Goal: Task Accomplishment & Management: Use online tool/utility

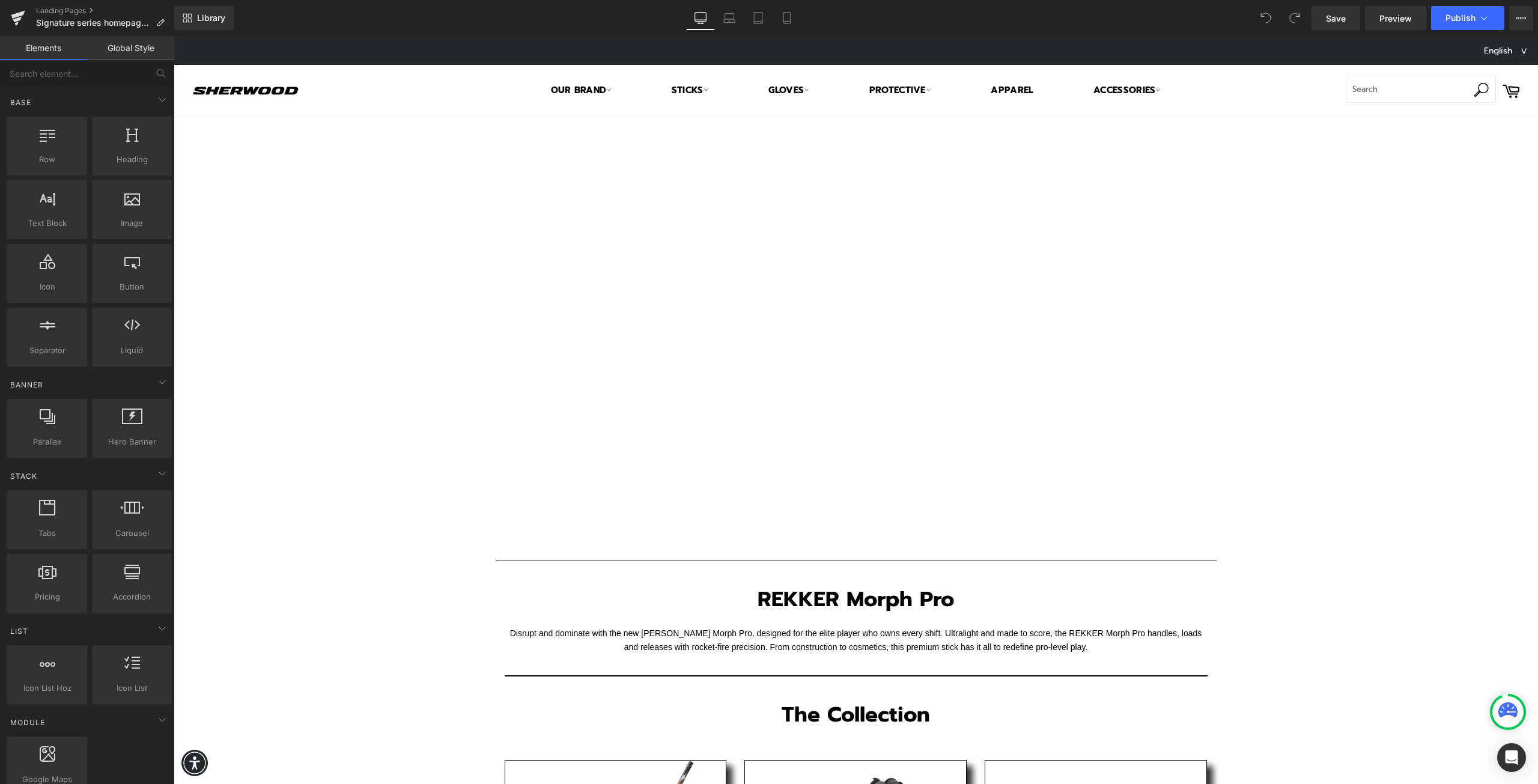
drag, startPoint x: 1030, startPoint y: 274, endPoint x: 909, endPoint y: 334, distance: 135.1
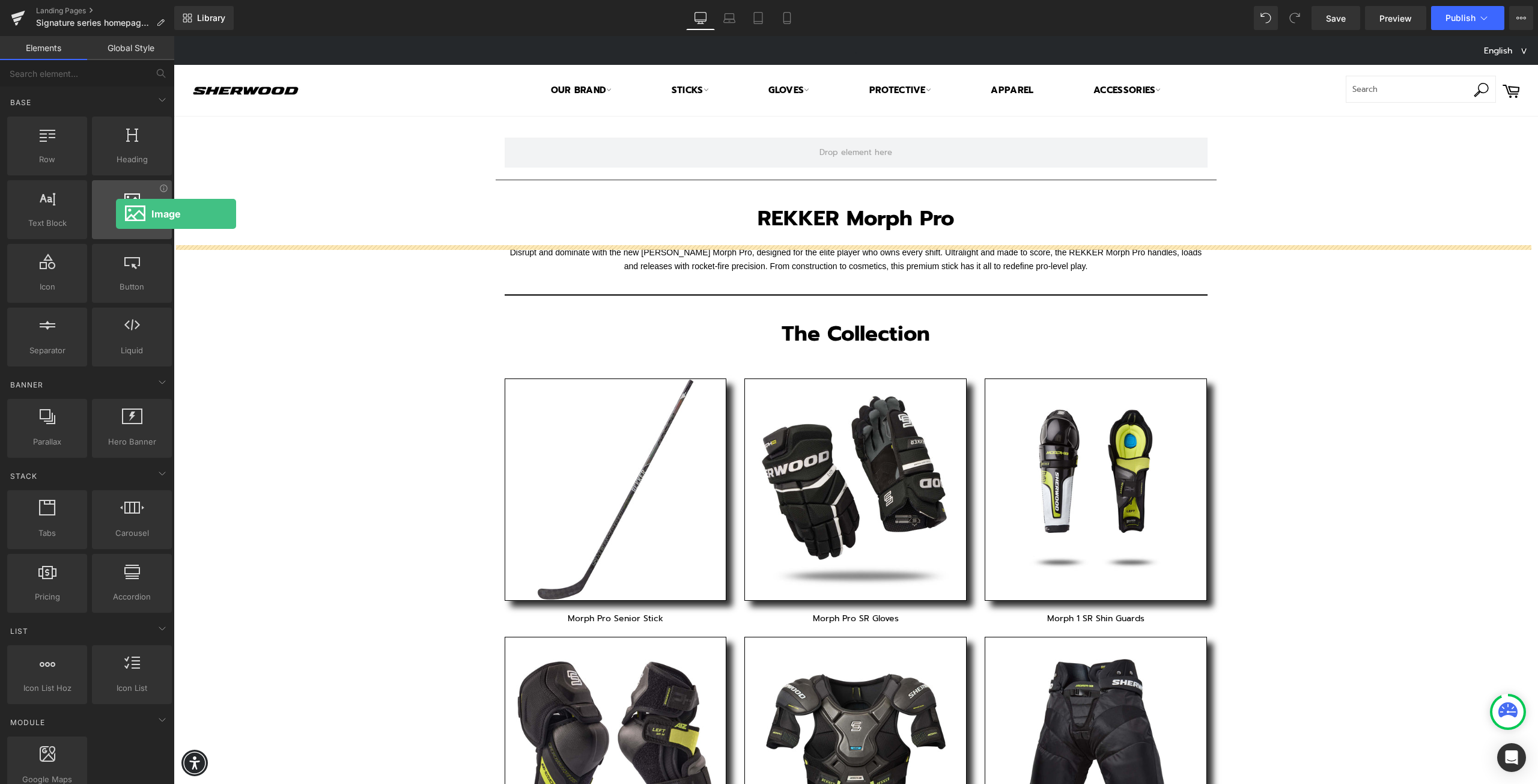
click at [116, 215] on div at bounding box center [132, 203] width 73 height 27
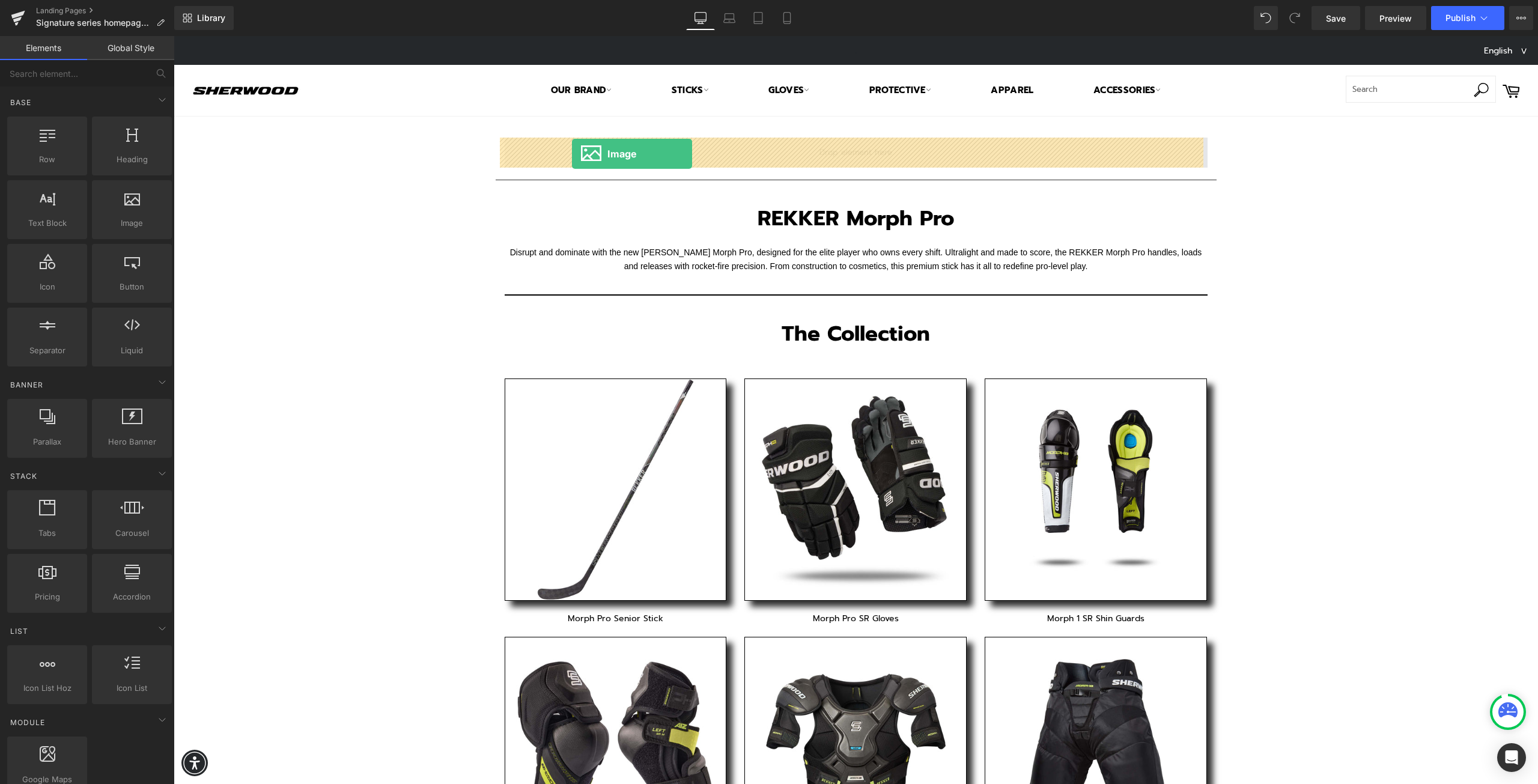
drag, startPoint x: 298, startPoint y: 259, endPoint x: 572, endPoint y: 154, distance: 293.4
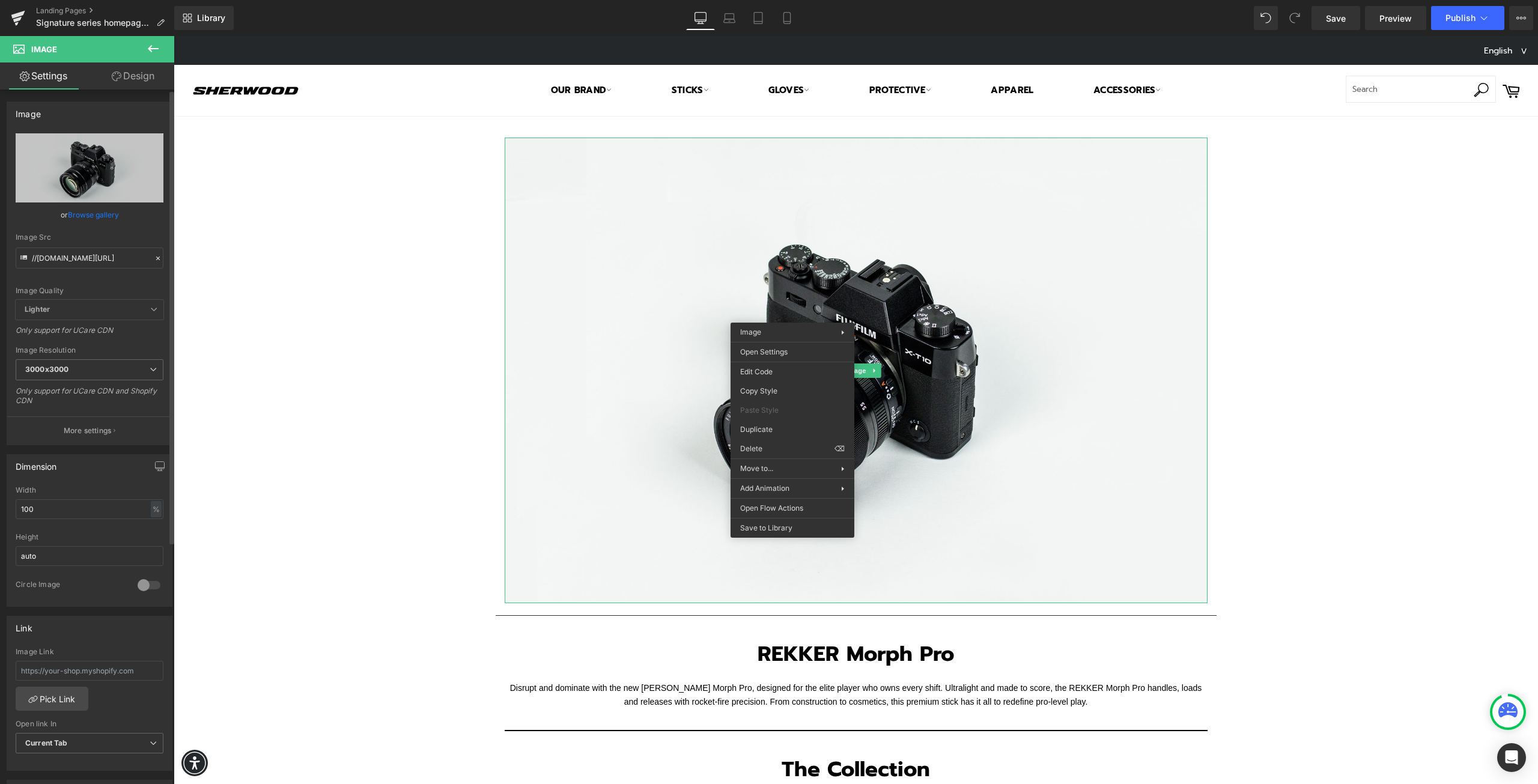
click at [89, 216] on link "Browse gallery" at bounding box center [93, 215] width 51 height 21
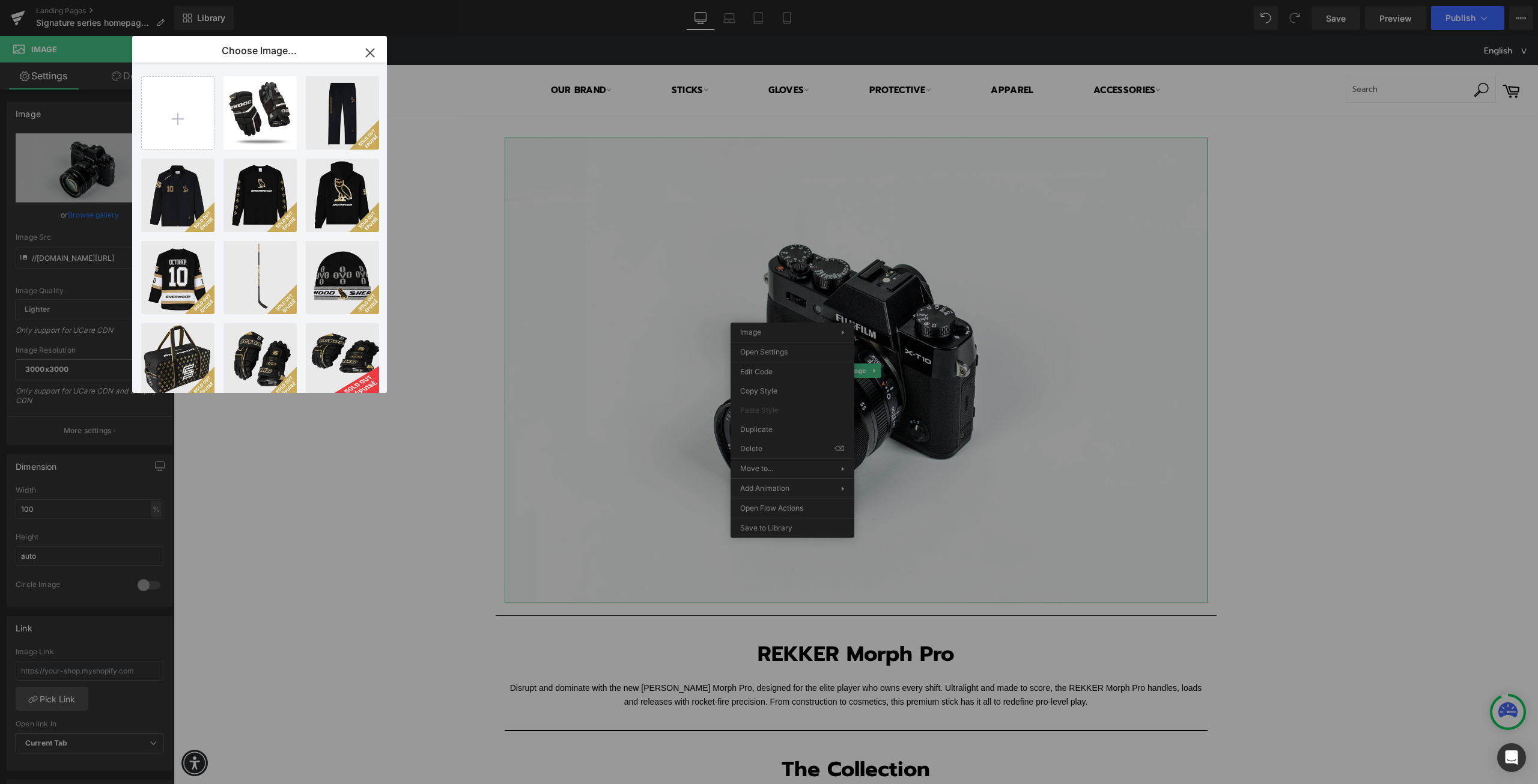
click at [367, 51] on icon "button" at bounding box center [370, 53] width 19 height 19
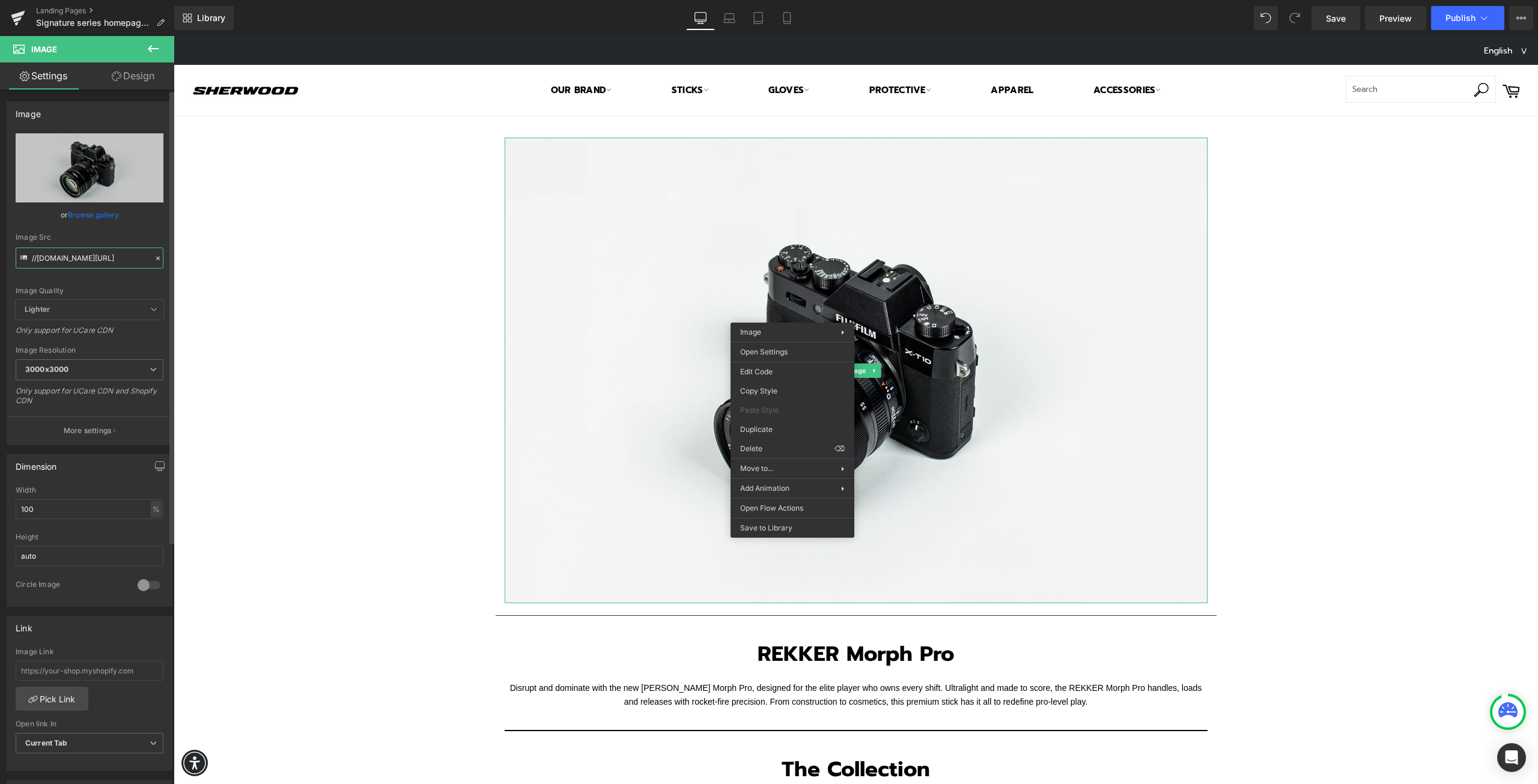
click at [77, 258] on input "//d1um8515vdn9kb.cloudfront.net/images/parallax.jpg" at bounding box center [89, 258] width 148 height 21
click at [92, 262] on input "//d1um8515vdn9kb.cloudfront.net/images/parallax.jpg" at bounding box center [89, 258] width 148 height 21
click at [93, 262] on input "//d1um8515vdn9kb.cloudfront.net/images/parallax.jpg" at bounding box center [89, 258] width 148 height 21
paste input "https://cdn.shopify.com/s/files/1/0261/5004/3741/files/CT_Sherwood_Mini_Sticks_…"
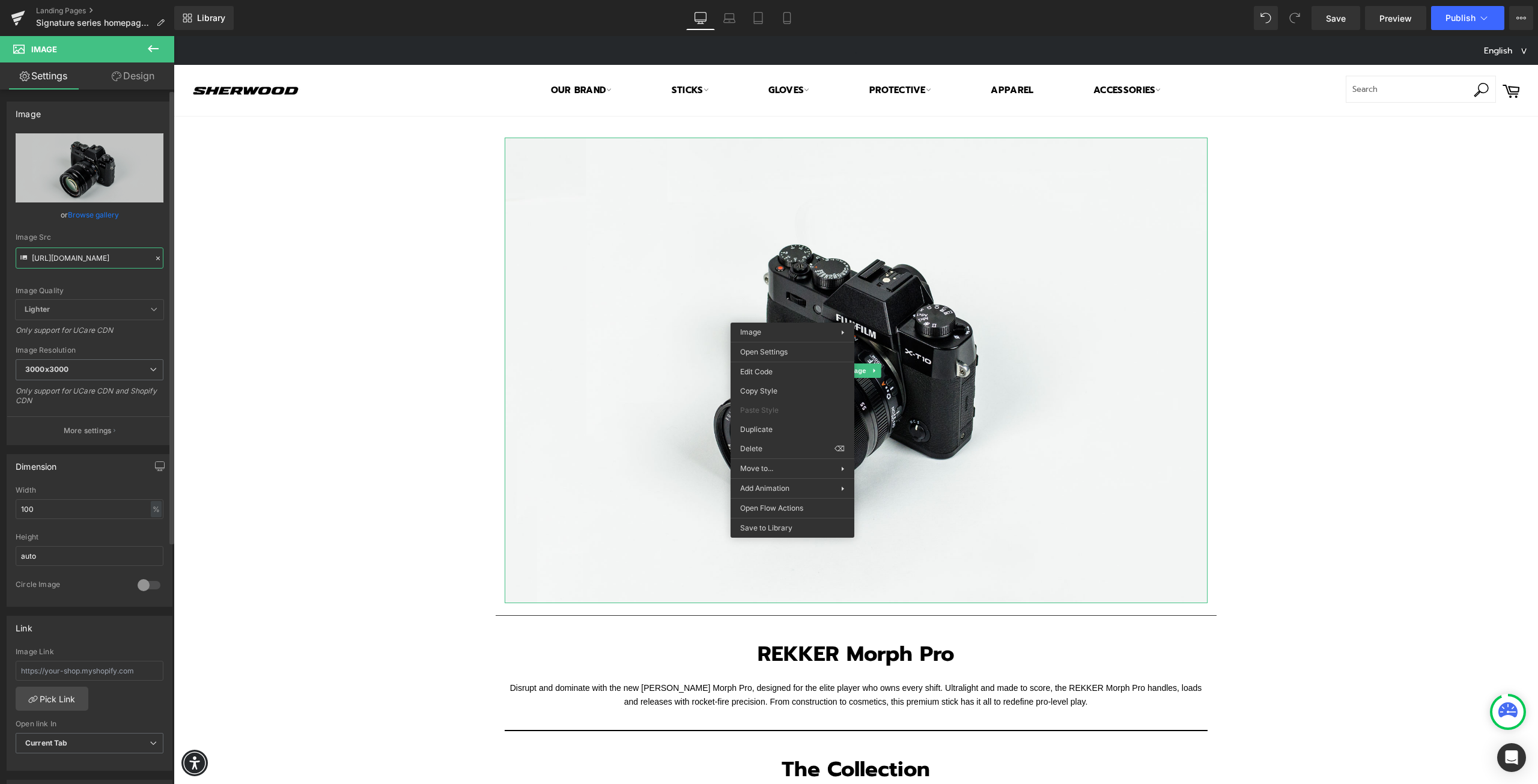
scroll to position [0, 345]
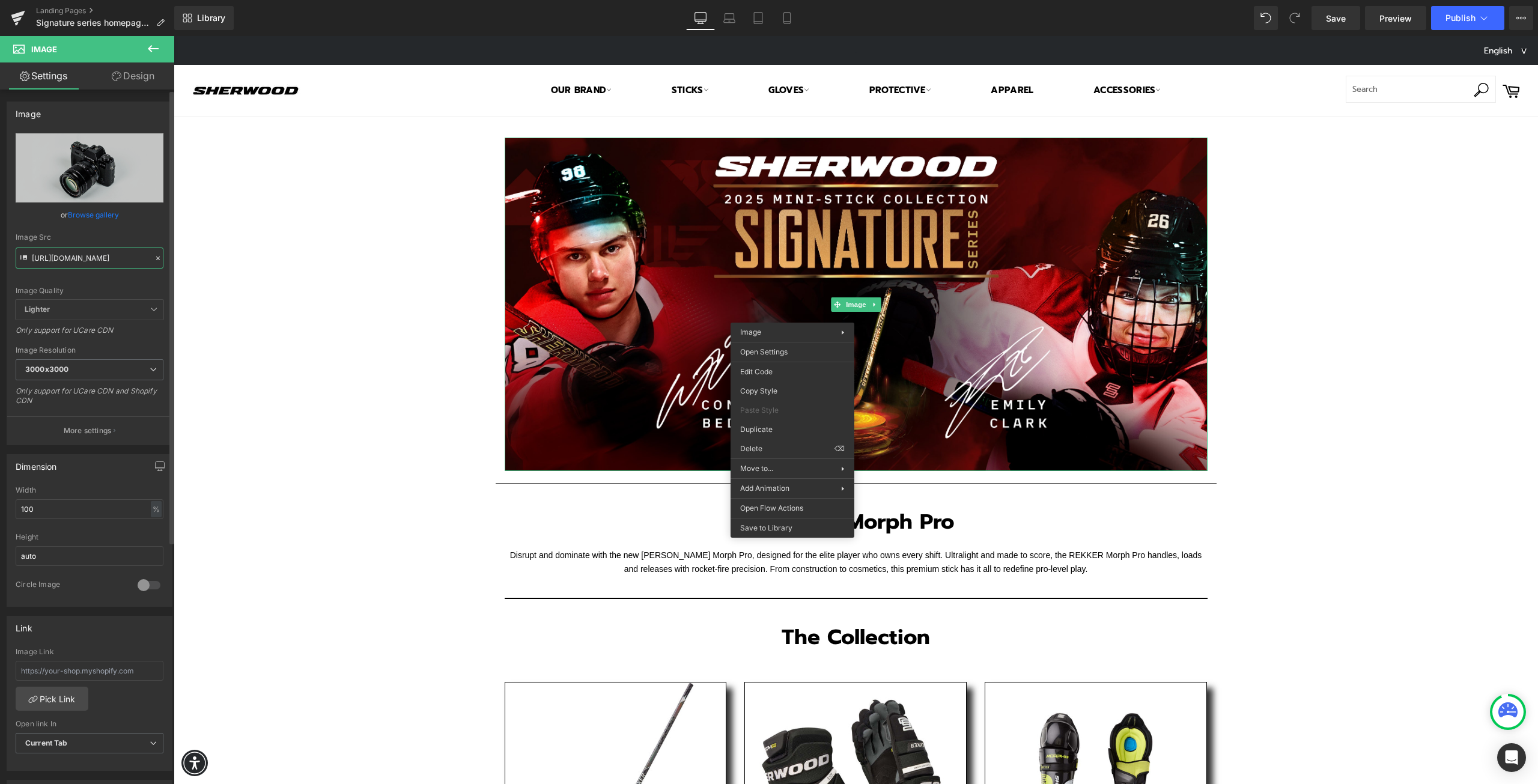
type input "https://cdn.shopify.com/s/files/1/0261/5004/3741/files/CT_Sherwood_Mini_Sticks_…"
click at [409, 434] on div "Text Block Image Row Separator REKKER Morph Pro Heading Row Disrupt and dominat…" at bounding box center [855, 742] width 1364 height 1252
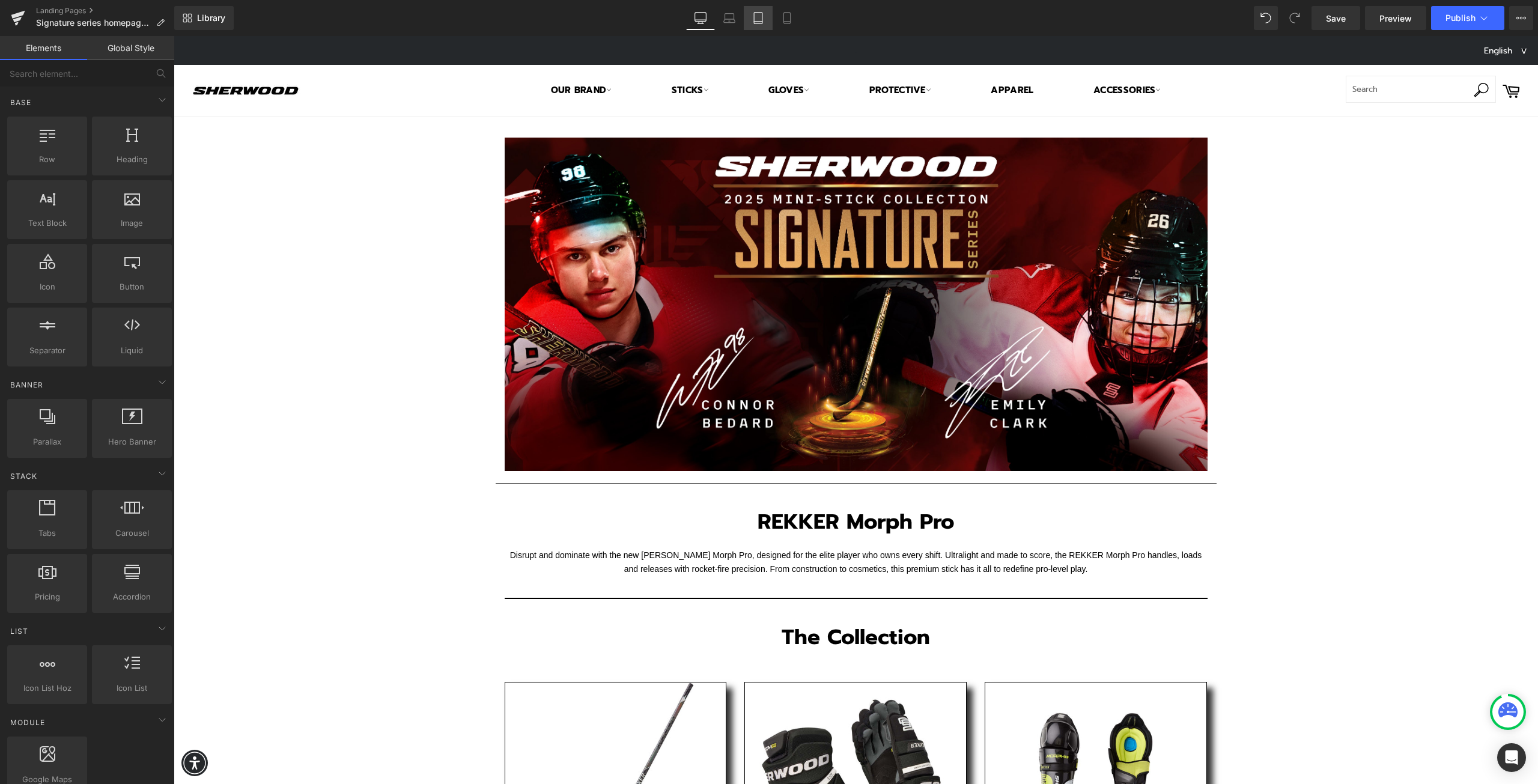
click at [762, 18] on icon at bounding box center [758, 18] width 12 height 12
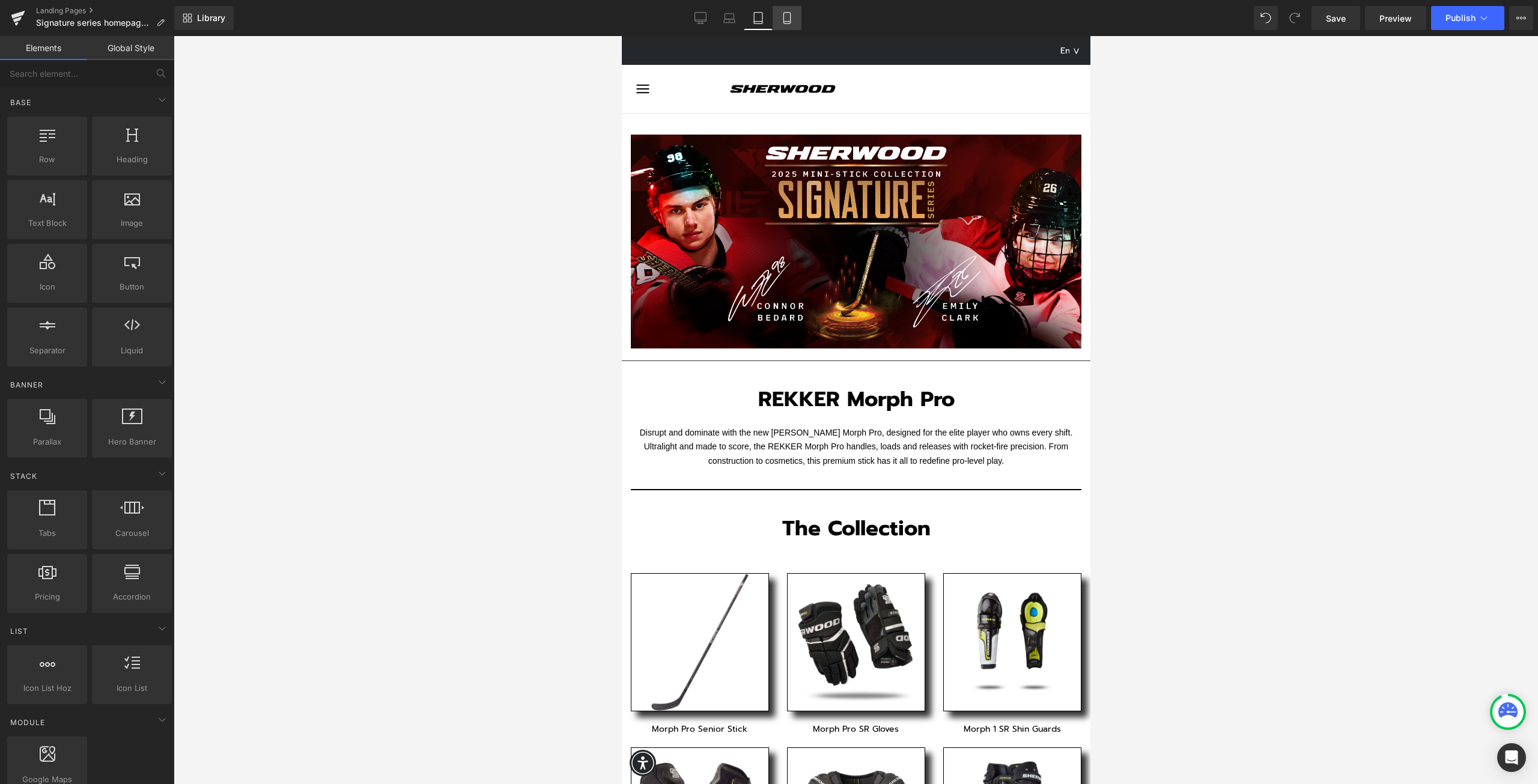
click at [784, 21] on icon at bounding box center [787, 18] width 12 height 12
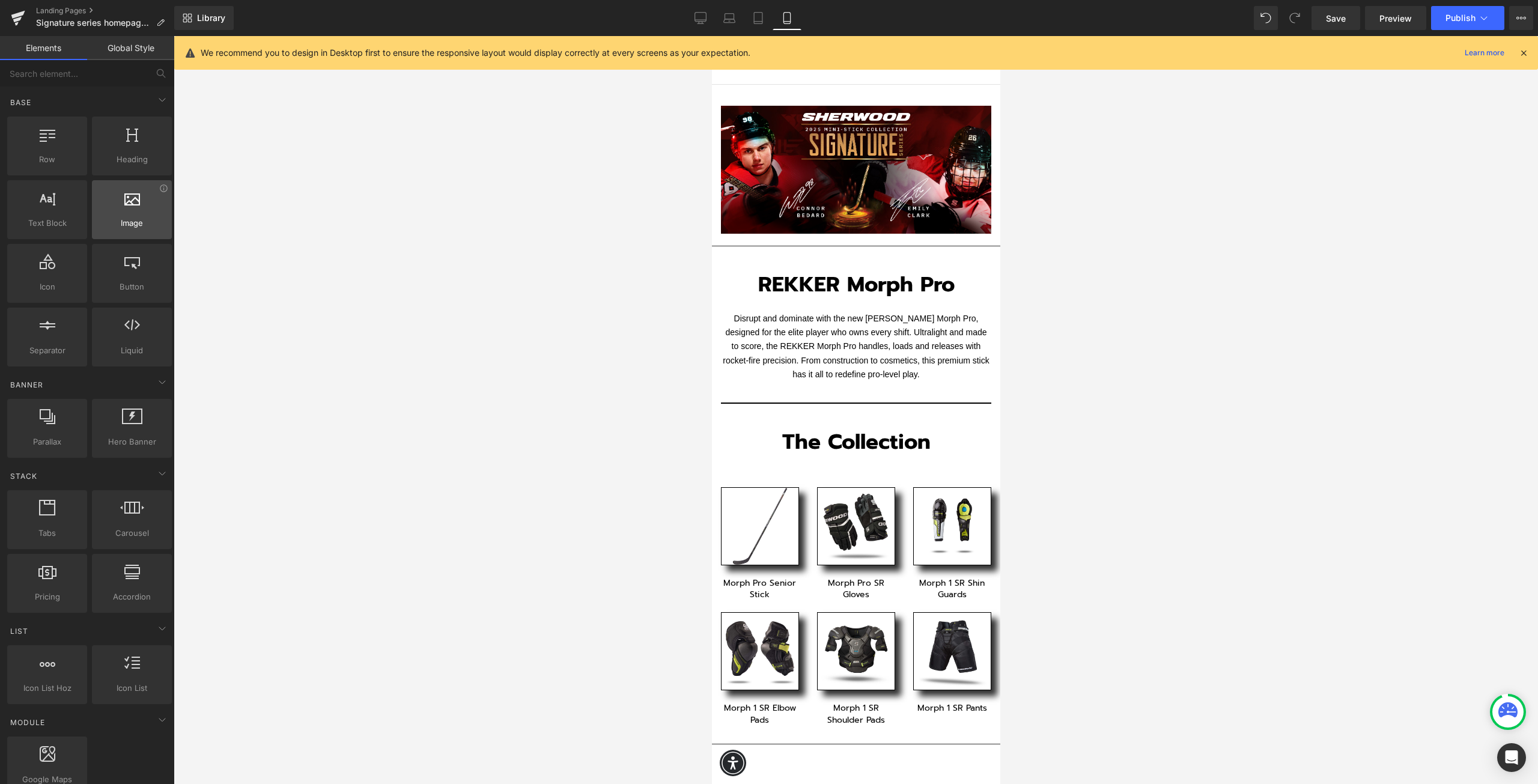
click at [136, 222] on span "Image" at bounding box center [132, 223] width 73 height 13
click at [117, 228] on span "Image" at bounding box center [132, 223] width 73 height 13
click at [120, 217] on span "Image" at bounding box center [132, 223] width 73 height 13
click at [129, 216] on div at bounding box center [132, 203] width 73 height 27
click at [128, 216] on div at bounding box center [132, 203] width 73 height 27
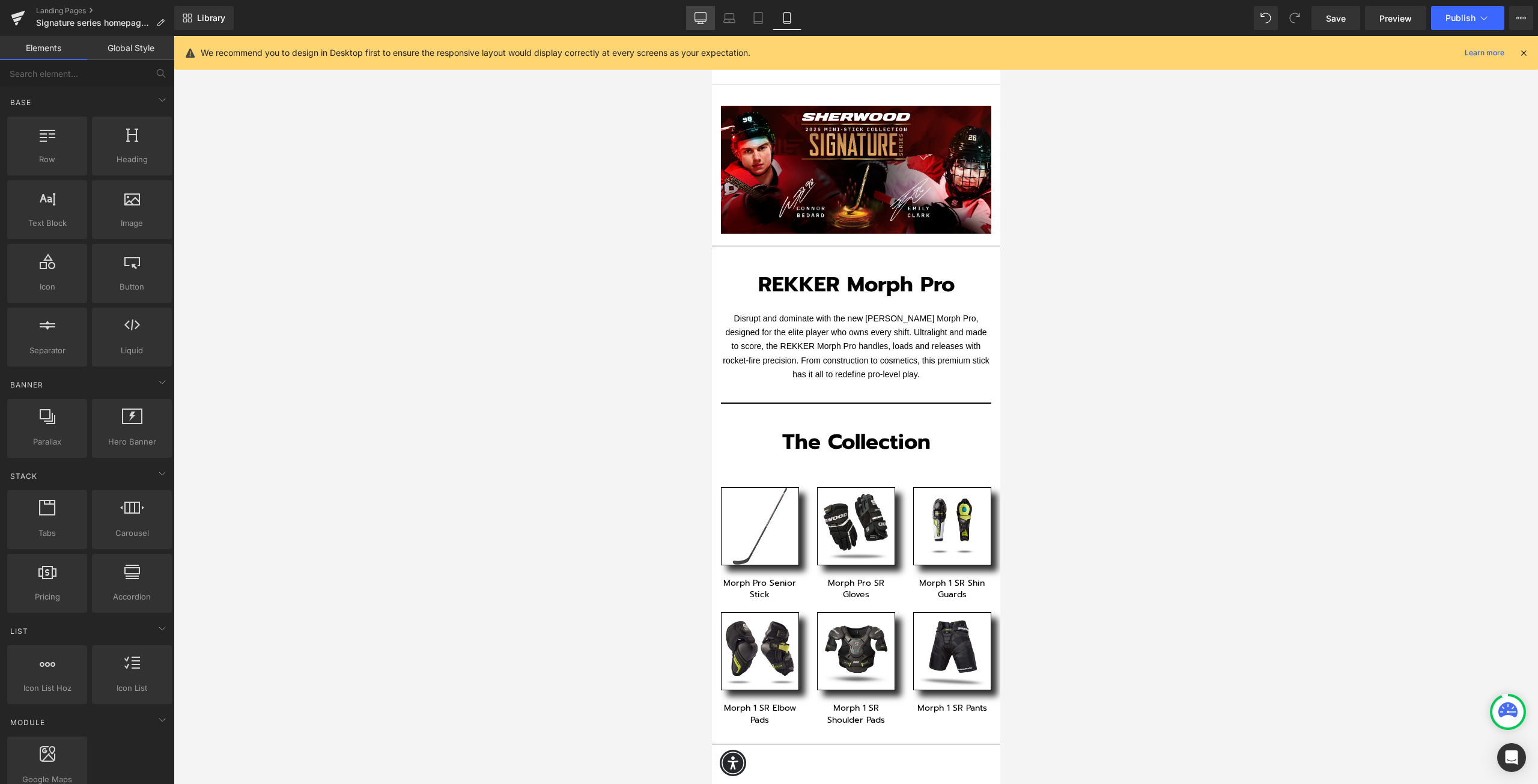
click at [699, 25] on link "Desktop" at bounding box center [701, 18] width 29 height 24
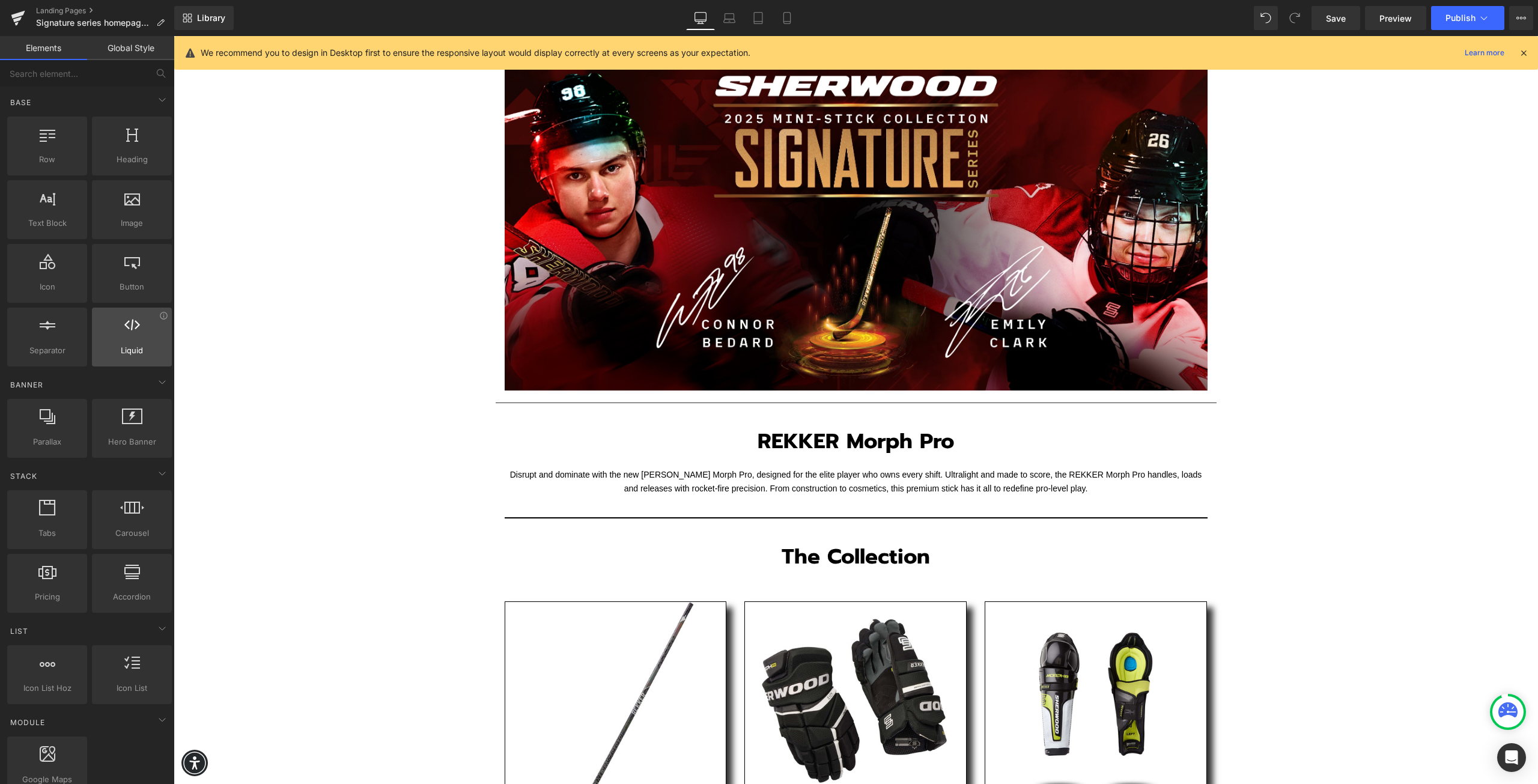
scroll to position [80, 0]
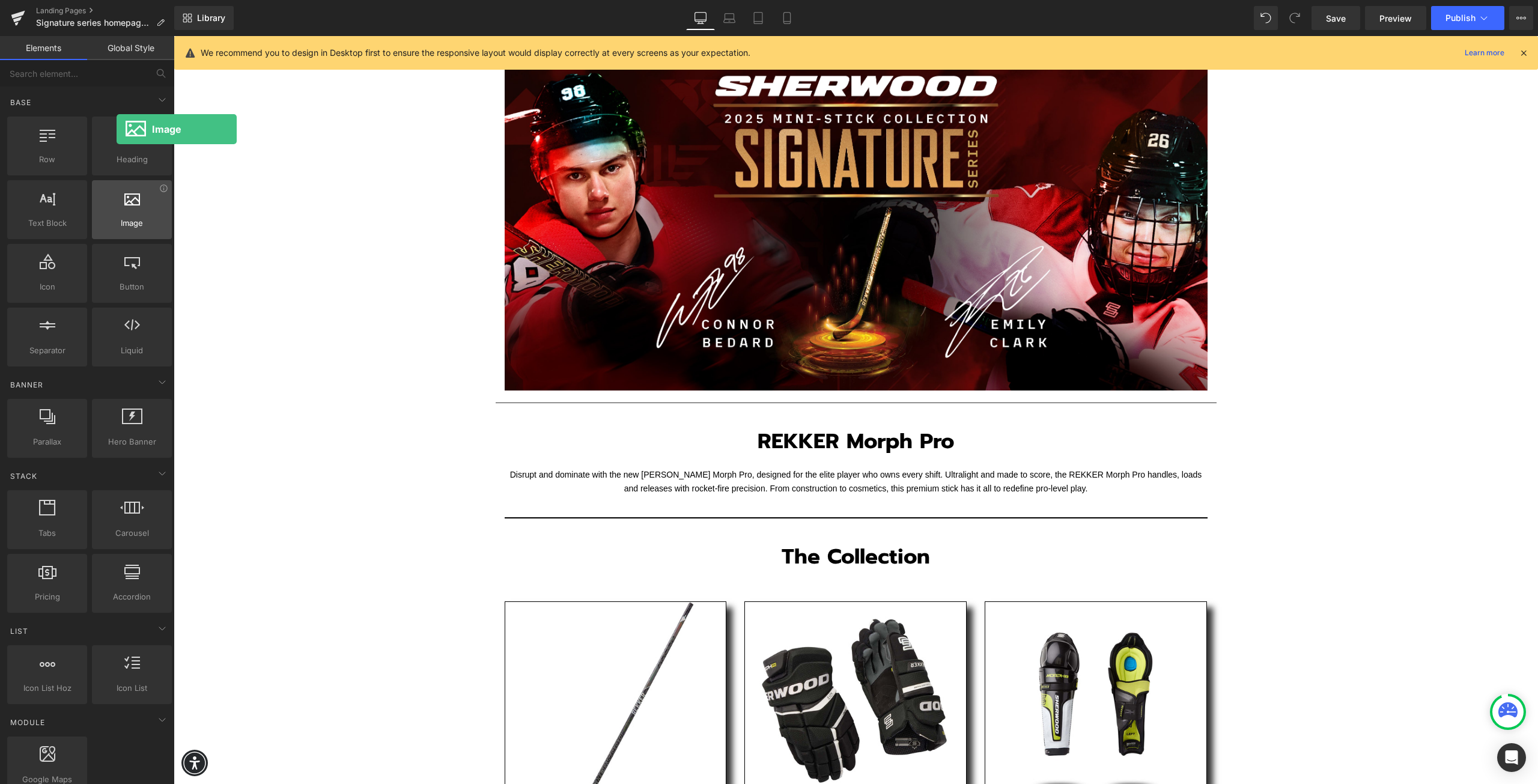
click at [117, 210] on div at bounding box center [132, 203] width 73 height 27
click at [129, 221] on span "Image" at bounding box center [132, 223] width 73 height 13
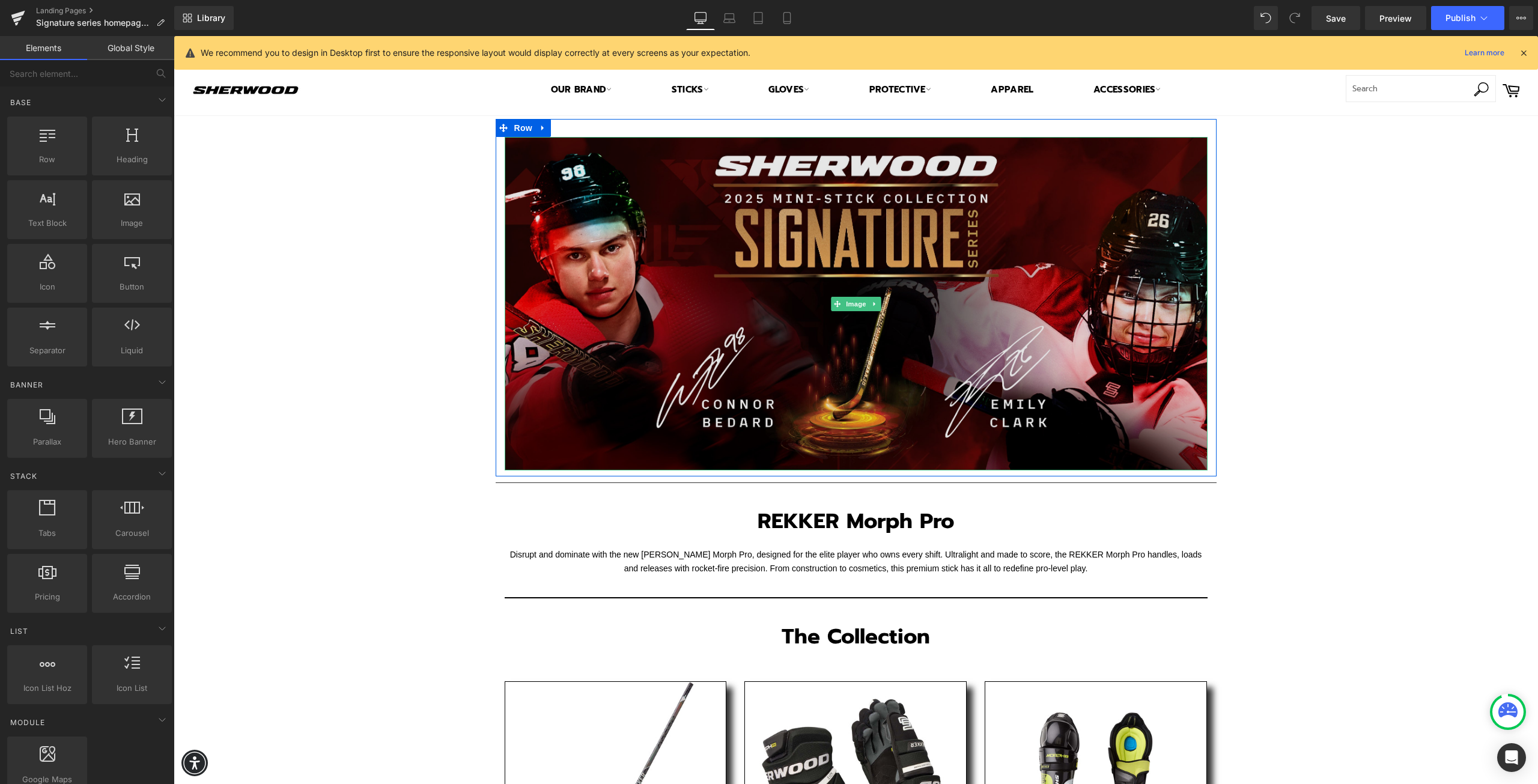
scroll to position [0, 0]
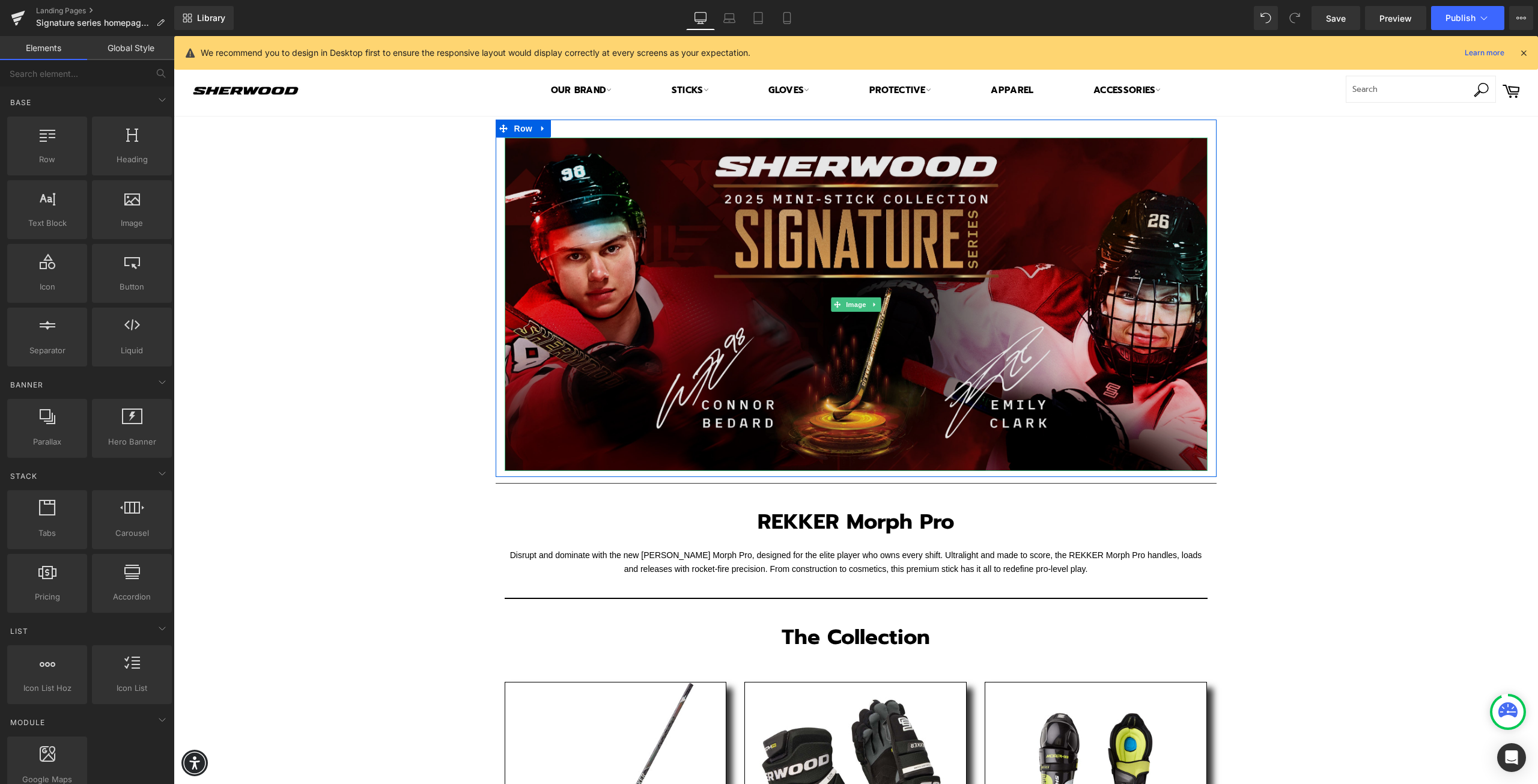
click at [666, 241] on img at bounding box center [856, 304] width 703 height 333
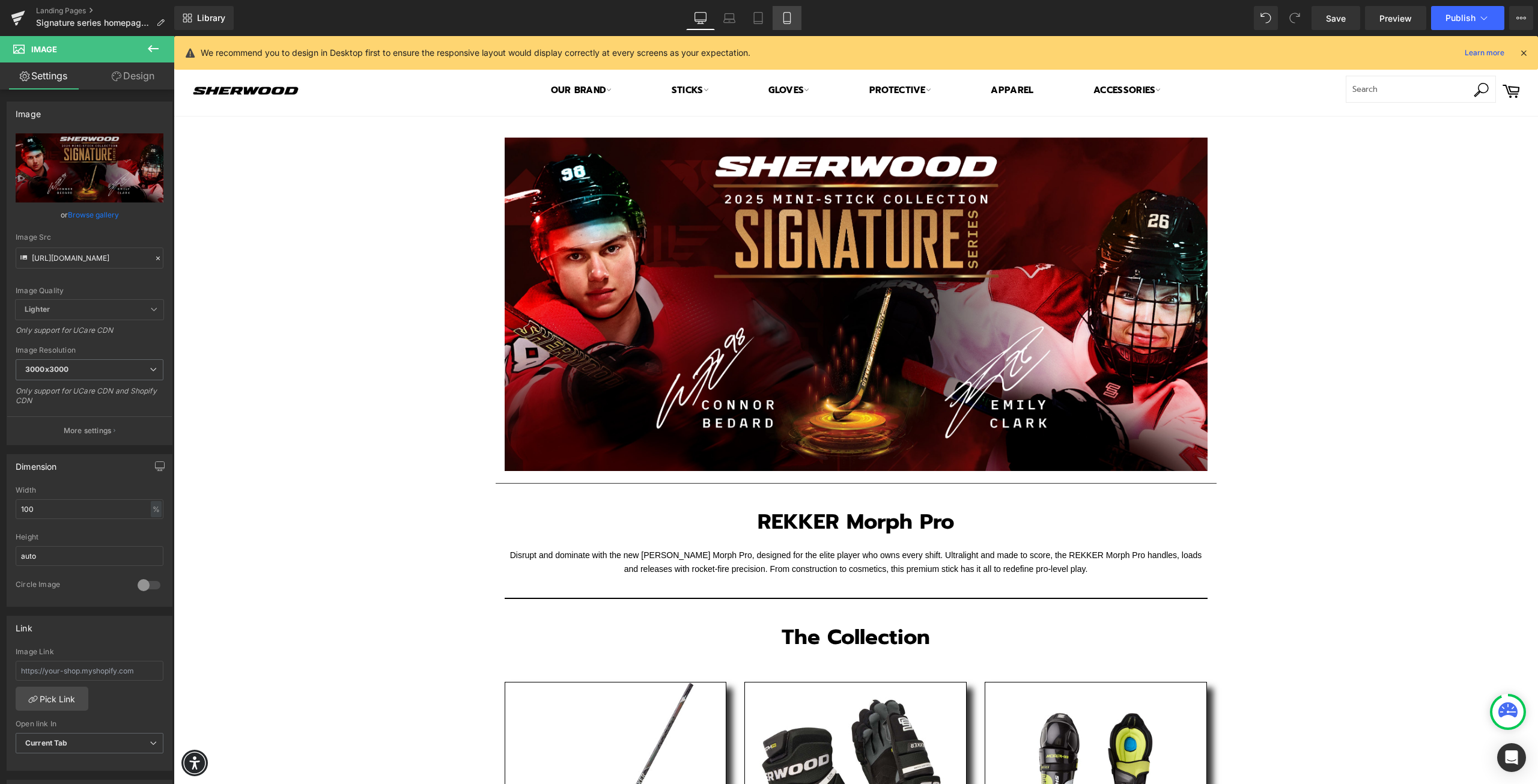
click at [782, 18] on icon at bounding box center [787, 18] width 12 height 12
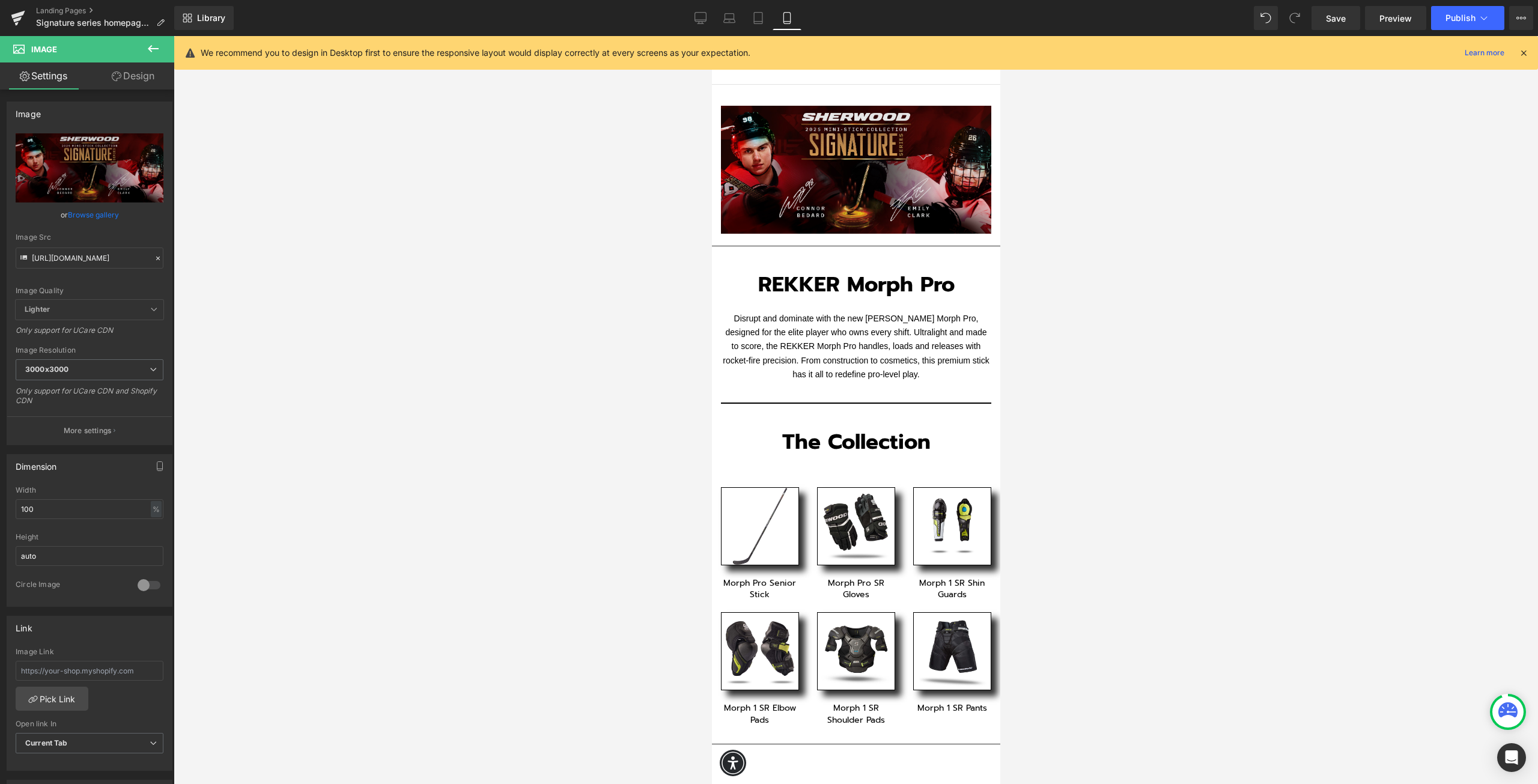
click at [796, 175] on img at bounding box center [855, 170] width 270 height 128
drag, startPoint x: 780, startPoint y: 190, endPoint x: 999, endPoint y: 259, distance: 229.6
click at [780, 190] on img at bounding box center [855, 170] width 270 height 128
click at [713, 22] on link "Desktop" at bounding box center [701, 18] width 29 height 24
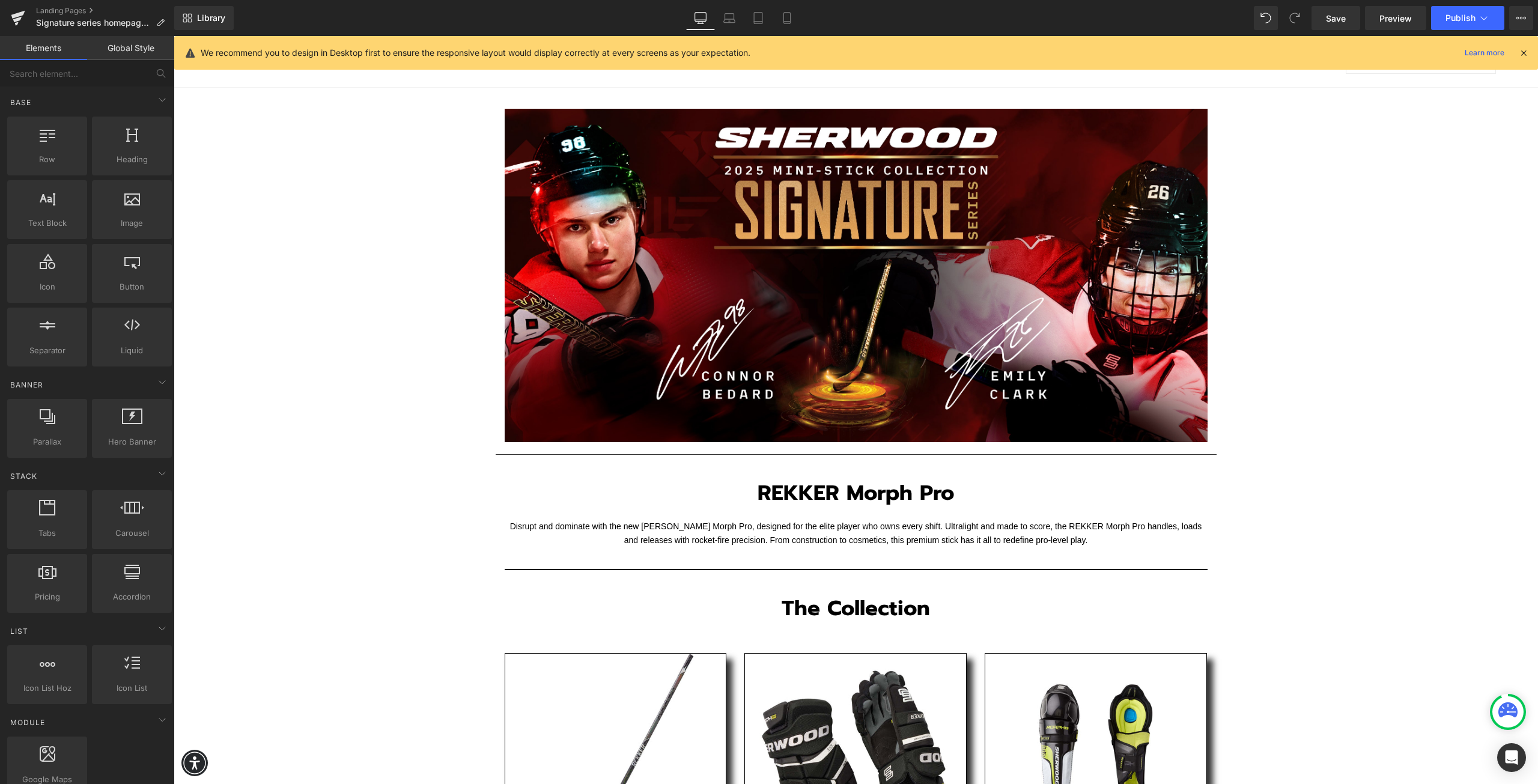
click at [378, 290] on div "Text Block Image Row Separator REKKER Morph Pro Heading Row Disrupt and dominat…" at bounding box center [855, 713] width 1364 height 1252
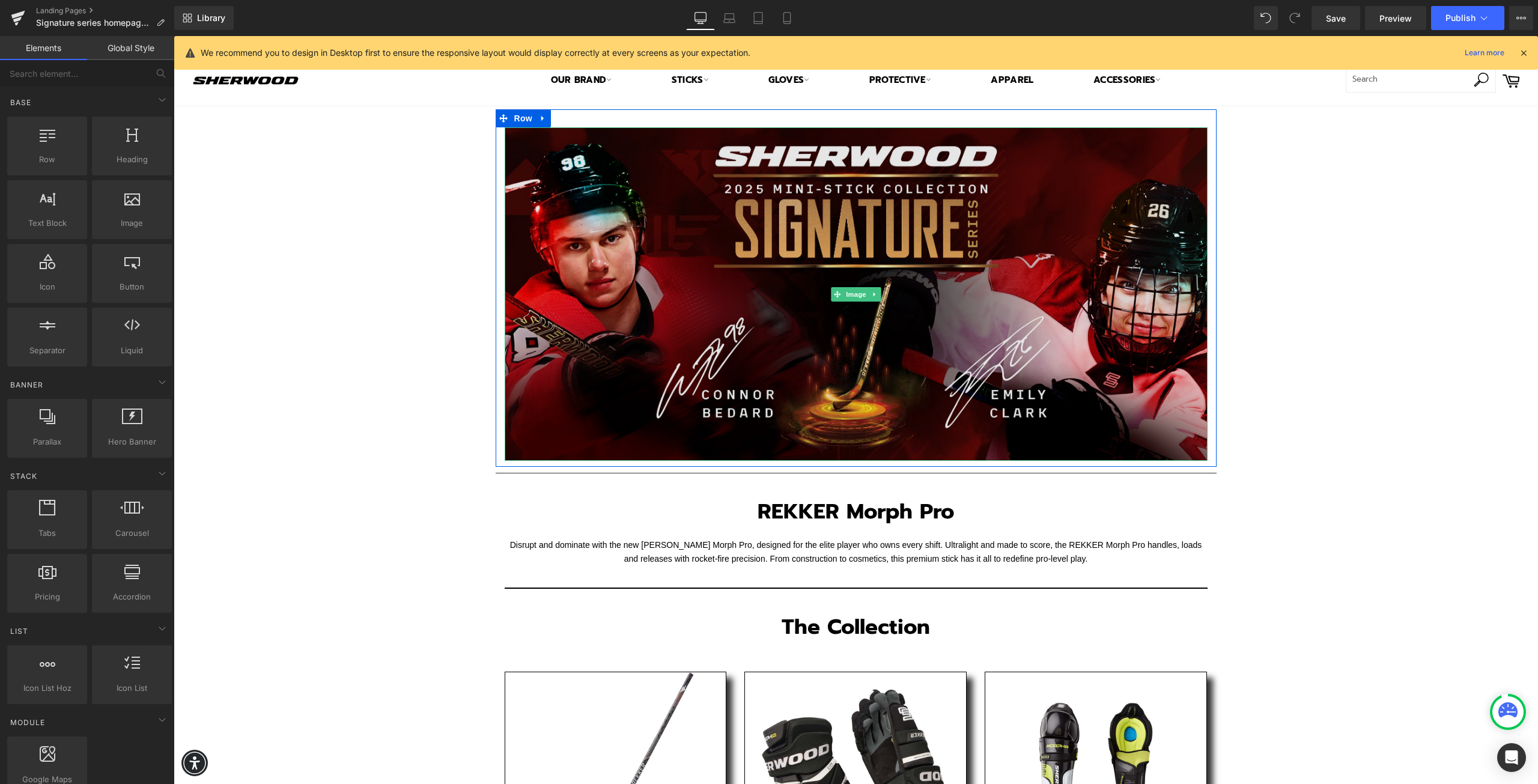
scroll to position [0, 0]
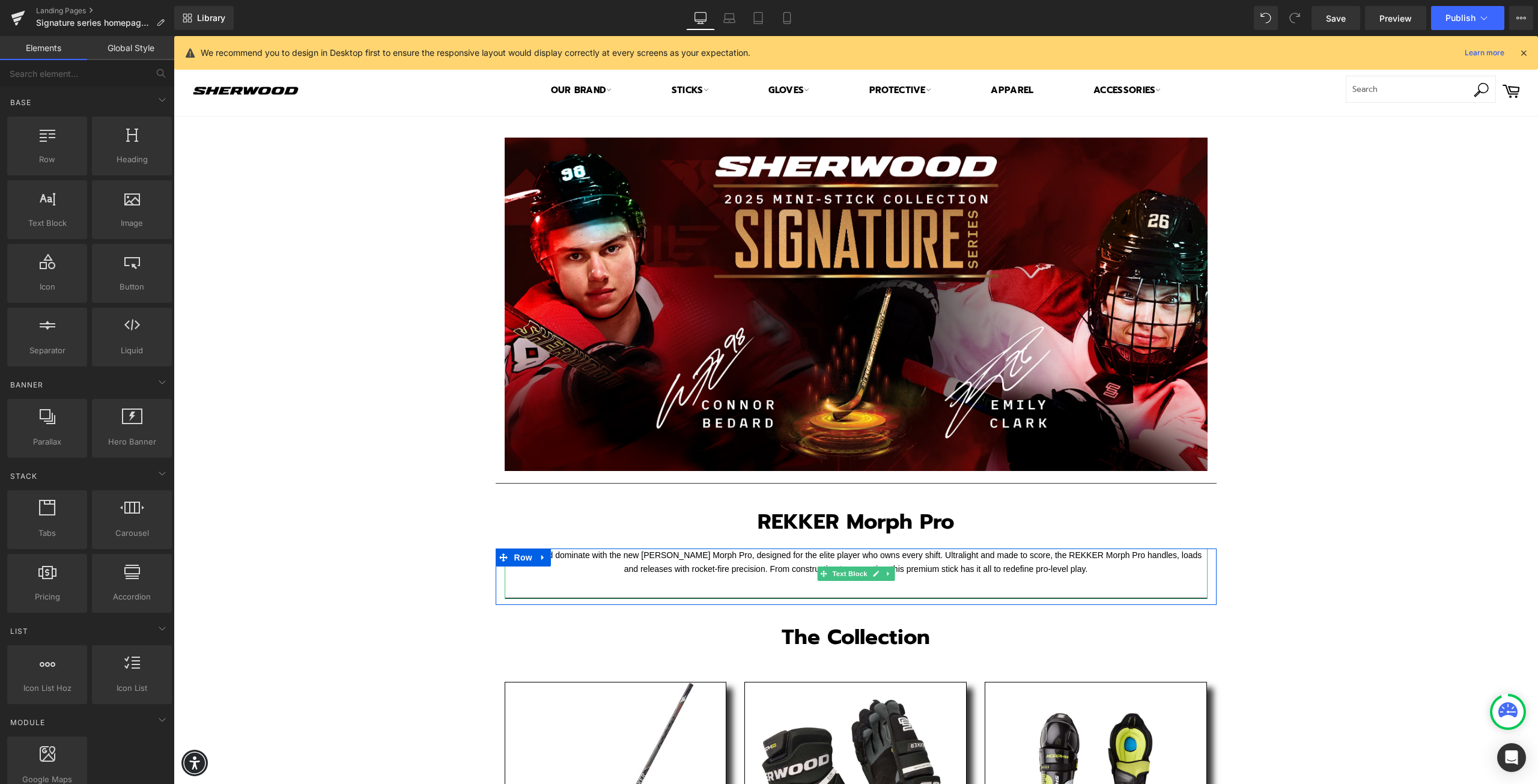
click at [713, 566] on font "Disrupt and dominate with the new [PERSON_NAME] Morph Pro, designed for the eli…" at bounding box center [856, 562] width 692 height 24
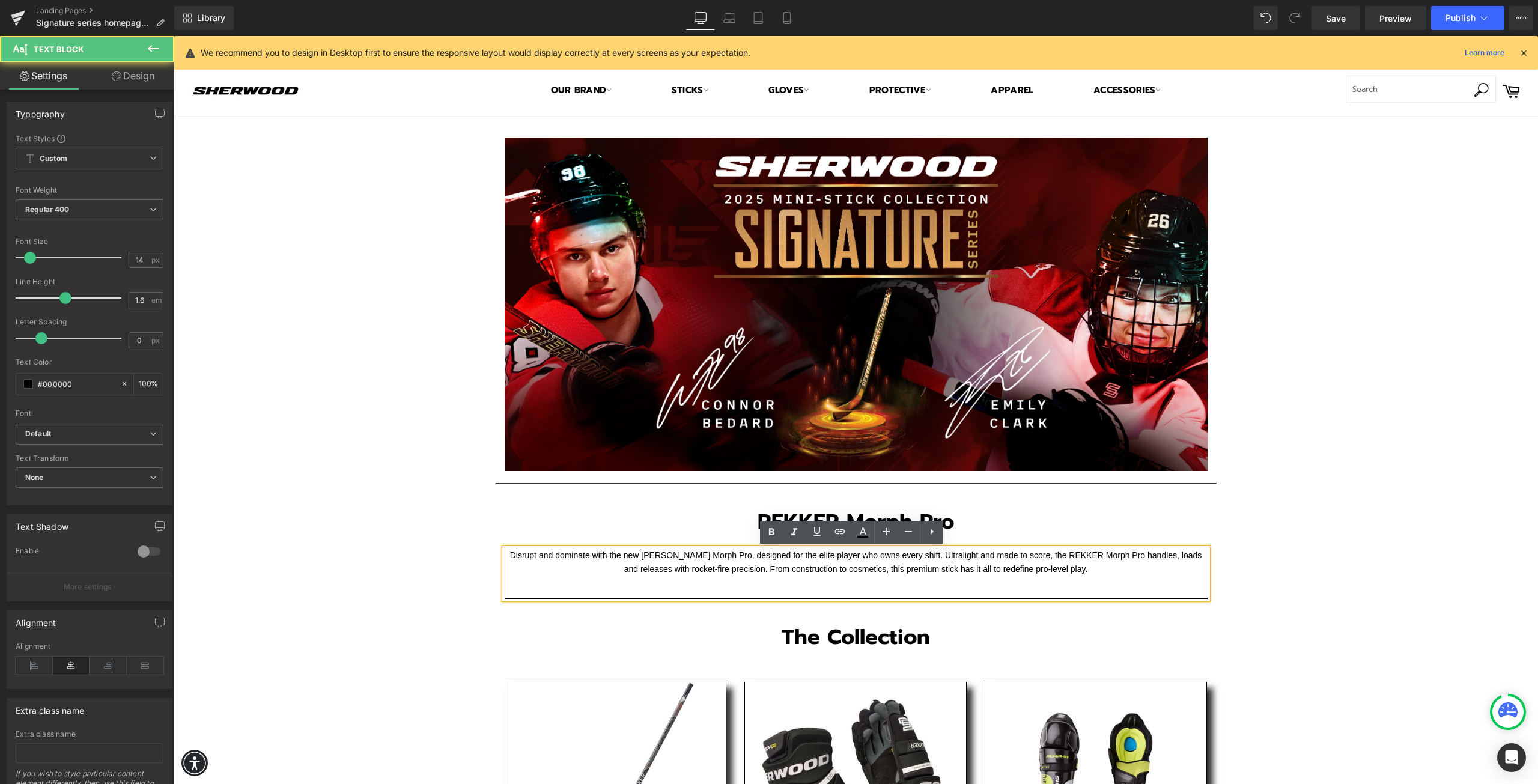
click at [764, 568] on font "Disrupt and dominate with the new [PERSON_NAME] Morph Pro, designed for the eli…" at bounding box center [856, 562] width 692 height 24
drag, startPoint x: 1114, startPoint y: 572, endPoint x: 492, endPoint y: 549, distance: 622.4
click at [496, 549] on div "Disrupt and dominate with the new Sherwood Rekker Morph Pro, designed for the e…" at bounding box center [856, 573] width 721 height 50
paste div
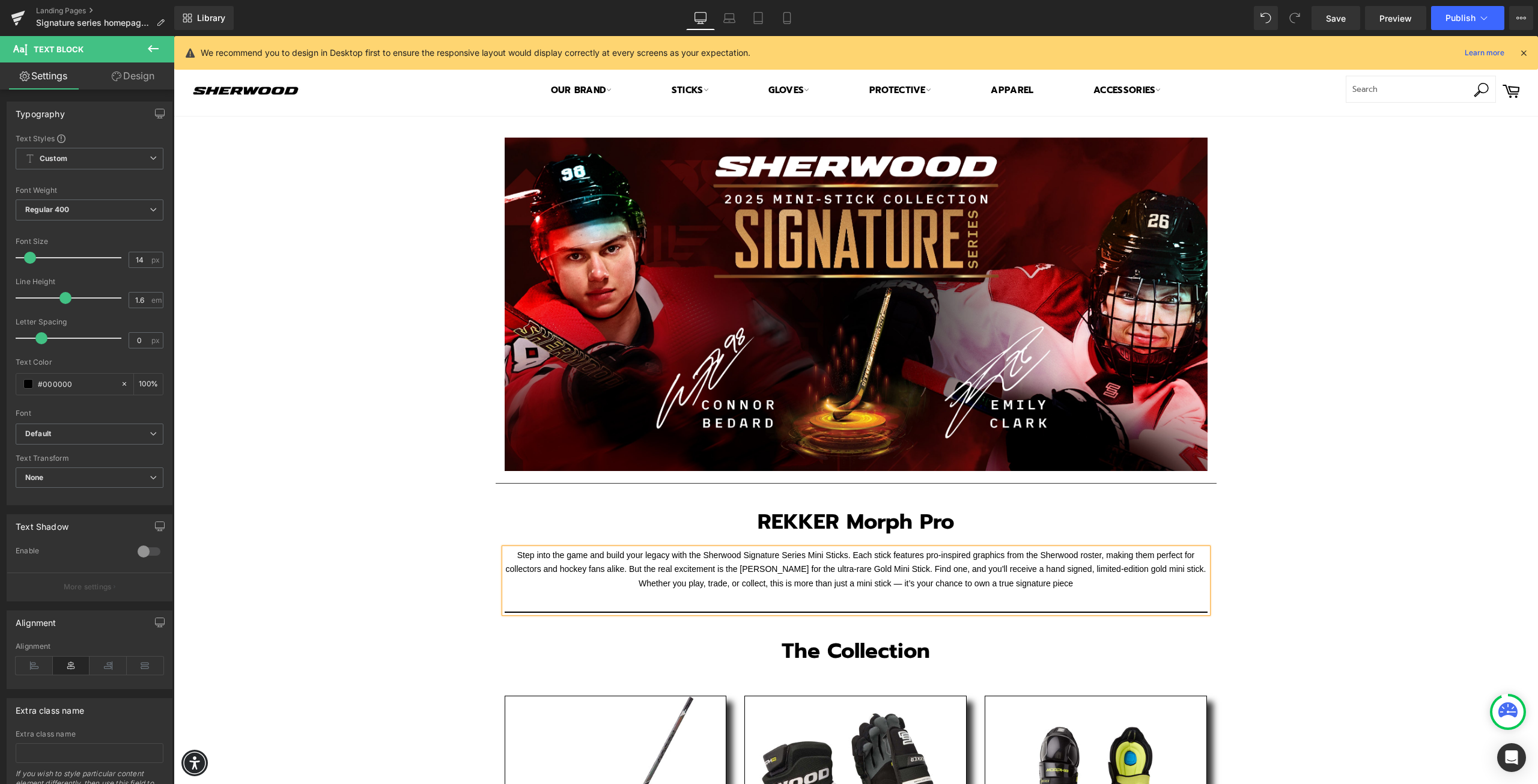
click at [1305, 509] on div "Text Block Image Row Separator REKKER Morph Pro Heading Row Step into the game …" at bounding box center [855, 750] width 1364 height 1266
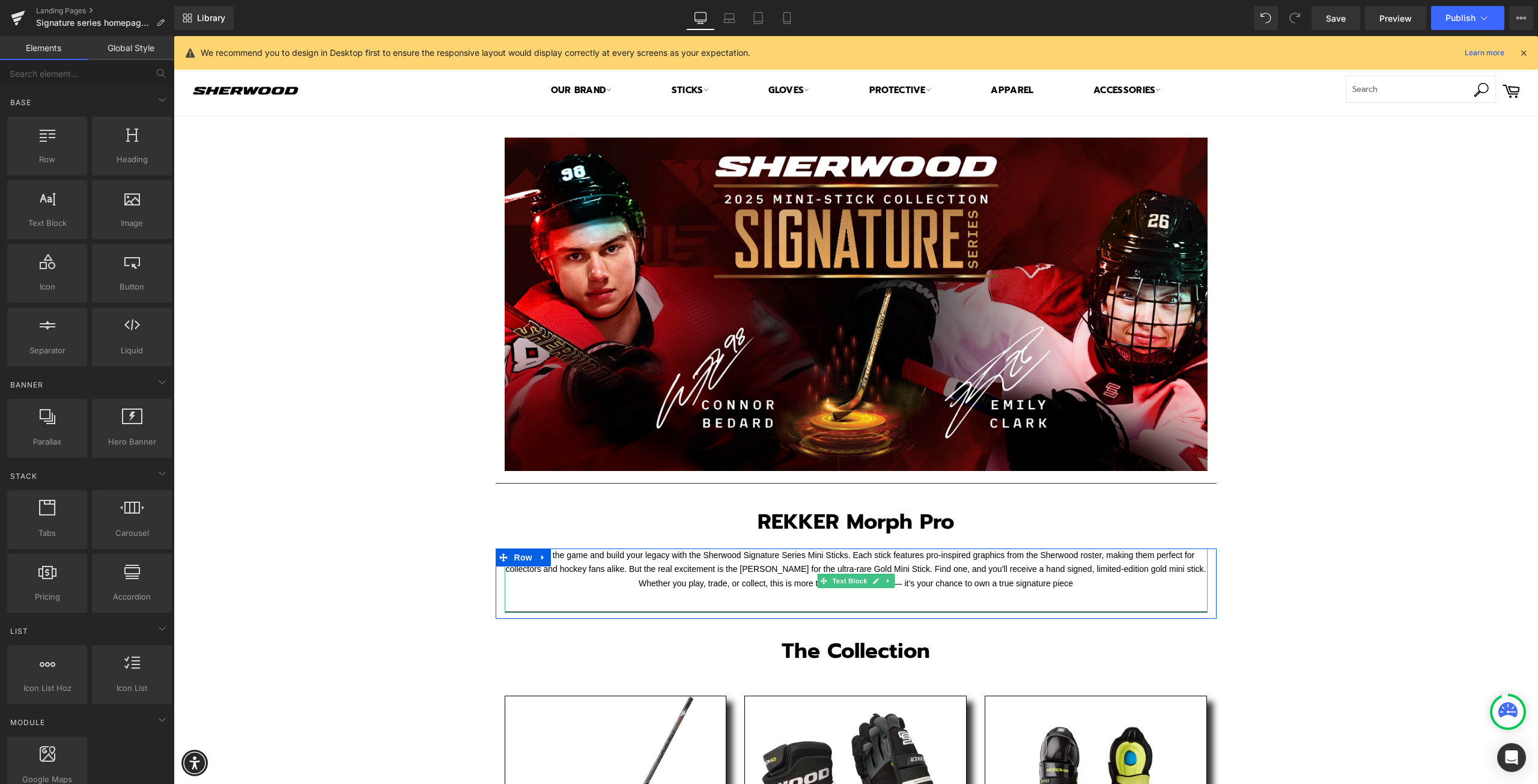
click at [812, 566] on font "Step into the game and build your legacy with the Sherwood Signature Series Min…" at bounding box center [856, 569] width 701 height 38
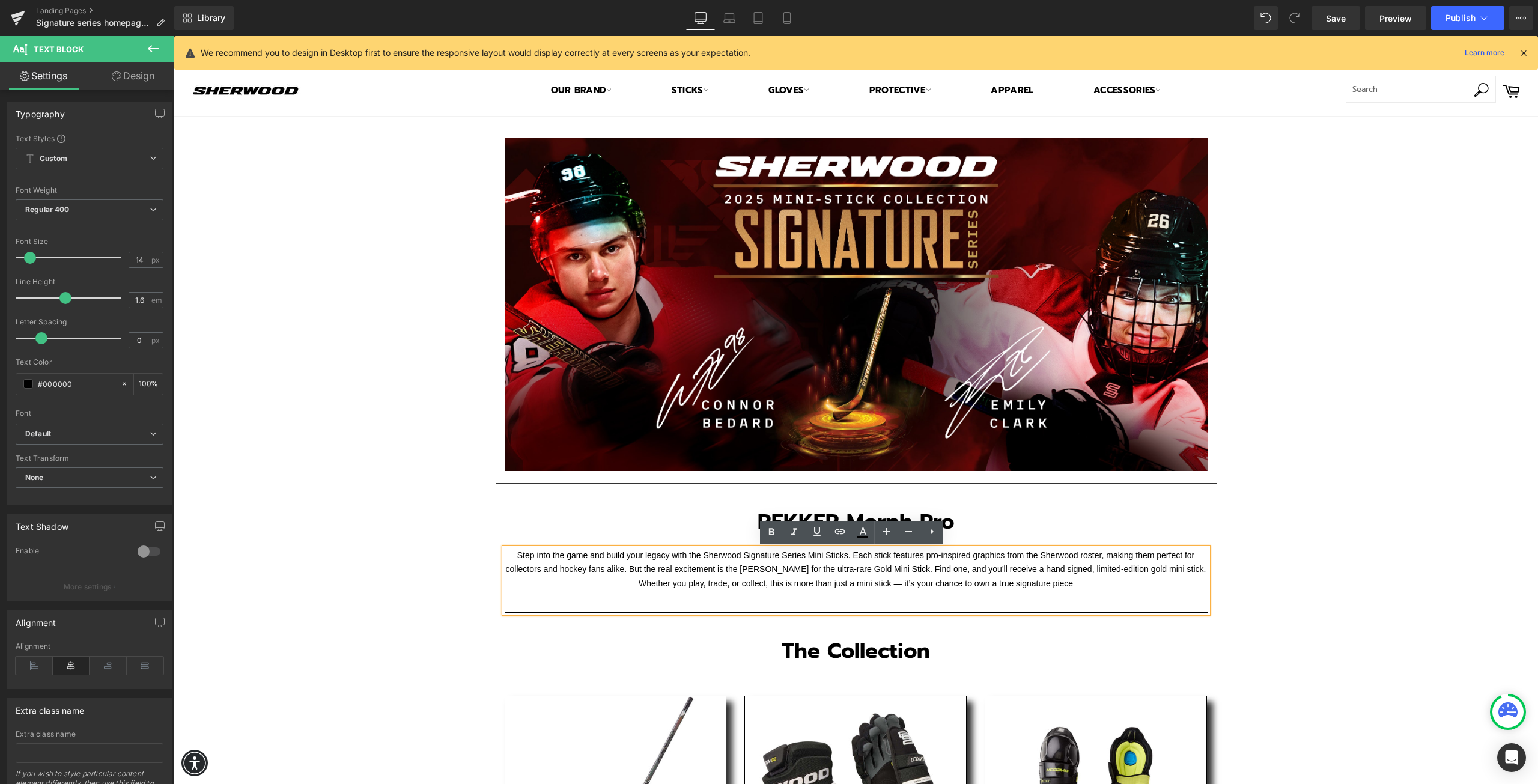
click at [1010, 581] on font "Step into the game and build your legacy with the Sherwood Signature Series Min…" at bounding box center [856, 569] width 701 height 38
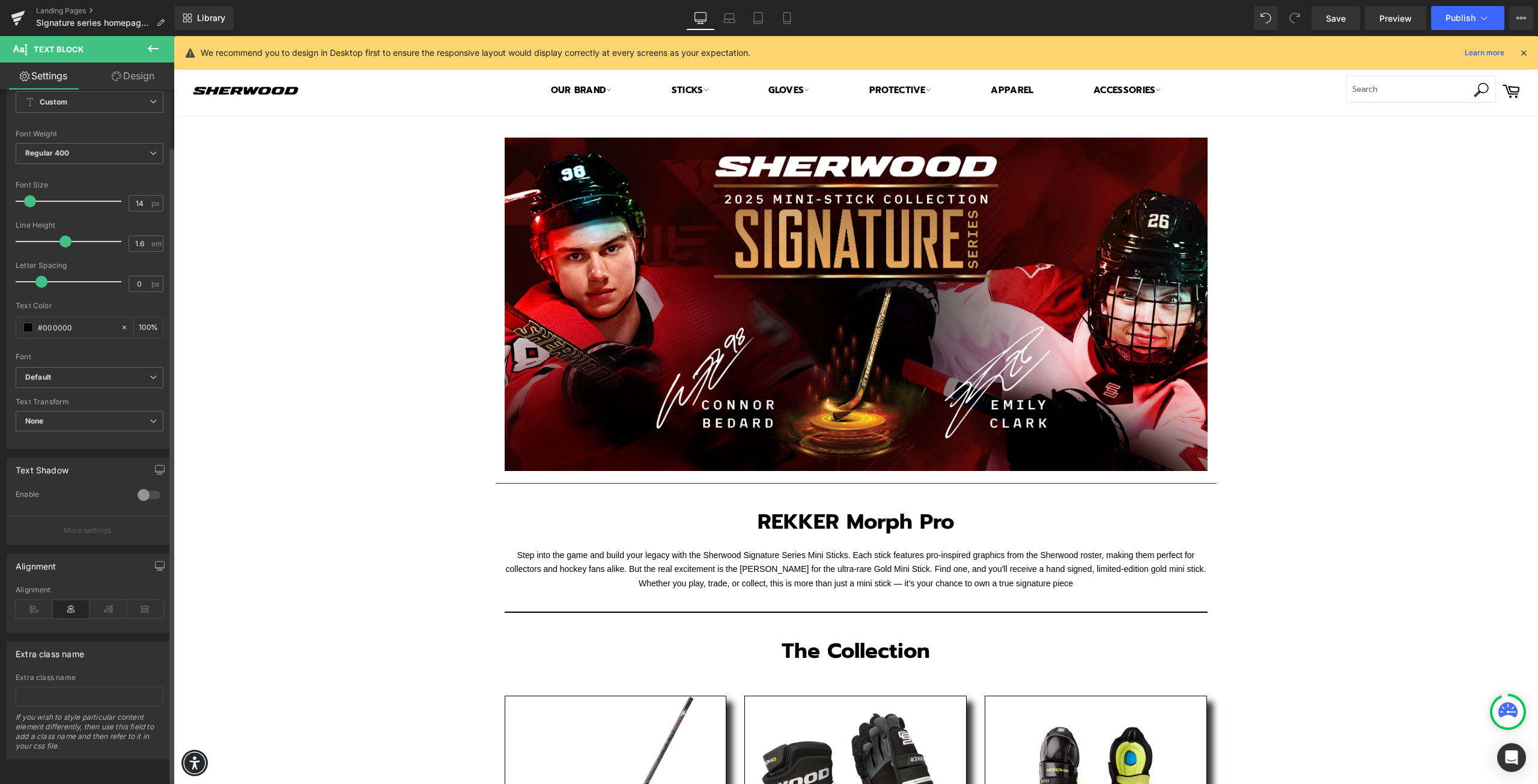
scroll to position [65, 0]
click at [42, 602] on icon at bounding box center [34, 609] width 37 height 18
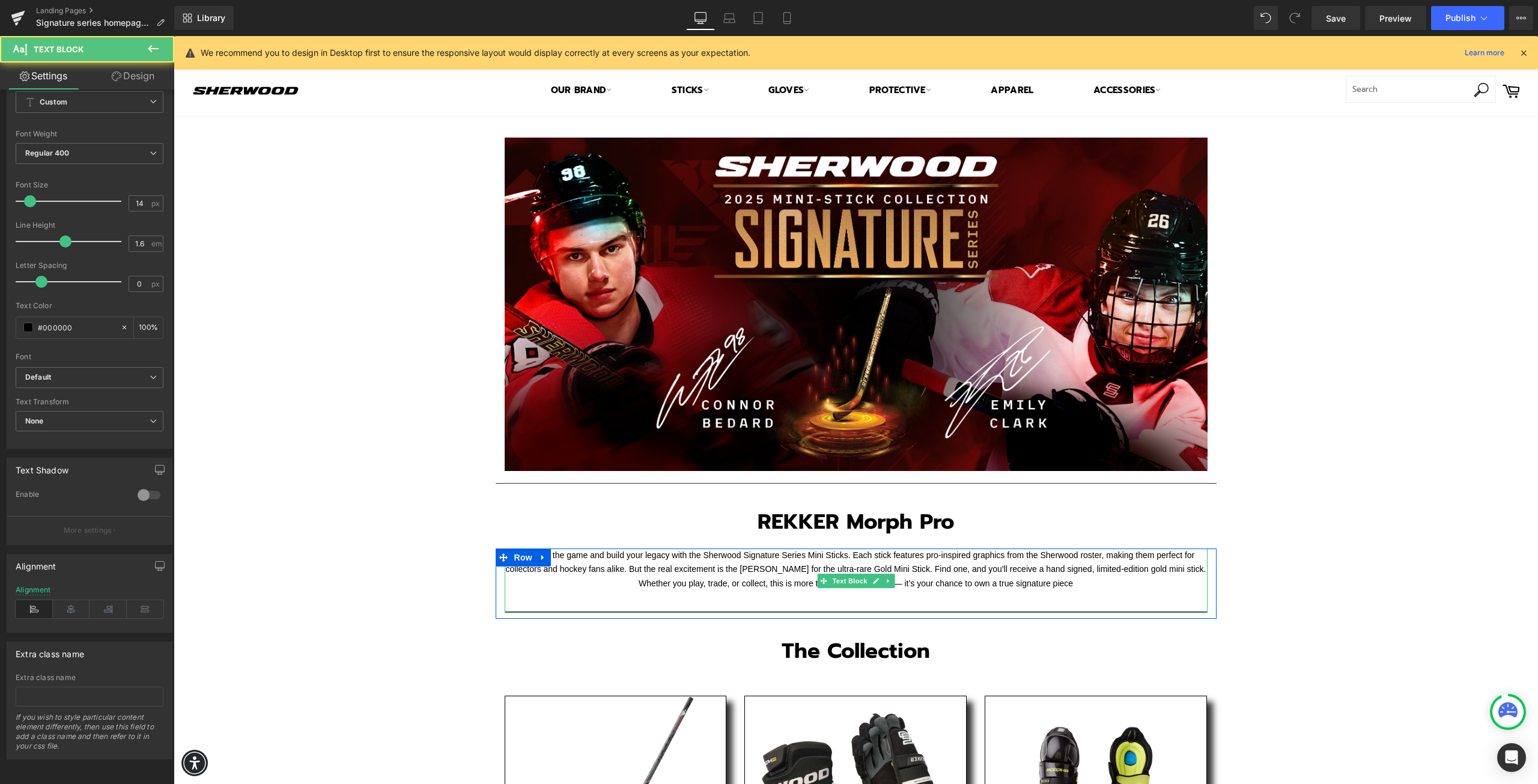
click at [1144, 578] on p "Step into the game and build your legacy with the Sherwood Signature Series Min…" at bounding box center [856, 569] width 703 height 42
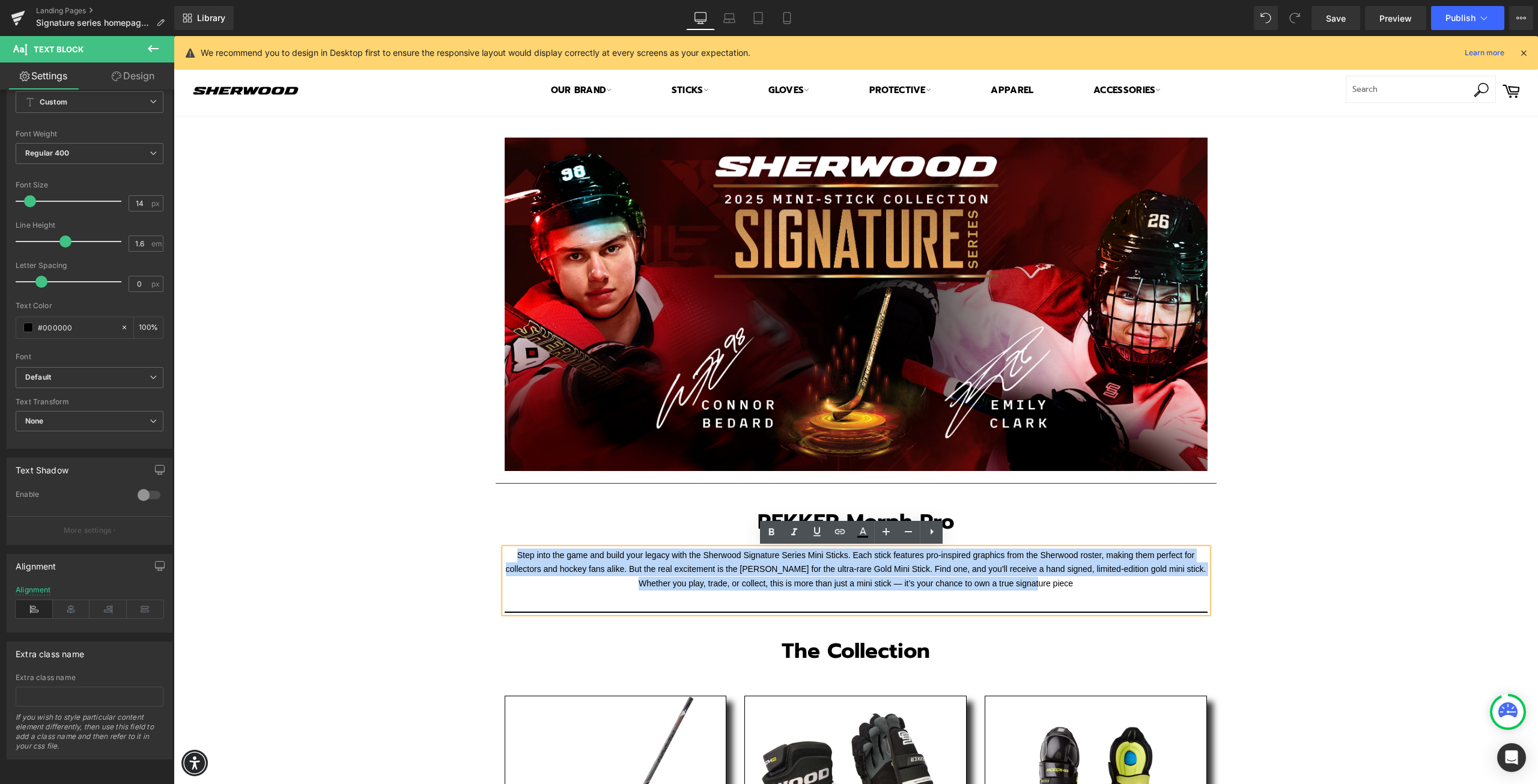
drag, startPoint x: 933, startPoint y: 578, endPoint x: 507, endPoint y: 555, distance: 426.6
click at [507, 555] on p "Step into the game and build your legacy with the Sherwood Signature Series Min…" at bounding box center [856, 569] width 703 height 42
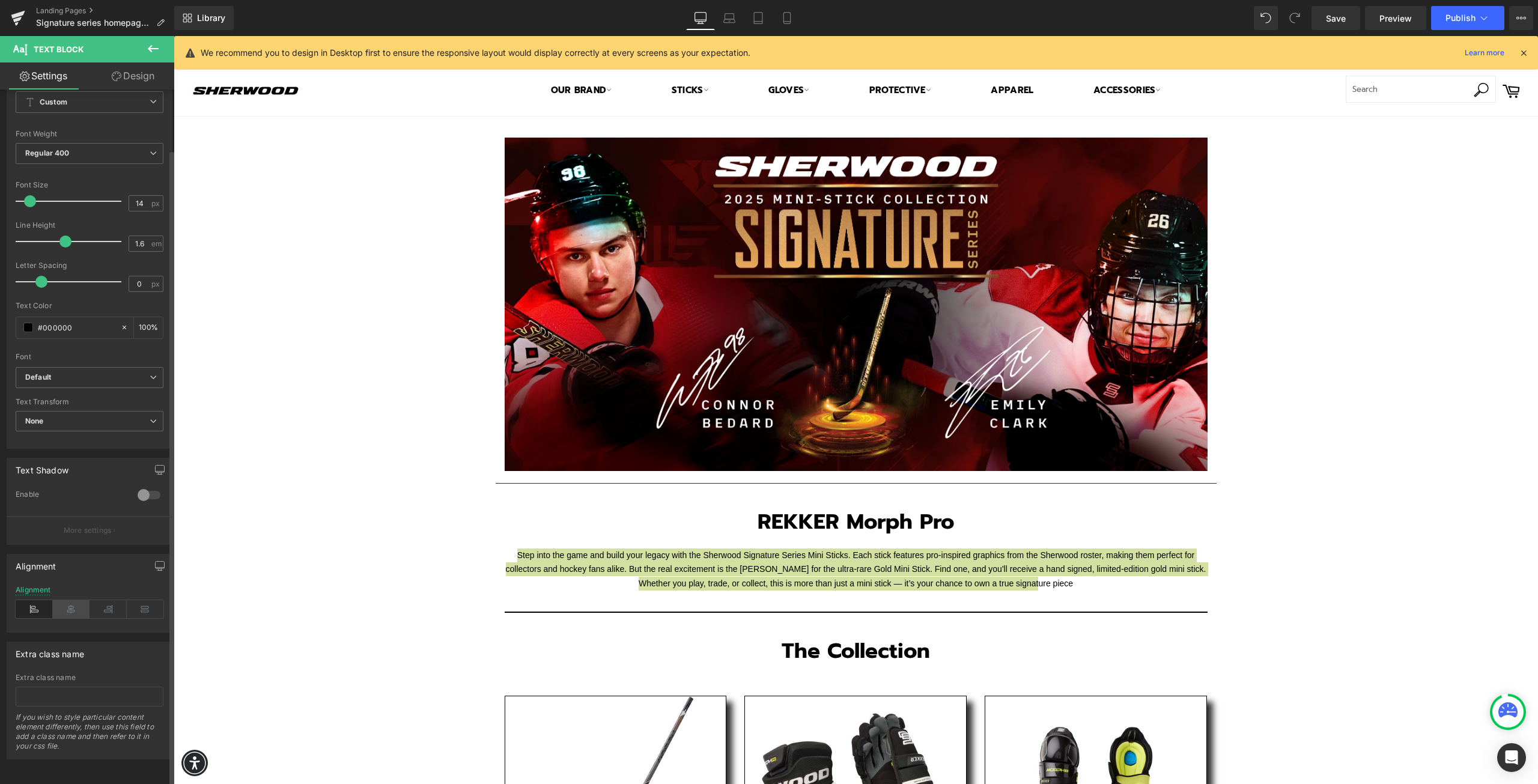
click at [56, 600] on icon at bounding box center [71, 609] width 37 height 18
click at [37, 600] on icon at bounding box center [34, 609] width 37 height 18
click at [89, 601] on icon at bounding box center [108, 609] width 37 height 18
click at [137, 604] on icon at bounding box center [146, 609] width 37 height 18
click at [68, 604] on icon at bounding box center [71, 609] width 37 height 18
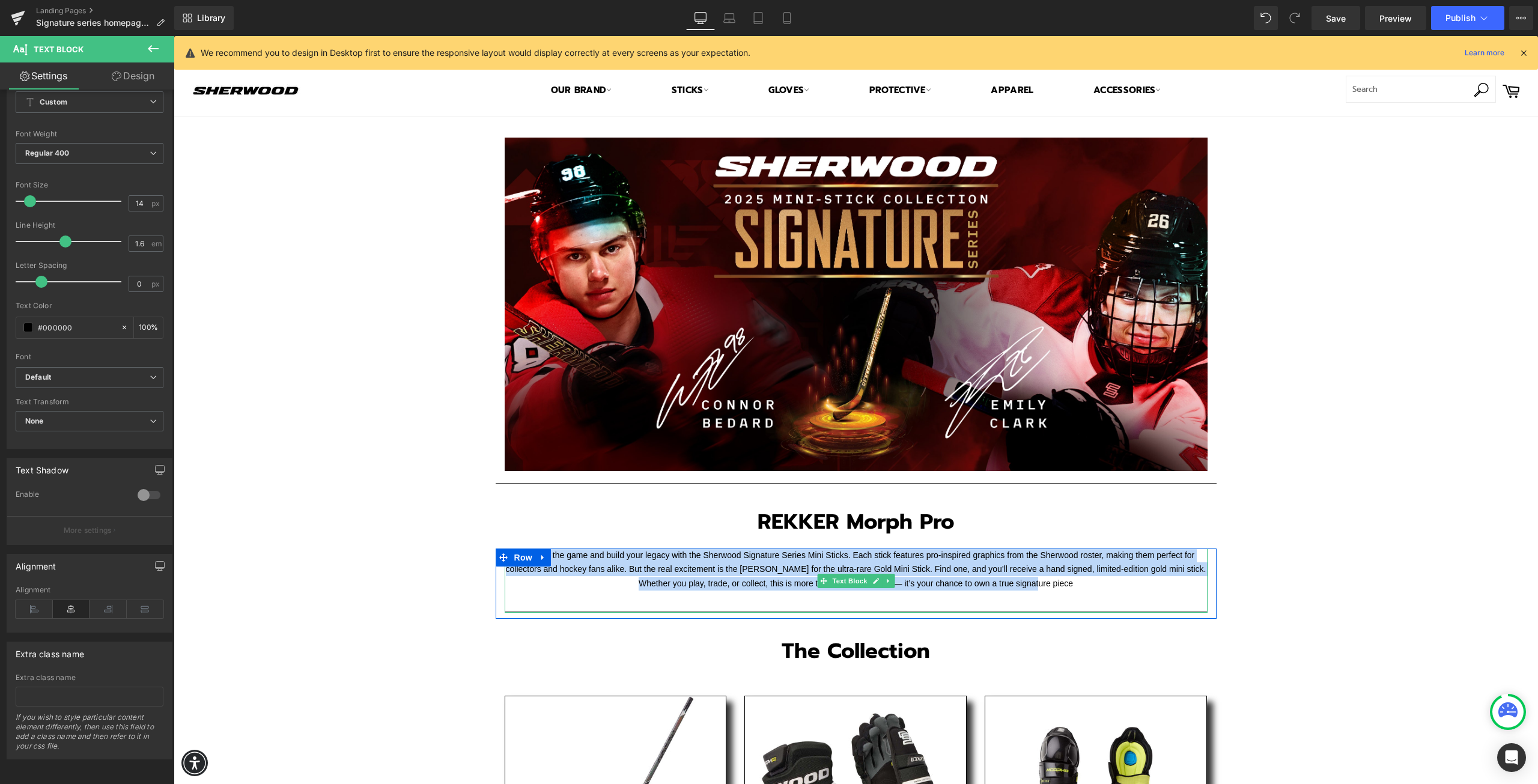
click at [762, 579] on font "Step into the game and build your legacy with the Sherwood Signature Series Min…" at bounding box center [856, 569] width 701 height 38
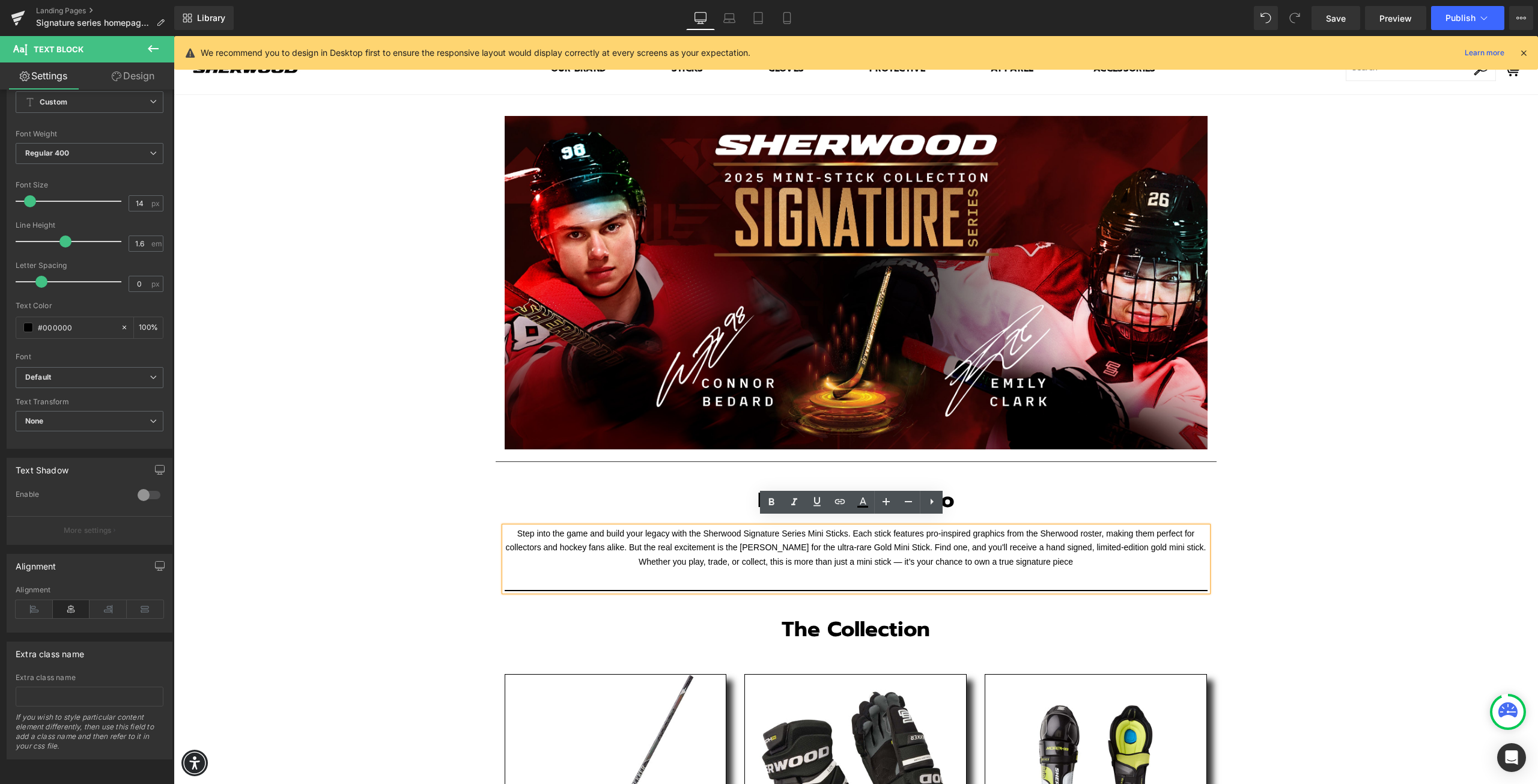
scroll to position [0, 0]
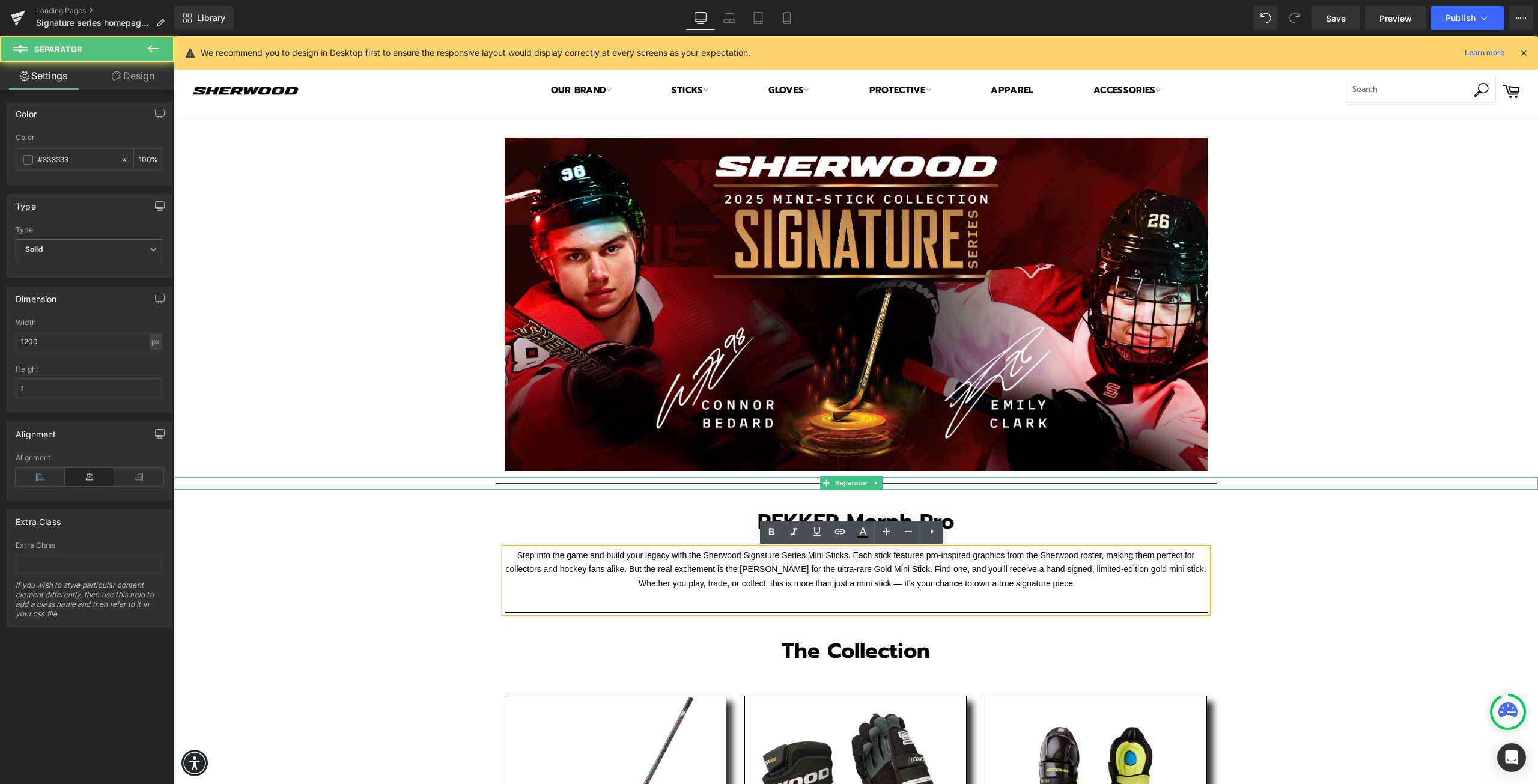
click at [398, 481] on div at bounding box center [855, 483] width 1364 height 13
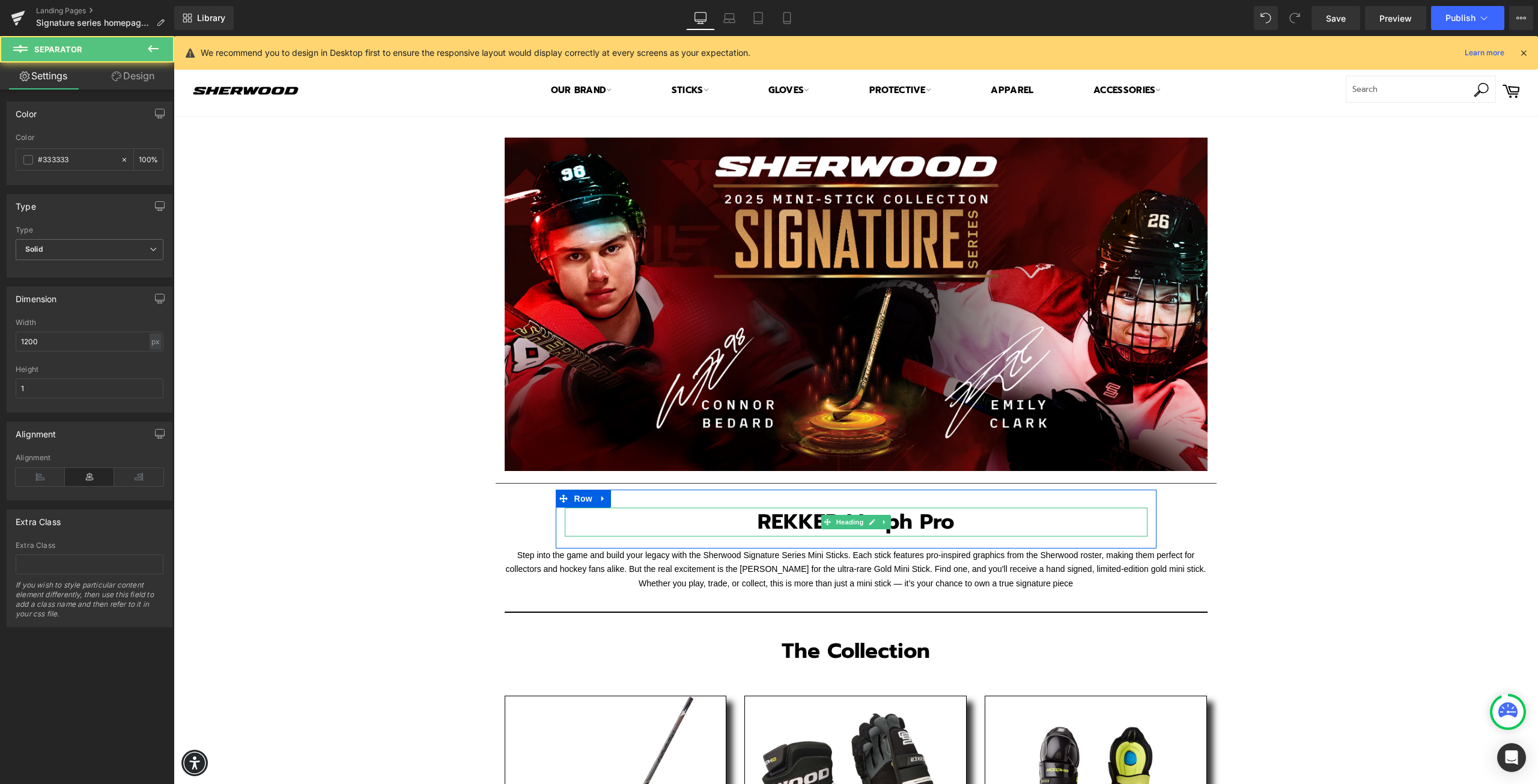
click at [935, 526] on strong "REKKER Morph Pro" at bounding box center [855, 522] width 196 height 32
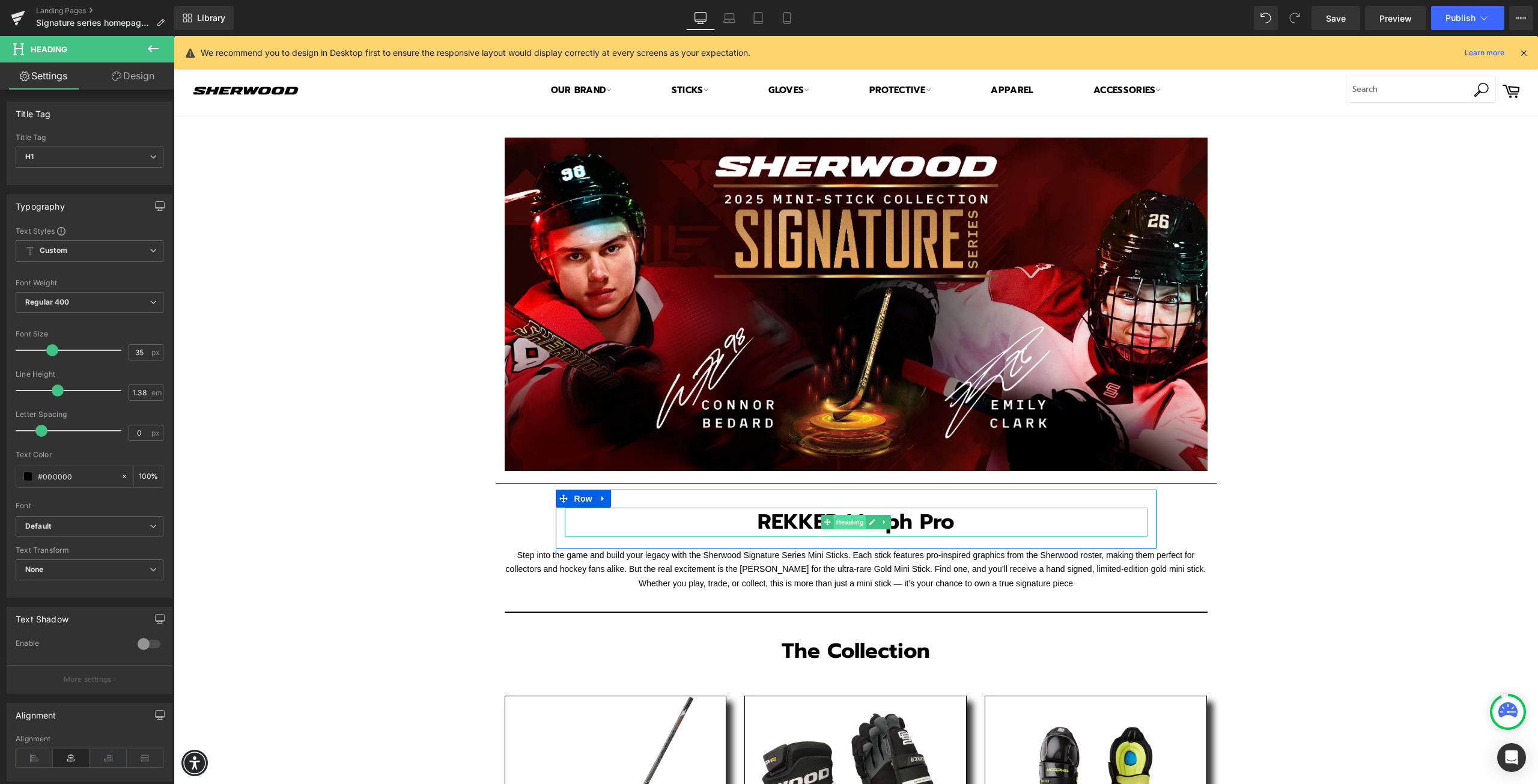
click at [851, 528] on span "Heading" at bounding box center [850, 522] width 33 height 15
click at [954, 527] on h1 "REKKER Morph Pro" at bounding box center [856, 522] width 583 height 29
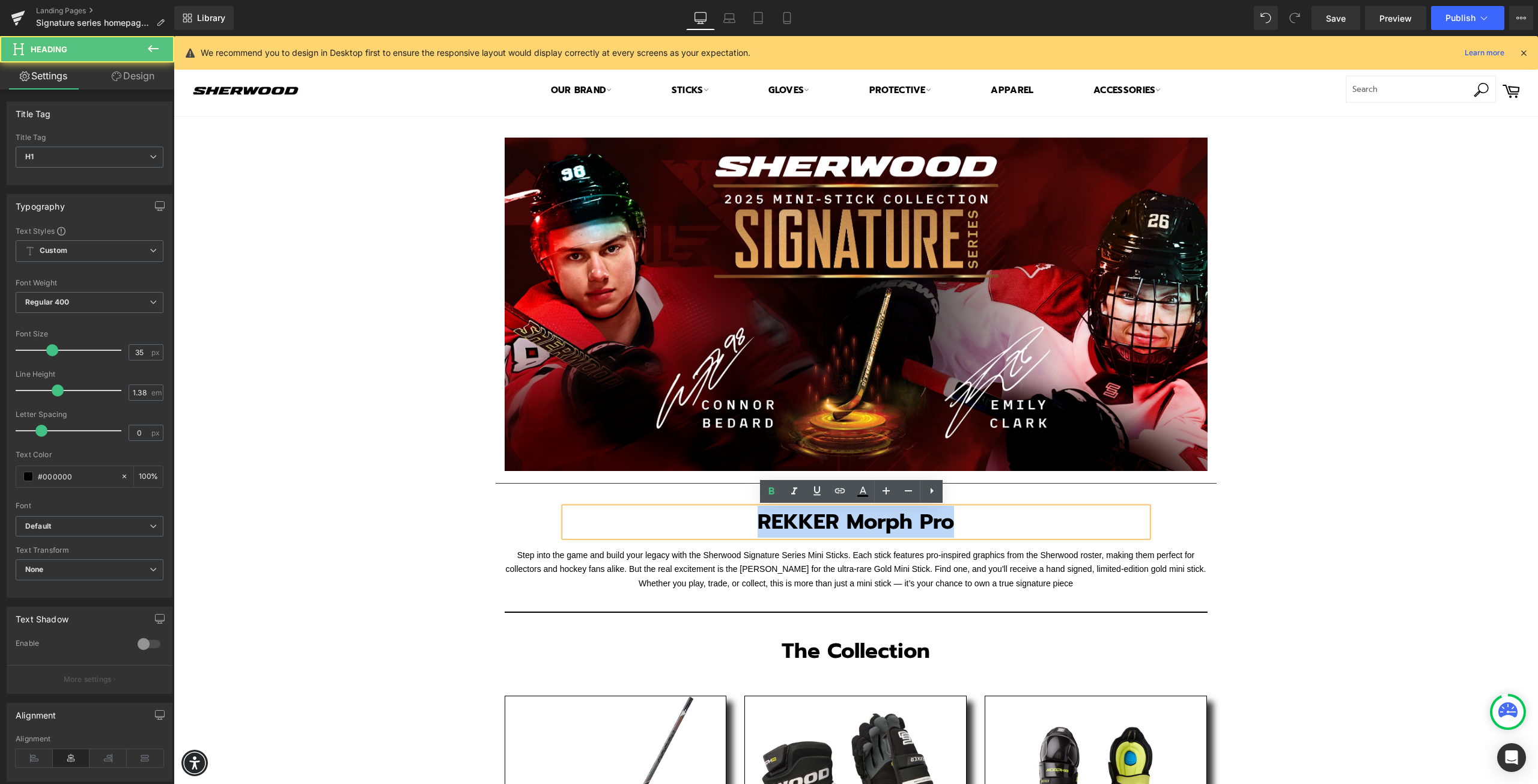
drag, startPoint x: 959, startPoint y: 523, endPoint x: 753, endPoint y: 519, distance: 206.0
click at [753, 519] on h1 "REKKER Morph Pro" at bounding box center [856, 522] width 583 height 29
click at [917, 555] on font "Step into the game and build your legacy with the Sherwood Signature Series Min…" at bounding box center [856, 569] width 701 height 38
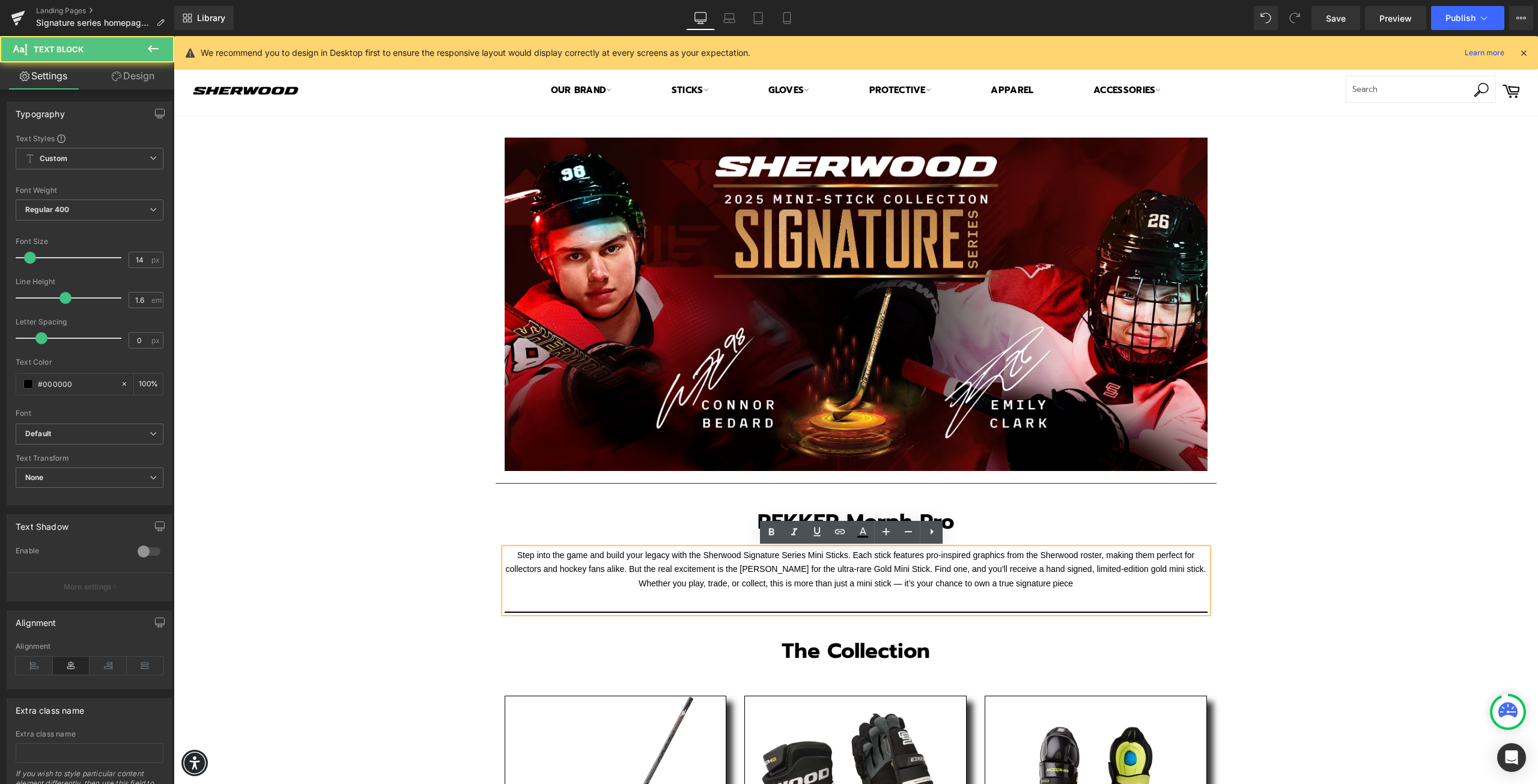
click at [963, 585] on font "Step into the game and build your legacy with the Sherwood Signature Series Min…" at bounding box center [856, 569] width 701 height 38
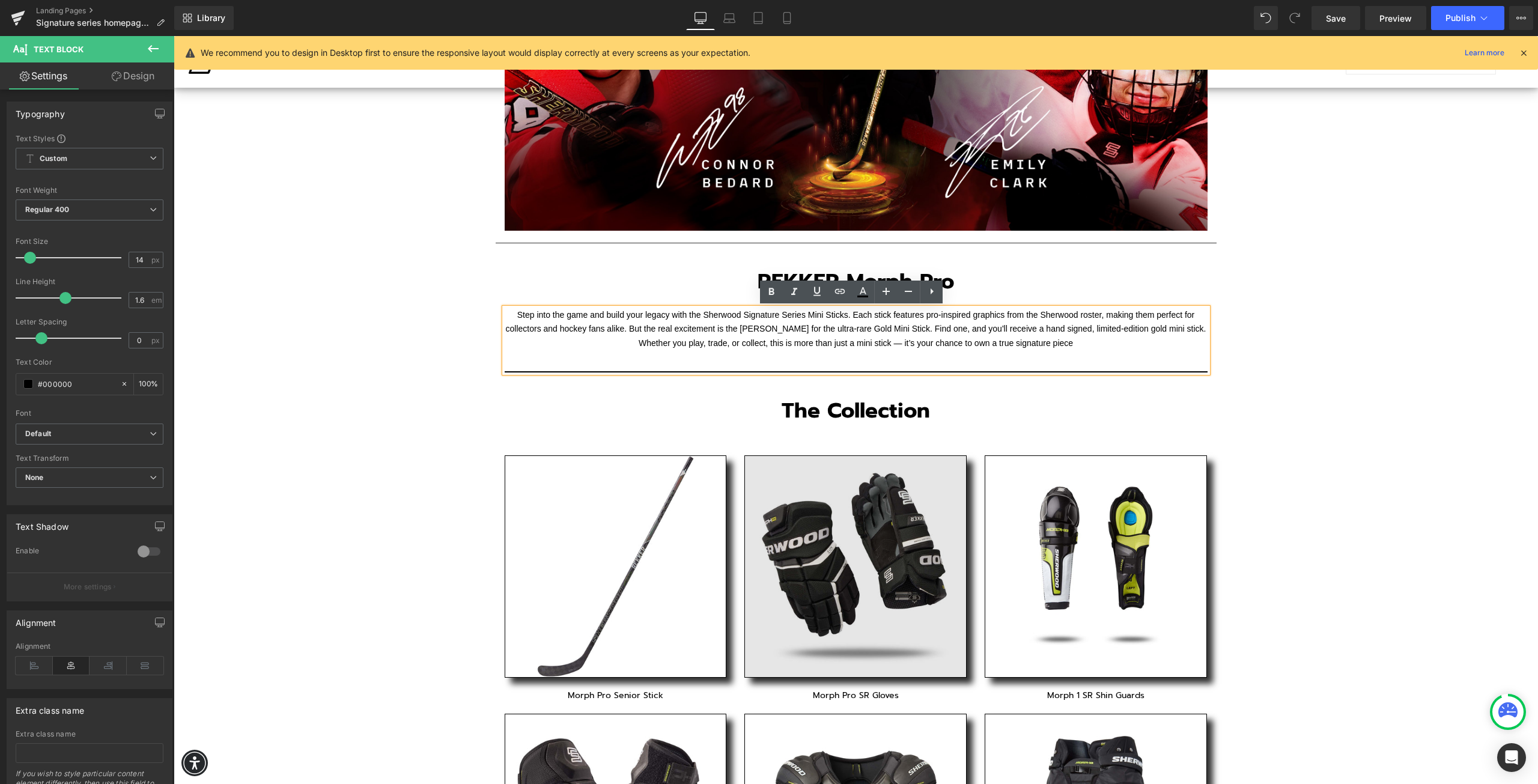
scroll to position [300, 0]
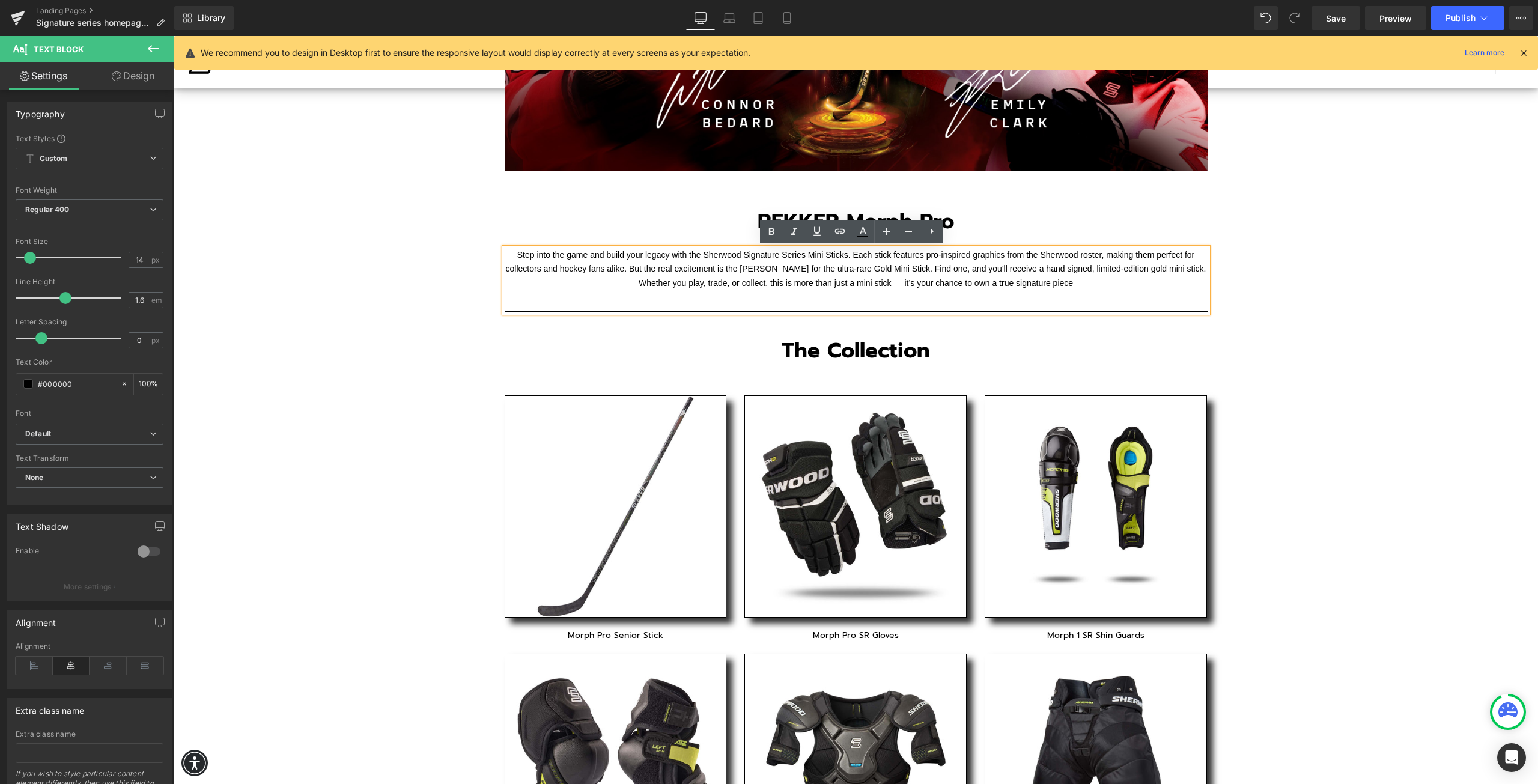
click at [894, 353] on h2 "The Collection" at bounding box center [856, 351] width 703 height 29
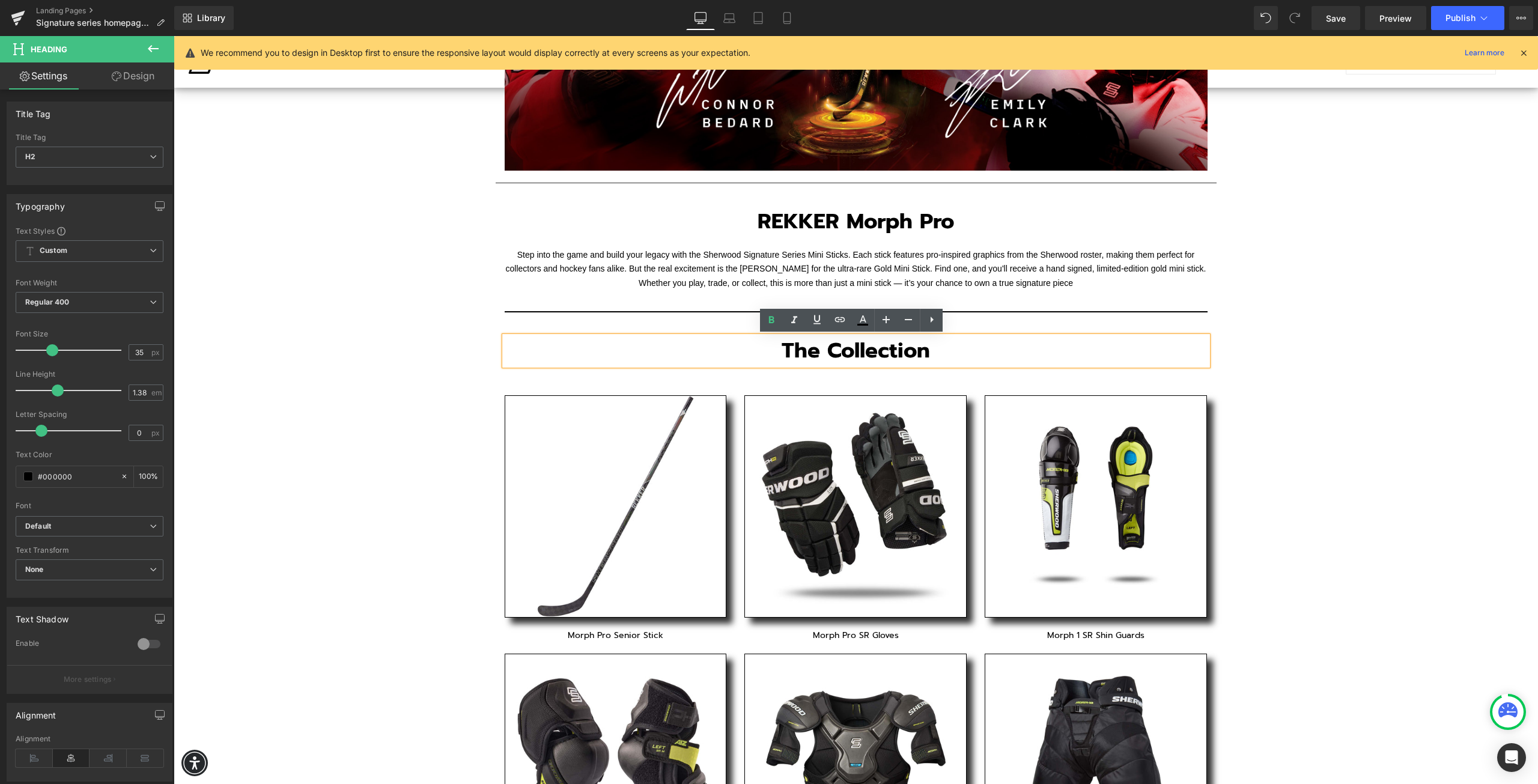
click at [951, 228] on h1 "REKKER Morph Pro" at bounding box center [856, 222] width 583 height 29
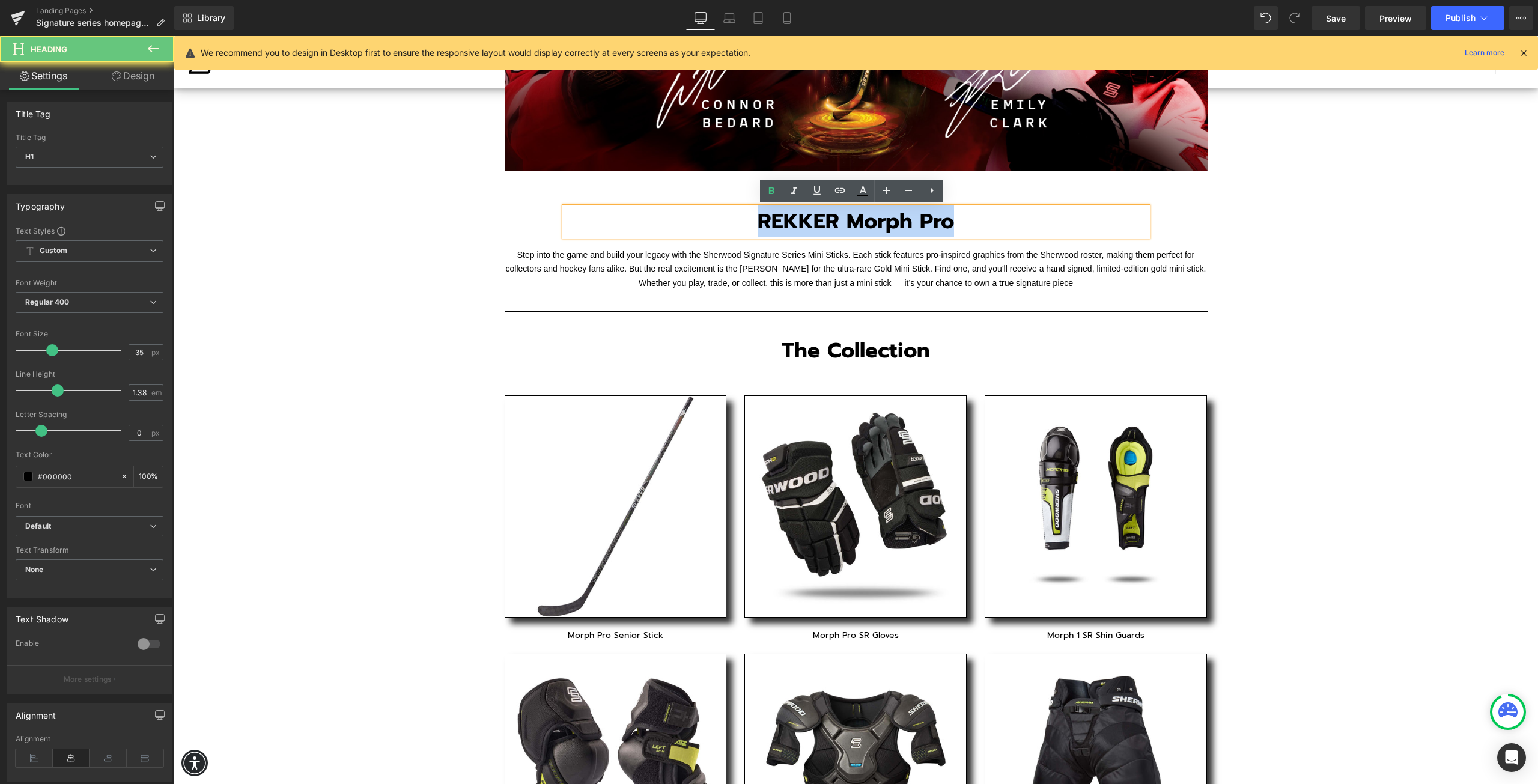
drag, startPoint x: 952, startPoint y: 225, endPoint x: 758, endPoint y: 228, distance: 194.0
click at [758, 228] on h1 "REKKER Morph Pro" at bounding box center [856, 222] width 583 height 29
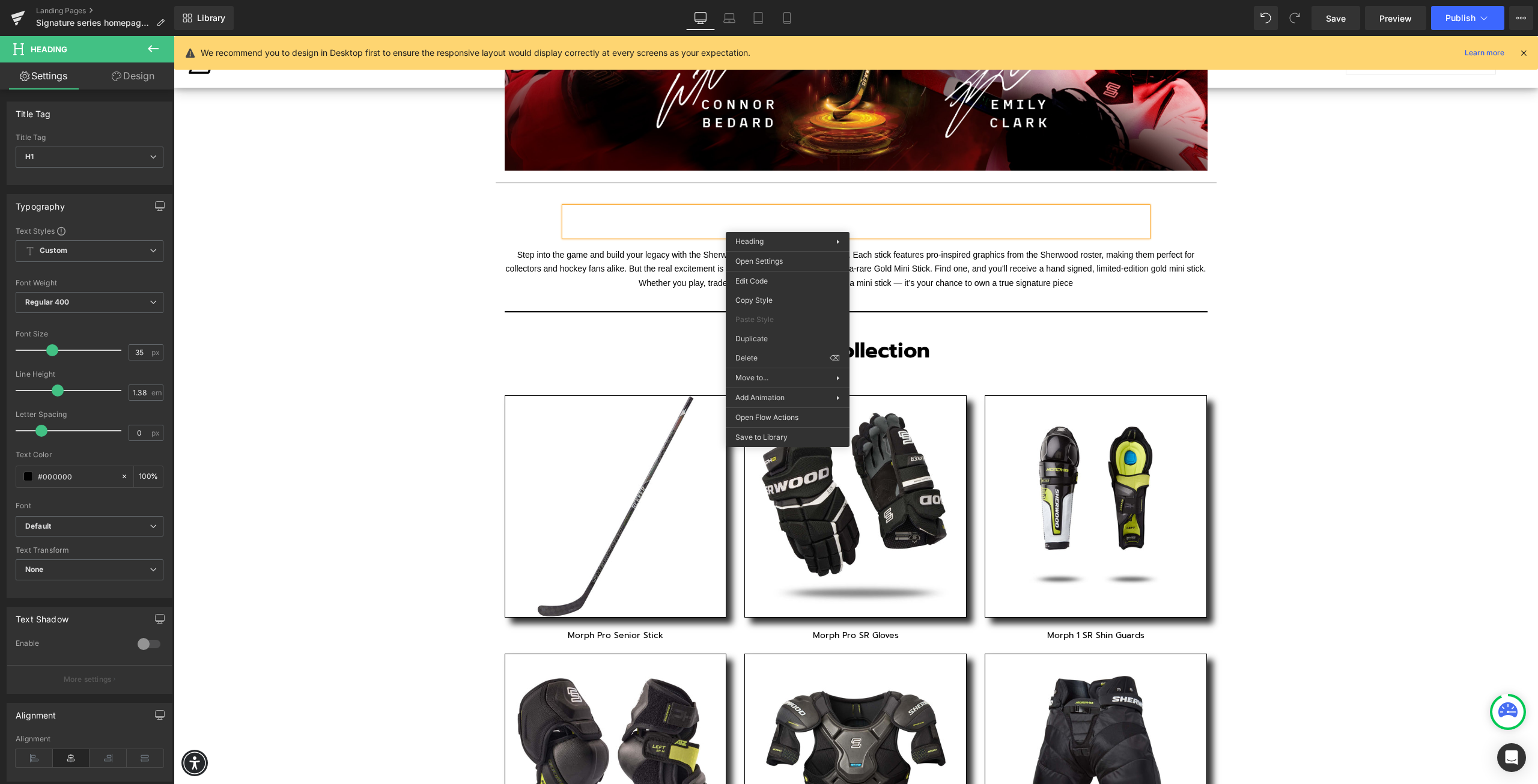
click at [850, 224] on h1 at bounding box center [856, 222] width 583 height 29
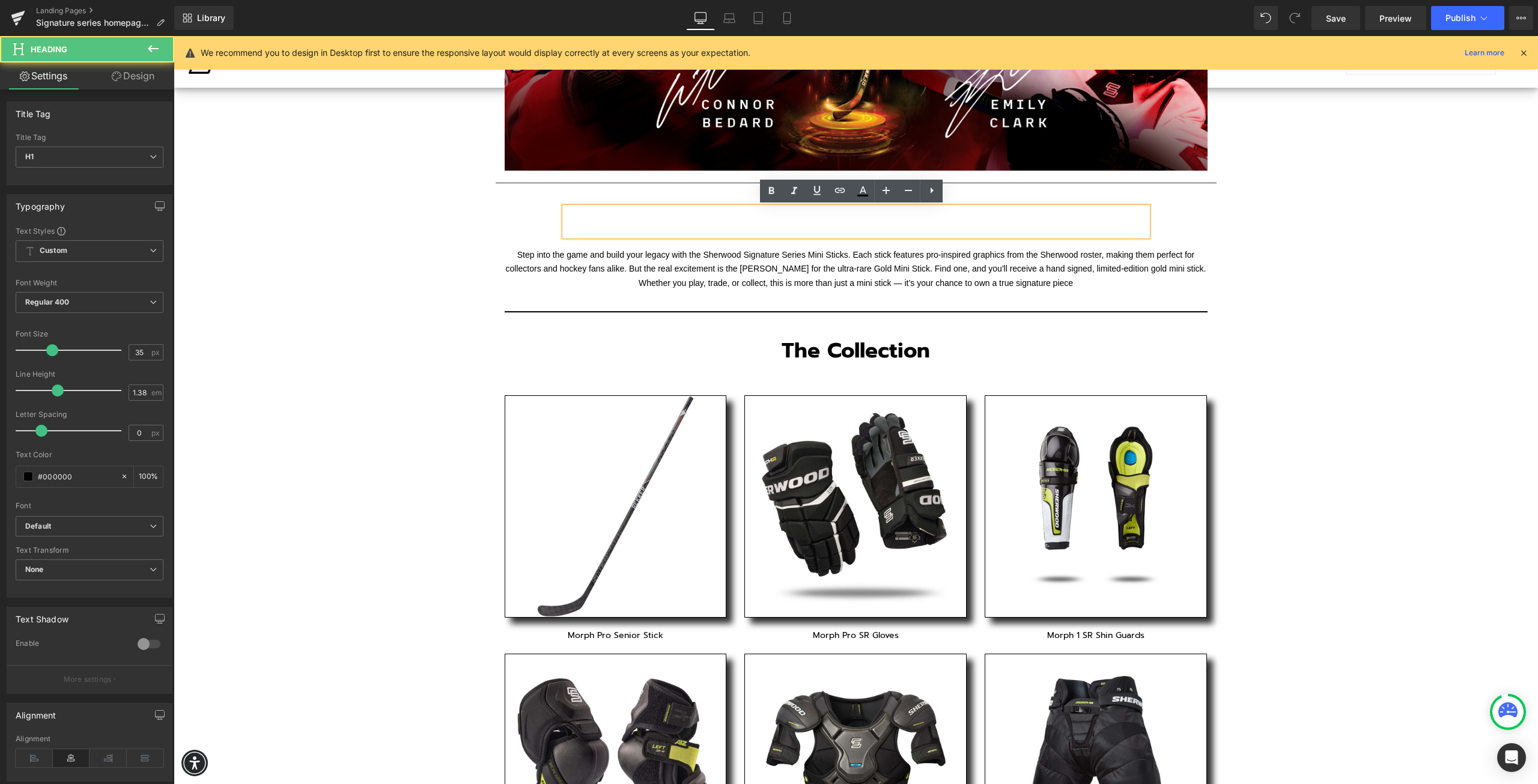
click at [929, 253] on font "Step into the game and build your legacy with the Sherwood Signature Series Min…" at bounding box center [856, 268] width 701 height 38
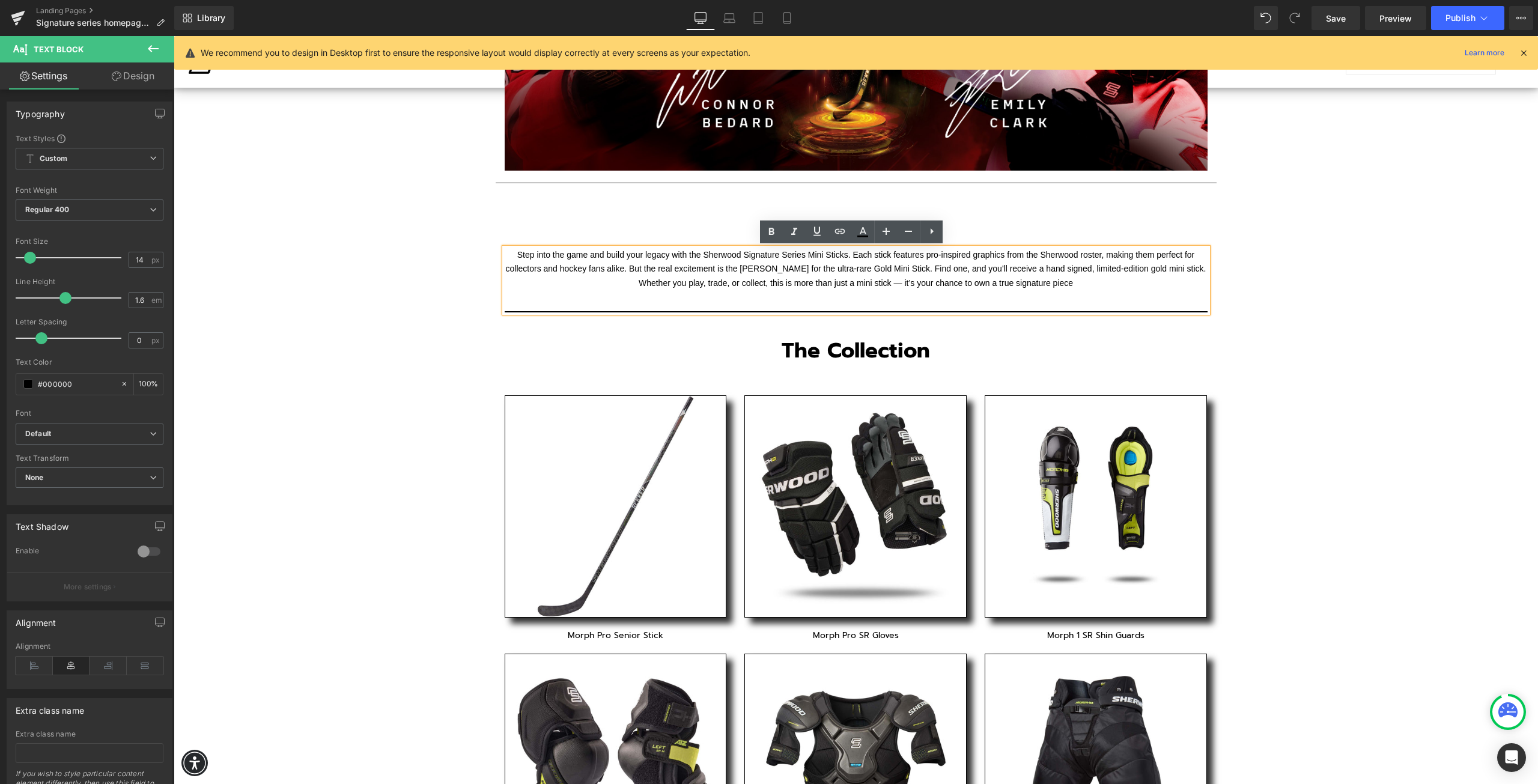
click at [1014, 214] on h1 at bounding box center [856, 222] width 583 height 29
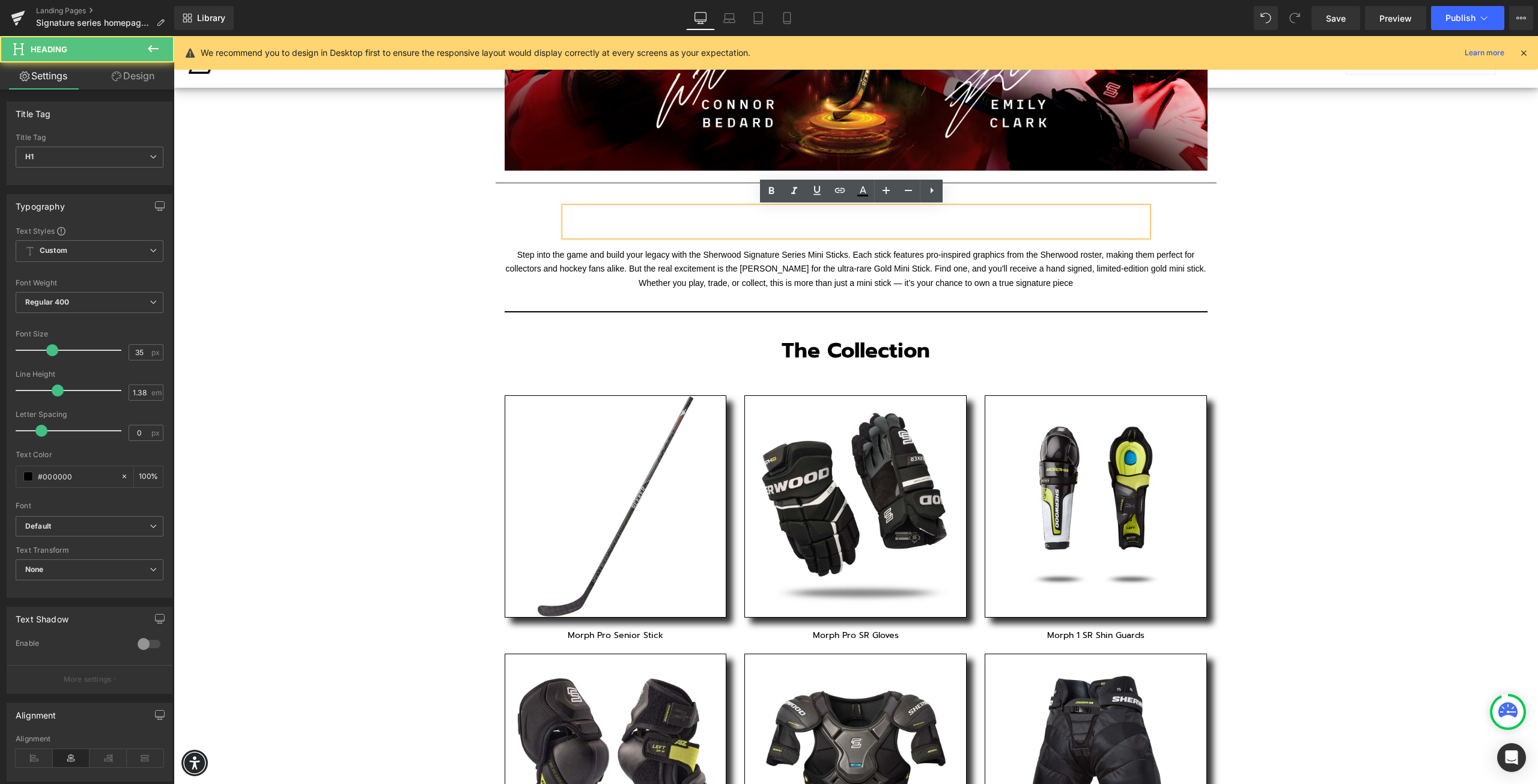
click at [795, 221] on h1 at bounding box center [856, 222] width 583 height 29
click at [594, 207] on div at bounding box center [856, 222] width 583 height 29
click at [120, 76] on link "Design" at bounding box center [133, 76] width 87 height 27
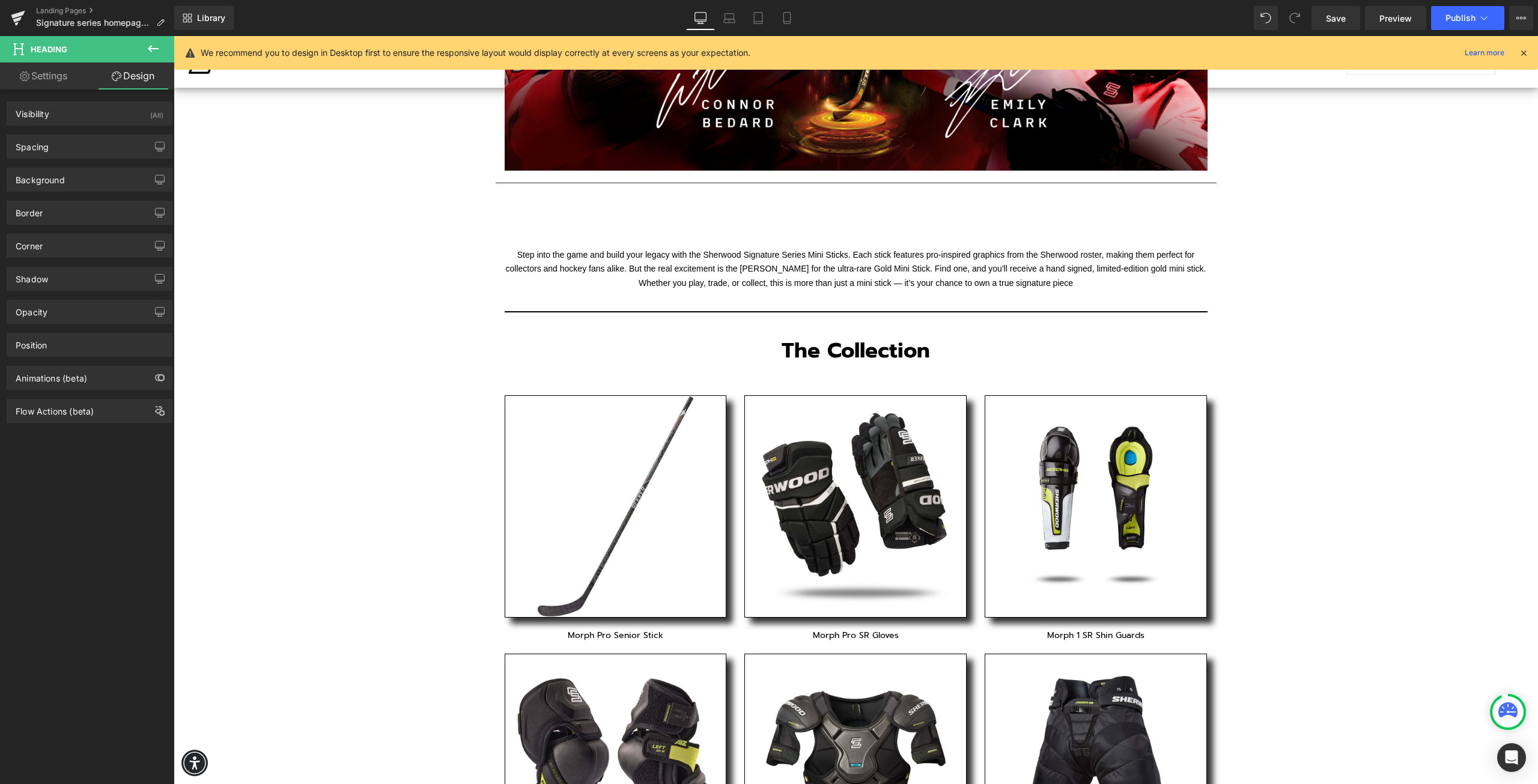
click at [50, 82] on link "Settings" at bounding box center [44, 76] width 87 height 27
type input "100"
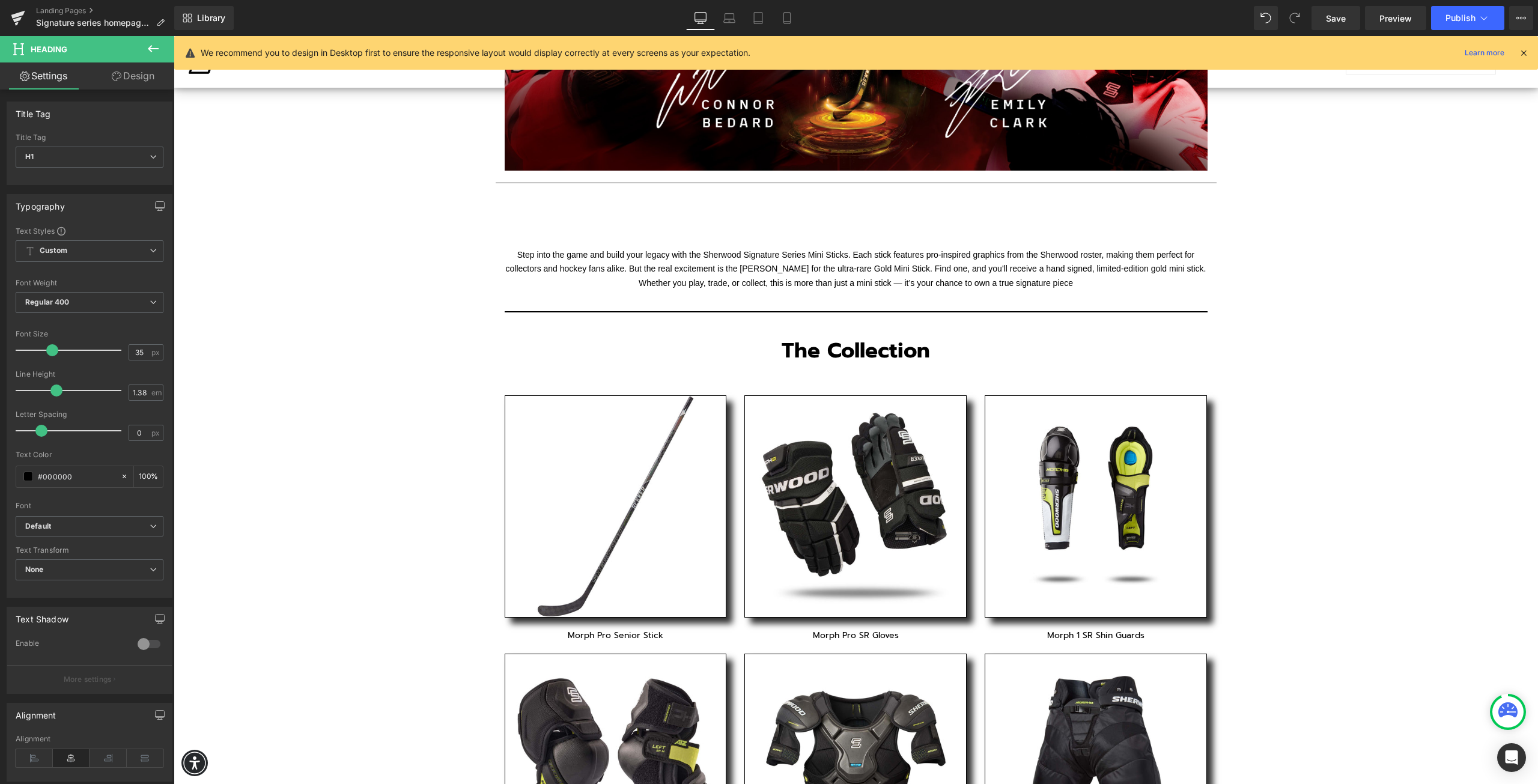
click at [641, 274] on p "Step into the game and build your legacy with the Sherwood Signature Series Min…" at bounding box center [856, 269] width 703 height 42
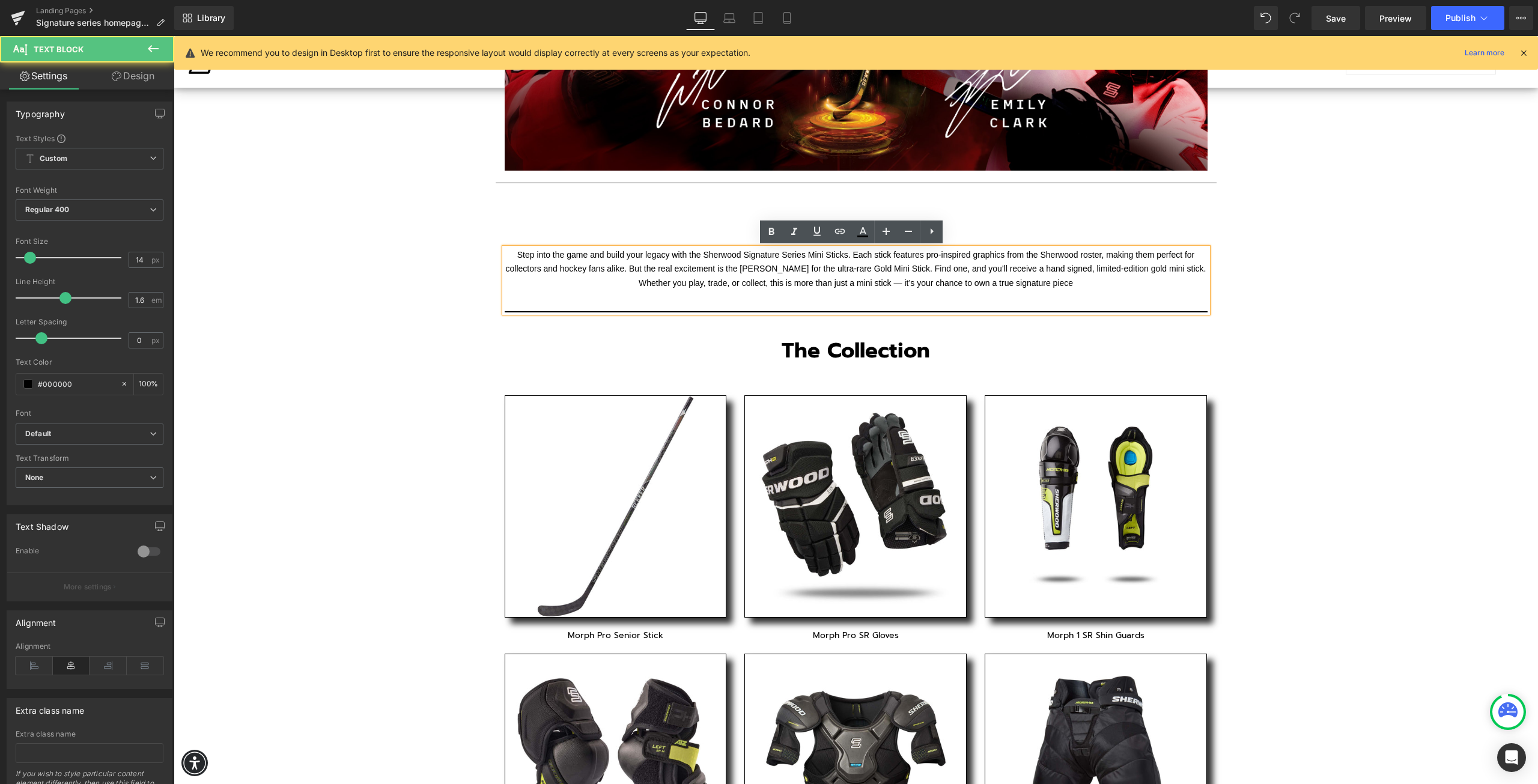
click at [583, 183] on hr at bounding box center [856, 186] width 721 height 7
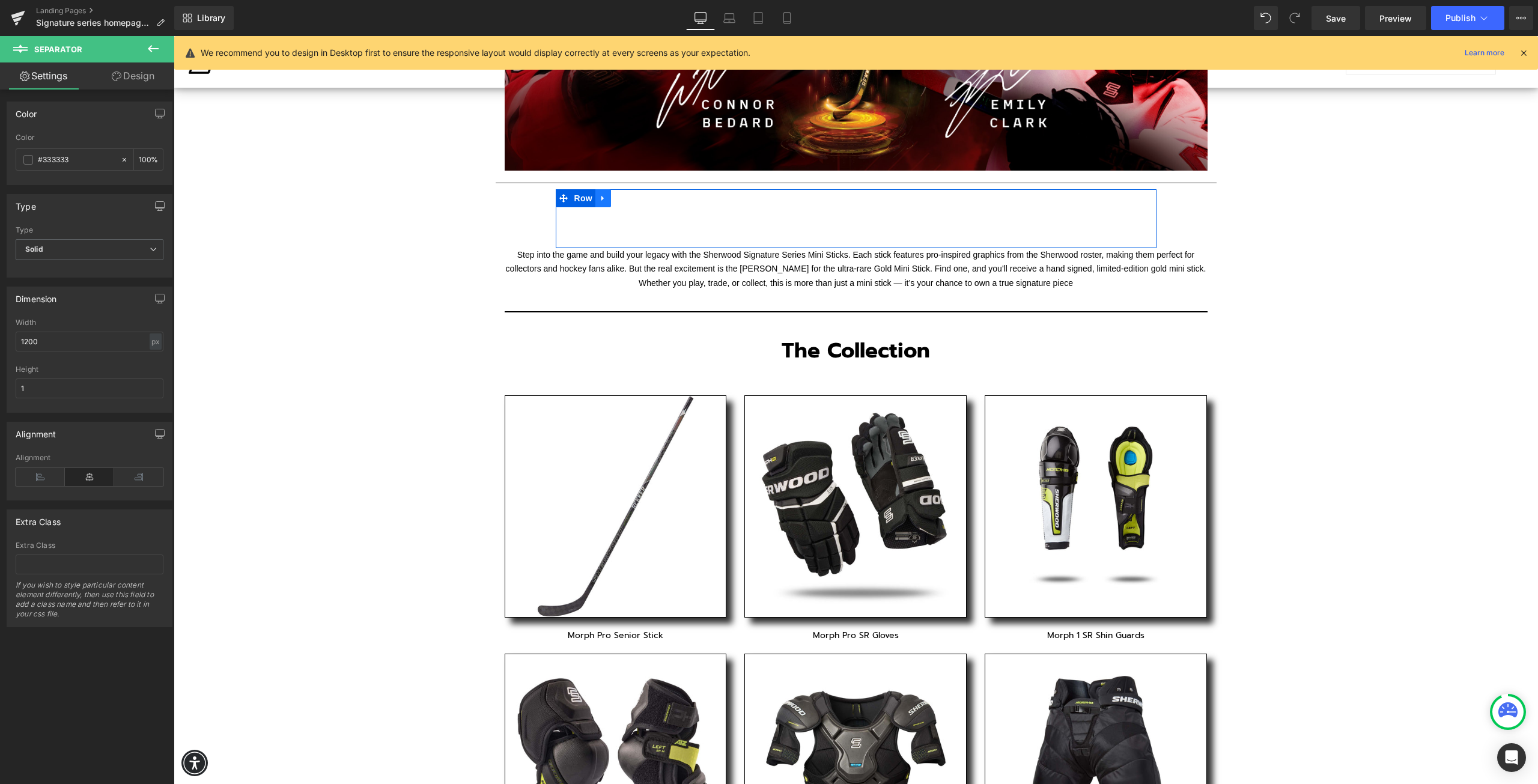
click at [599, 196] on icon at bounding box center [603, 198] width 8 height 9
click at [683, 221] on h1 at bounding box center [856, 222] width 583 height 29
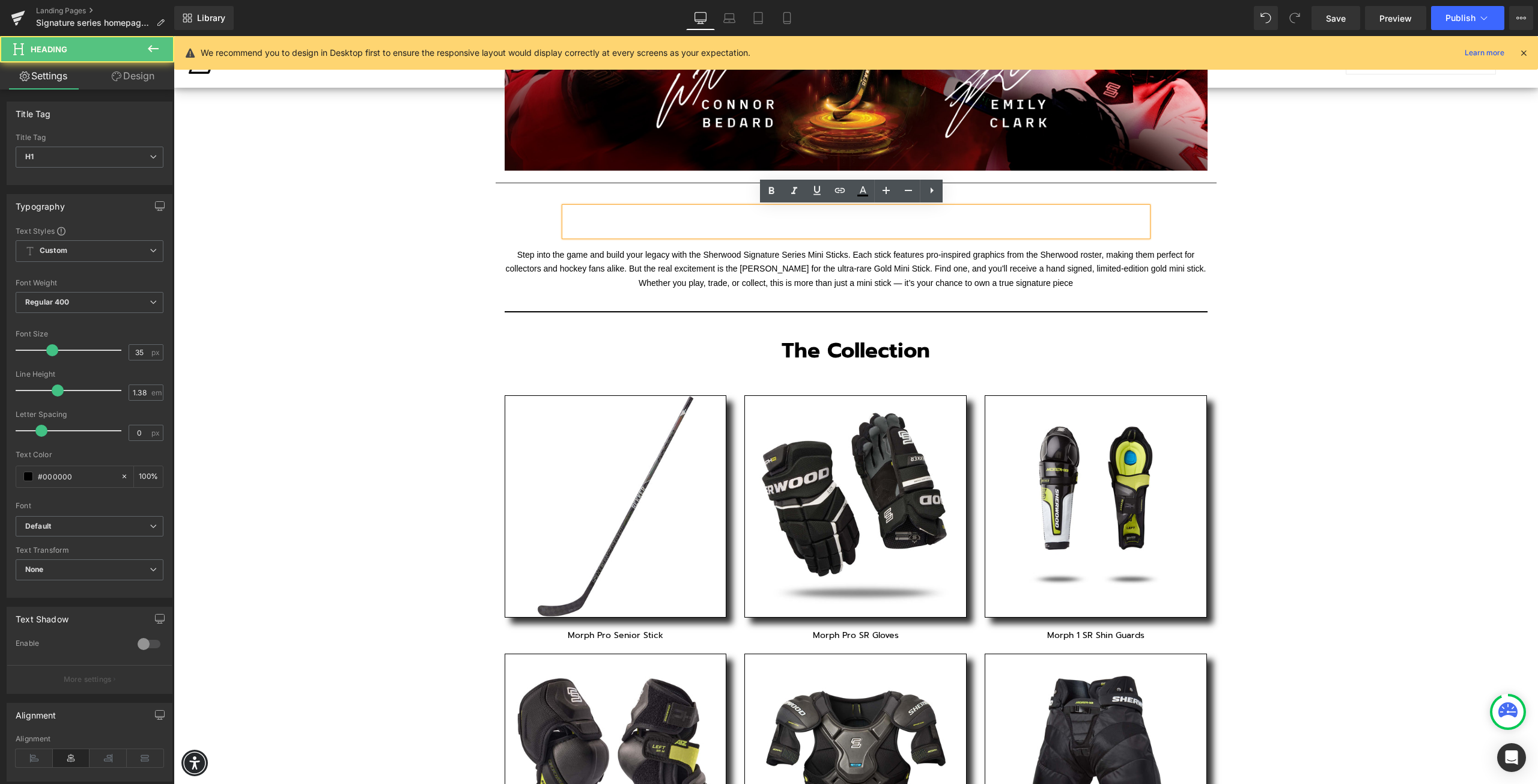
click at [608, 202] on div "Heading Row" at bounding box center [856, 218] width 601 height 59
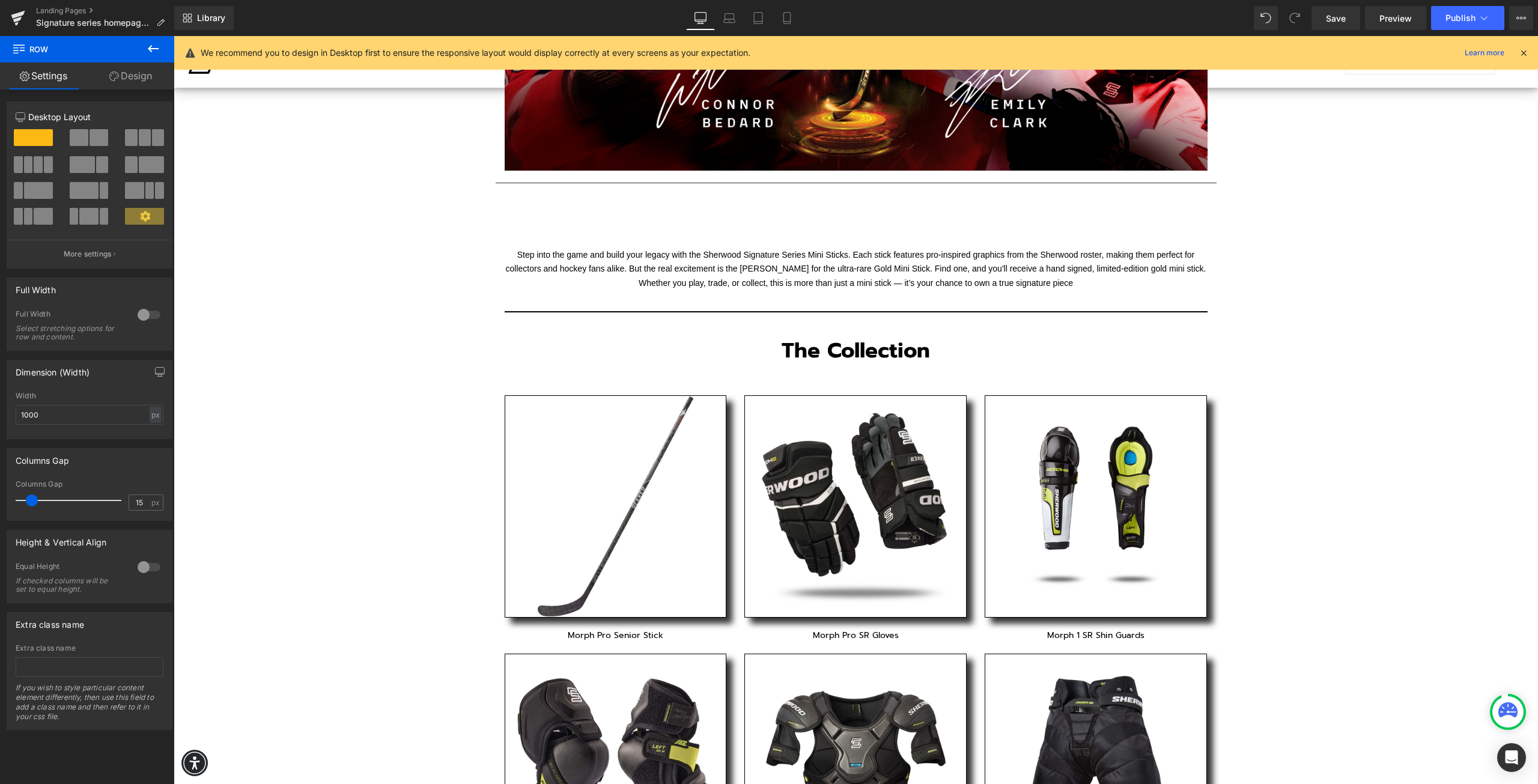
click at [599, 210] on h1 at bounding box center [856, 222] width 583 height 29
click at [574, 202] on div "Heading Row" at bounding box center [856, 218] width 601 height 59
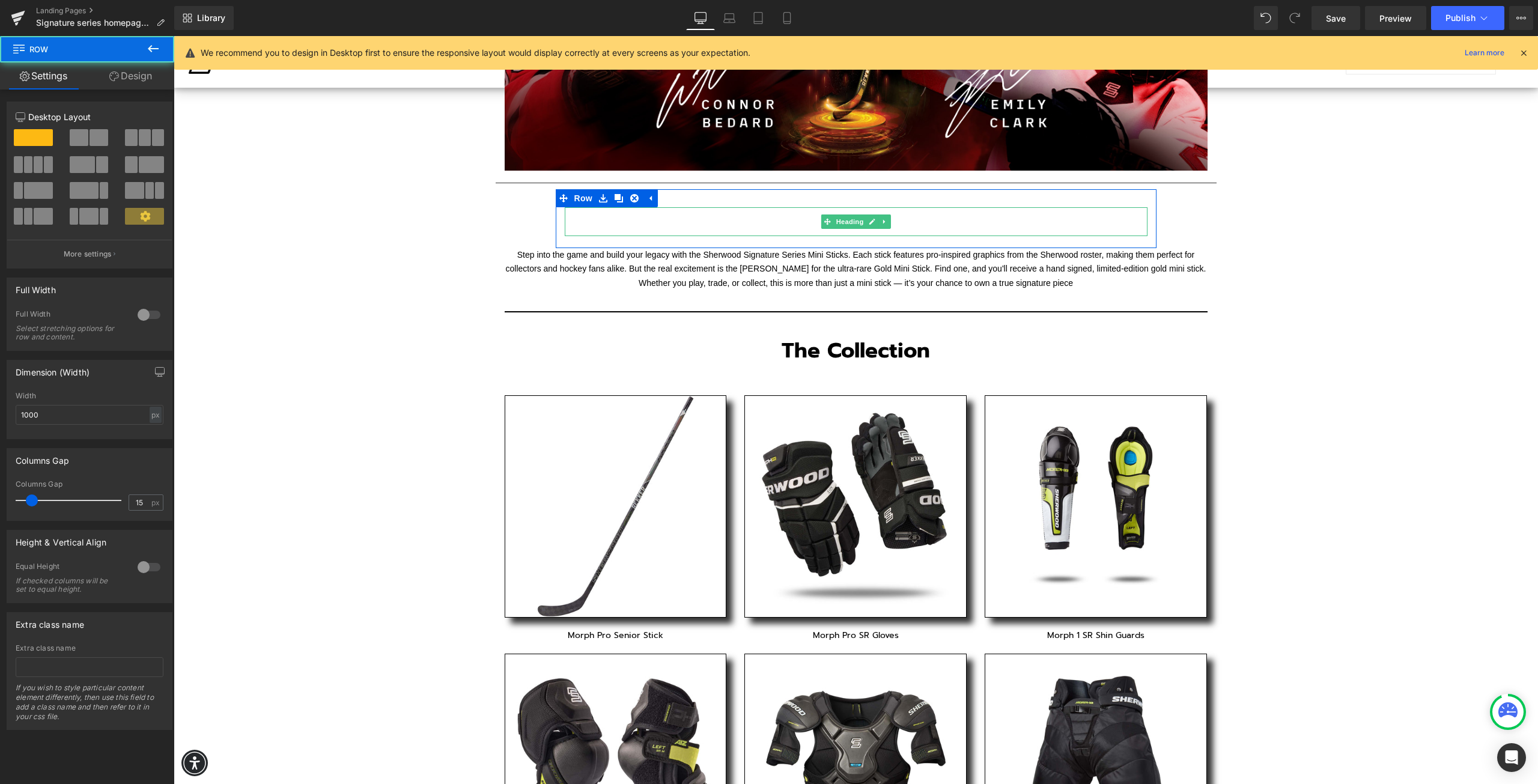
click at [596, 217] on h1 at bounding box center [856, 222] width 583 height 29
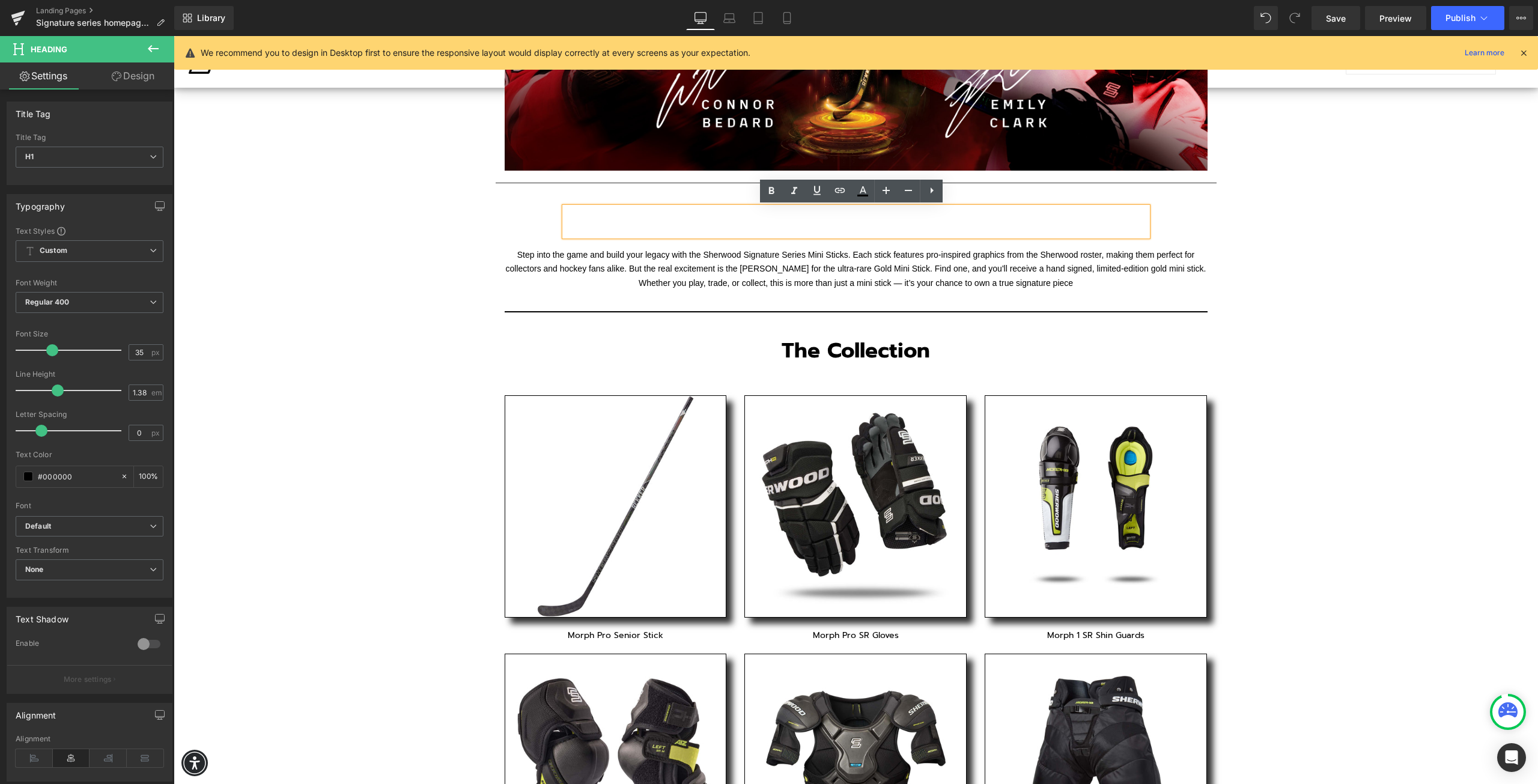
click at [592, 219] on h1 at bounding box center [856, 222] width 583 height 29
drag, startPoint x: 518, startPoint y: 221, endPoint x: 554, endPoint y: 218, distance: 36.1
click at [521, 221] on div "Text Block Image Row Separator Heading Row Step into the game and build your le…" at bounding box center [855, 449] width 1364 height 1266
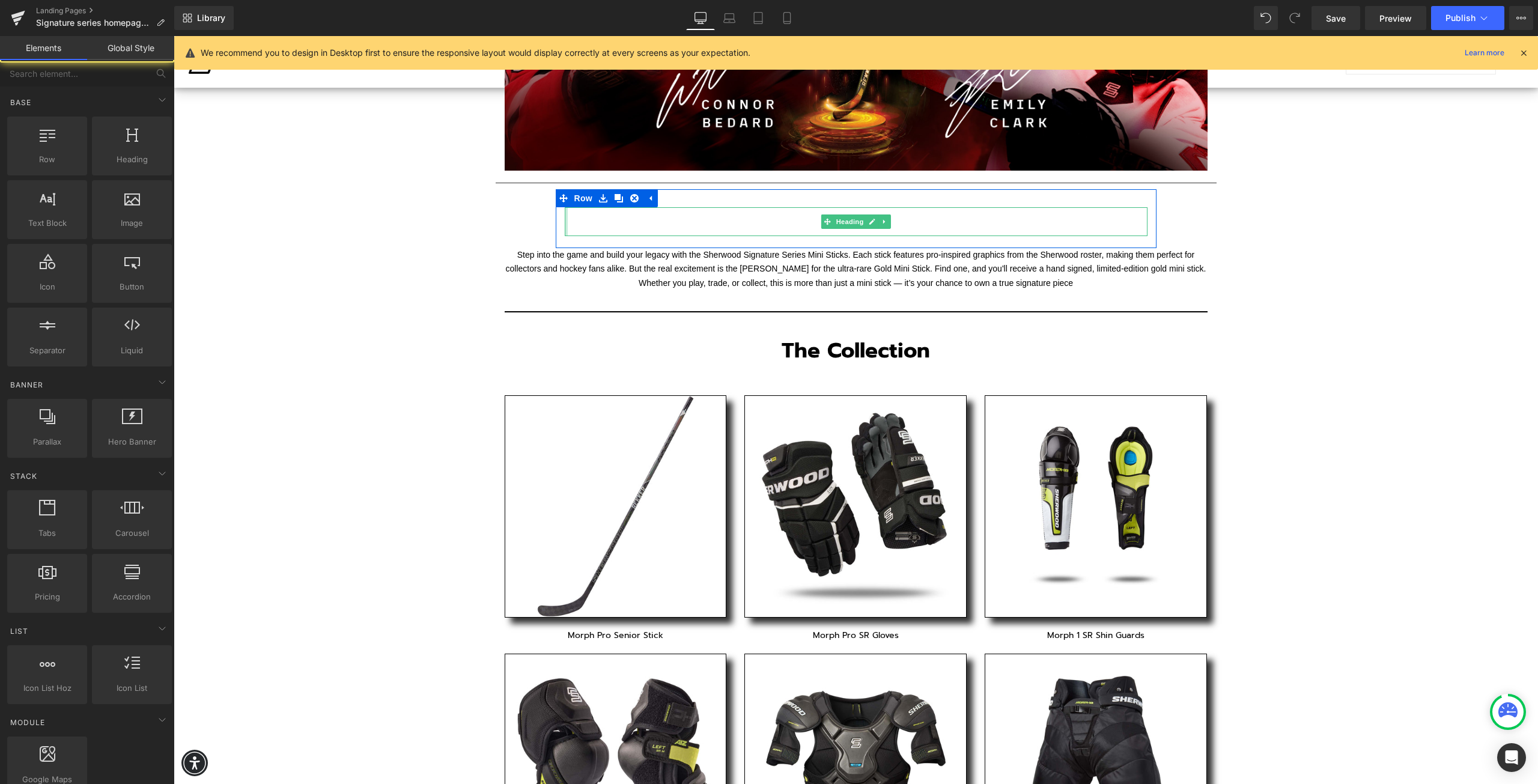
click at [565, 216] on div at bounding box center [566, 222] width 3 height 29
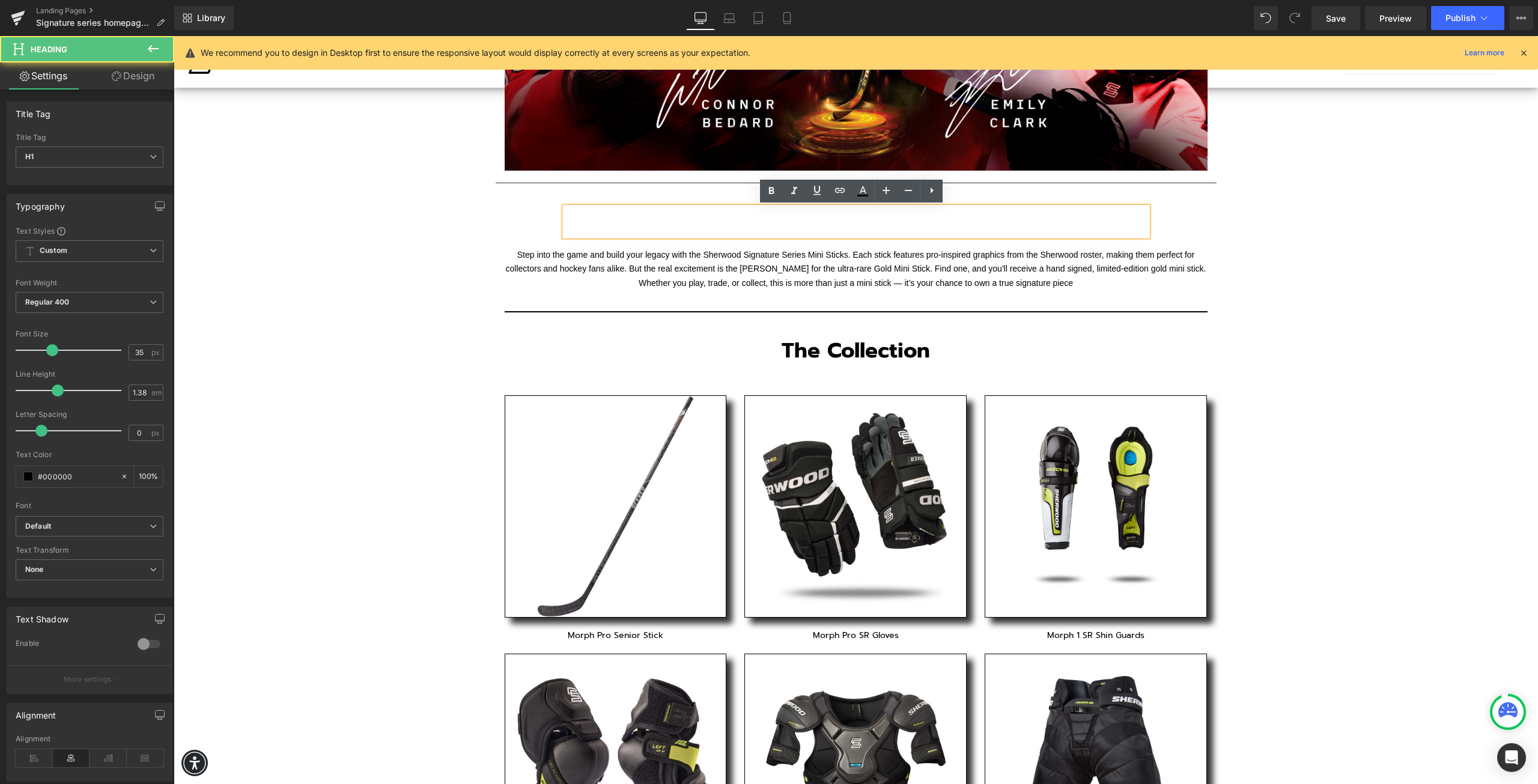
click at [518, 221] on div "Text Block Image Row Separator Heading Row Step into the game and build your le…" at bounding box center [855, 449] width 1364 height 1266
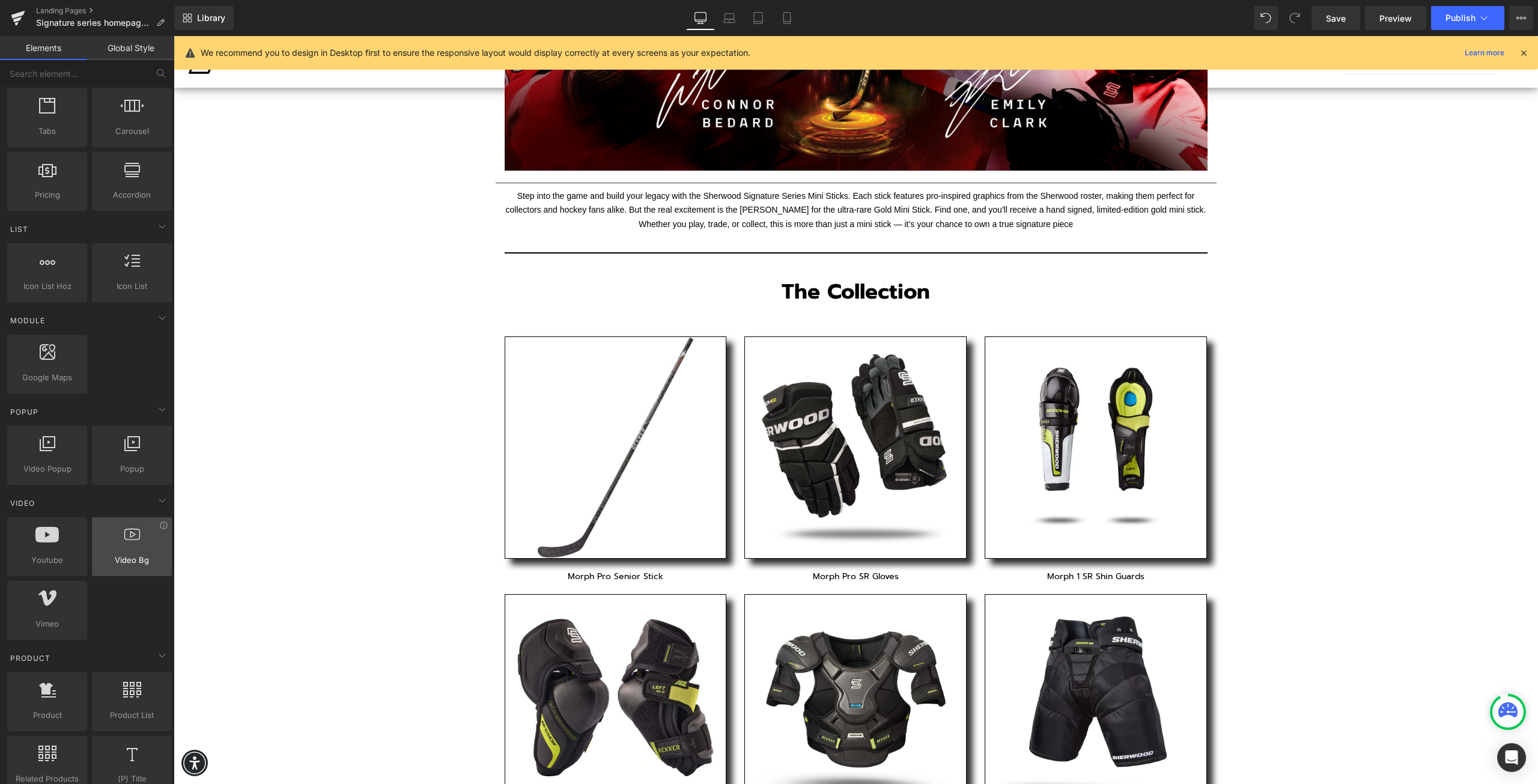
scroll to position [421, 0]
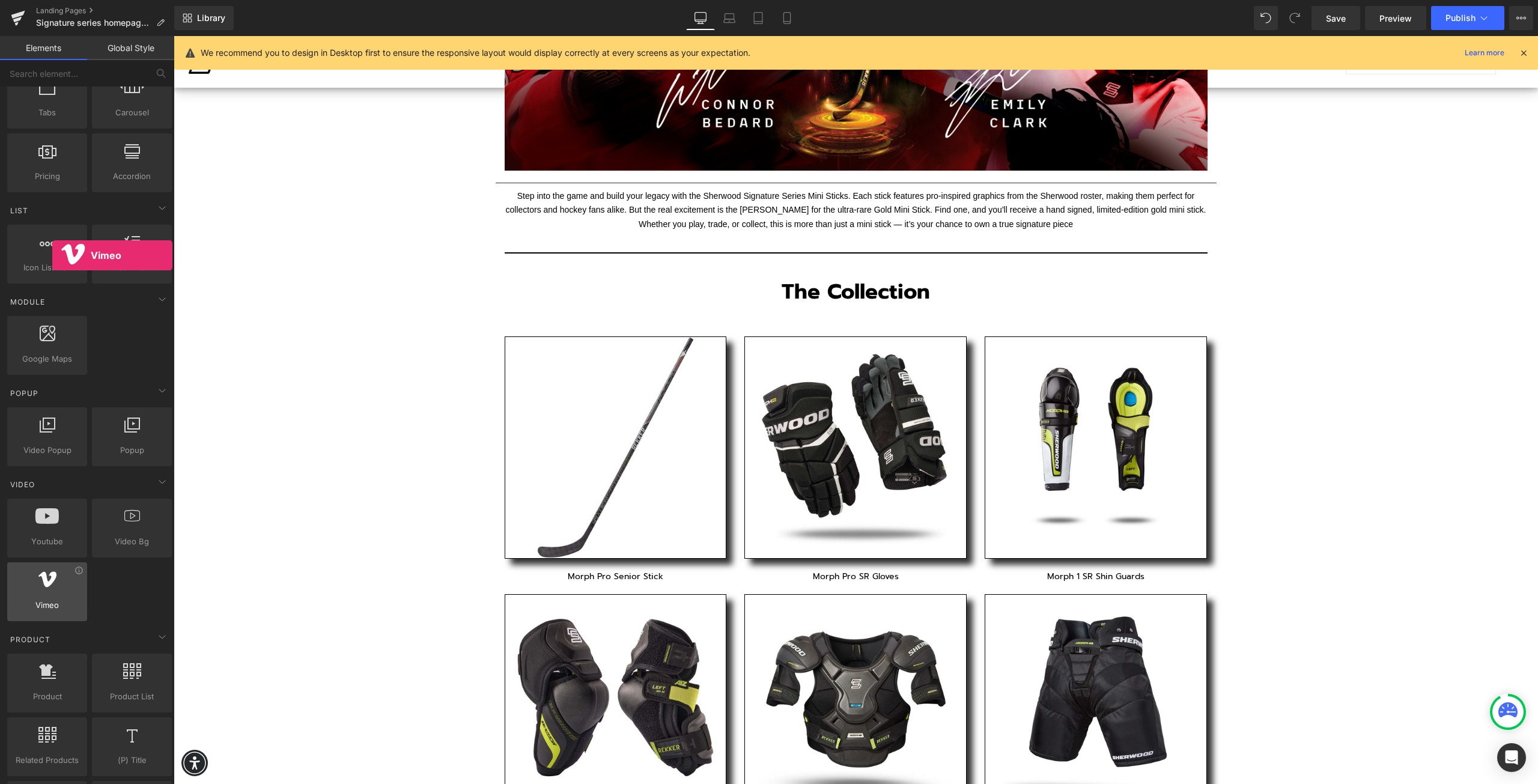
click at [52, 607] on span "Vimeo" at bounding box center [47, 605] width 73 height 13
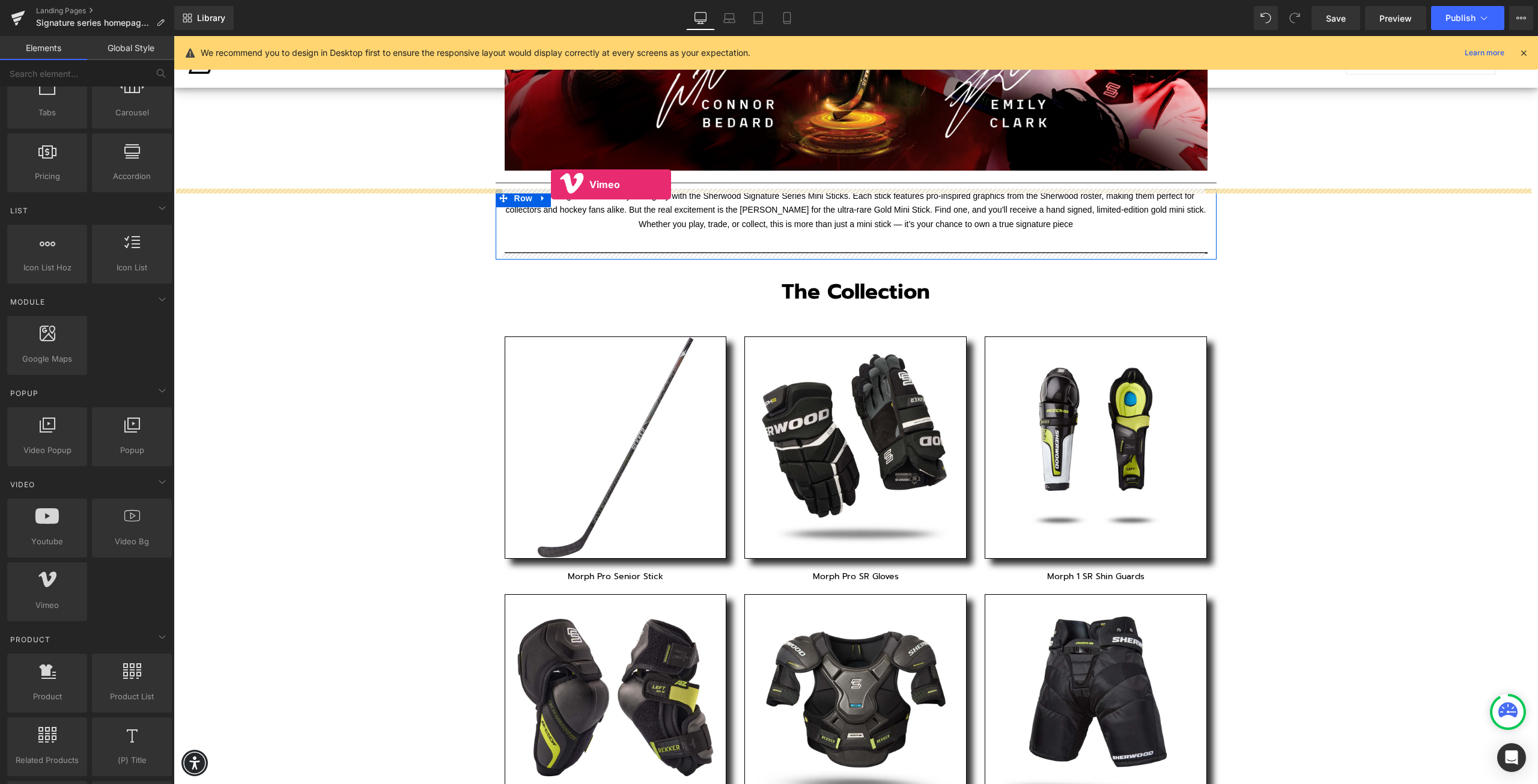
drag, startPoint x: 218, startPoint y: 627, endPoint x: 551, endPoint y: 184, distance: 554.2
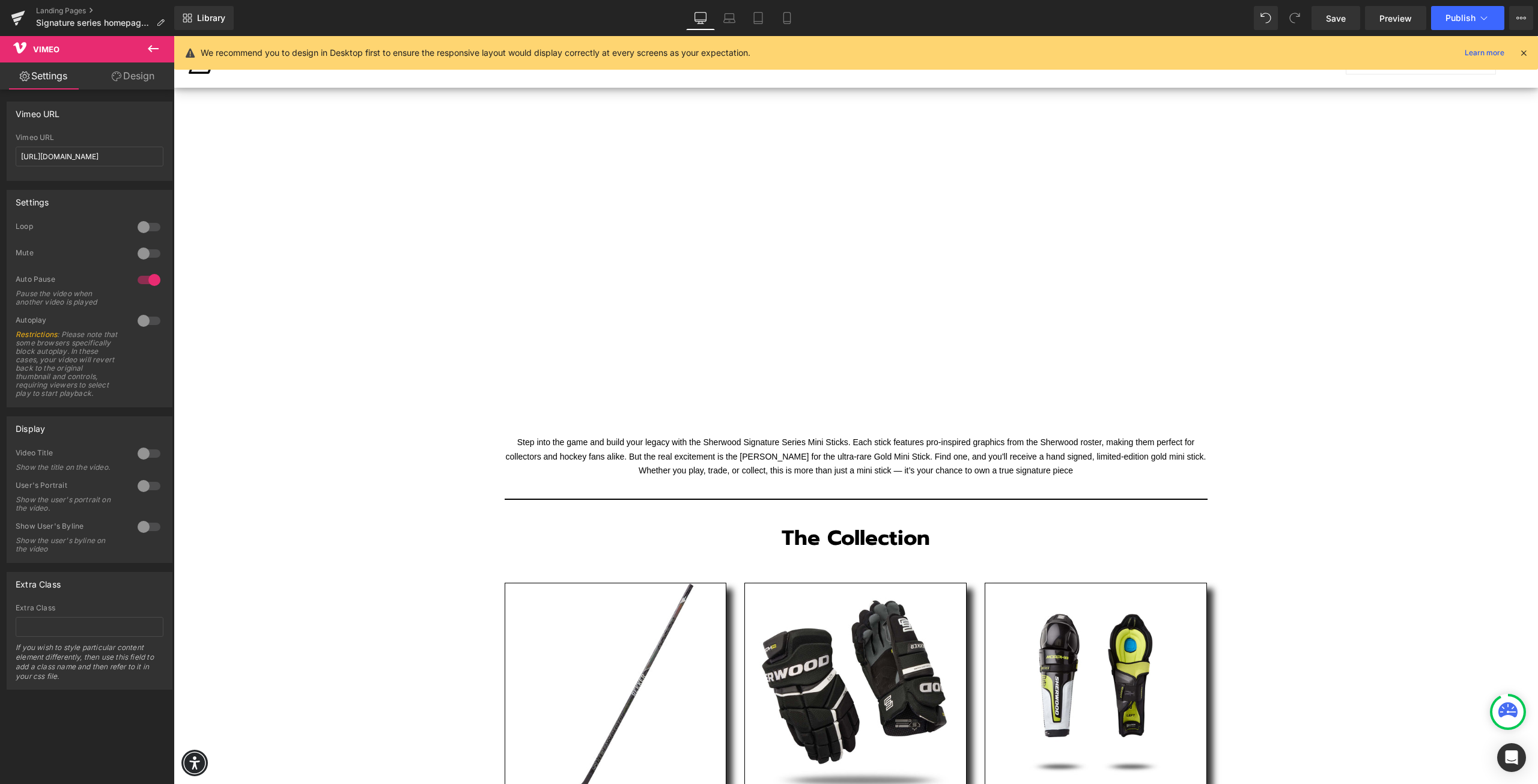
scroll to position [892, 0]
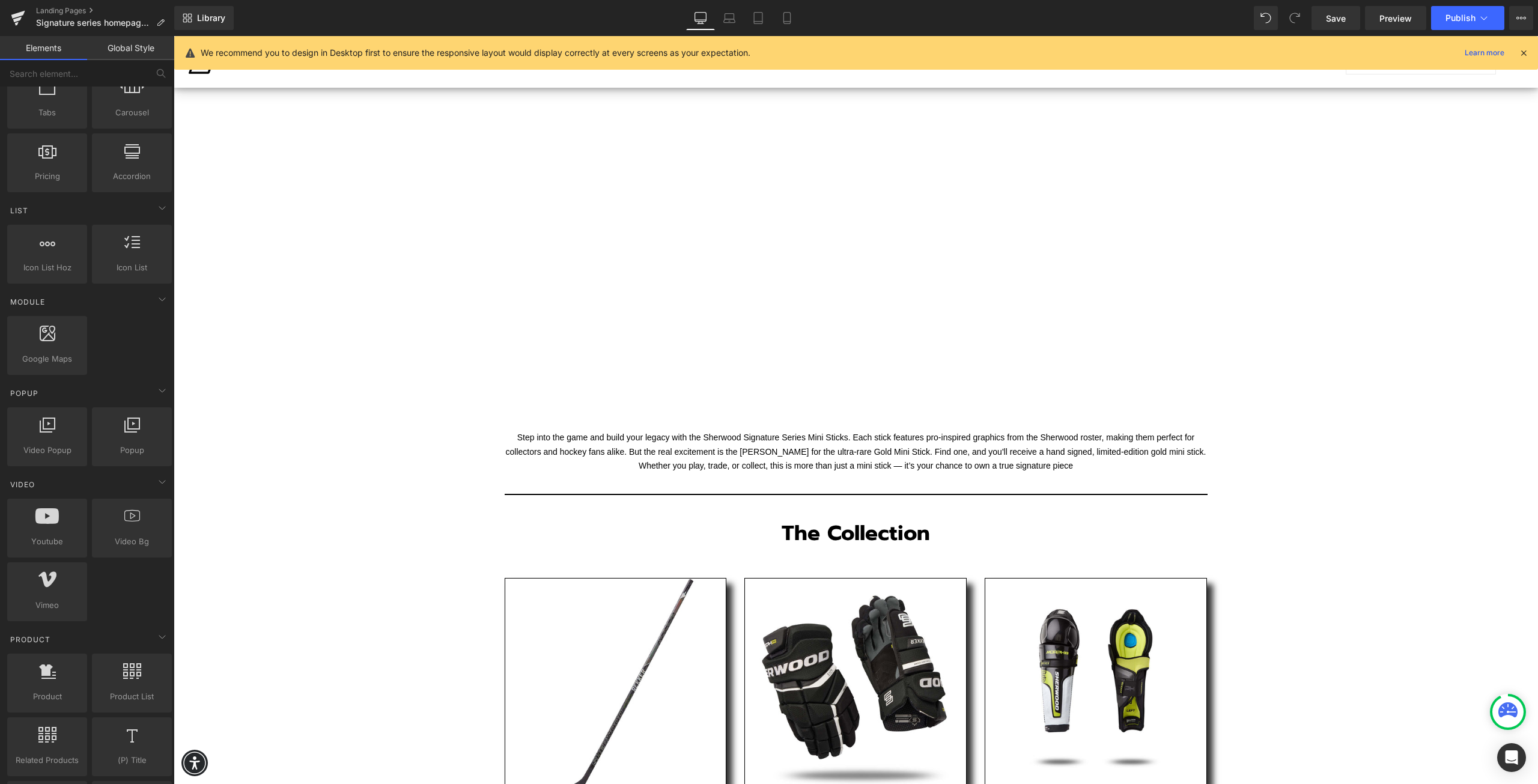
click at [1357, 504] on div "Text Block Image Row Separator Vimeo Step into the game and build your legacy w…" at bounding box center [855, 270] width 1364 height 1990
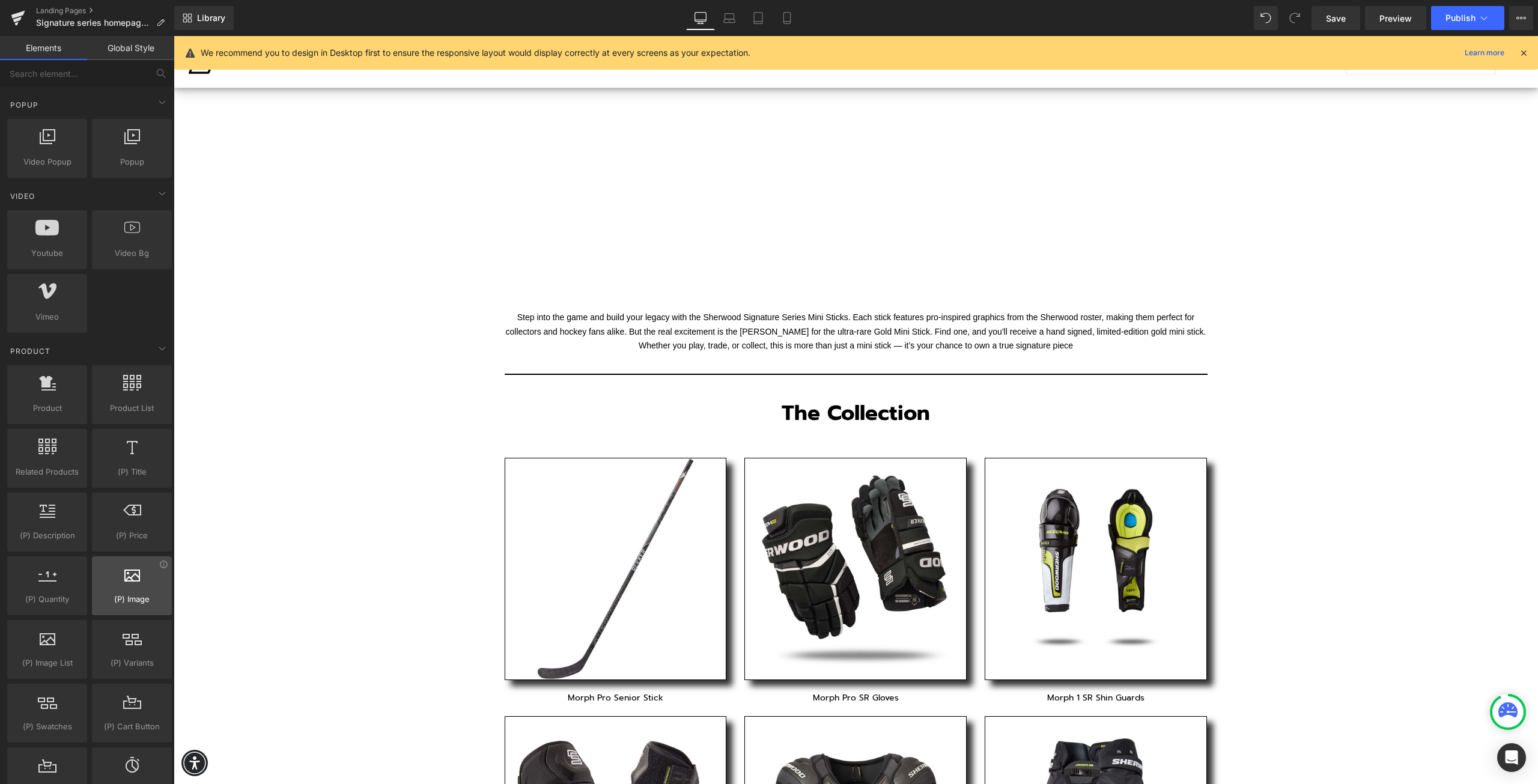
scroll to position [781, 0]
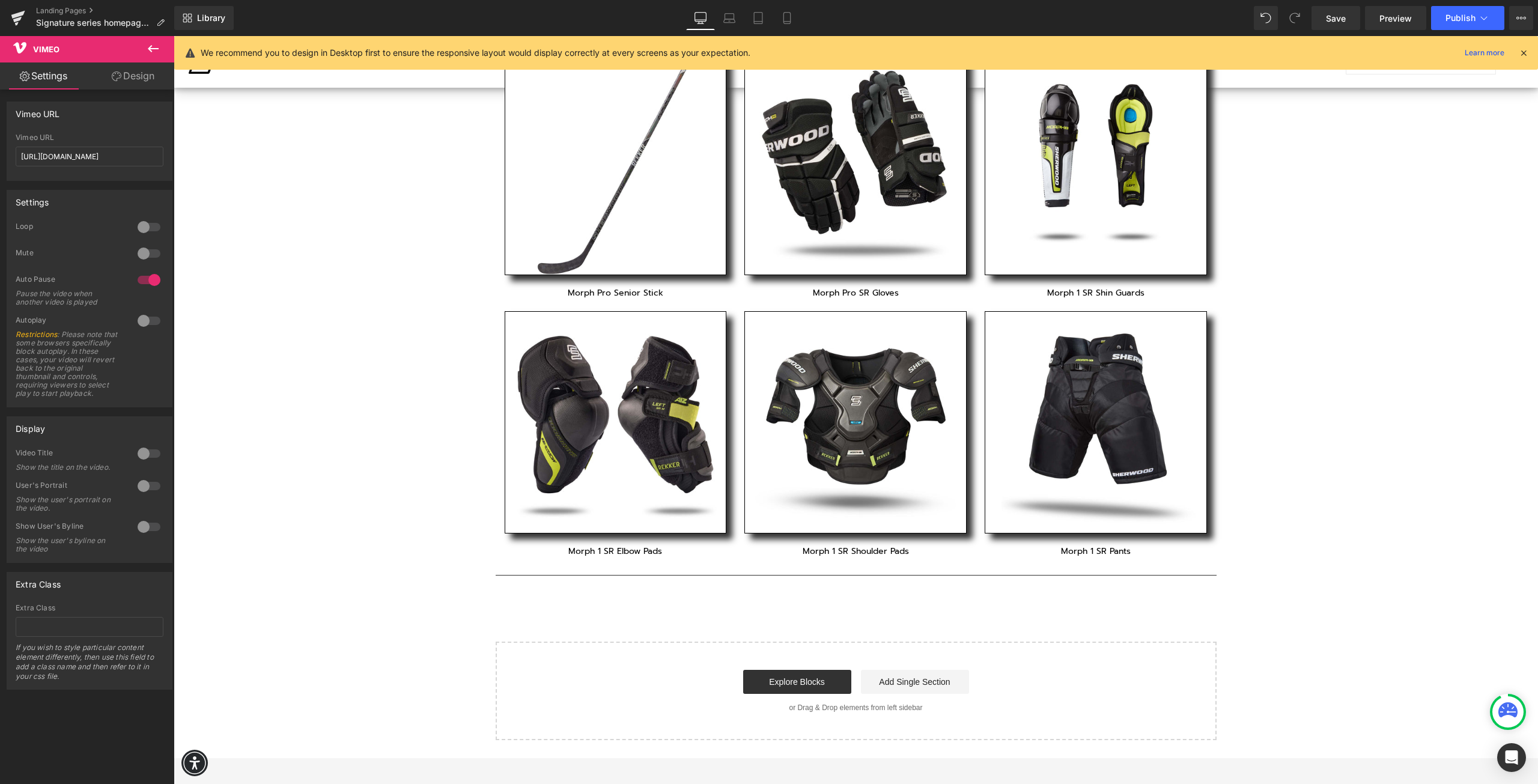
scroll to position [1198, 0]
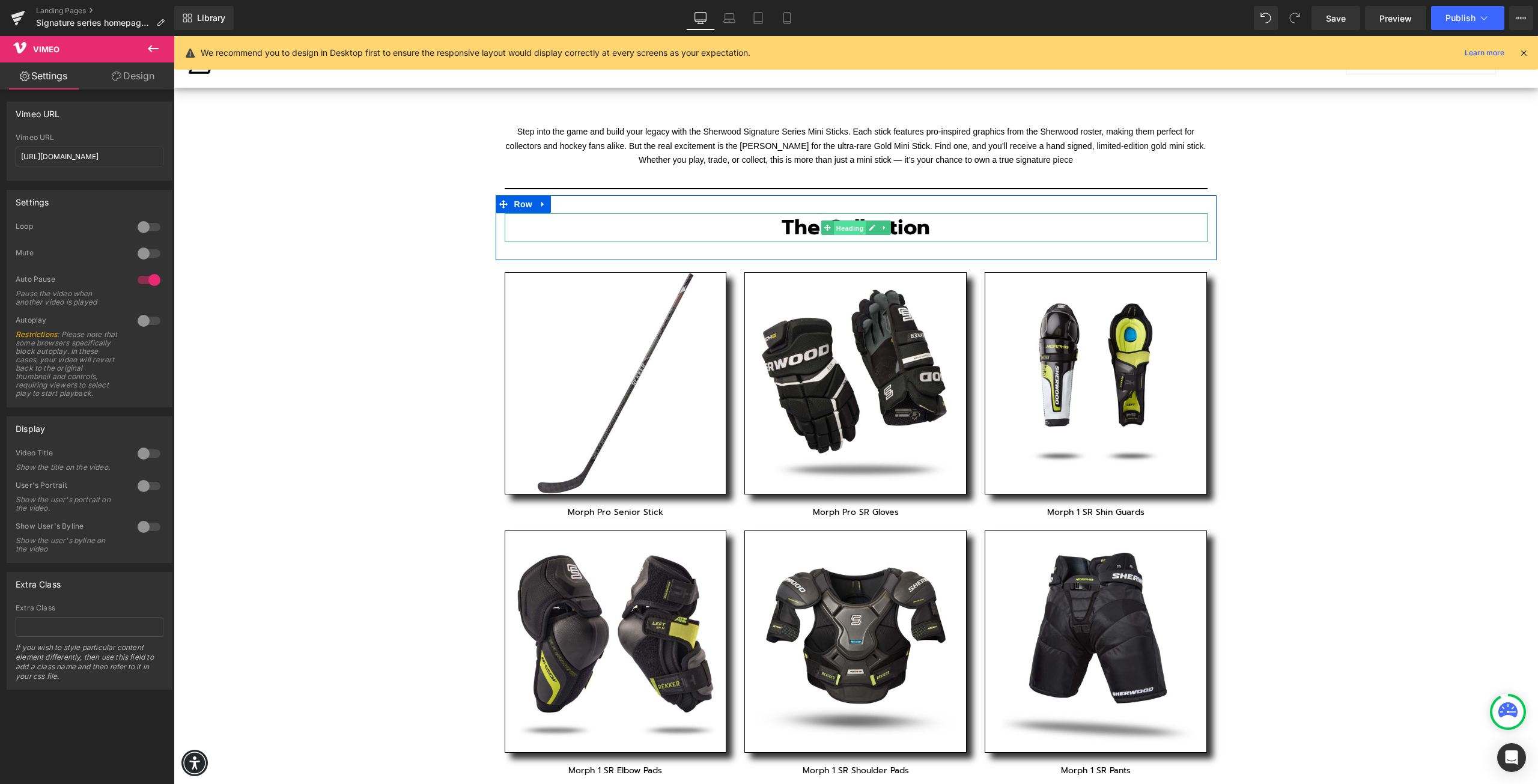
click at [844, 228] on span "Heading" at bounding box center [850, 228] width 33 height 15
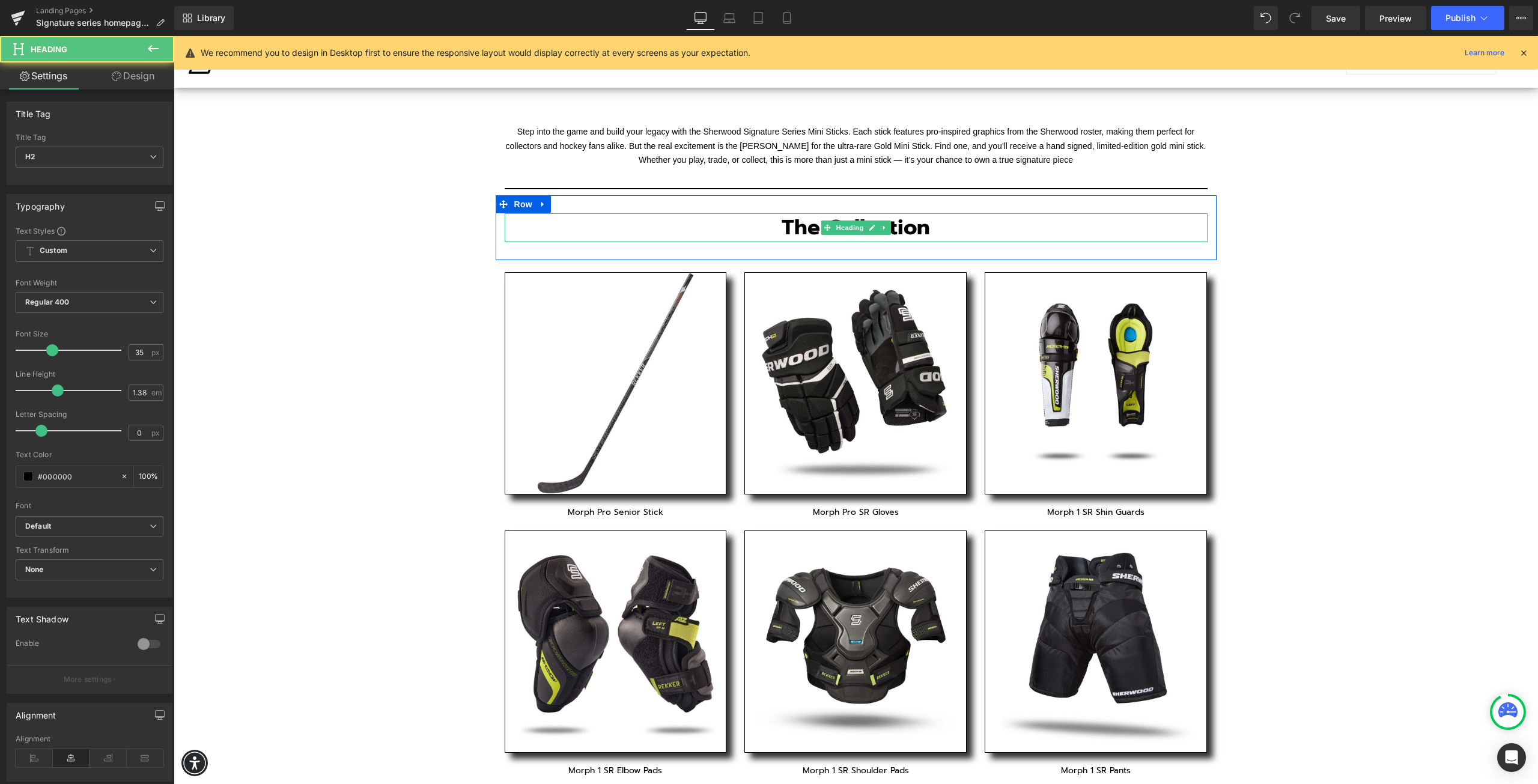
click at [958, 229] on h2 "The Collection" at bounding box center [856, 228] width 703 height 29
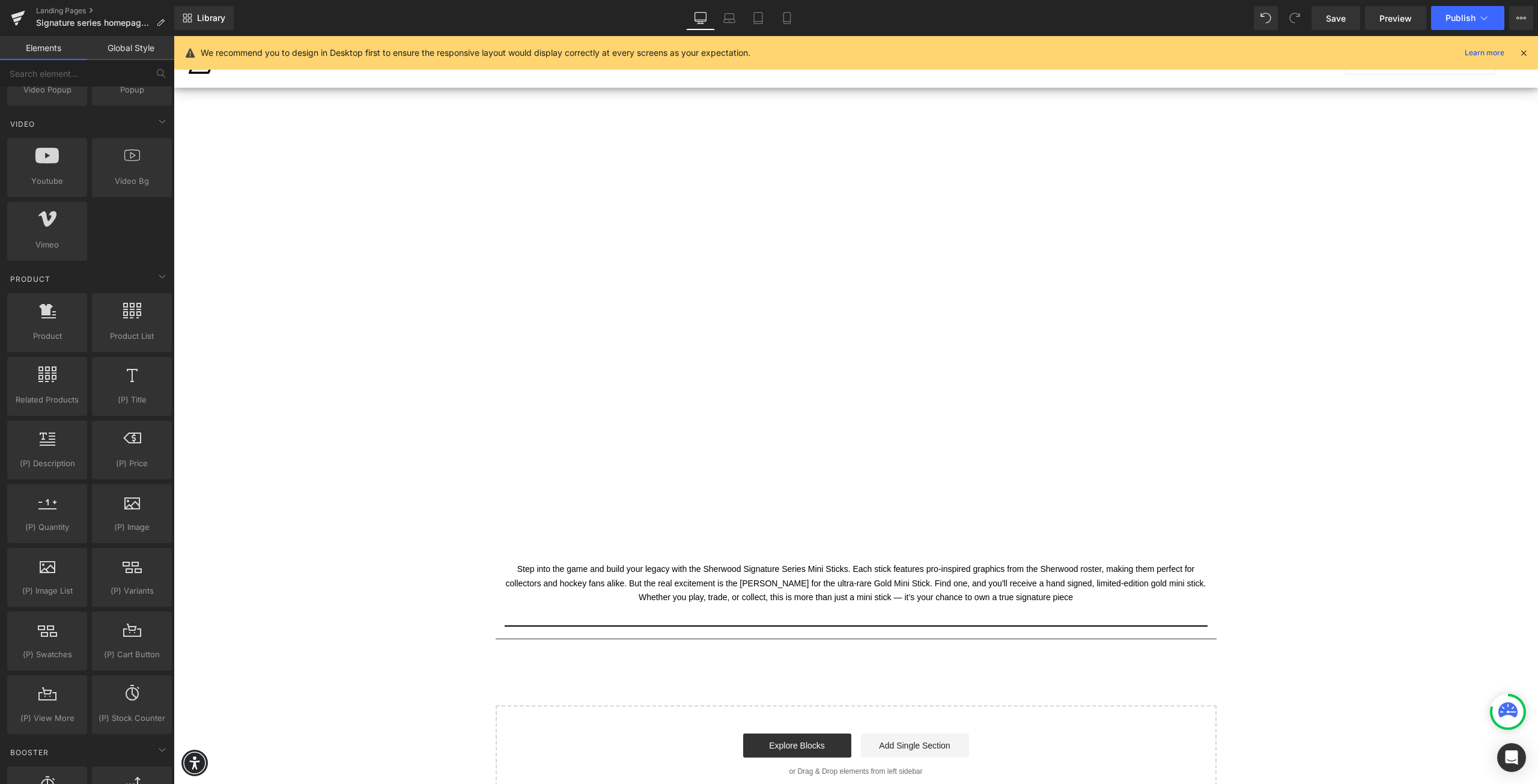
scroll to position [666, 0]
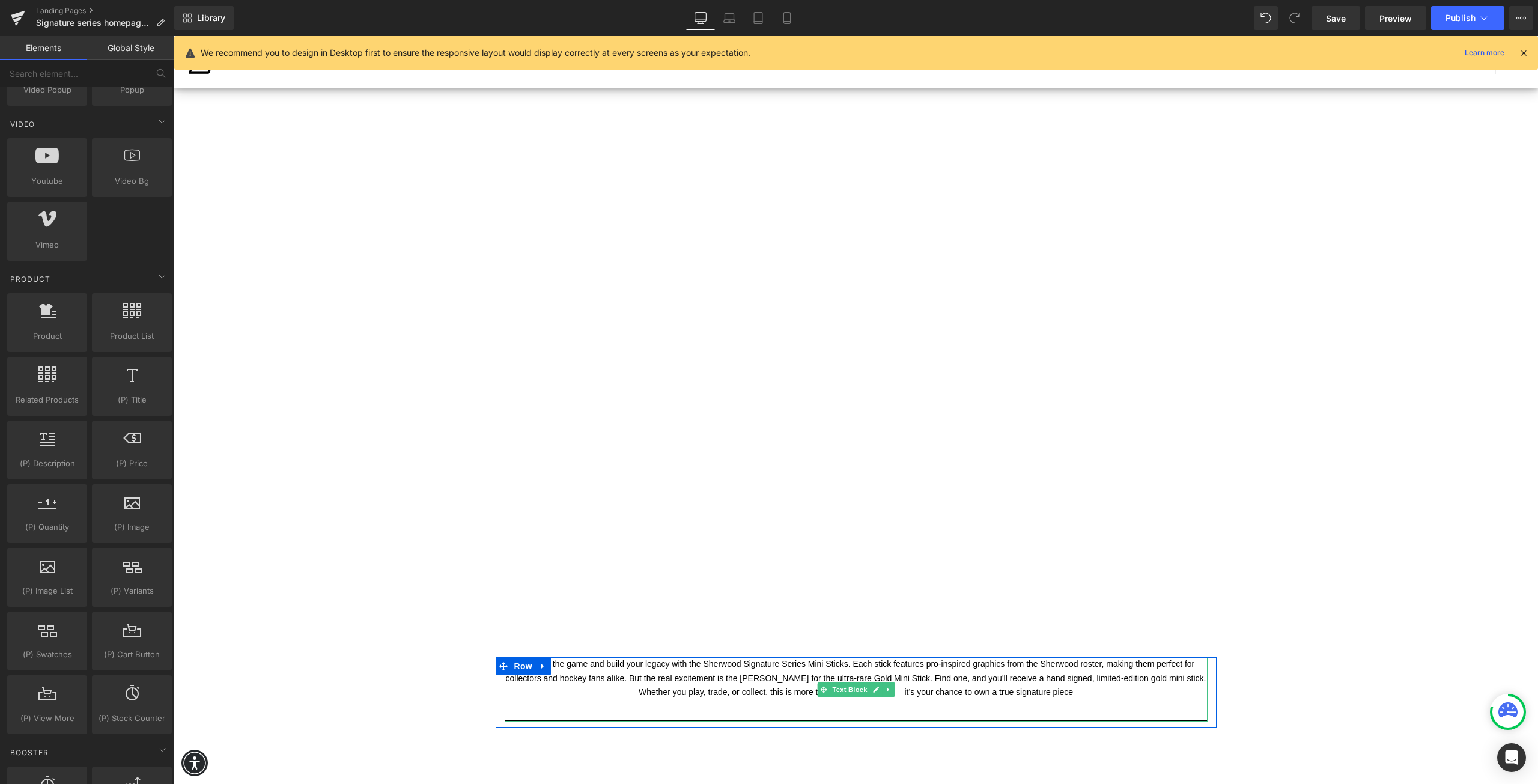
click at [678, 683] on font "Step into the game and build your legacy with the Sherwood Signature Series Min…" at bounding box center [856, 678] width 701 height 38
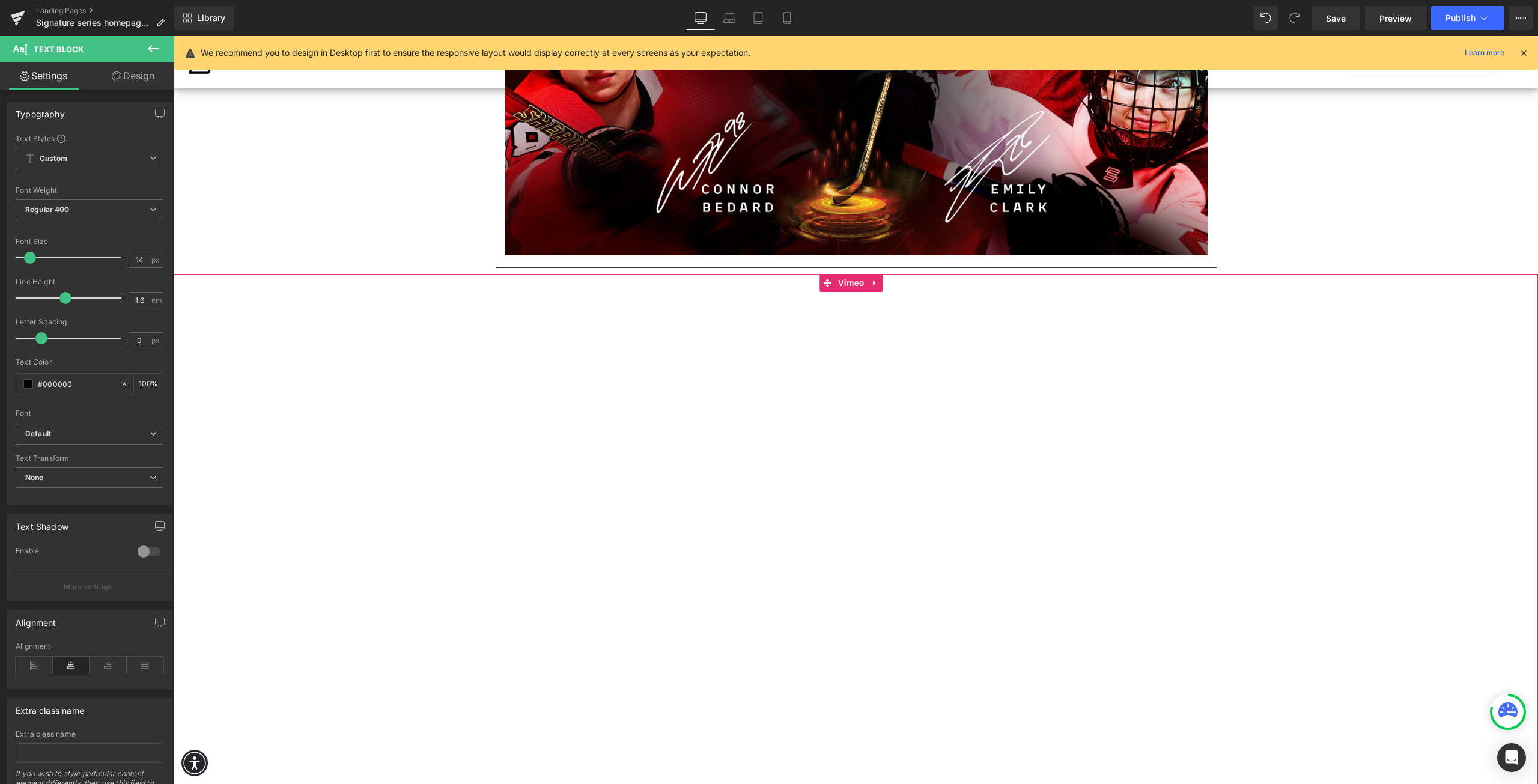
scroll to position [245, 0]
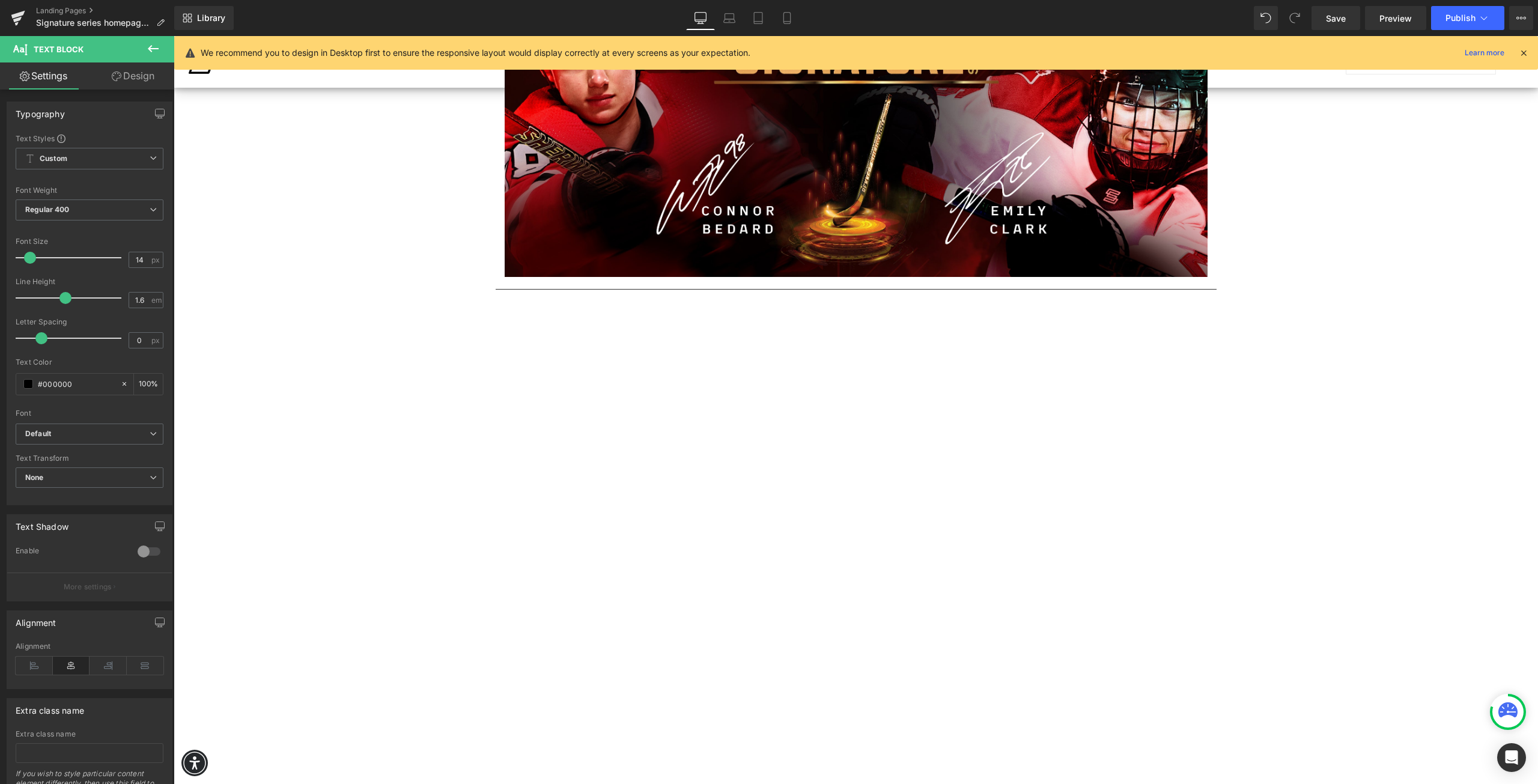
click at [327, 293] on div "Separator" at bounding box center [855, 289] width 1364 height 13
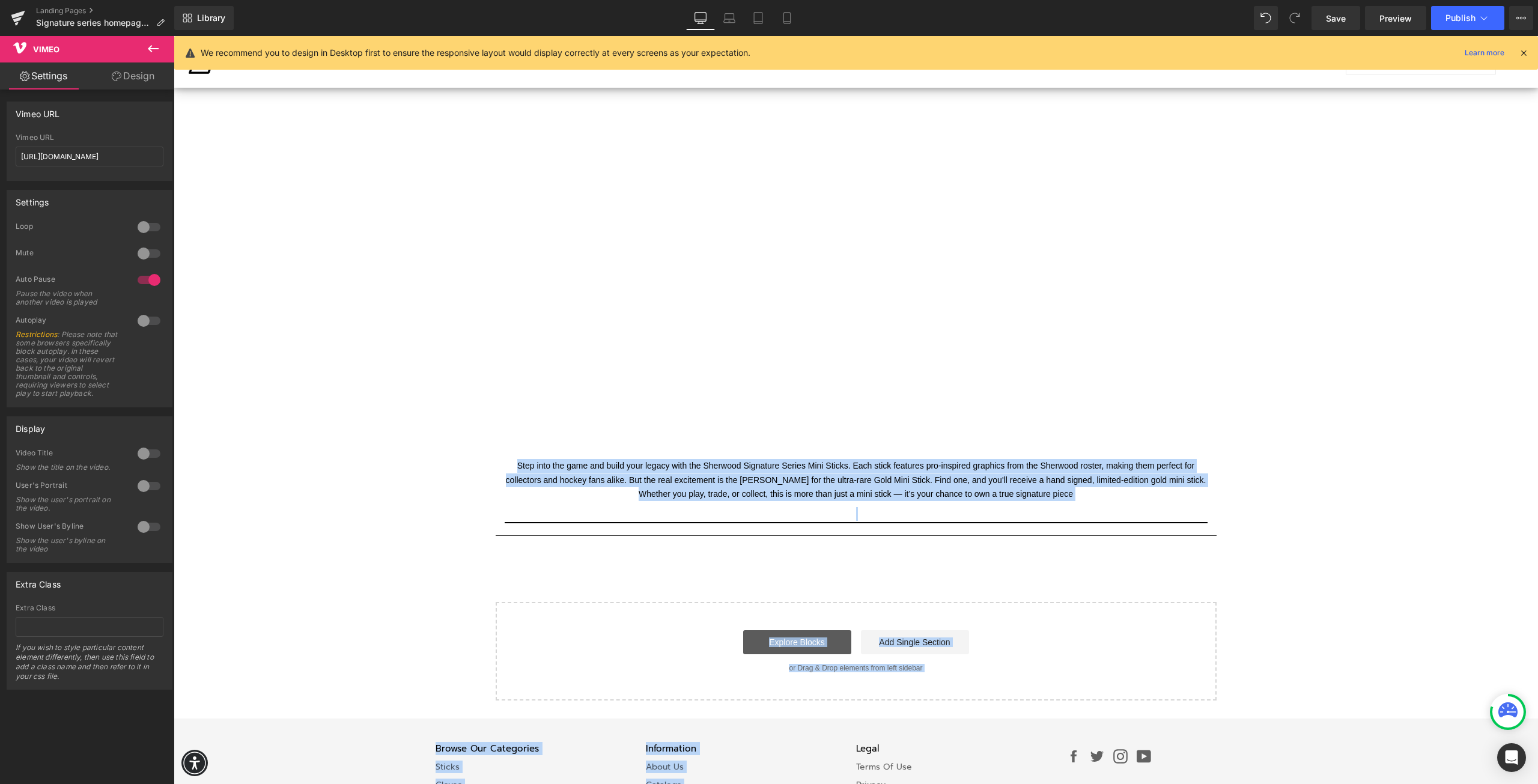
scroll to position [966, 0]
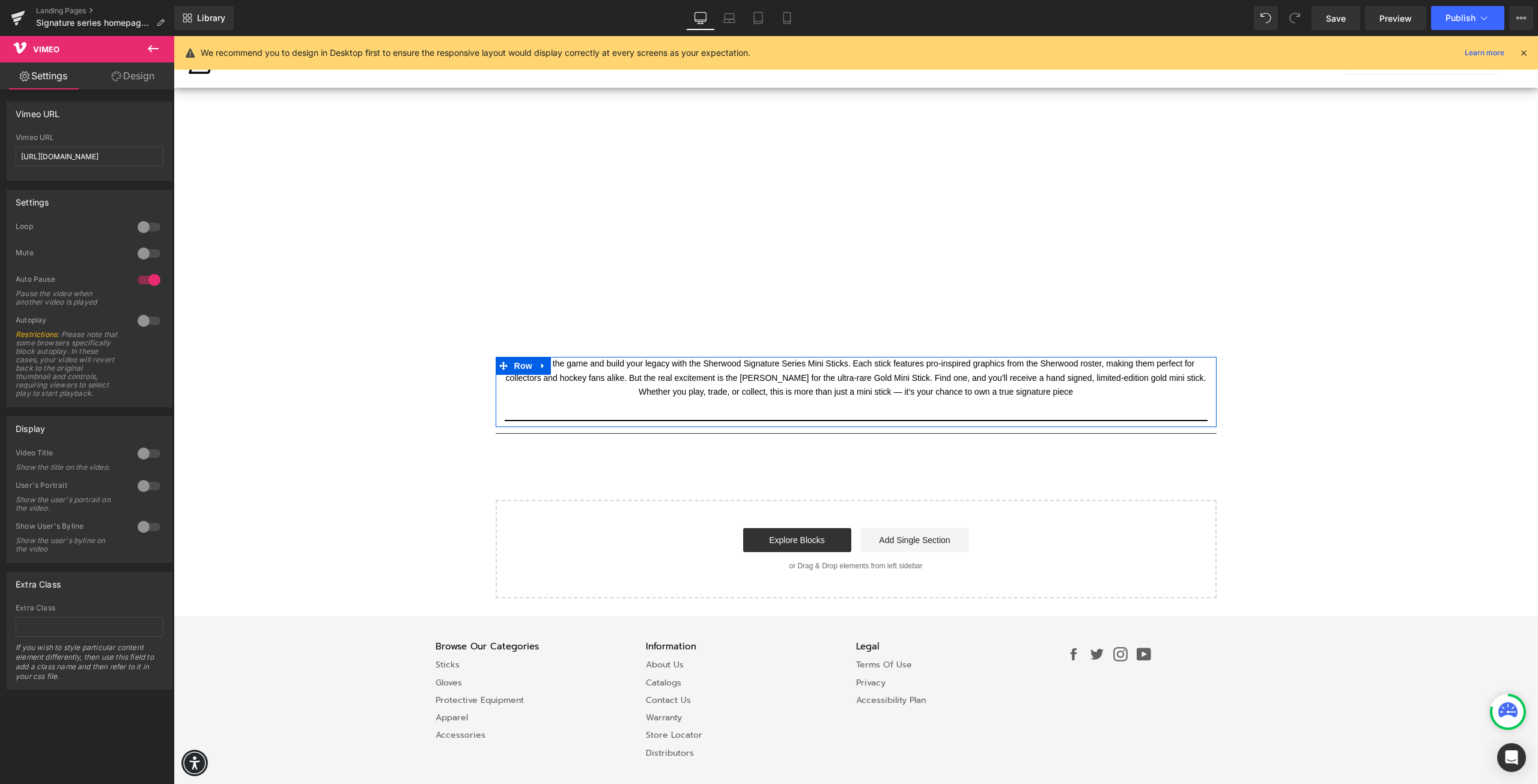
drag, startPoint x: 826, startPoint y: 303, endPoint x: 754, endPoint y: 409, distance: 128.1
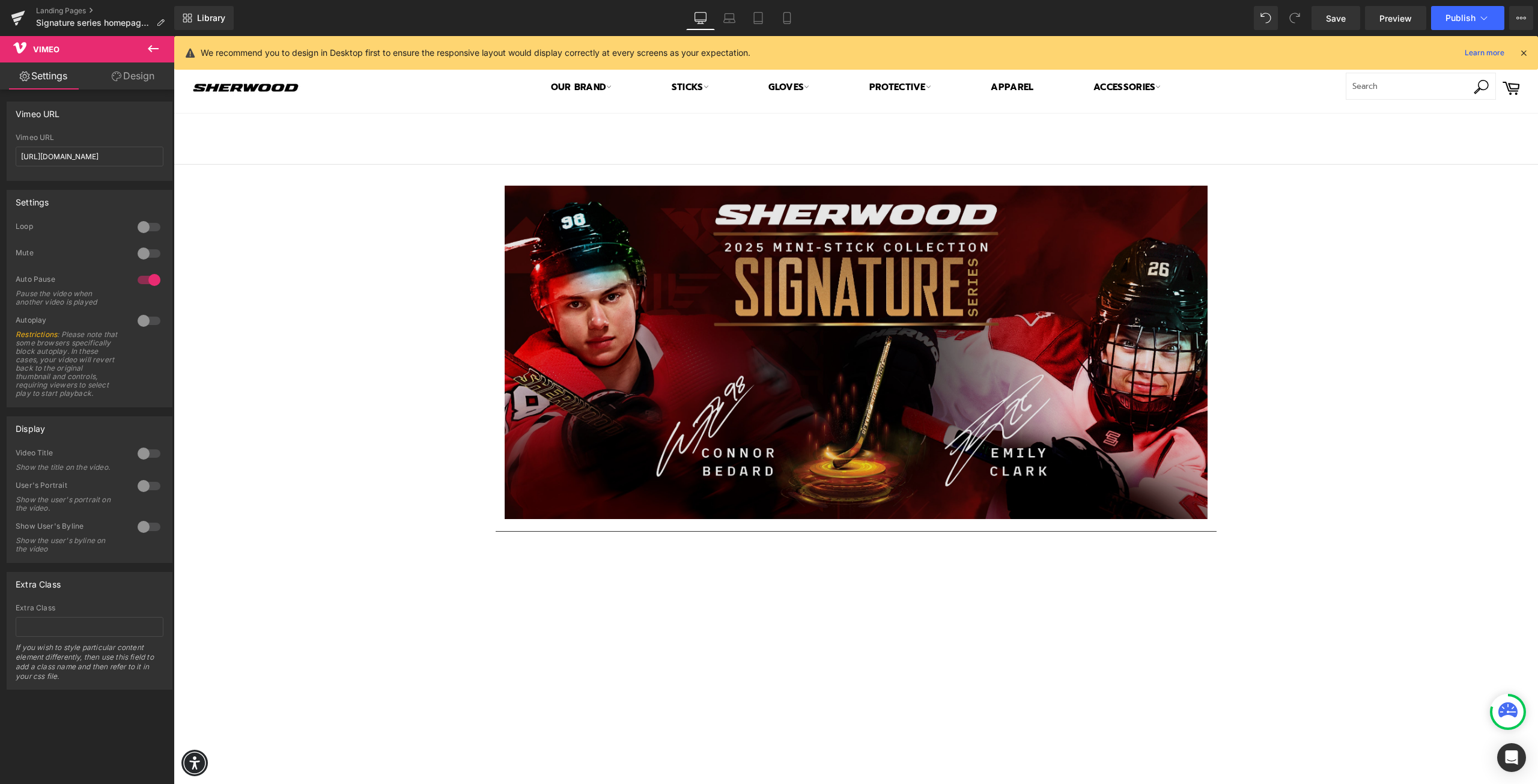
scroll to position [0, 0]
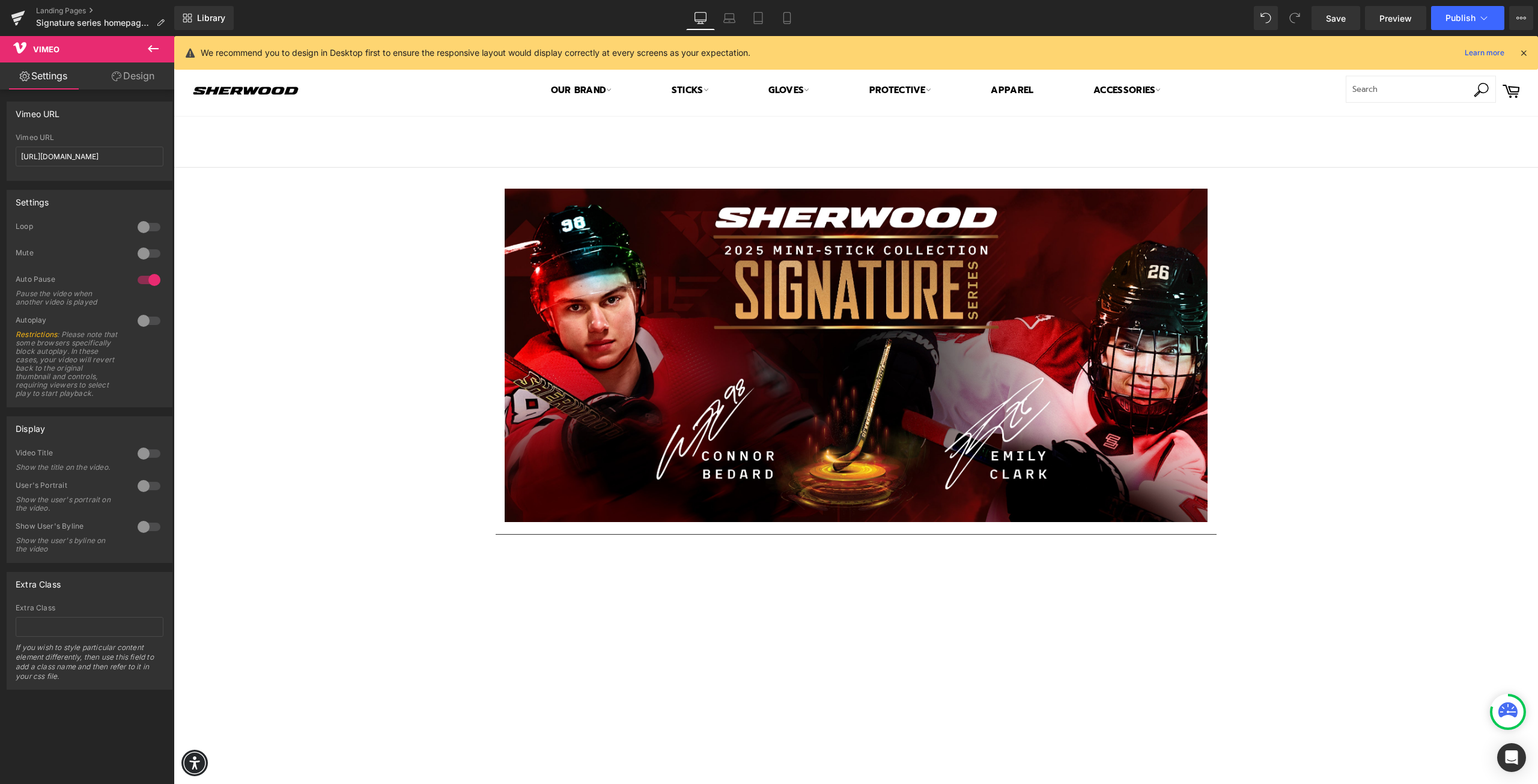
click at [657, 531] on div at bounding box center [855, 534] width 1364 height 13
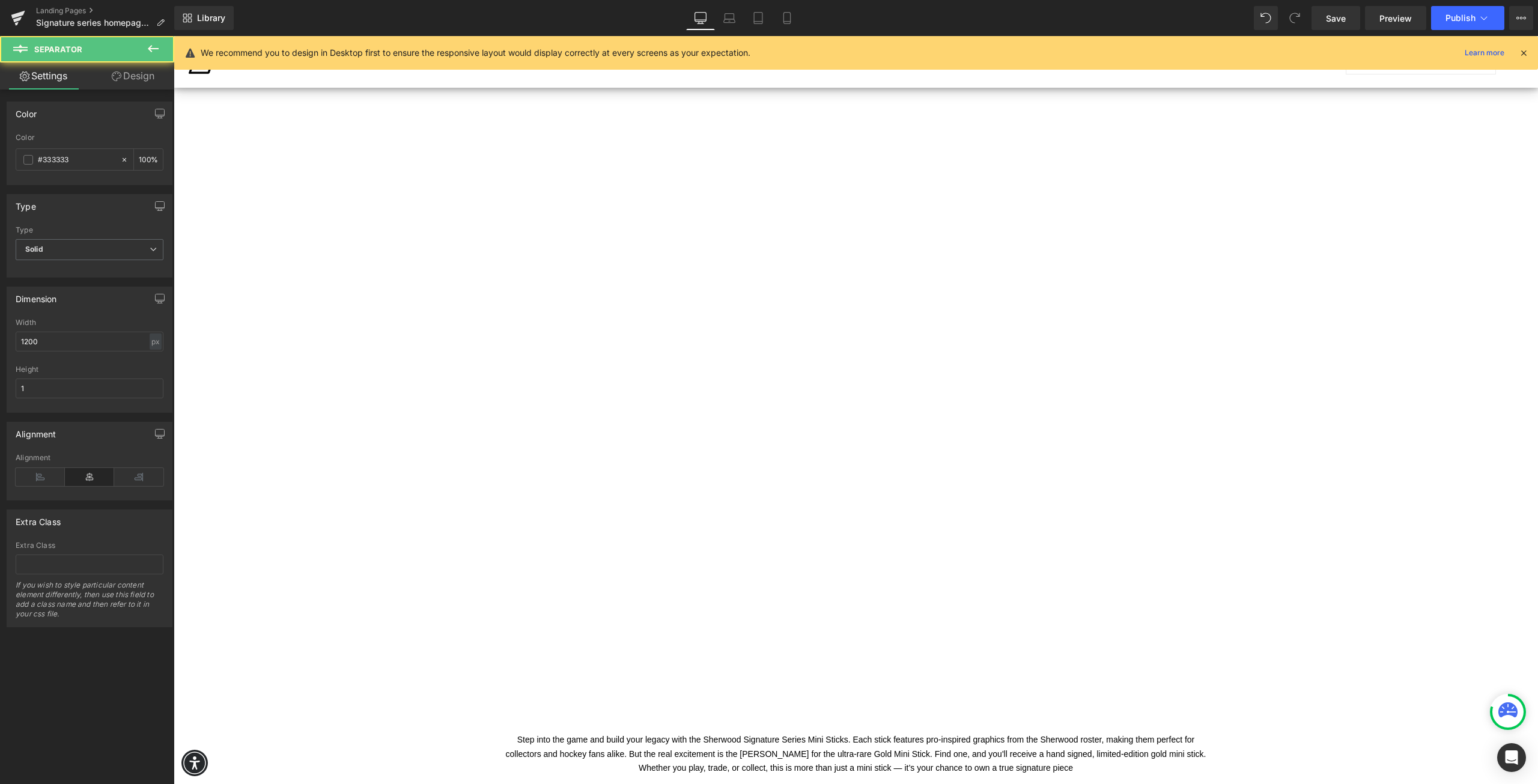
scroll to position [781, 0]
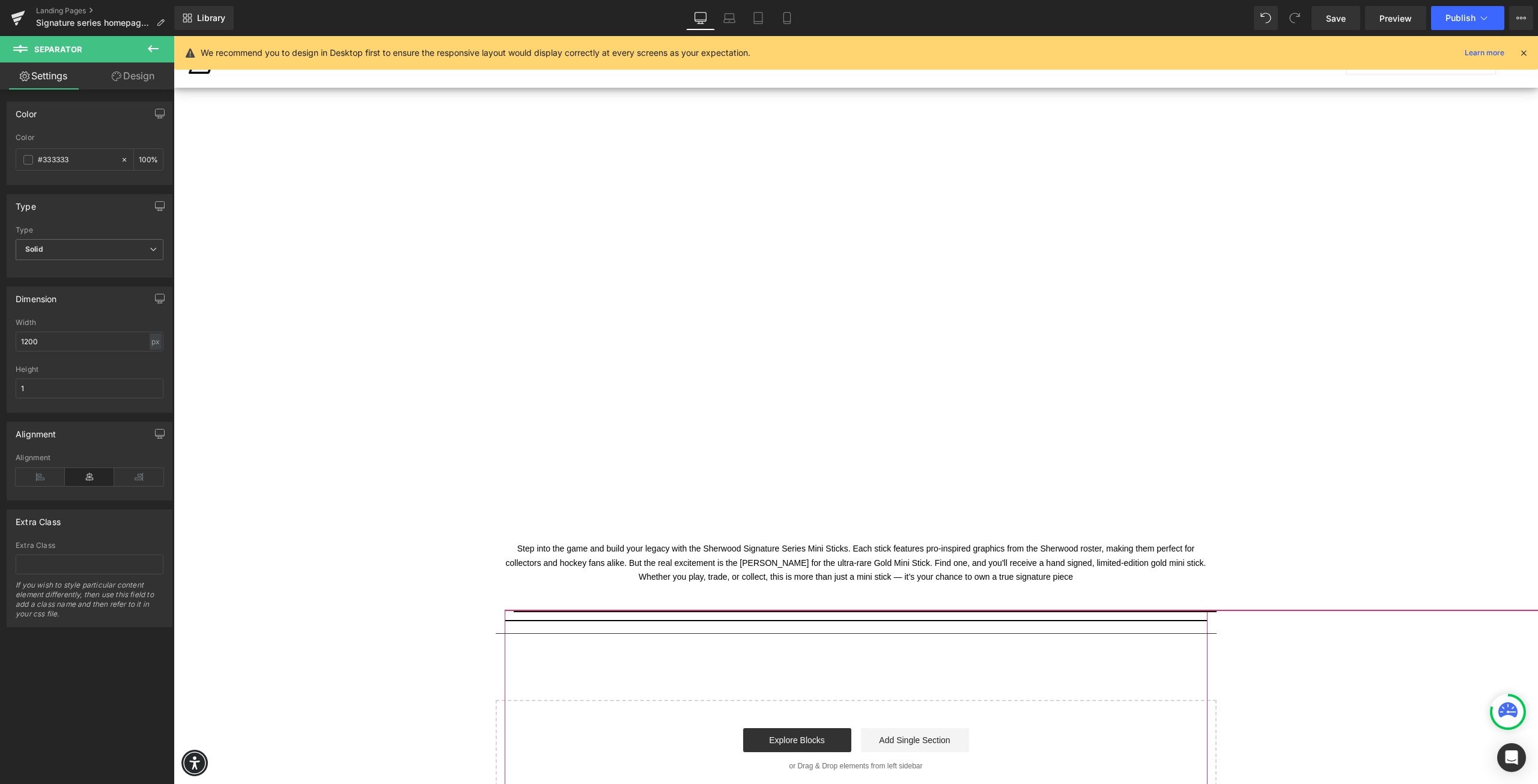
click at [669, 566] on p "Step into the game and build your legacy with the Sherwood Signature Series Min…" at bounding box center [856, 563] width 703 height 42
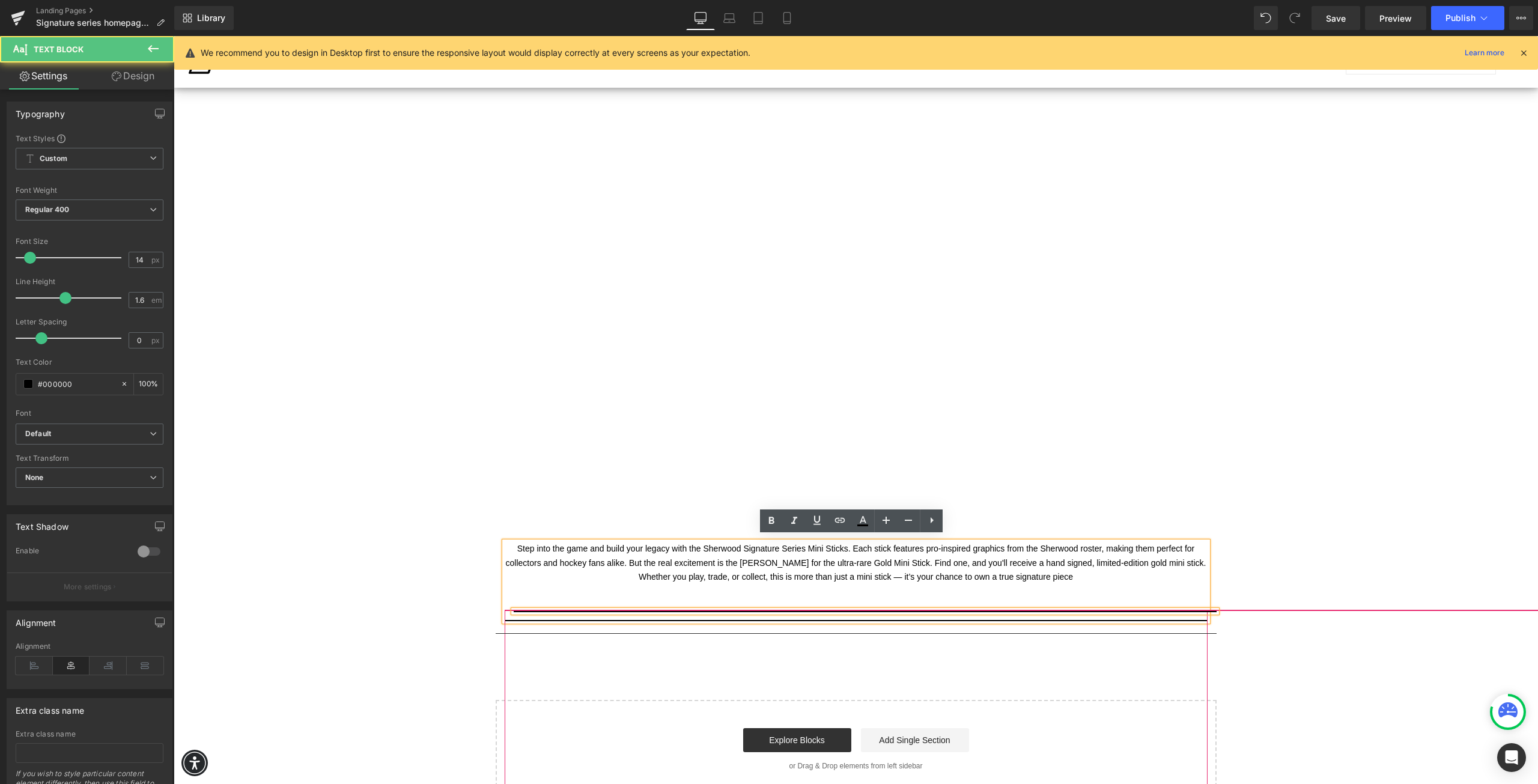
click at [707, 556] on font "Step into the game and build your legacy with the Sherwood Signature Series Min…" at bounding box center [856, 563] width 701 height 38
click at [929, 521] on icon at bounding box center [932, 520] width 15 height 15
drag, startPoint x: 1137, startPoint y: 573, endPoint x: 1150, endPoint y: 578, distance: 13.9
click at [1137, 573] on p "Step into the game and build your legacy with the Sherwood Signature Series Min…" at bounding box center [856, 563] width 703 height 42
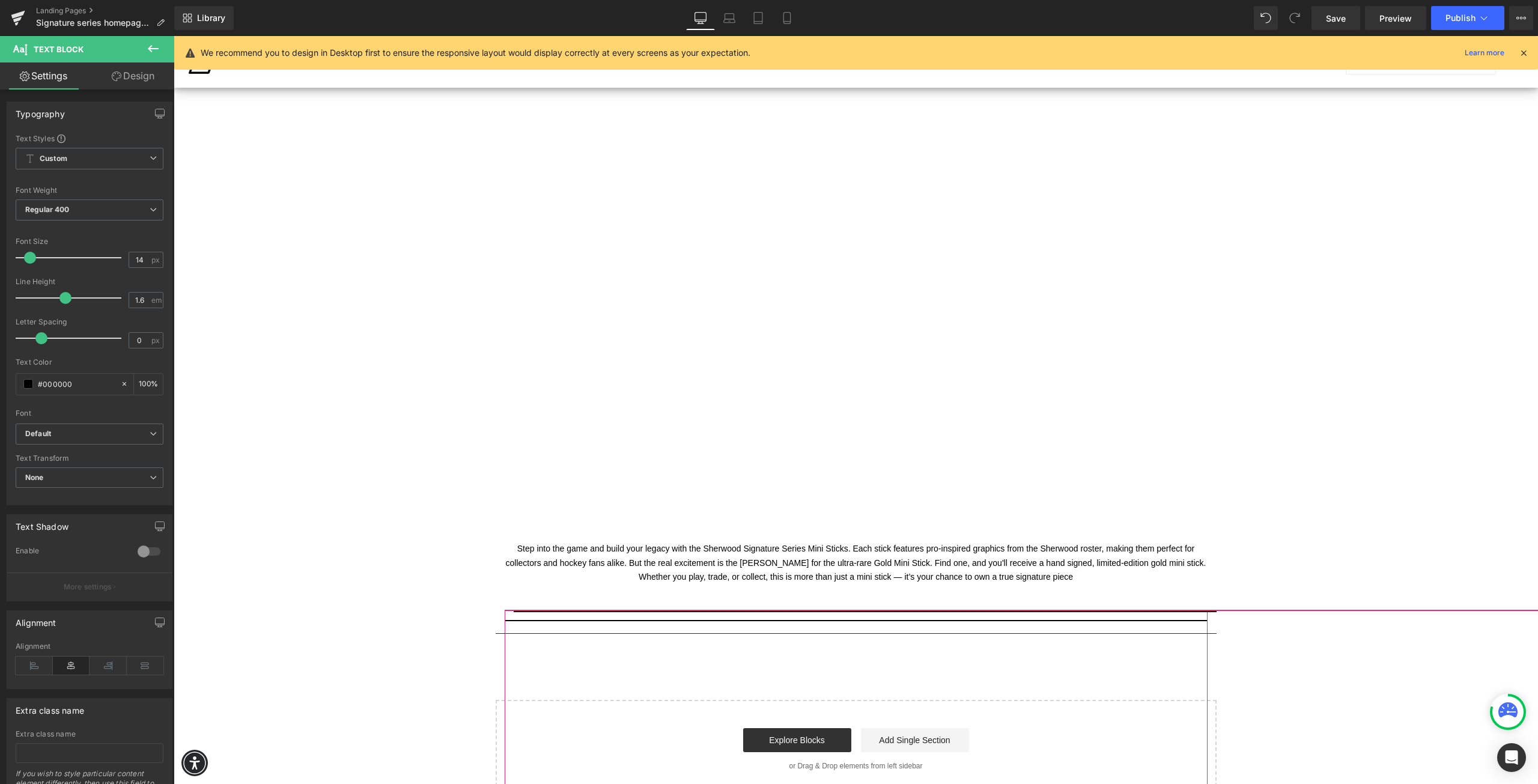
click at [120, 81] on link "Design" at bounding box center [133, 76] width 87 height 27
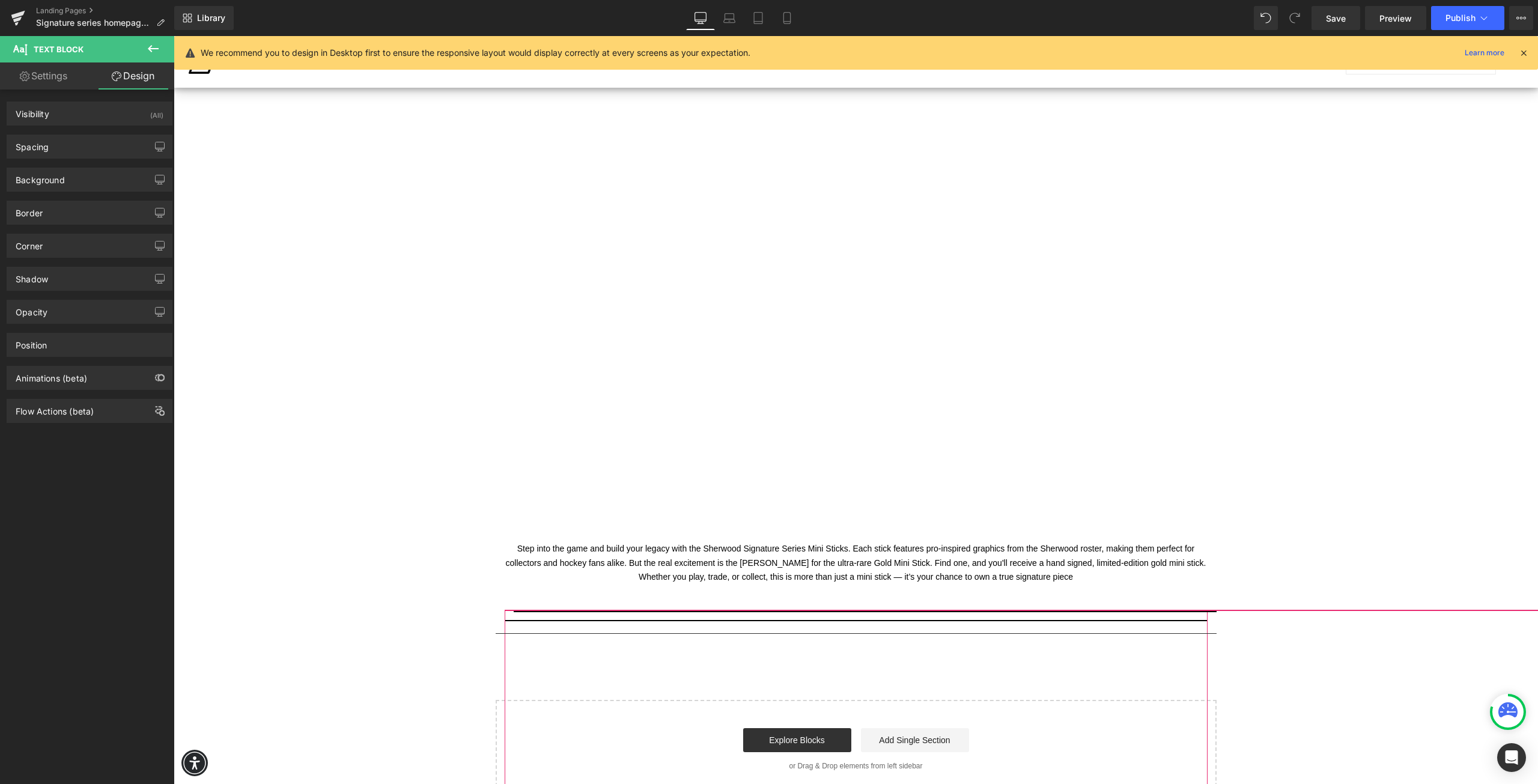
click at [72, 80] on link "Settings" at bounding box center [44, 76] width 87 height 27
type input "100"
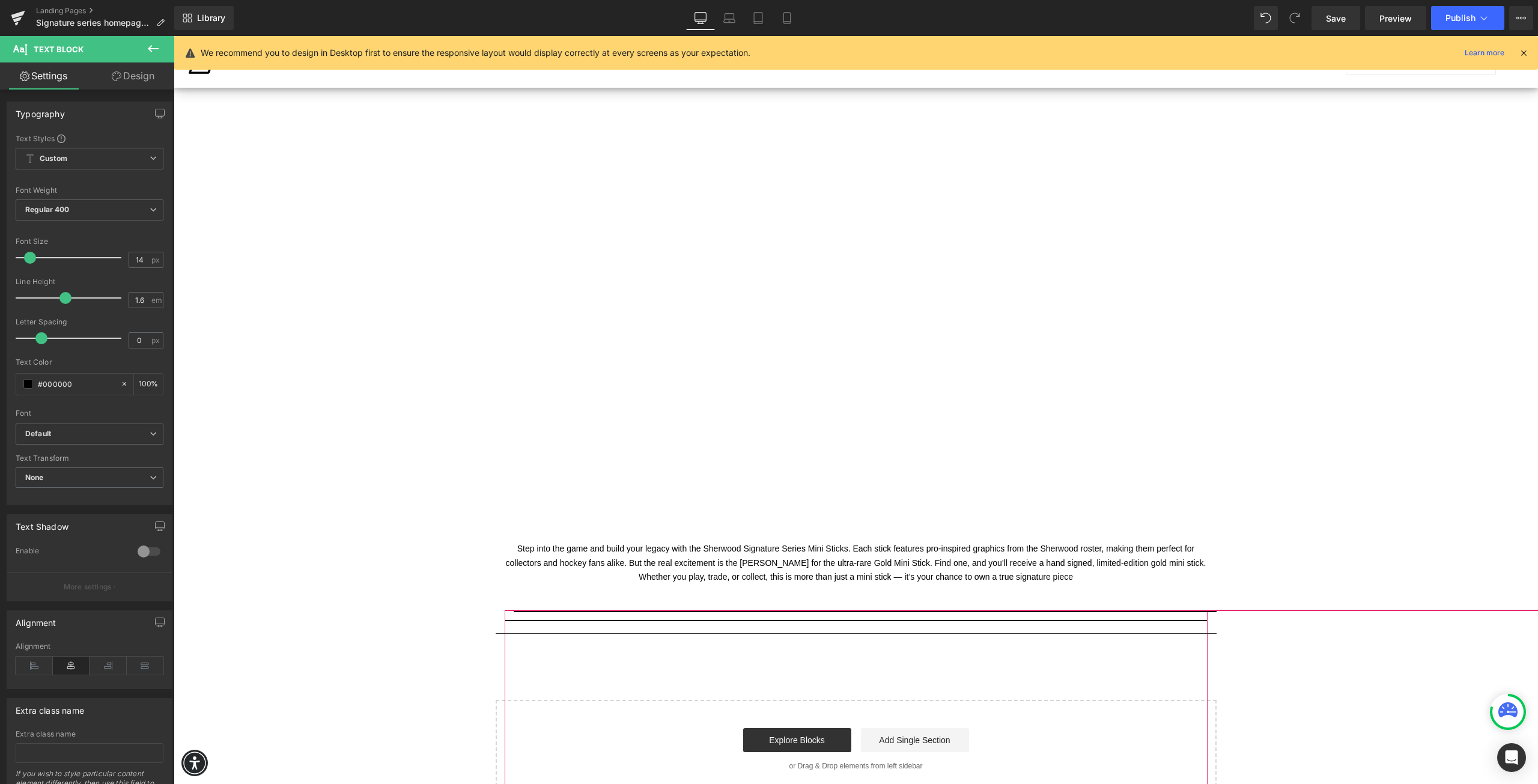
click at [602, 590] on p at bounding box center [856, 597] width 703 height 14
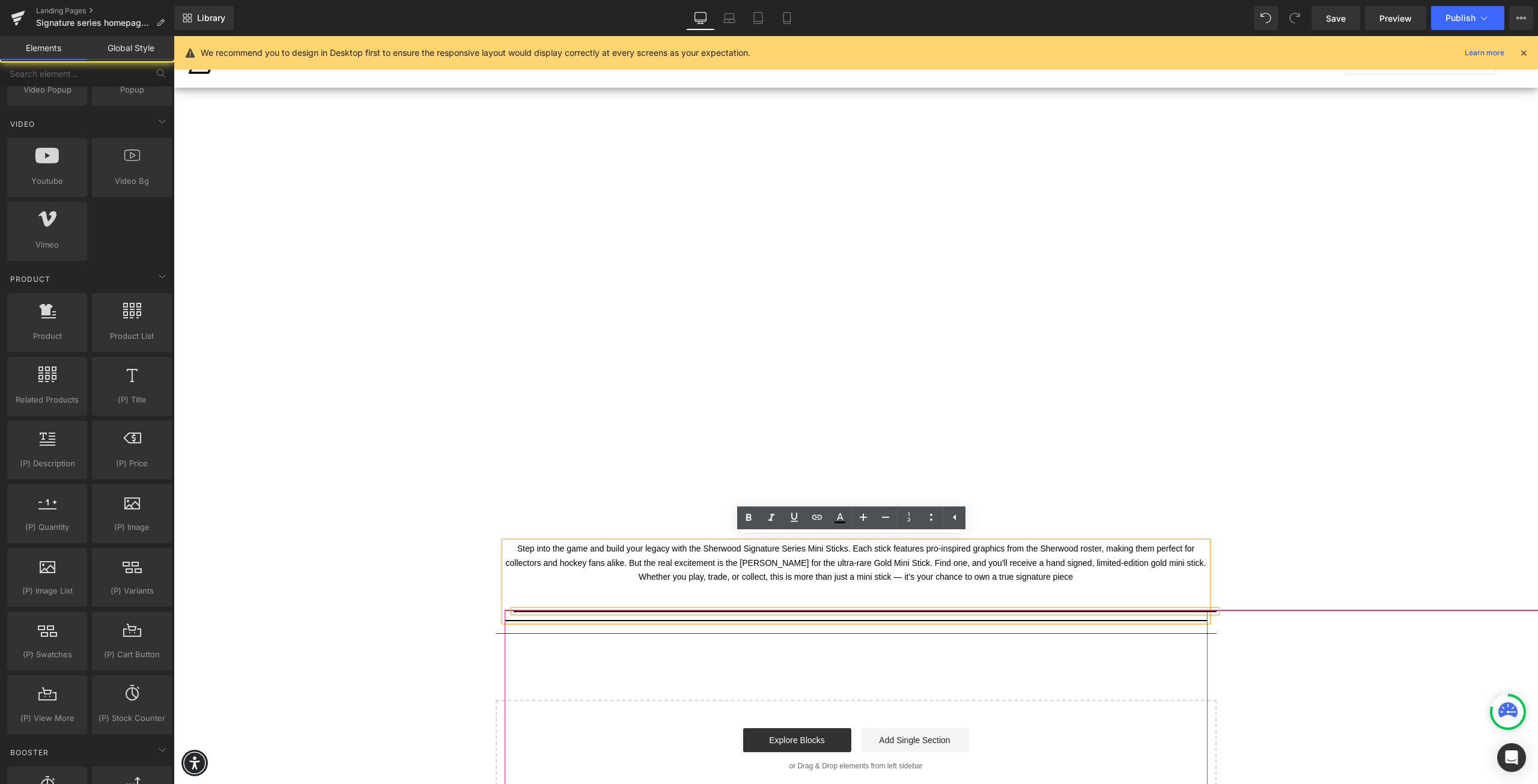
click at [400, 580] on div "Text Block Image Row Separator Vimeo Step into the game and build your legacy w…" at bounding box center [855, 92] width 1364 height 1412
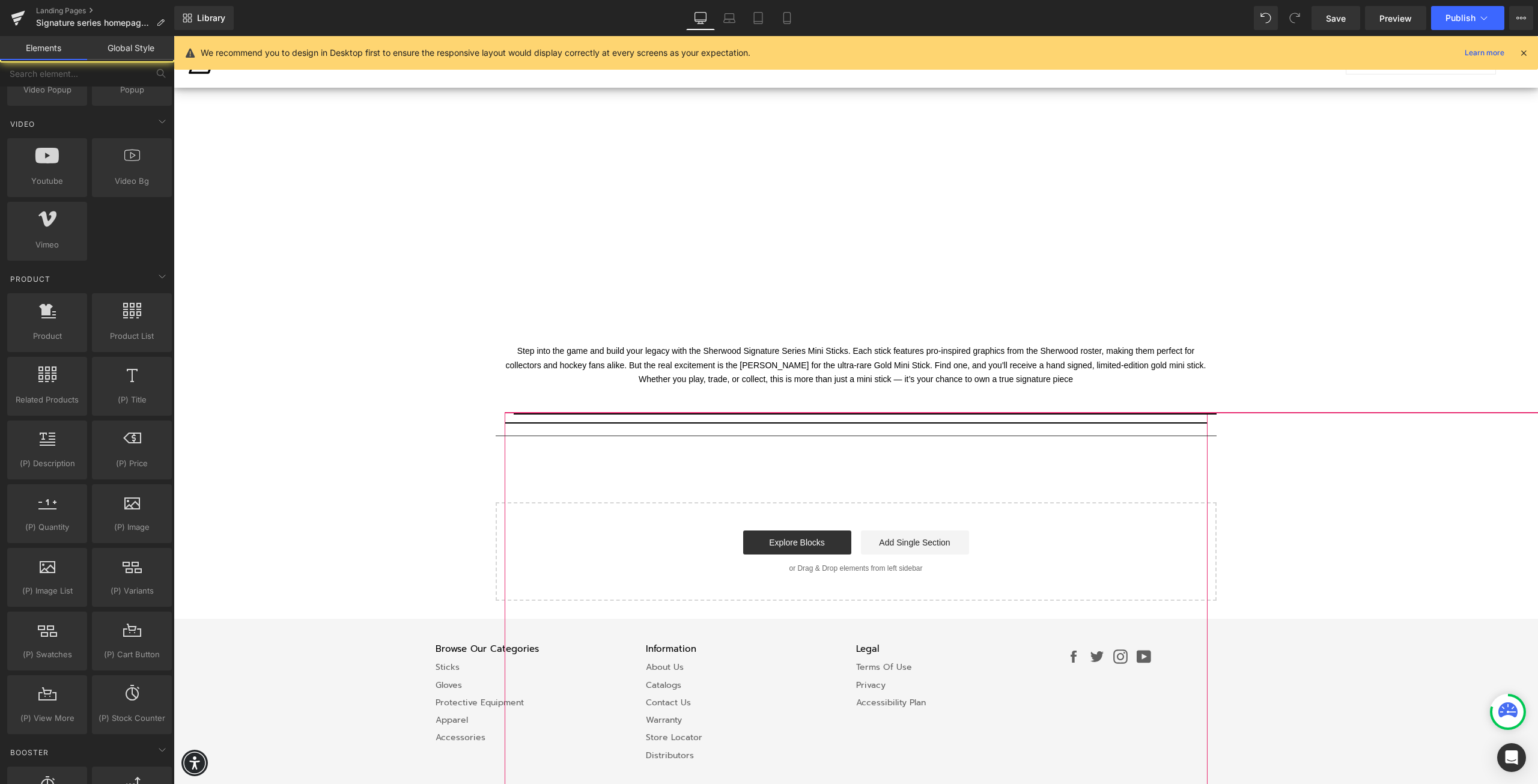
scroll to position [981, 0]
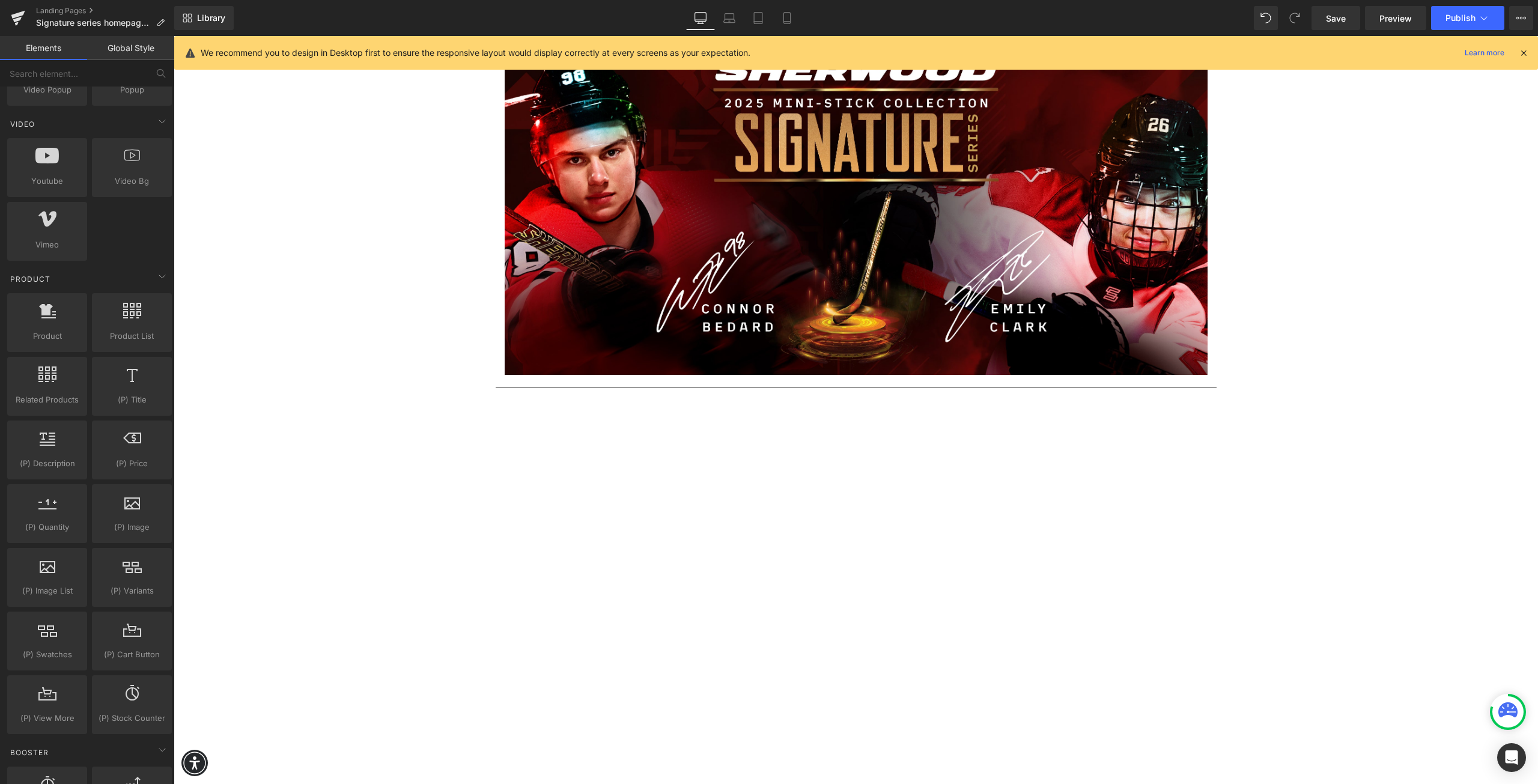
scroll to position [0, 0]
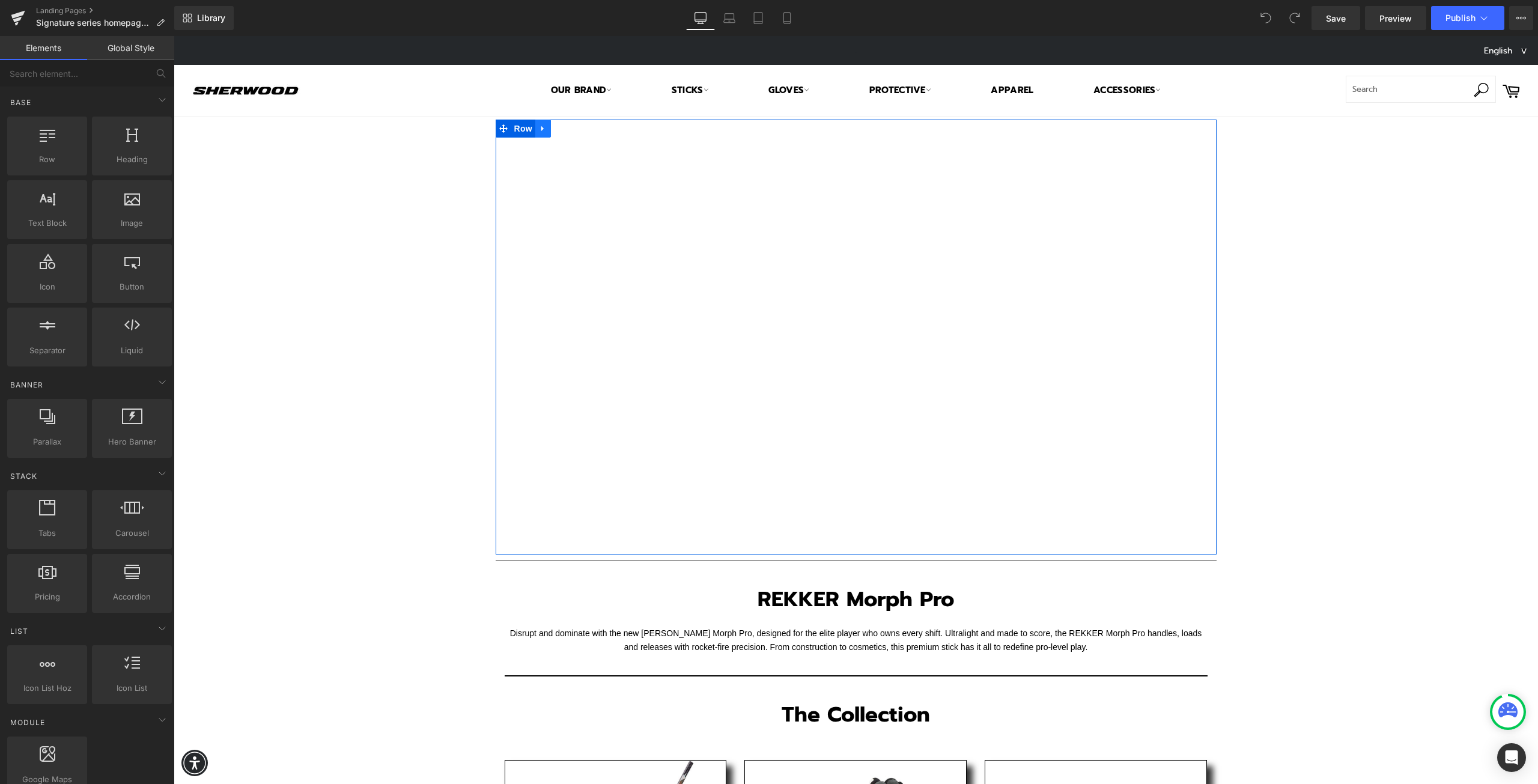
click at [540, 126] on icon at bounding box center [543, 129] width 8 height 9
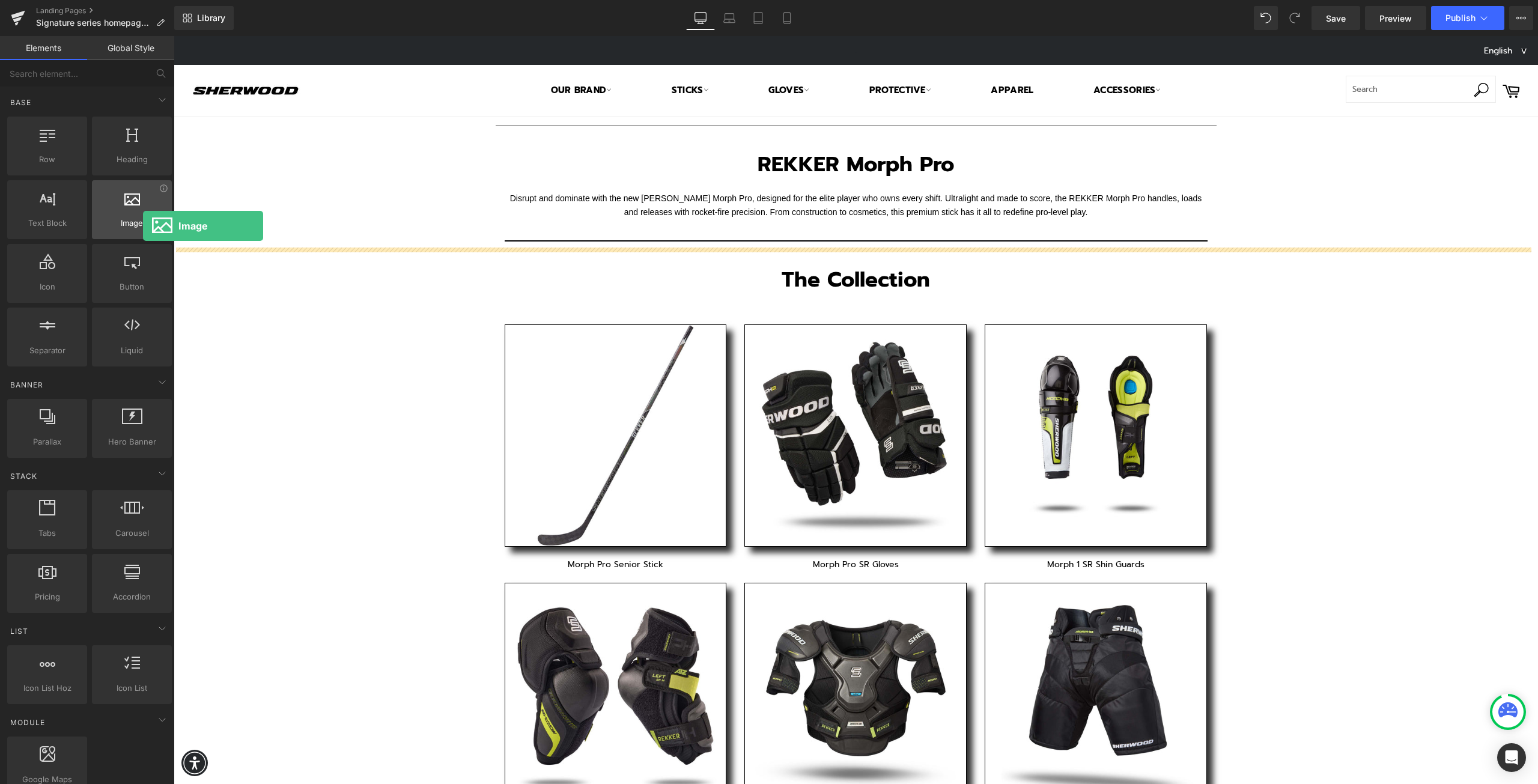
click at [143, 226] on span "Image" at bounding box center [132, 223] width 73 height 13
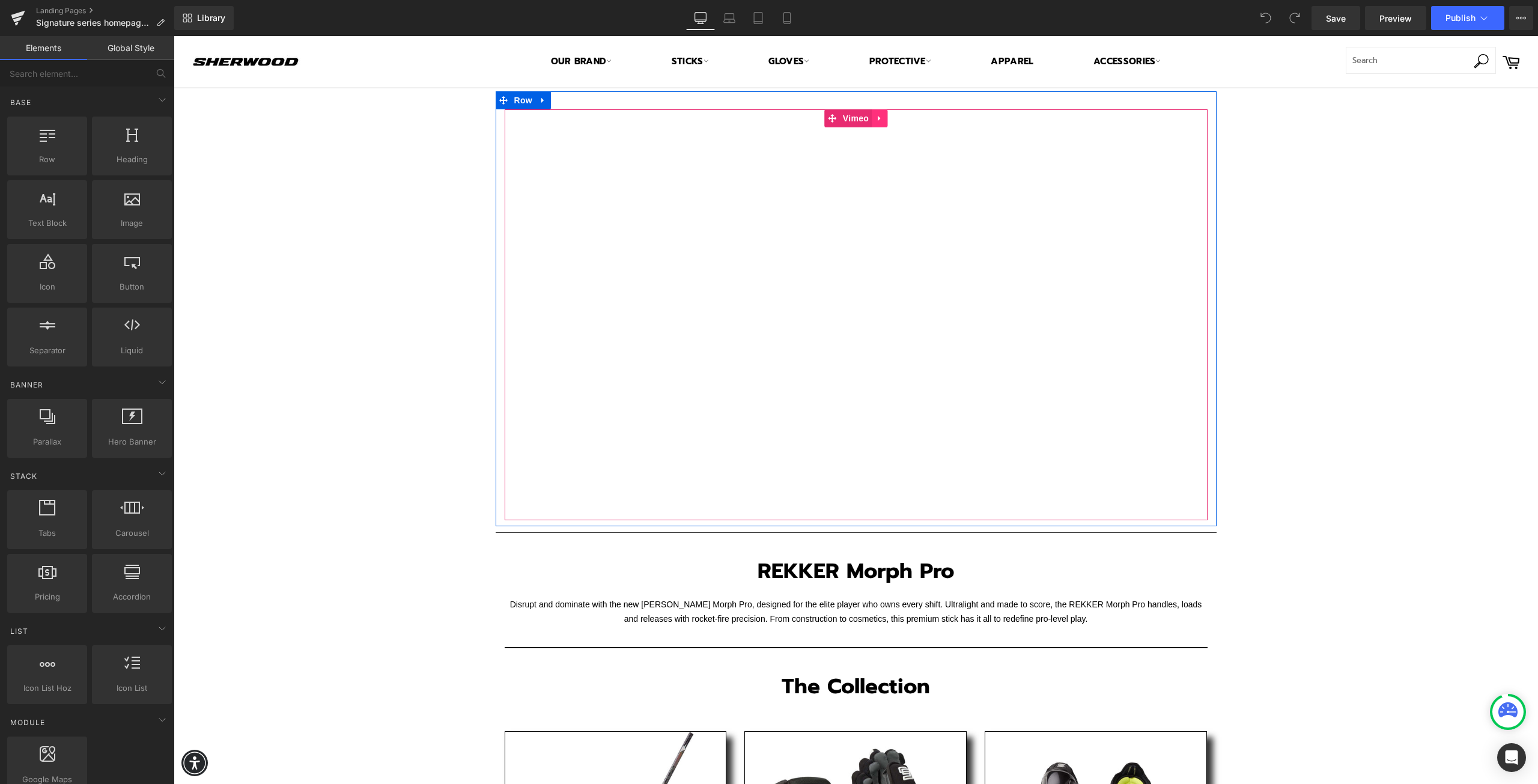
click at [875, 122] on icon at bounding box center [880, 118] width 8 height 9
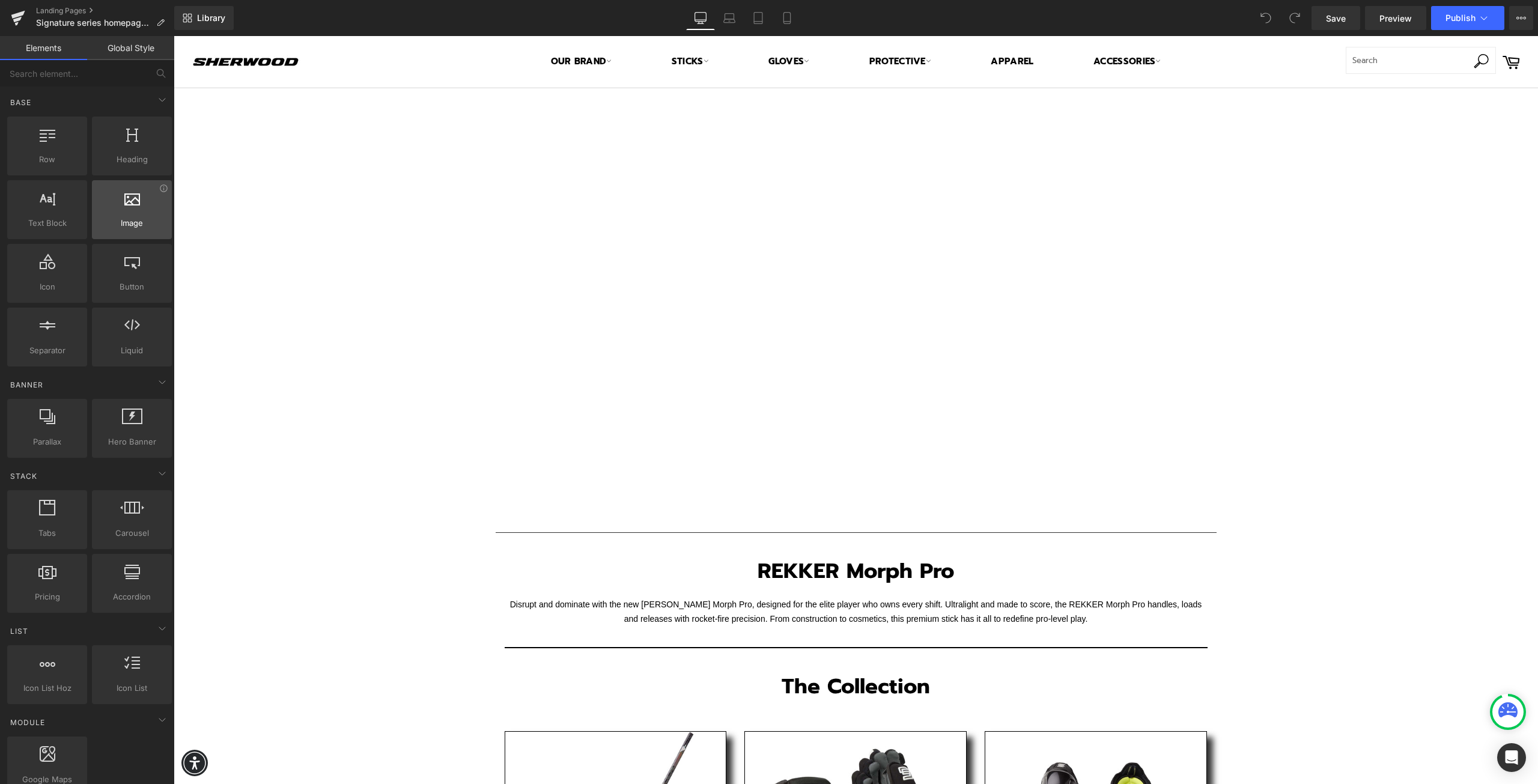
click at [130, 221] on span "Image" at bounding box center [132, 223] width 73 height 13
click at [135, 225] on span "Image" at bounding box center [132, 223] width 73 height 13
click at [132, 199] on icon at bounding box center [132, 198] width 16 height 16
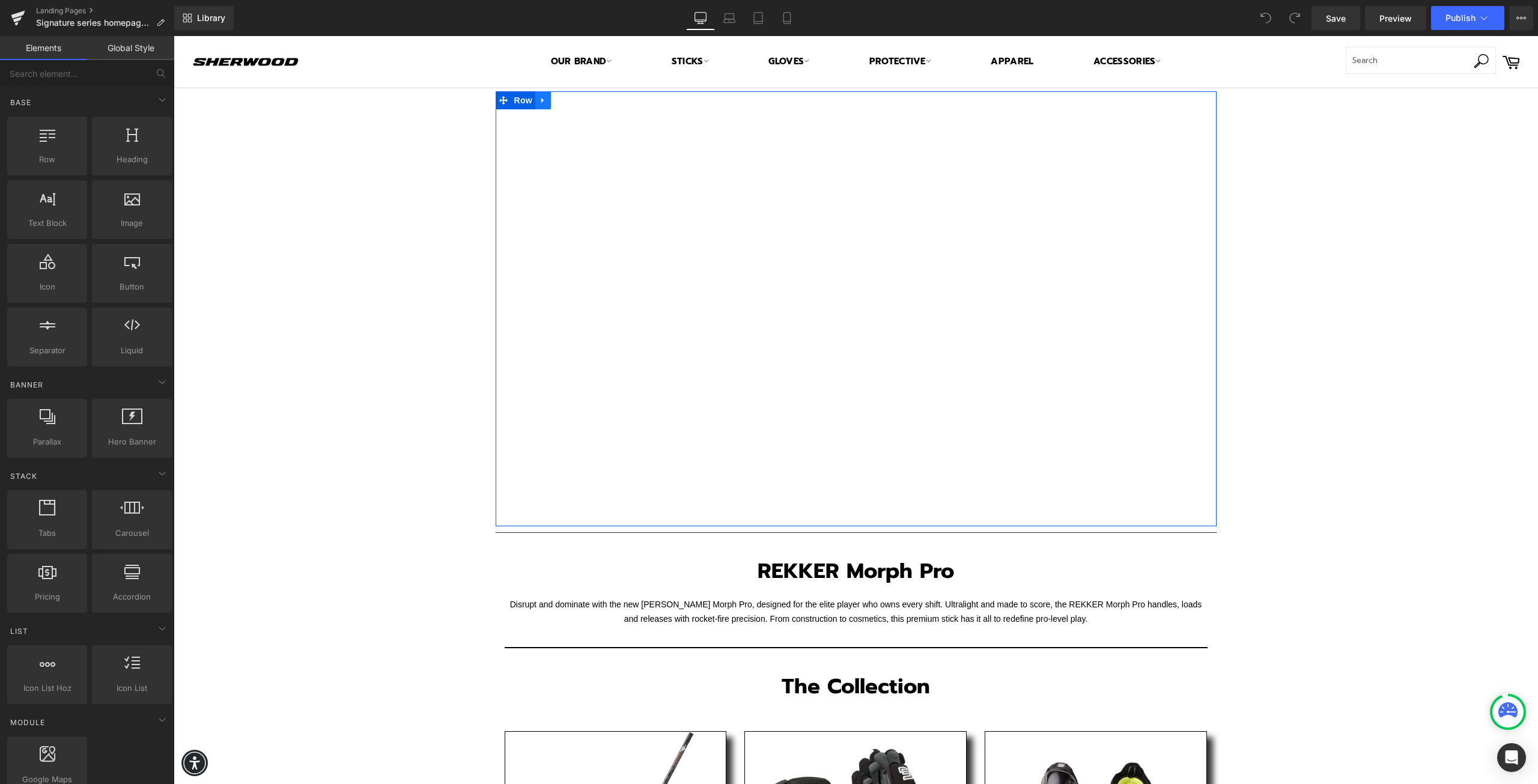
click at [539, 100] on icon at bounding box center [543, 100] width 8 height 9
click at [571, 103] on icon at bounding box center [574, 100] width 8 height 8
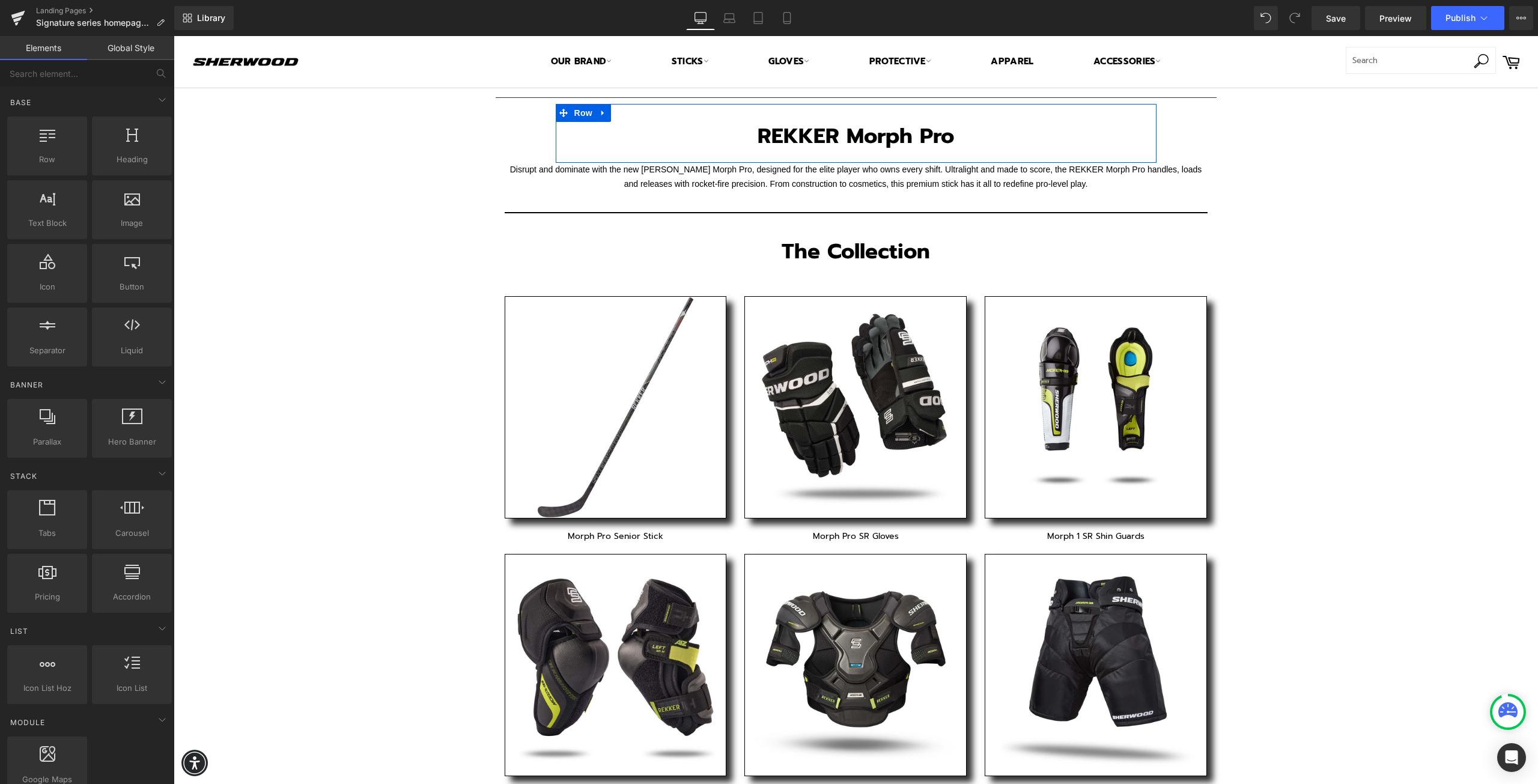
click at [616, 91] on div "Text Block Separator REKKER Morph Pro Heading Row Disrupt and dominate with the…" at bounding box center [855, 536] width 1364 height 895
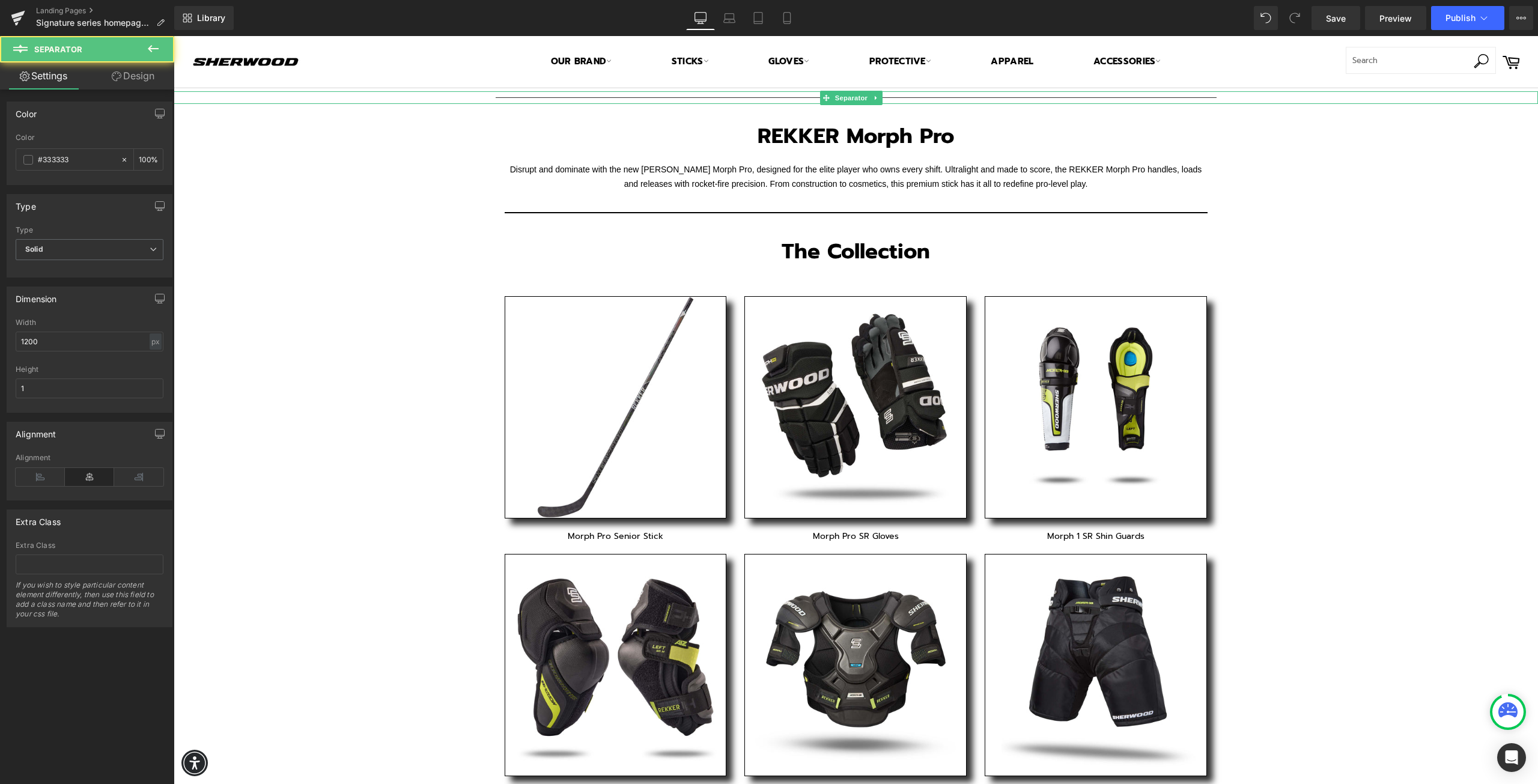
click at [586, 97] on hr at bounding box center [856, 100] width 721 height 7
click at [556, 110] on span at bounding box center [563, 113] width 16 height 18
click at [553, 92] on div at bounding box center [855, 92] width 1364 height 3
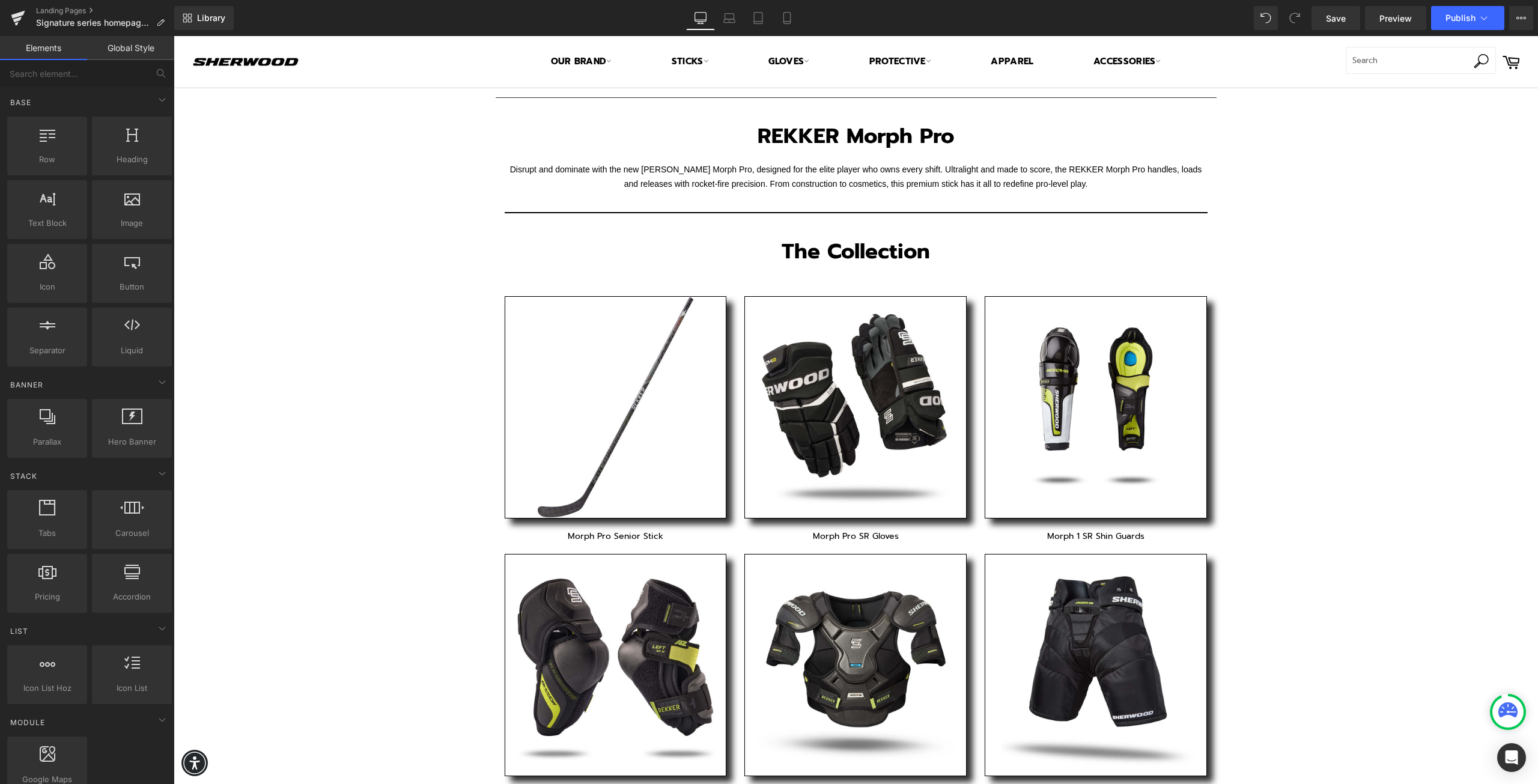
click at [469, 161] on div "Text Block Separator REKKER Morph Pro Heading Row Disrupt and dominate with the…" at bounding box center [855, 536] width 1364 height 895
click at [144, 204] on div at bounding box center [132, 203] width 73 height 27
click at [129, 213] on div at bounding box center [132, 203] width 73 height 27
click at [604, 173] on font "Disrupt and dominate with the new [PERSON_NAME] Morph Pro, designed for the eli…" at bounding box center [856, 176] width 692 height 24
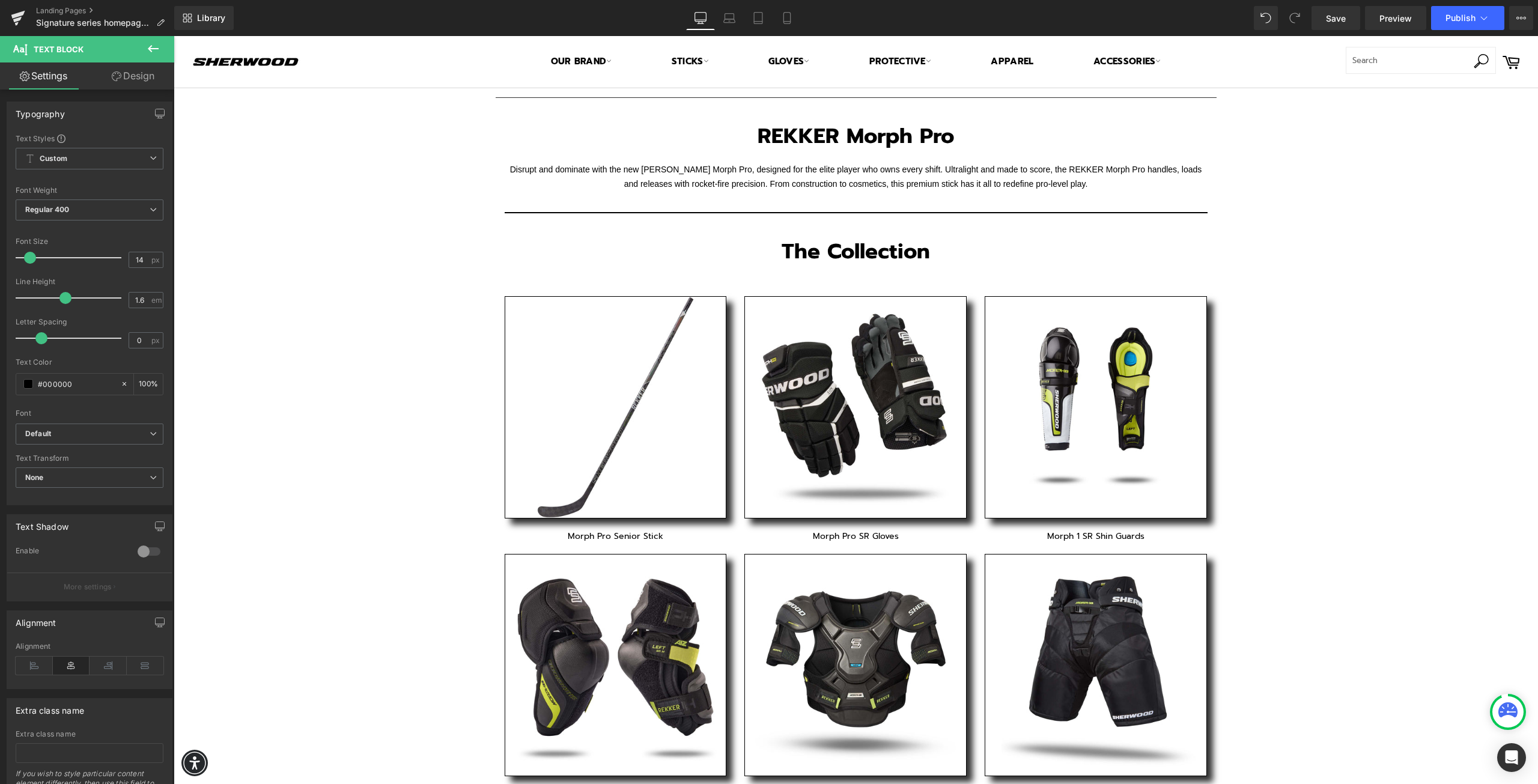
click at [731, 135] on h1 "REKKER Morph Pro" at bounding box center [856, 137] width 583 height 29
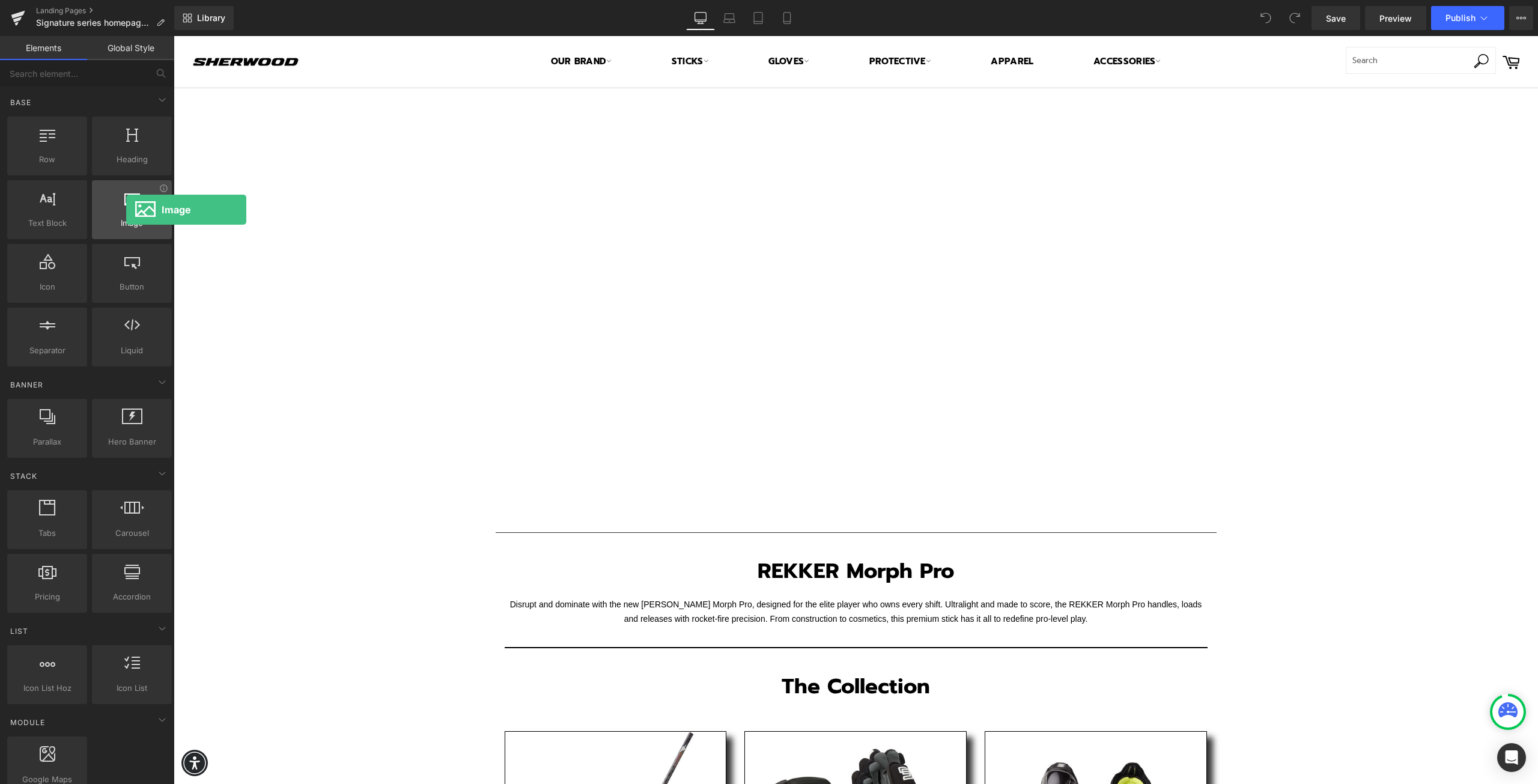
click at [126, 210] on div at bounding box center [132, 203] width 73 height 27
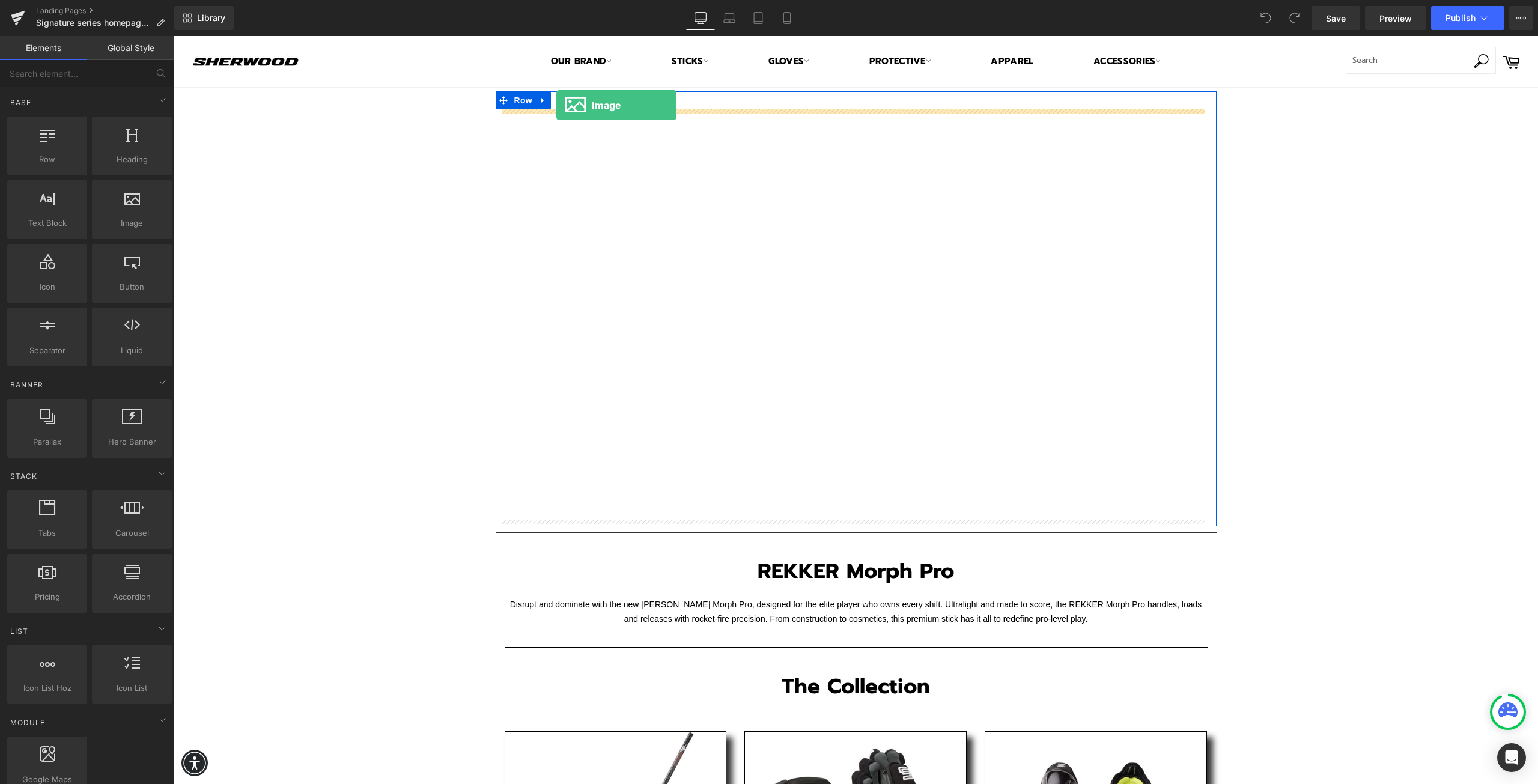
click at [556, 105] on div "Vimeo Row" at bounding box center [856, 309] width 721 height 435
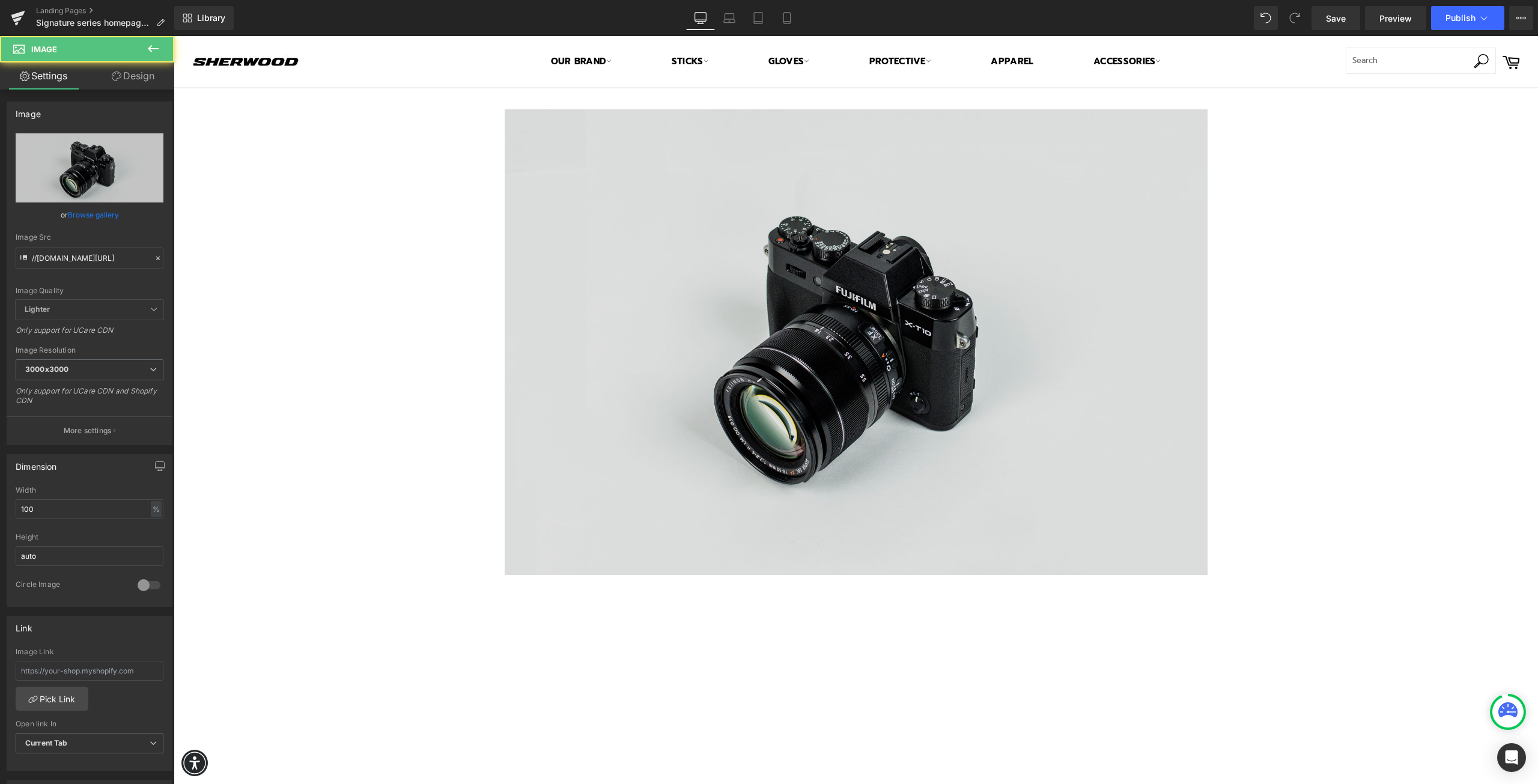
click at [617, 355] on img at bounding box center [856, 342] width 703 height 465
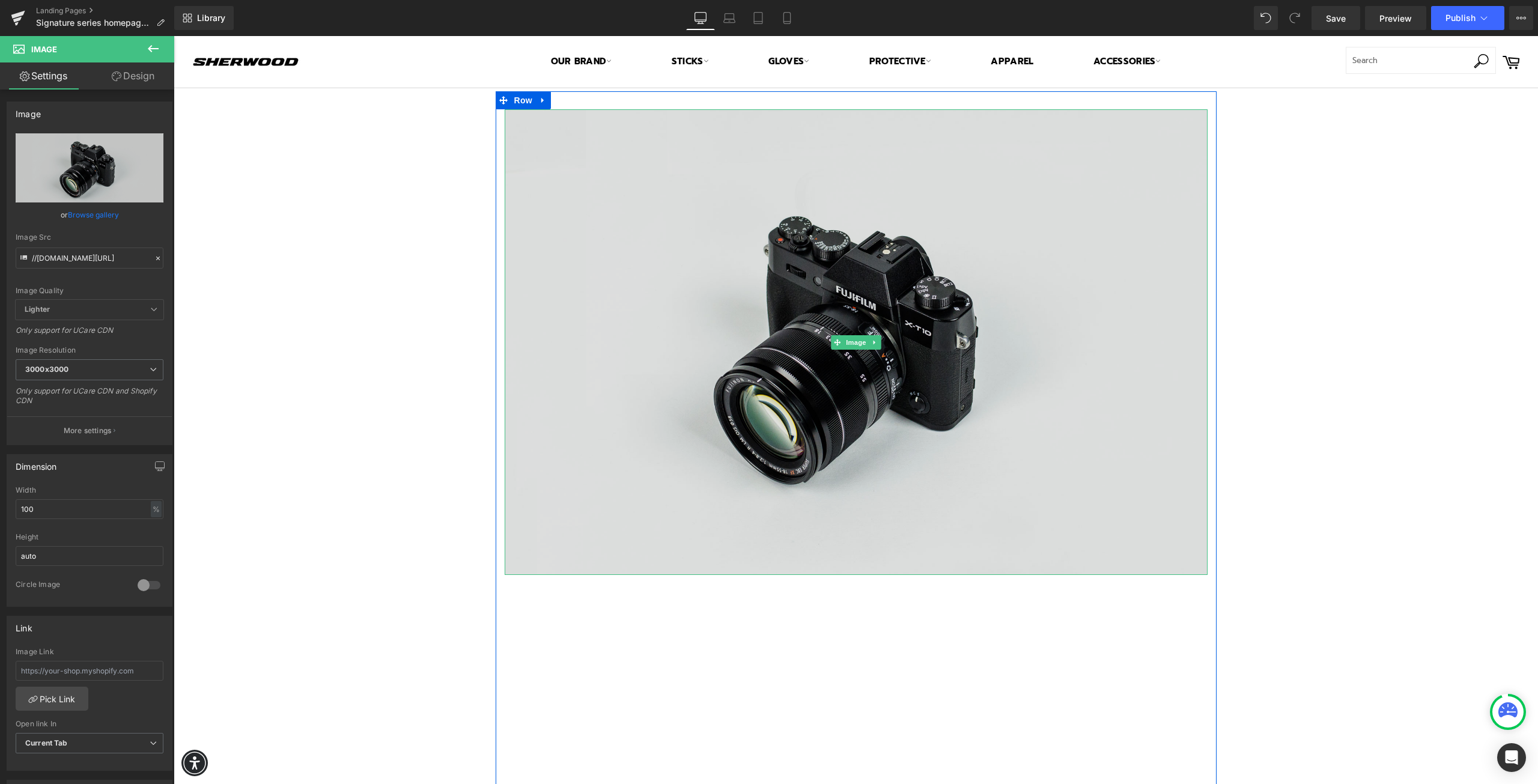
click at [576, 379] on img at bounding box center [856, 342] width 703 height 465
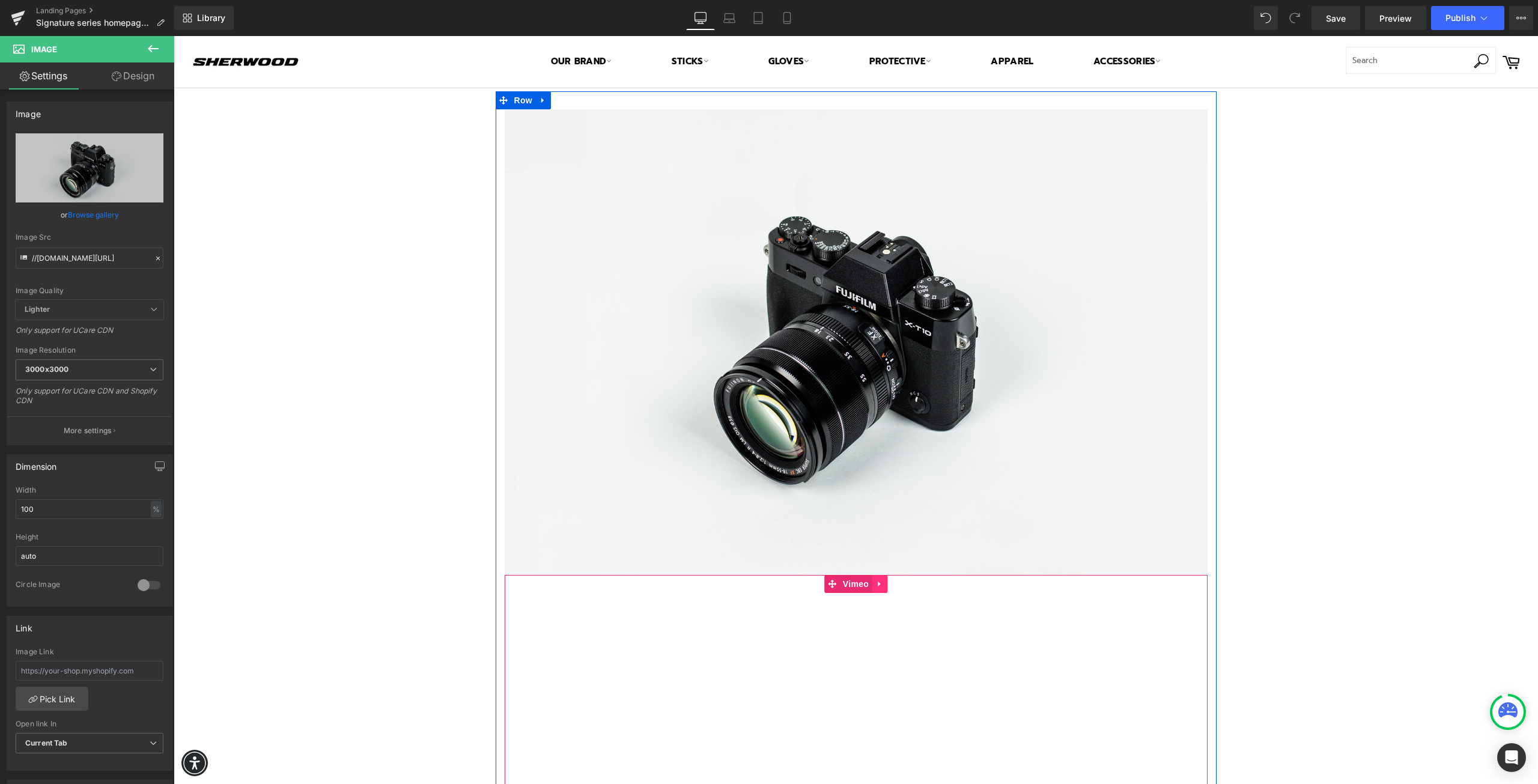
click at [875, 580] on icon at bounding box center [880, 584] width 8 height 9
click at [883, 582] on icon at bounding box center [887, 584] width 8 height 9
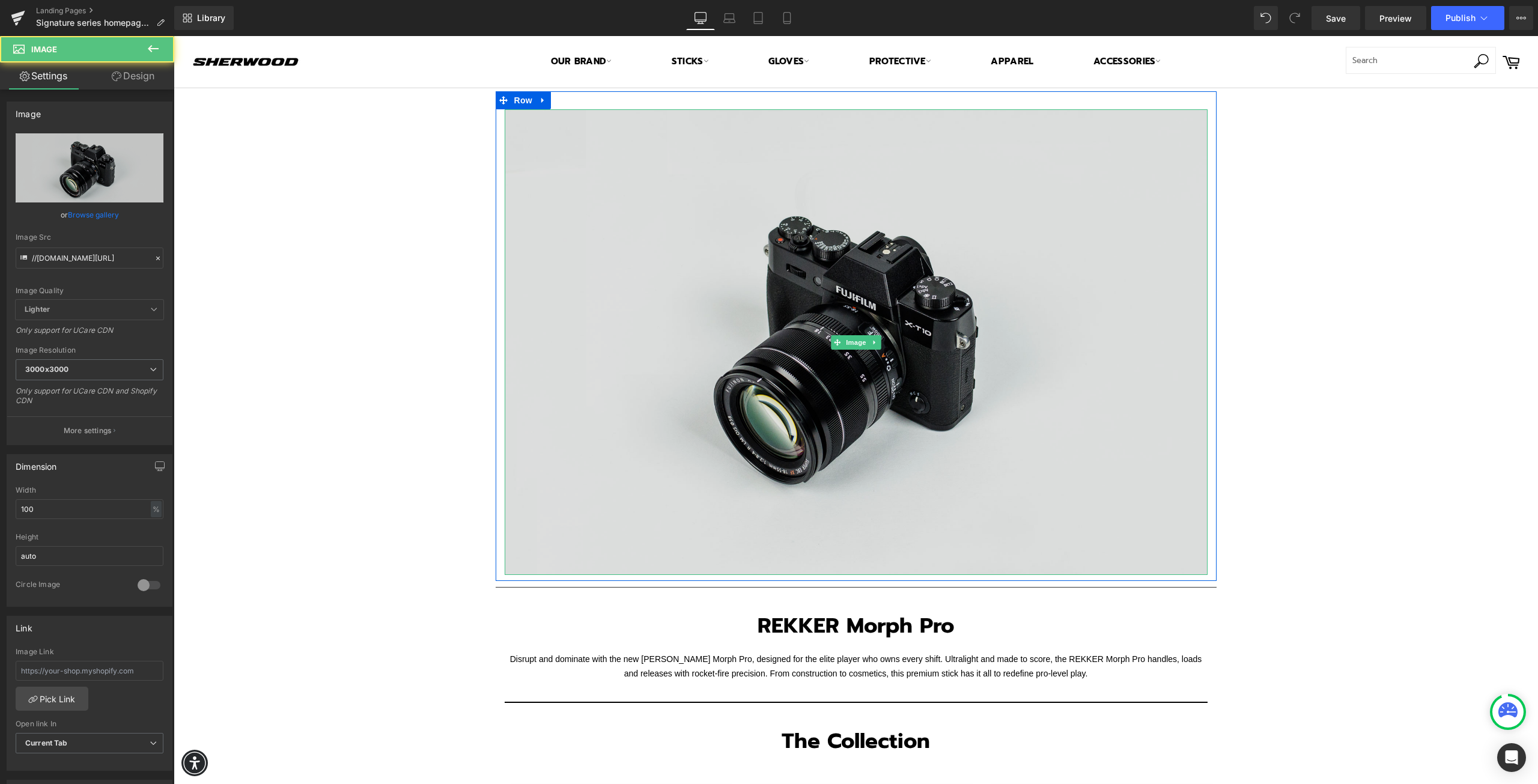
click at [855, 390] on img at bounding box center [856, 342] width 703 height 465
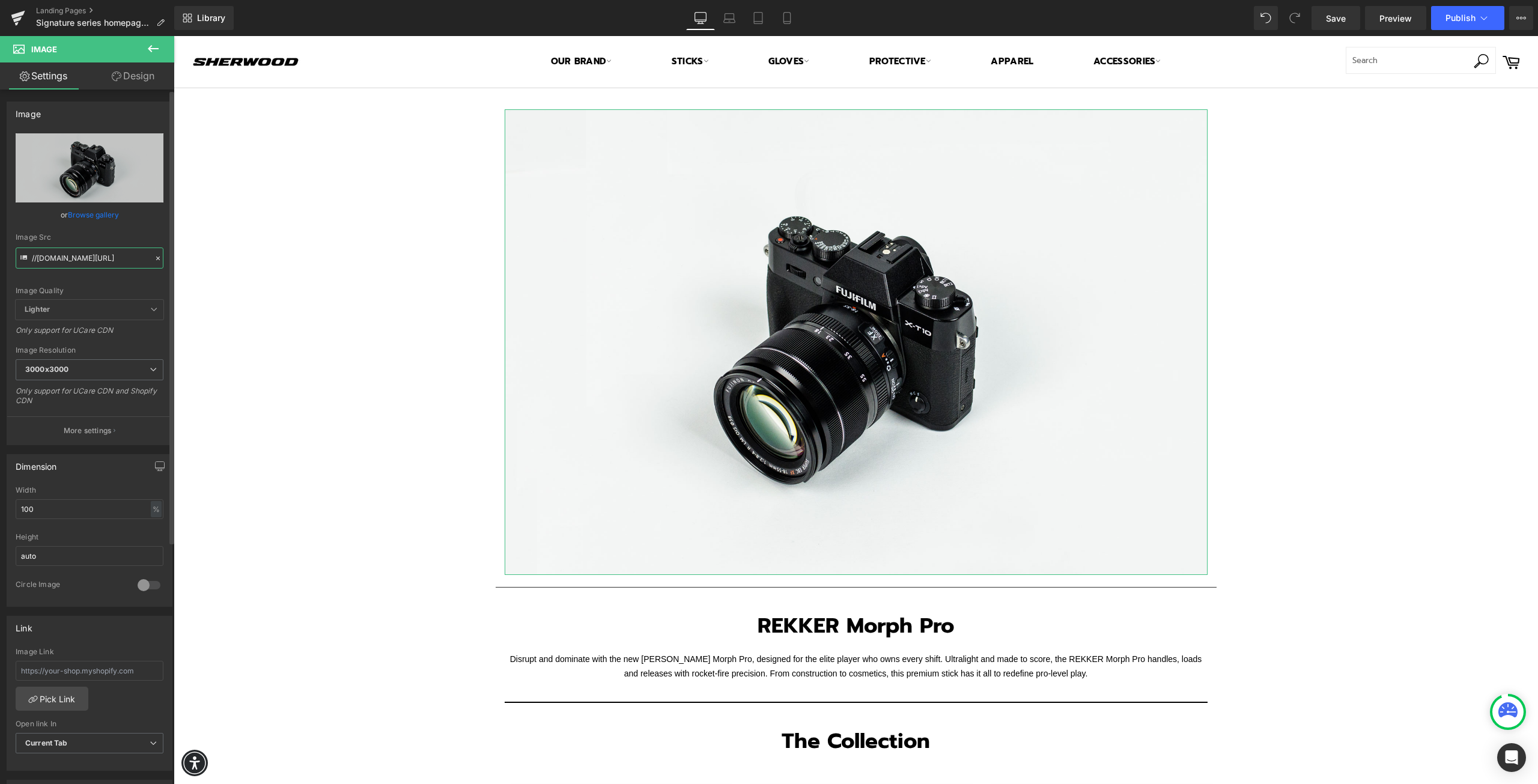
click at [53, 259] on input "//d1um8515vdn9kb.cloudfront.net/images/parallax.jpg" at bounding box center [89, 258] width 148 height 21
click at [53, 259] on input "//d1um8515vdn9kb.cloudfront.net/images/parallax.jpg" at bounding box center [89, 258] width 148 height 21
paste input "https://admin.shopify.com/store/ctc-sher-wood/content/files/38455918035163?sele…"
type input "https://admin.shopify.com/store/ctc-sher-wood/content/files/38455918035163?sele…"
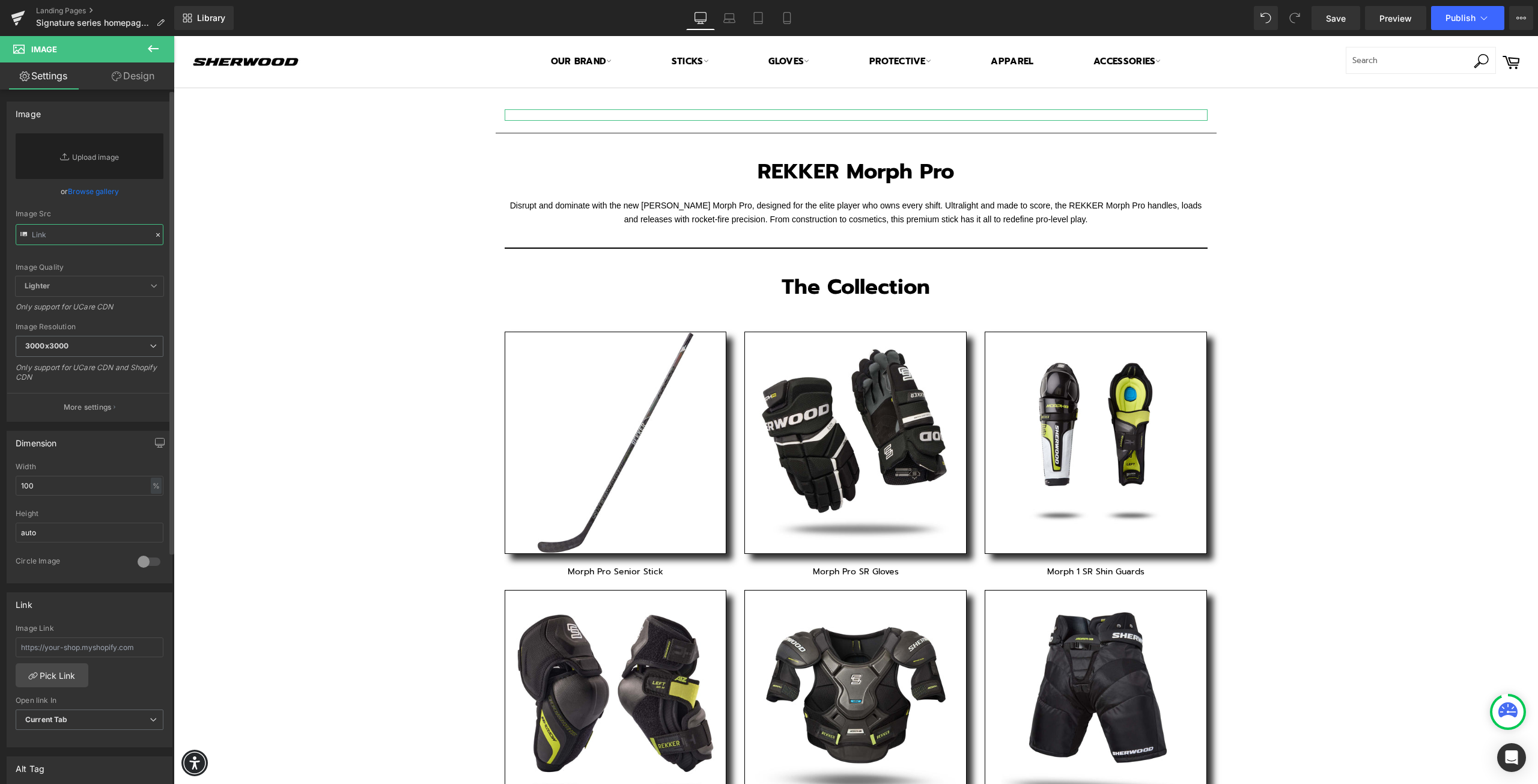
paste input "https://admin.shopify.com/store/ctc-sher-wood/content/files/38455918035163?sele…"
type input "https://admin.shopify.com/store/ctc-sher-wood/content/files/38455918035163?sele…"
paste input "https://admin.shopify.com/store/ctc-sher-wood/content/files/38455918035163?sele…"
type input "https://admin.shopify.com/store/ctc-sher-wood/content/files/38455918035163?sele…"
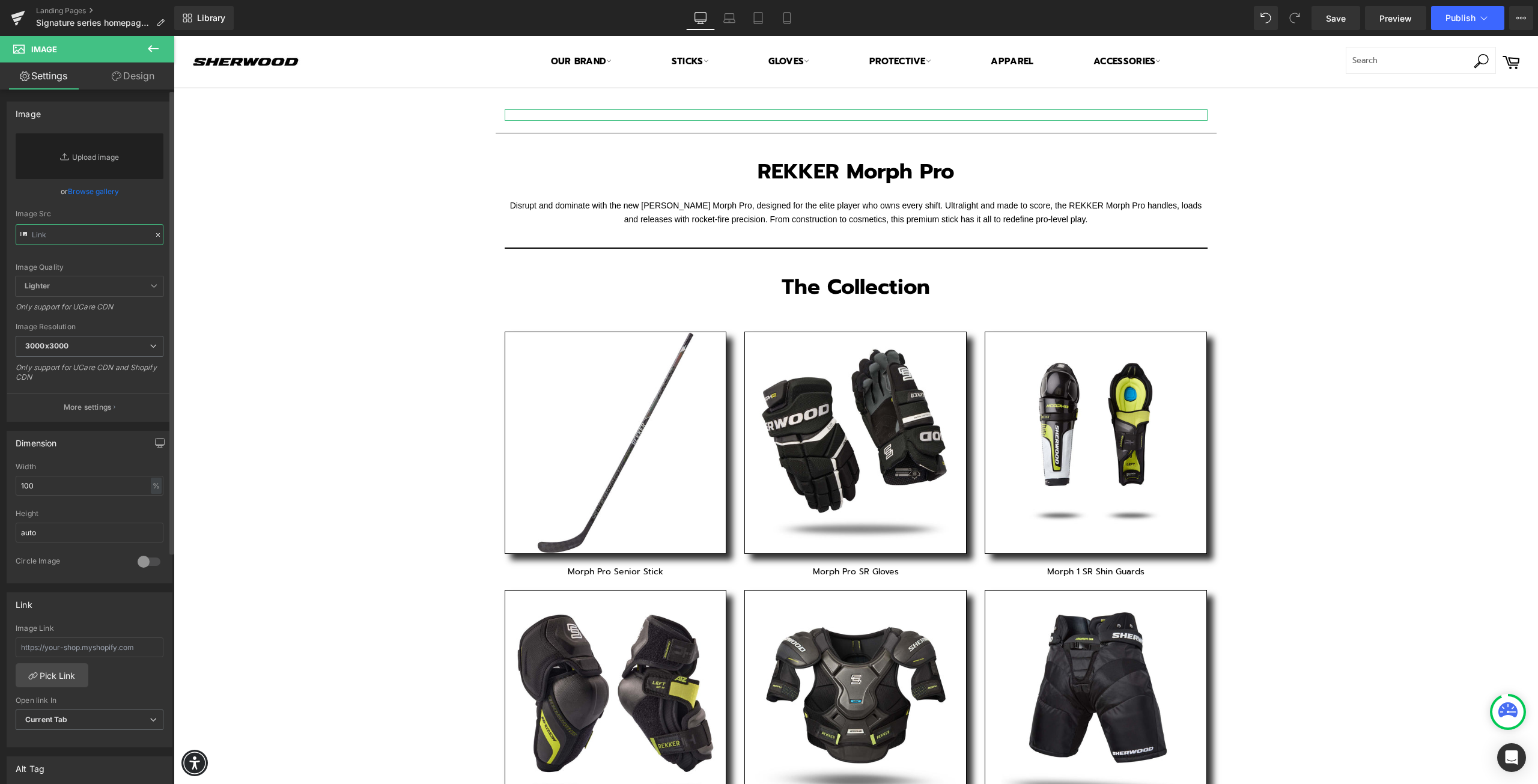
scroll to position [0, 0]
click at [71, 240] on input "text" at bounding box center [89, 235] width 148 height 21
paste input "https://admin.shopify.com/store/ctc-sher-wood/content/files/38455918035163?sele…"
type input "https://admin.shopify.com/store/ctc-sher-wood/content/files/38455918035163?sele…"
click at [61, 238] on input "text" at bounding box center [89, 235] width 148 height 21
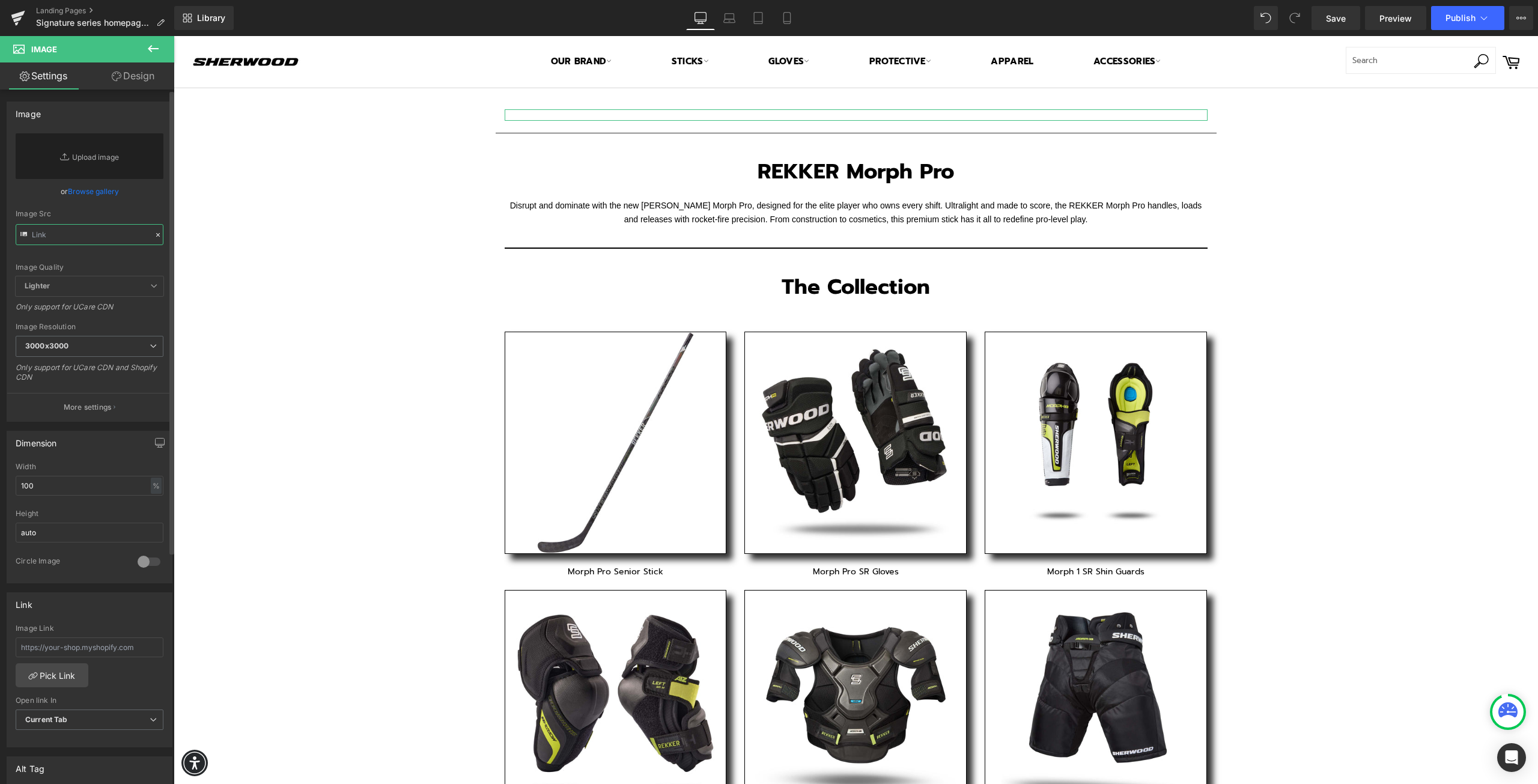
paste input "https://admin.shopify.com/store/ctc-sher-wood/content/files/38455918035163?sele…"
type input "https://admin.shopify.com/store/ctc-sher-wood/content/files/38455918035163?sele…"
click at [90, 163] on link "Replace Image" at bounding box center [89, 157] width 148 height 46
type input "C:\fakepath\CT_Sherwood Mini Sticks Digital_Header_1200x1200_ENG.jpg"
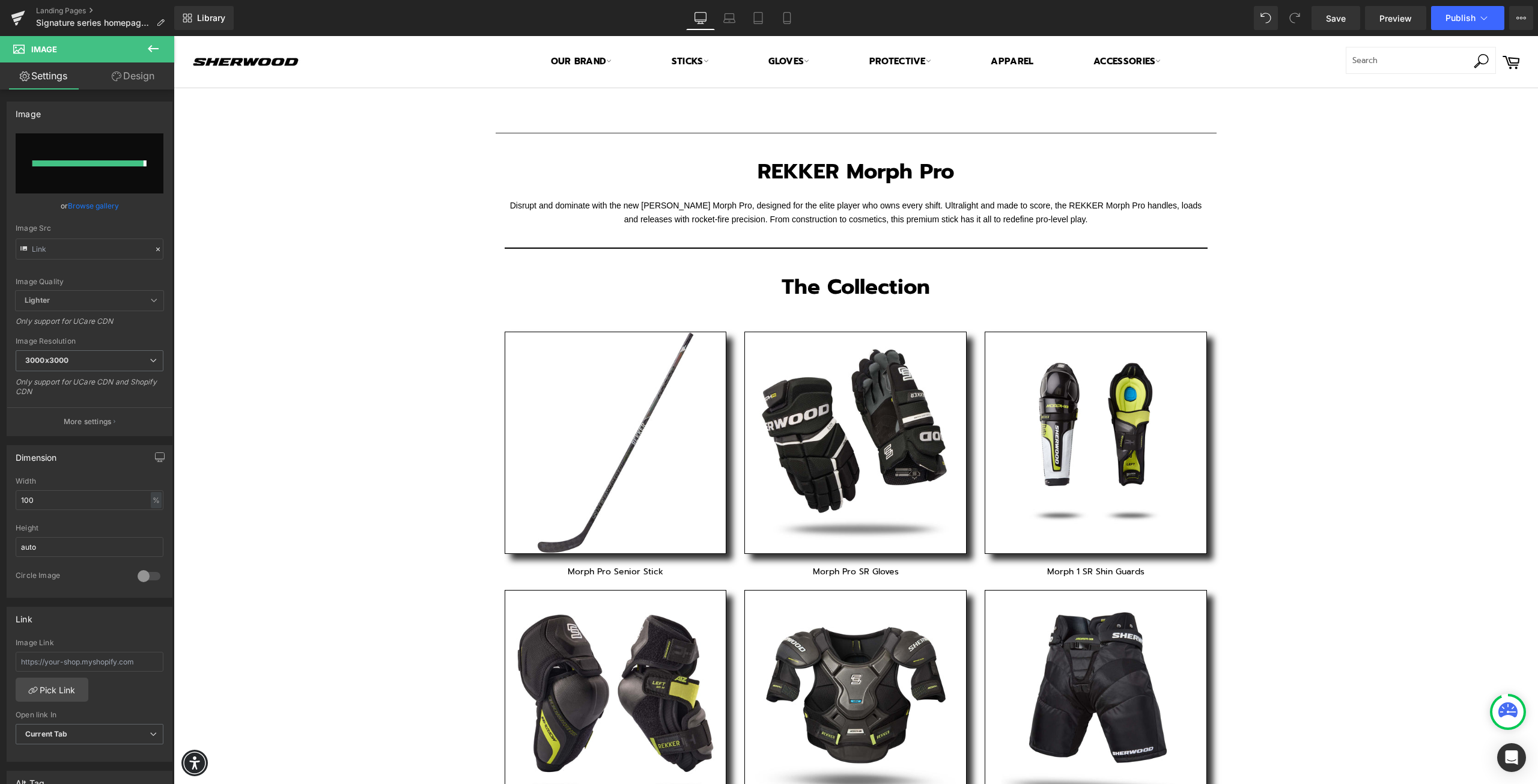
type input "https://ucarecdn.com/832ef557-5c92-40a6-b989-a418aaec6d12/-/format/auto/-/previ…"
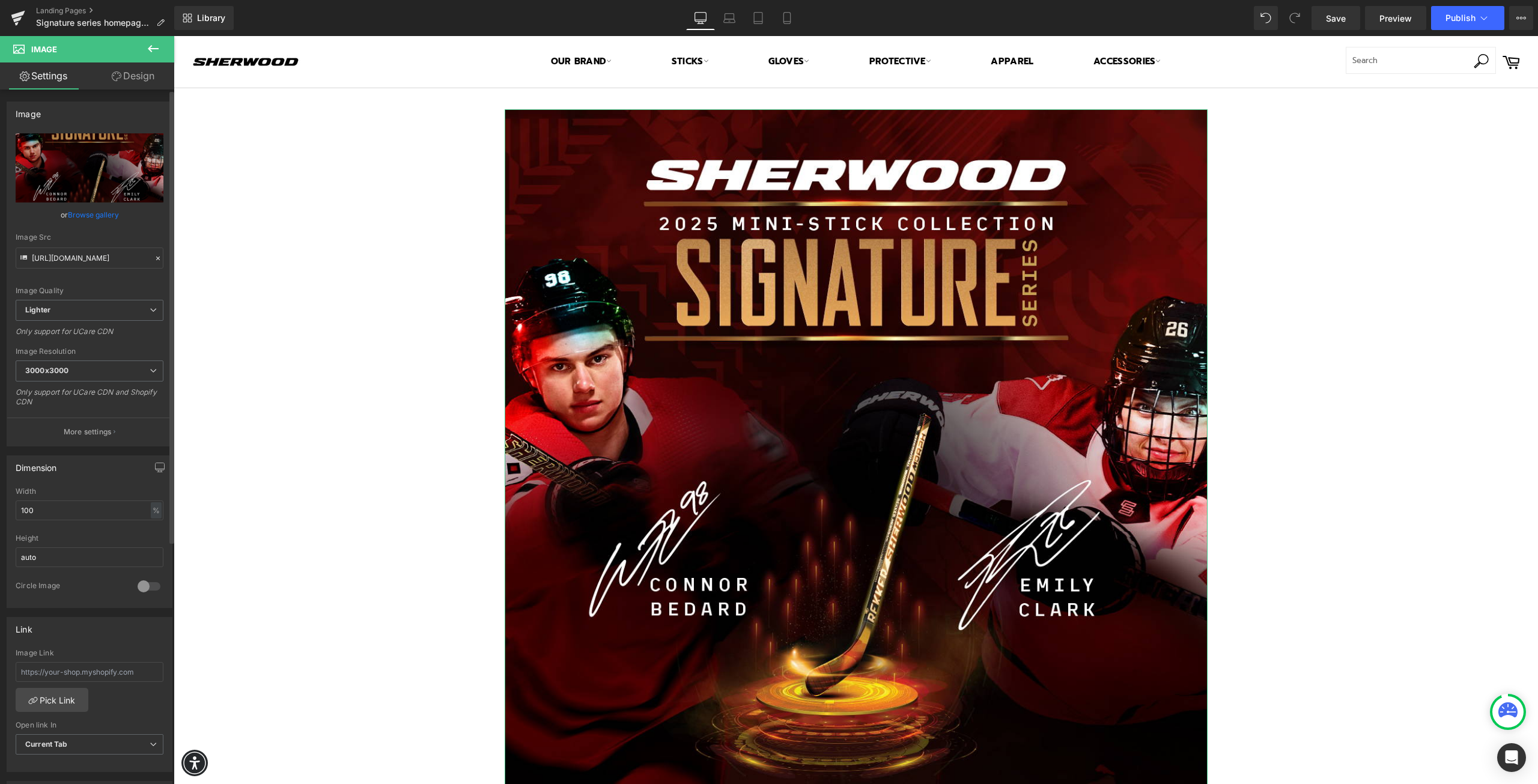
click at [88, 215] on link "Browse gallery" at bounding box center [93, 215] width 51 height 21
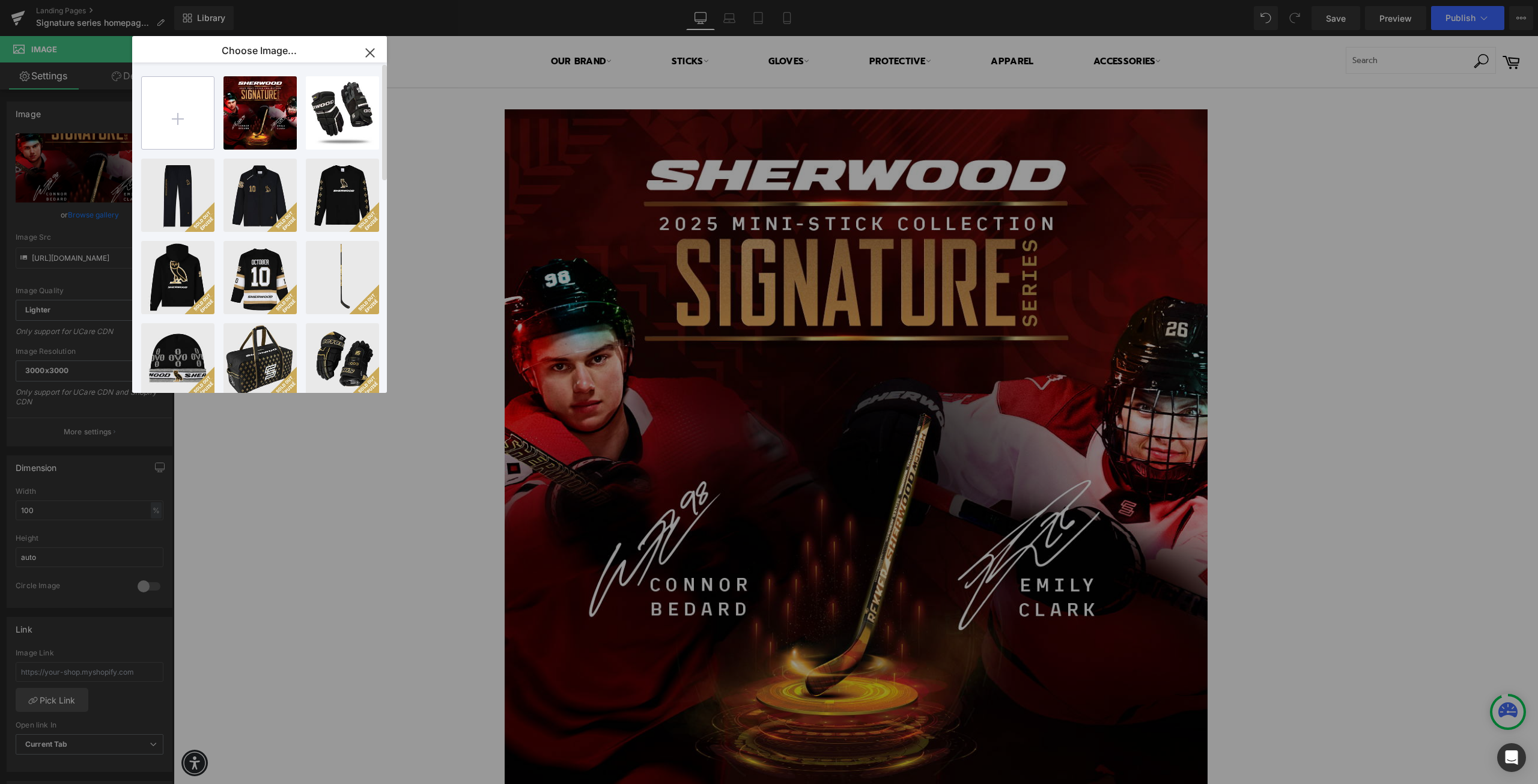
click at [178, 119] on input "file" at bounding box center [178, 112] width 72 height 72
type input "C:\fakepath\CT_Sherwood Mini Sticks Digital_Banner_2545x1206_ENG.jpg"
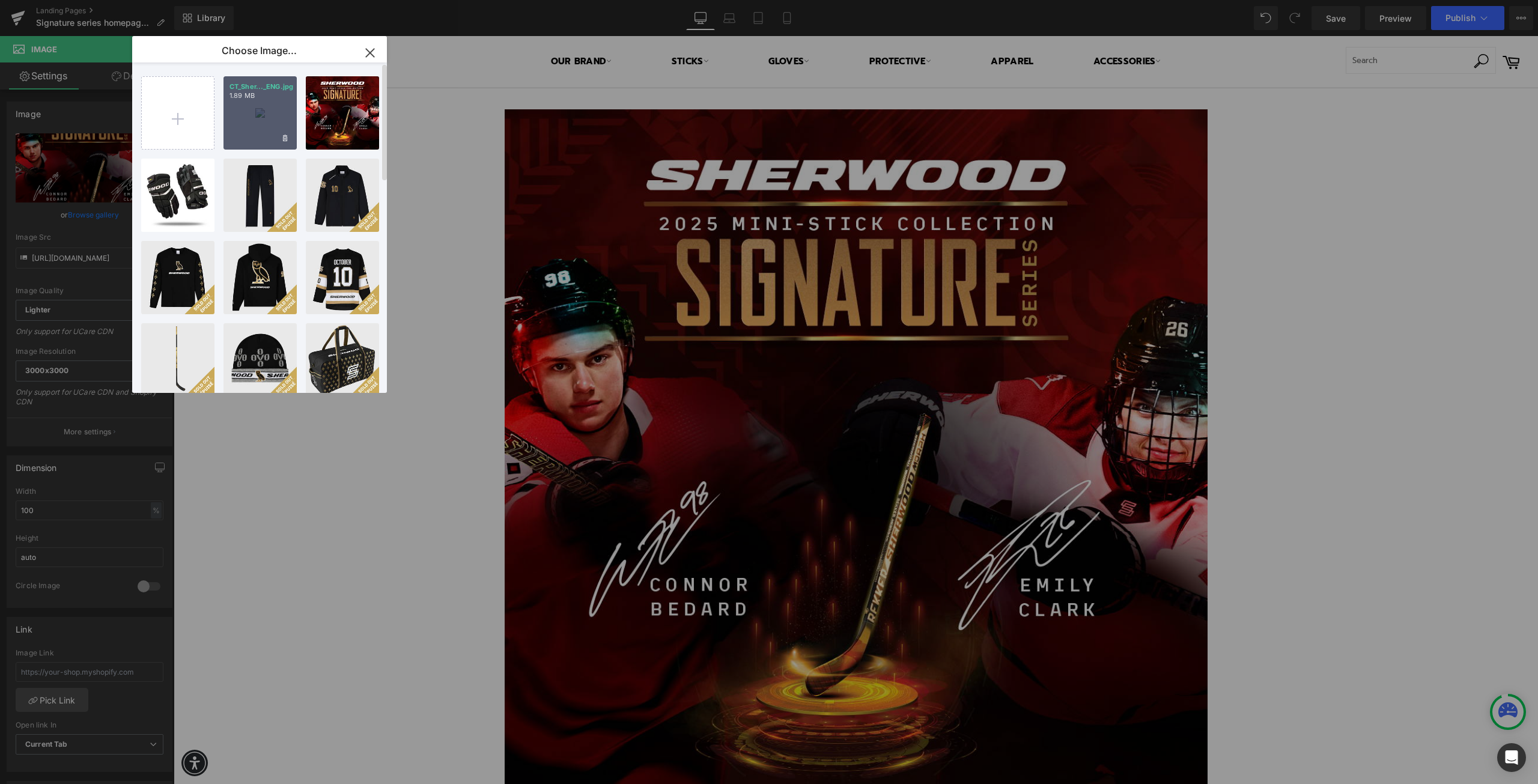
click at [264, 111] on div "CT_Sher..._ENG.jpg 1.89 MB" at bounding box center [260, 112] width 73 height 73
type input "https://ucarecdn.com/bdb7a22c-2dab-42dd-9b0b-2bd6574f754e/-/format/auto/-/previ…"
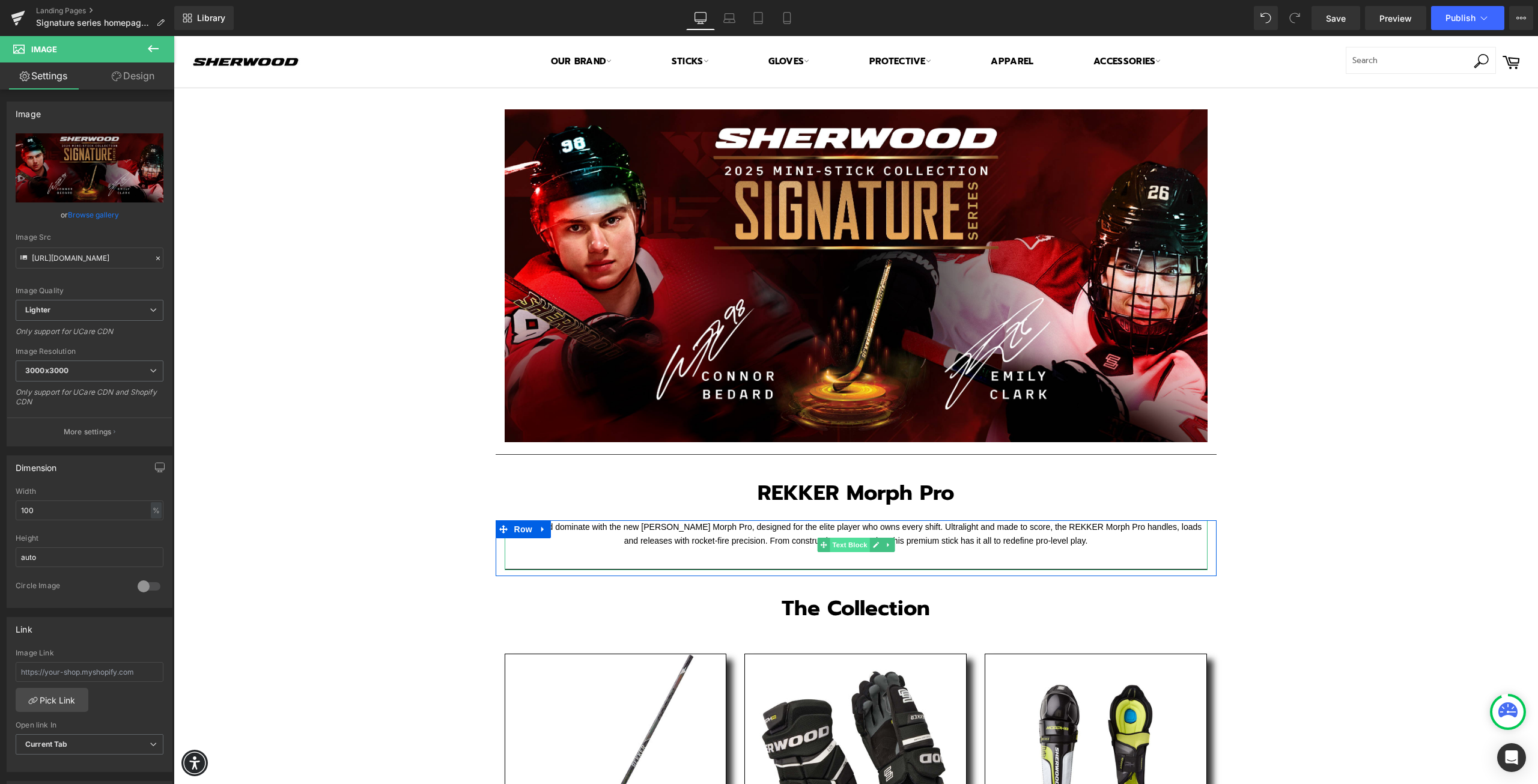
click at [851, 544] on span "Text Block" at bounding box center [850, 545] width 40 height 15
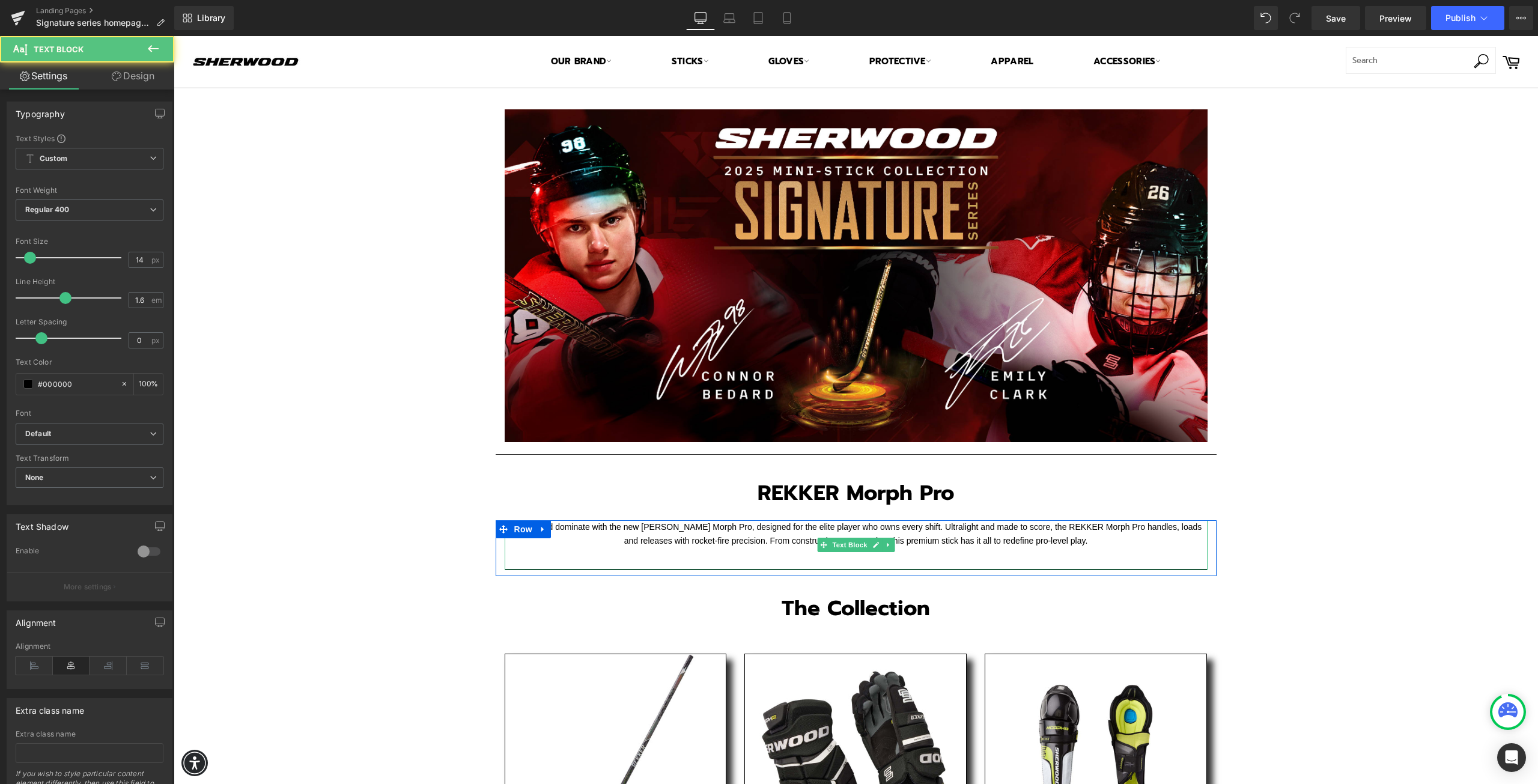
click at [690, 543] on font "Disrupt and dominate with the new [PERSON_NAME] Morph Pro, designed for the eli…" at bounding box center [856, 534] width 692 height 24
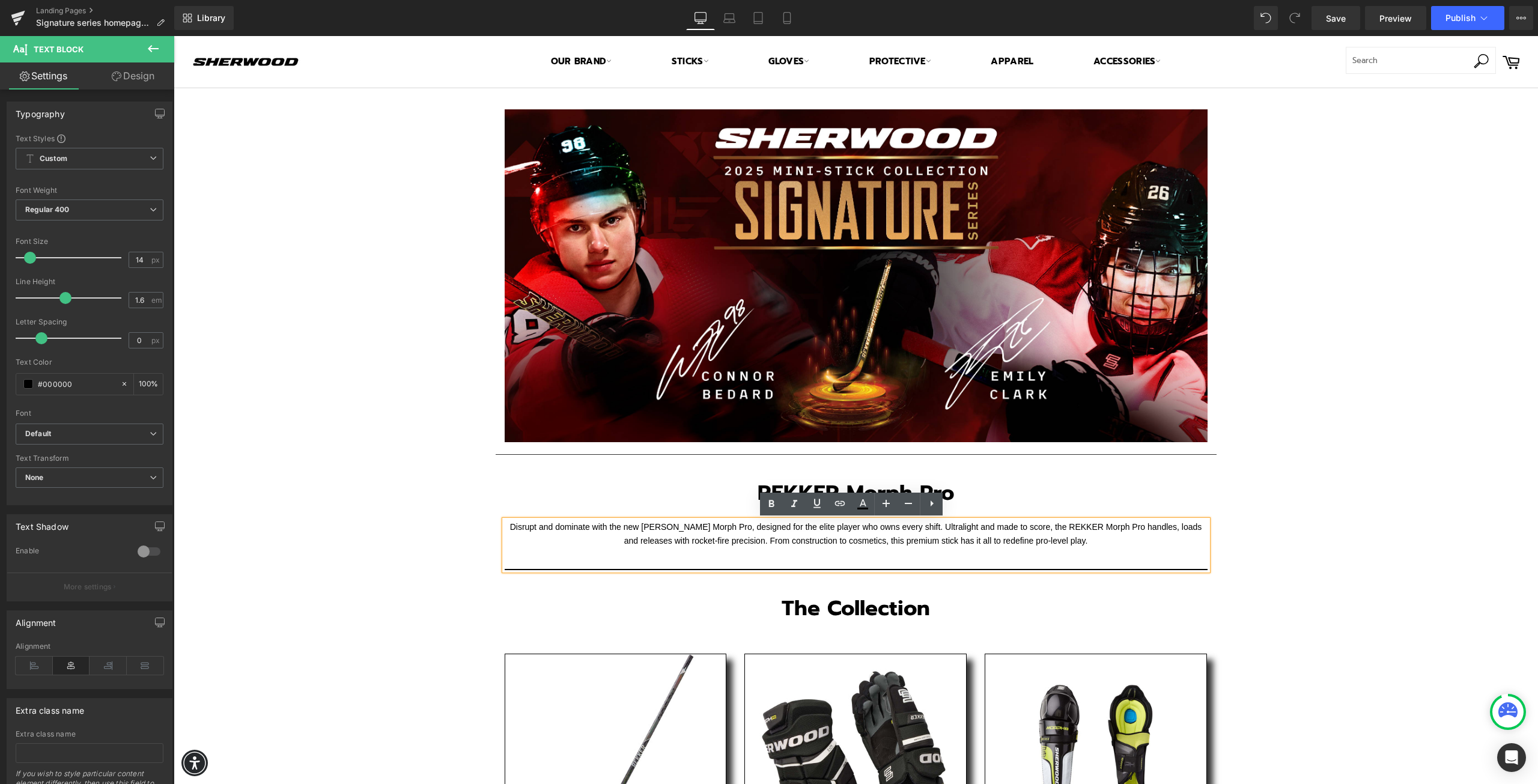
drag, startPoint x: 1093, startPoint y: 543, endPoint x: 505, endPoint y: 531, distance: 588.1
click at [505, 531] on p "Disrupt and dominate with the new [PERSON_NAME] Morph Pro, designed for the eli…" at bounding box center [856, 534] width 703 height 28
paste div
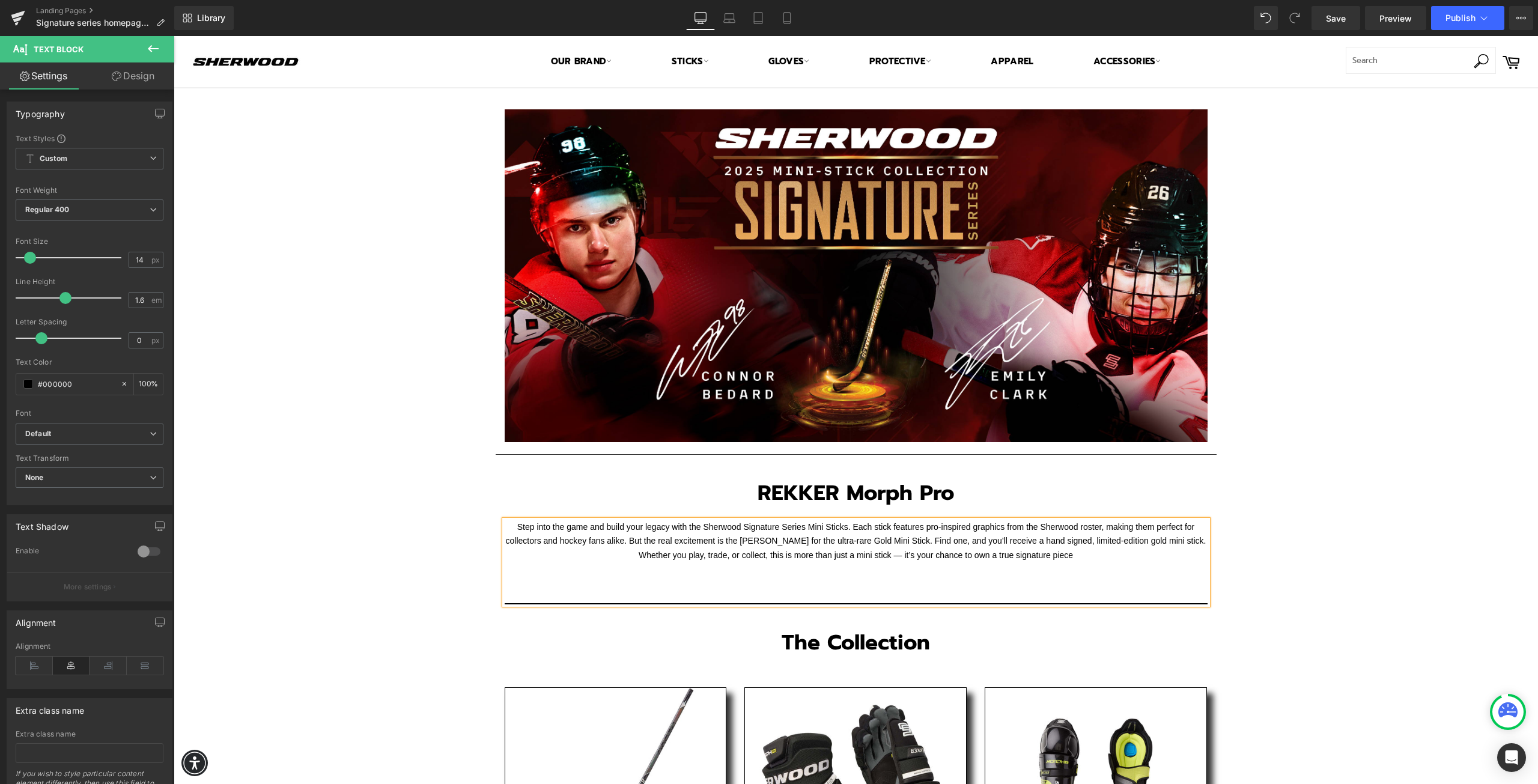
click at [975, 561] on p "Step into the game and build your legacy with the Sherwood Signature Series Min…" at bounding box center [856, 542] width 703 height 42
click at [428, 507] on div "Text Block Image Row Separator REKKER Morph Pro Heading Row Step into the game …" at bounding box center [855, 731] width 1364 height 1286
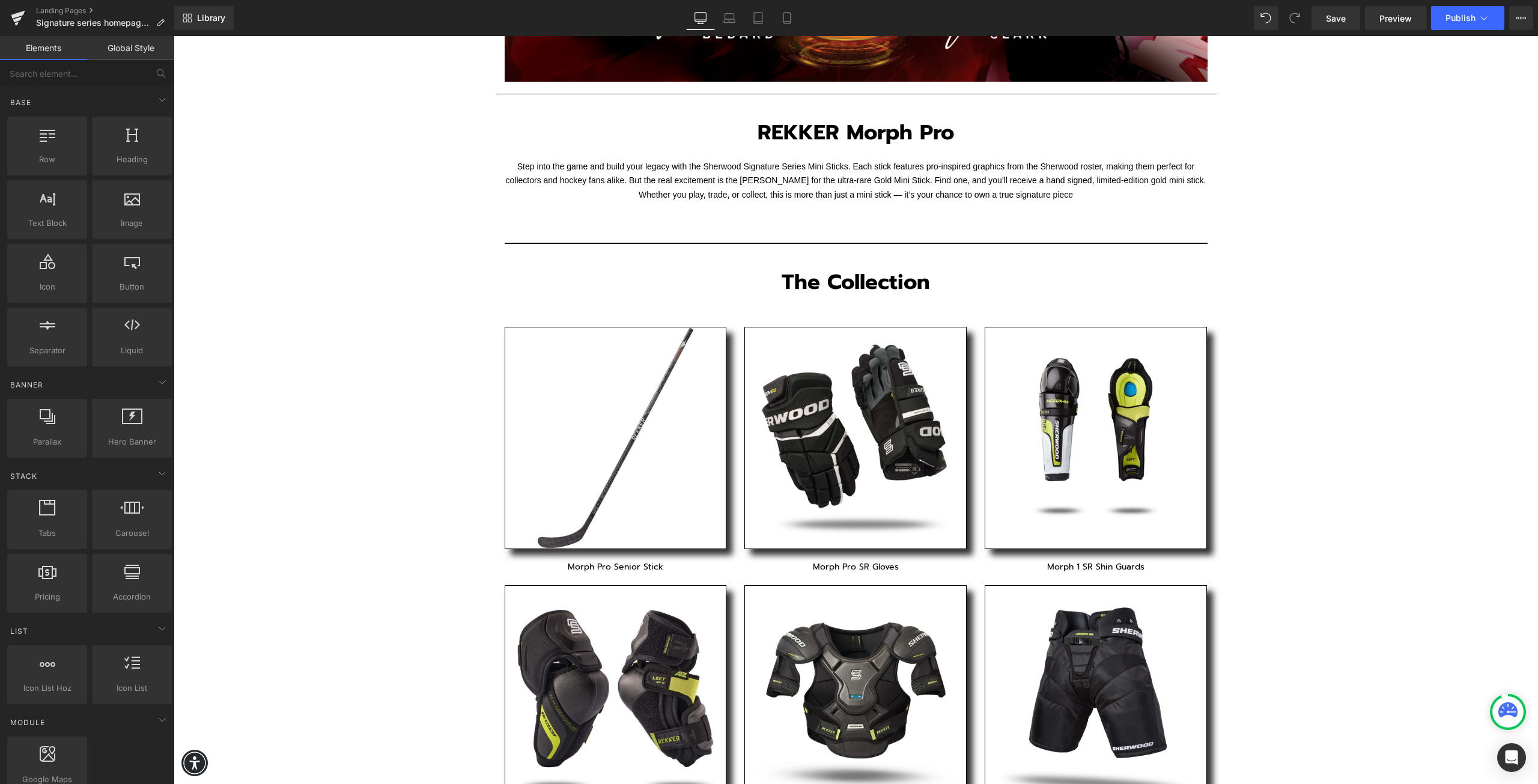
scroll to position [421, 0]
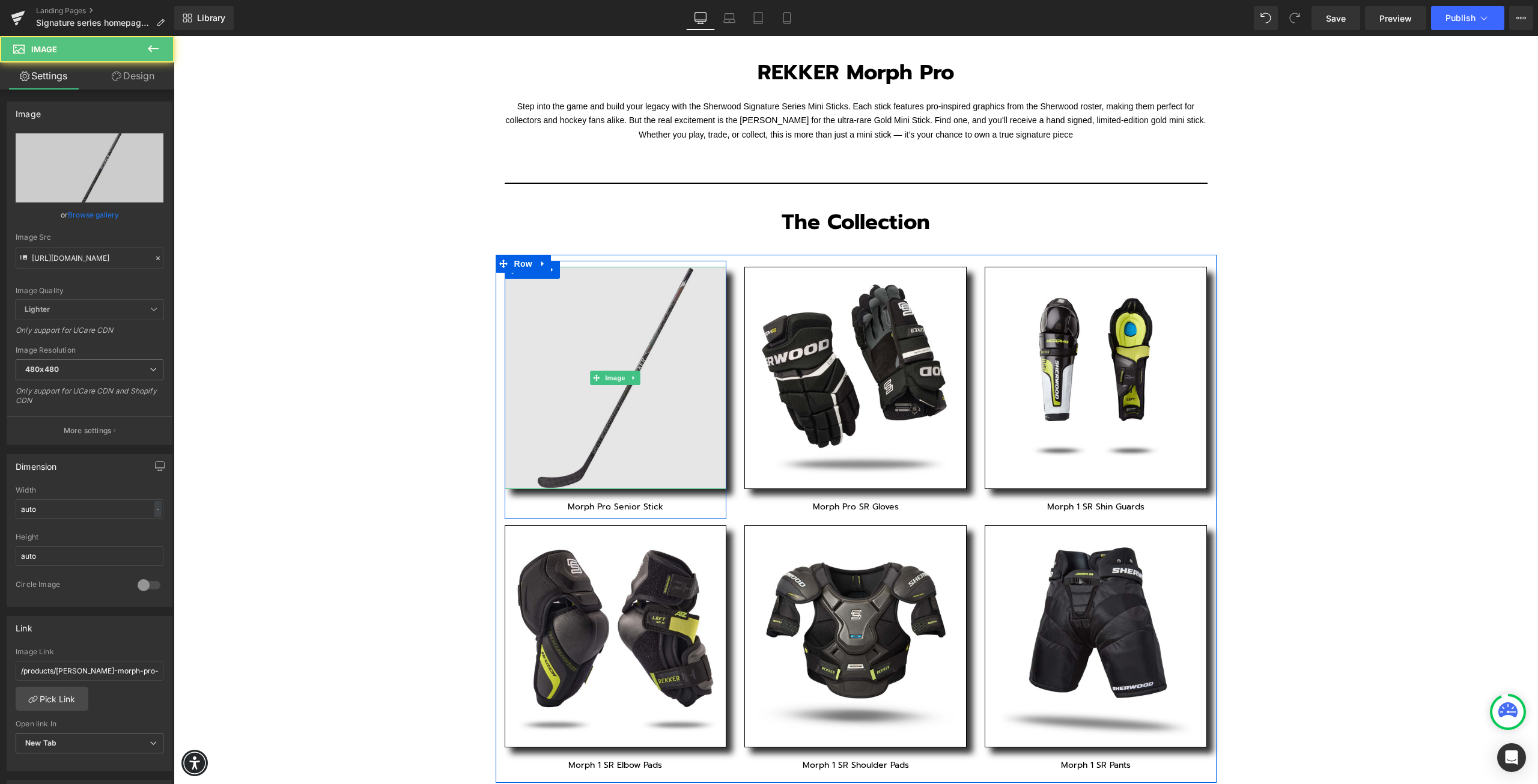
click at [655, 378] on img at bounding box center [616, 378] width 222 height 222
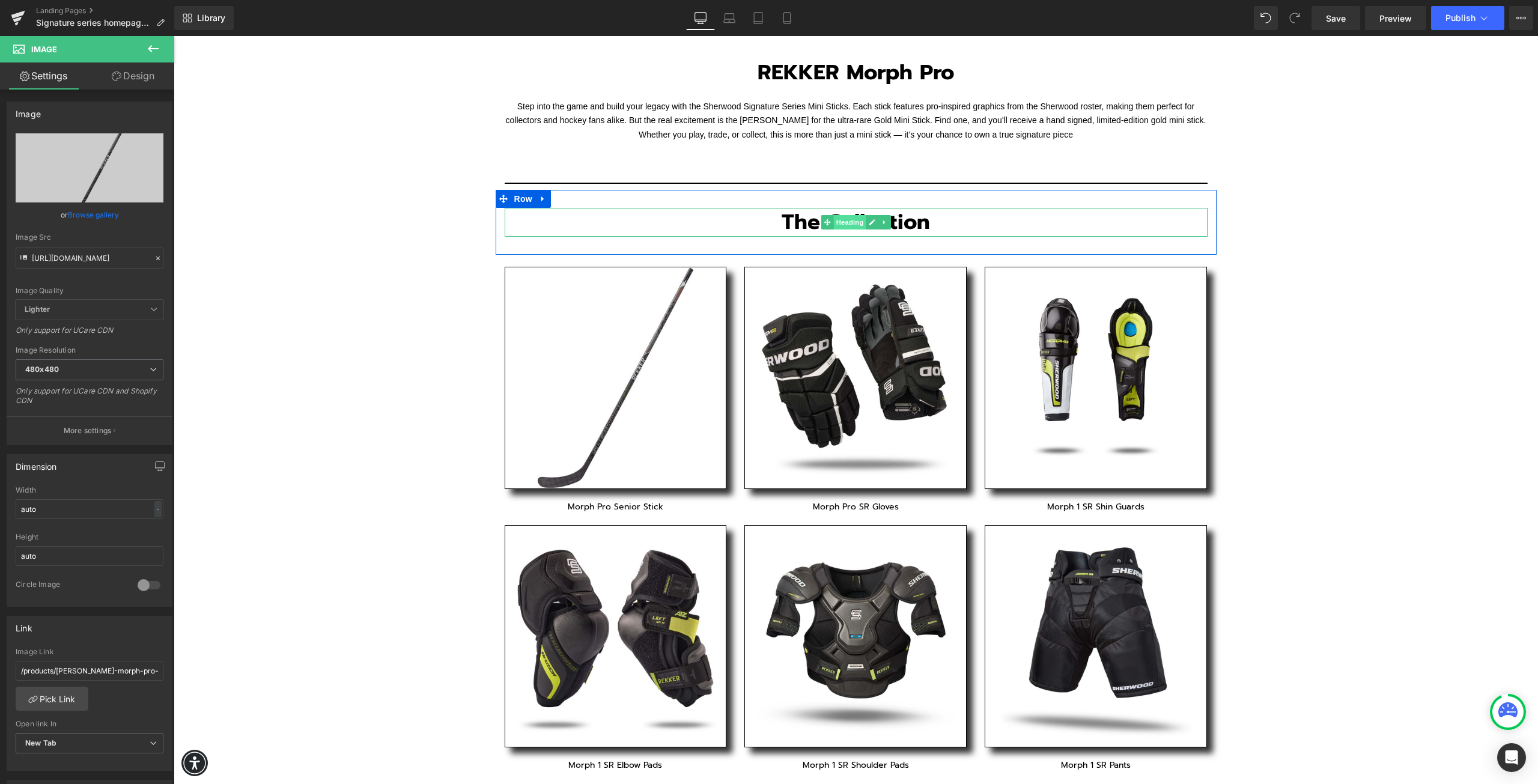
click at [834, 224] on span "Heading" at bounding box center [850, 222] width 33 height 15
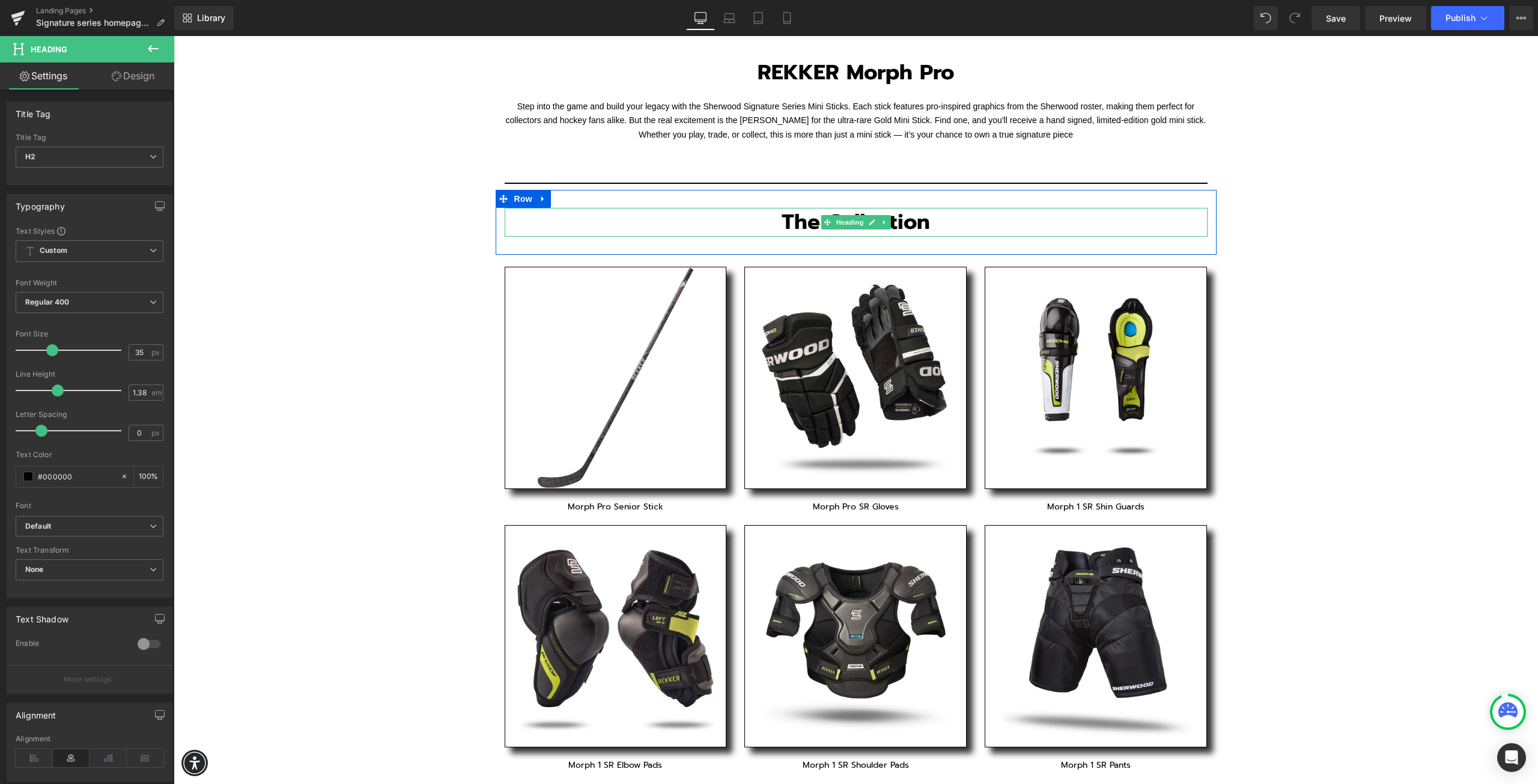
click at [706, 224] on h2 "The Collection" at bounding box center [856, 222] width 703 height 29
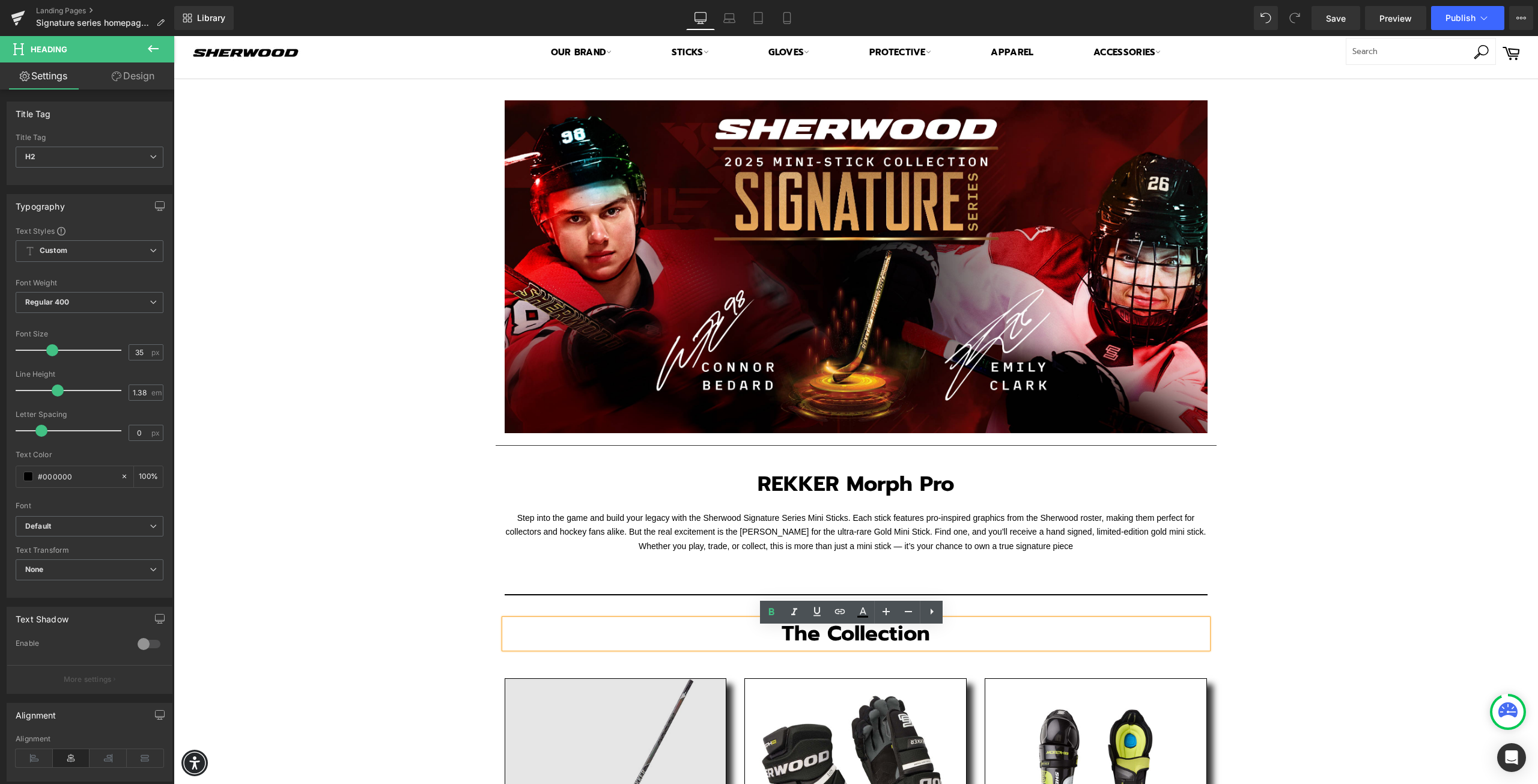
scroll to position [0, 0]
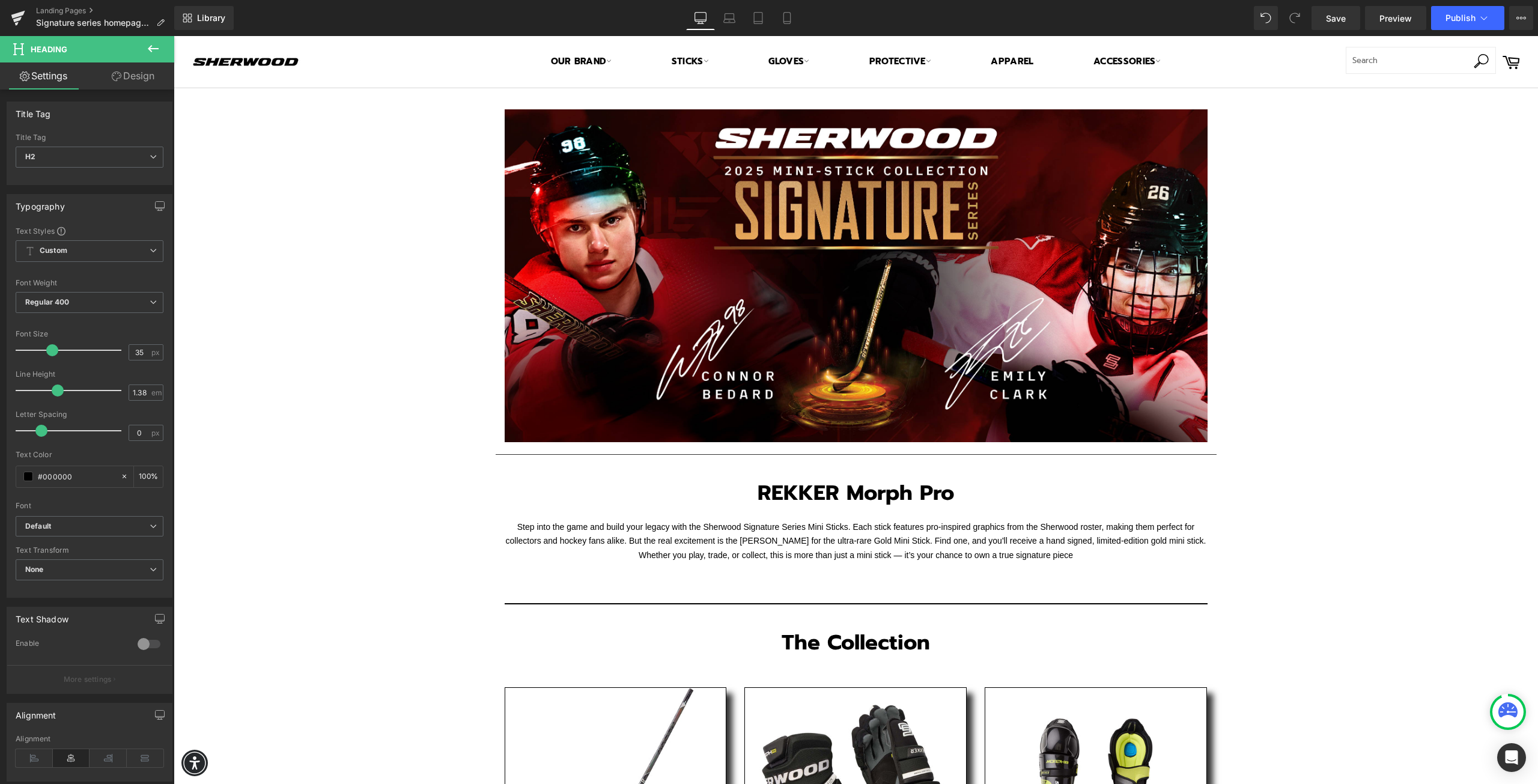
click at [328, 569] on div "Text Block Image Row Separator REKKER Morph Pro Heading Row Step into the game …" at bounding box center [855, 731] width 1364 height 1286
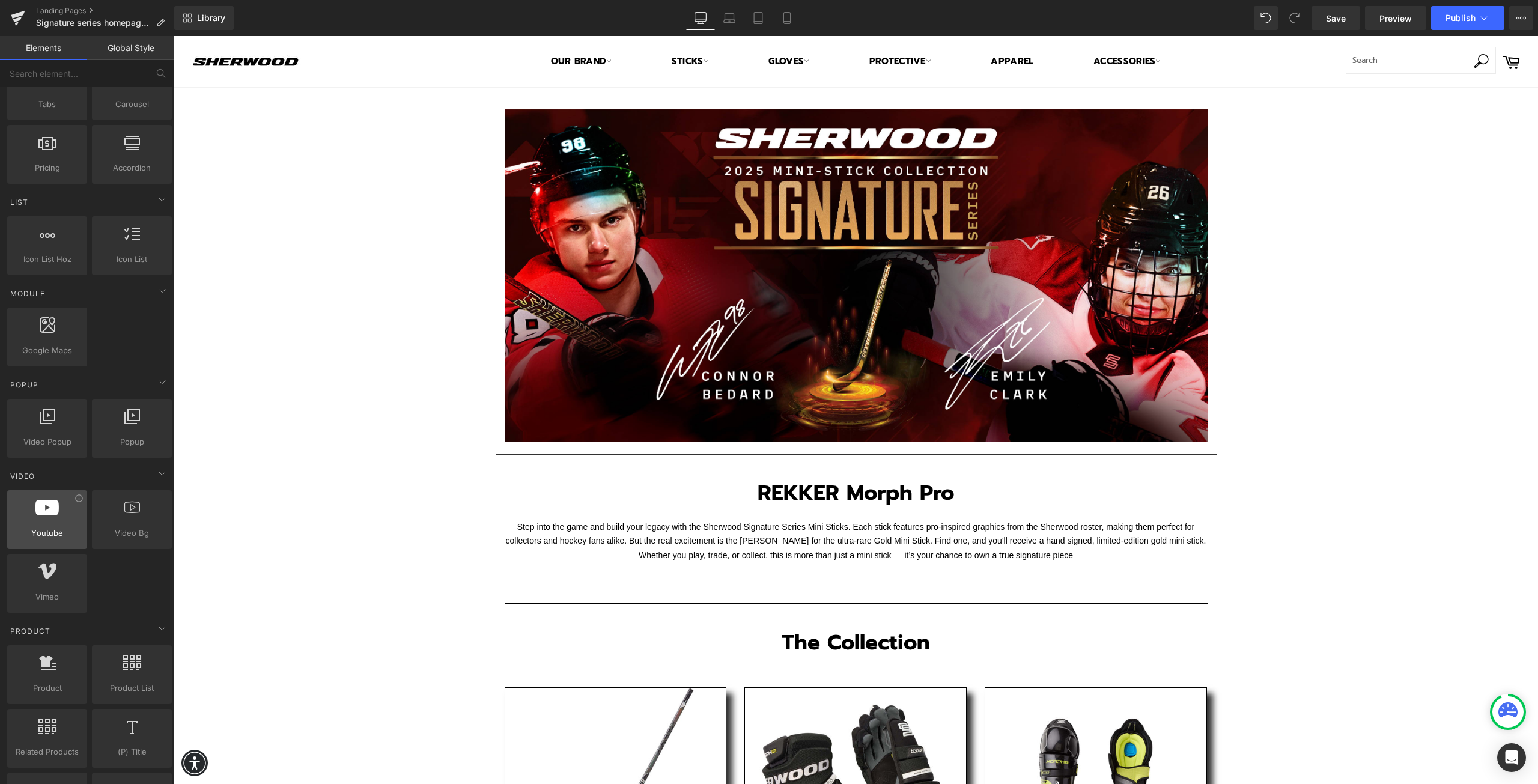
scroll to position [421, 0]
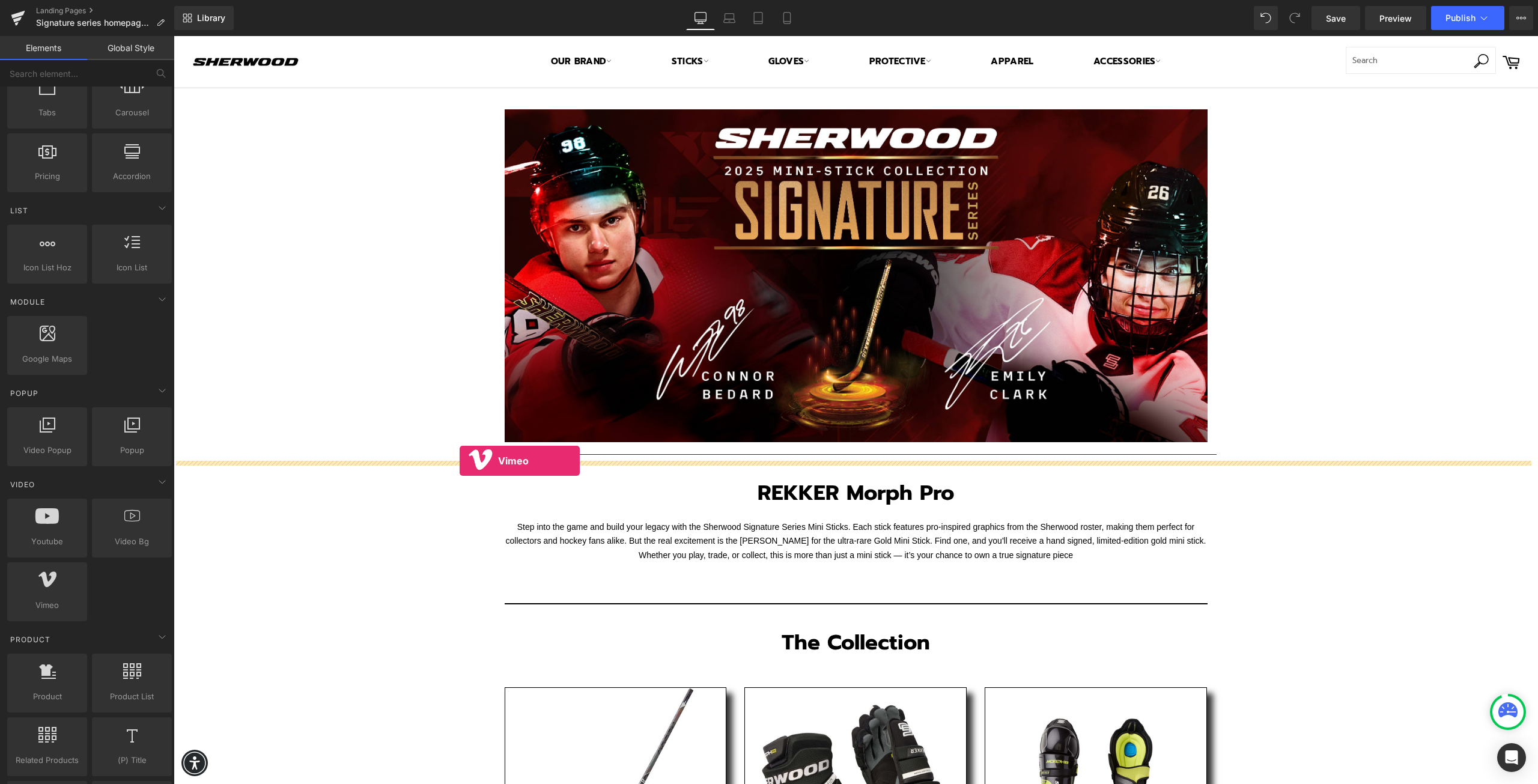
drag, startPoint x: 224, startPoint y: 633, endPoint x: 459, endPoint y: 461, distance: 291.2
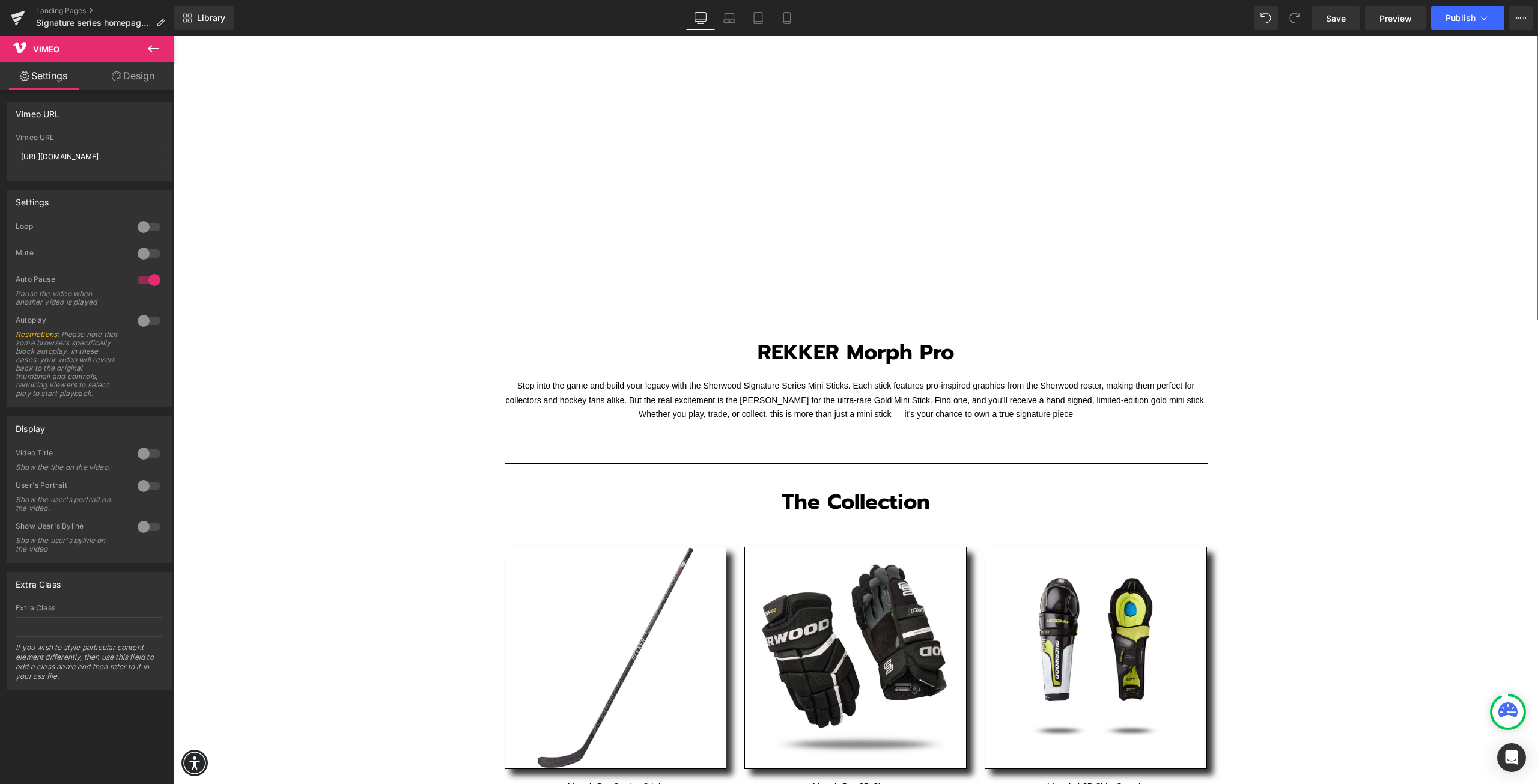
scroll to position [961, 0]
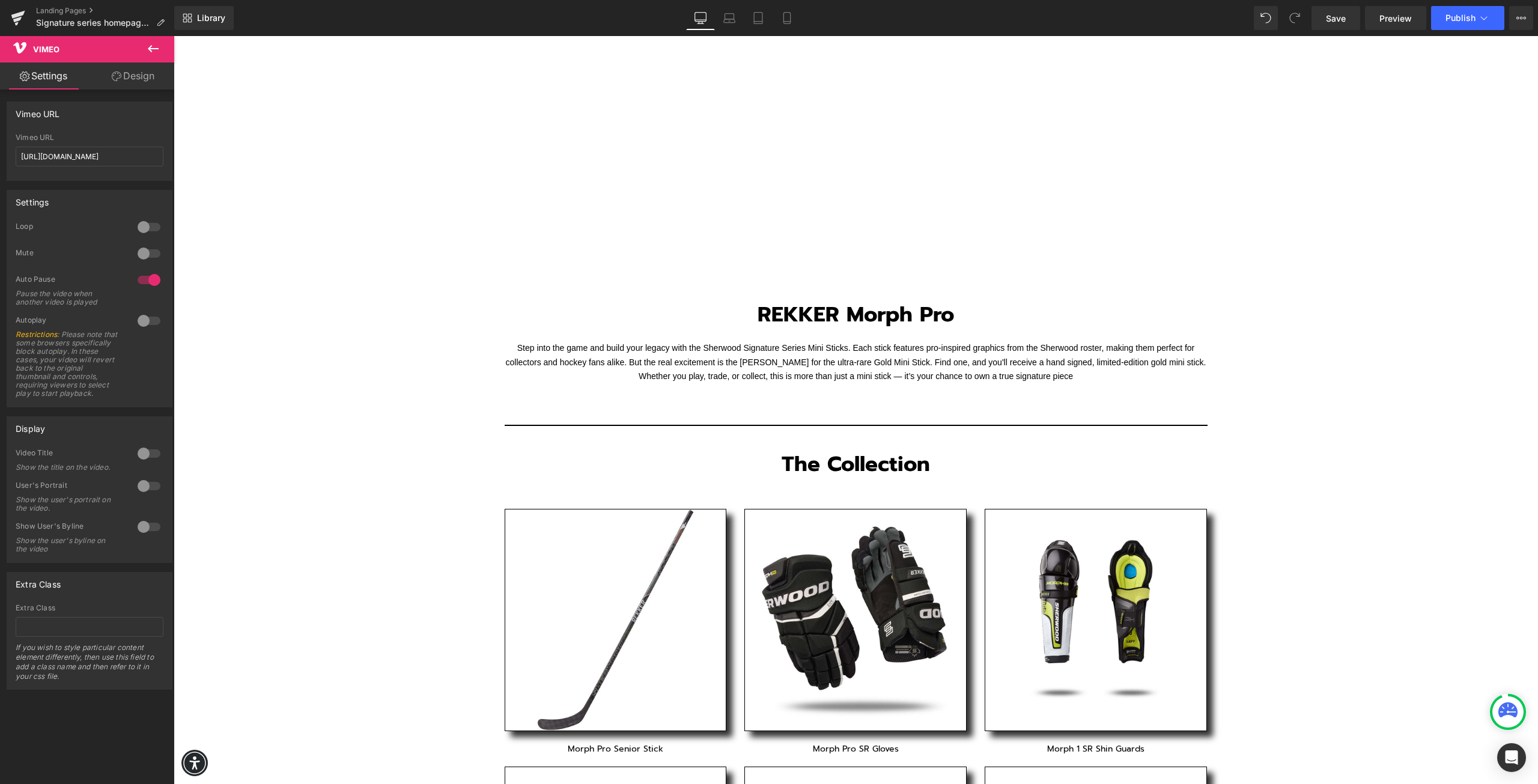
click at [268, 421] on div "Text Block Image Row Separator Vimeo REKKER Morph Pro Heading Row Step into the…" at bounding box center [855, 161] width 1364 height 2069
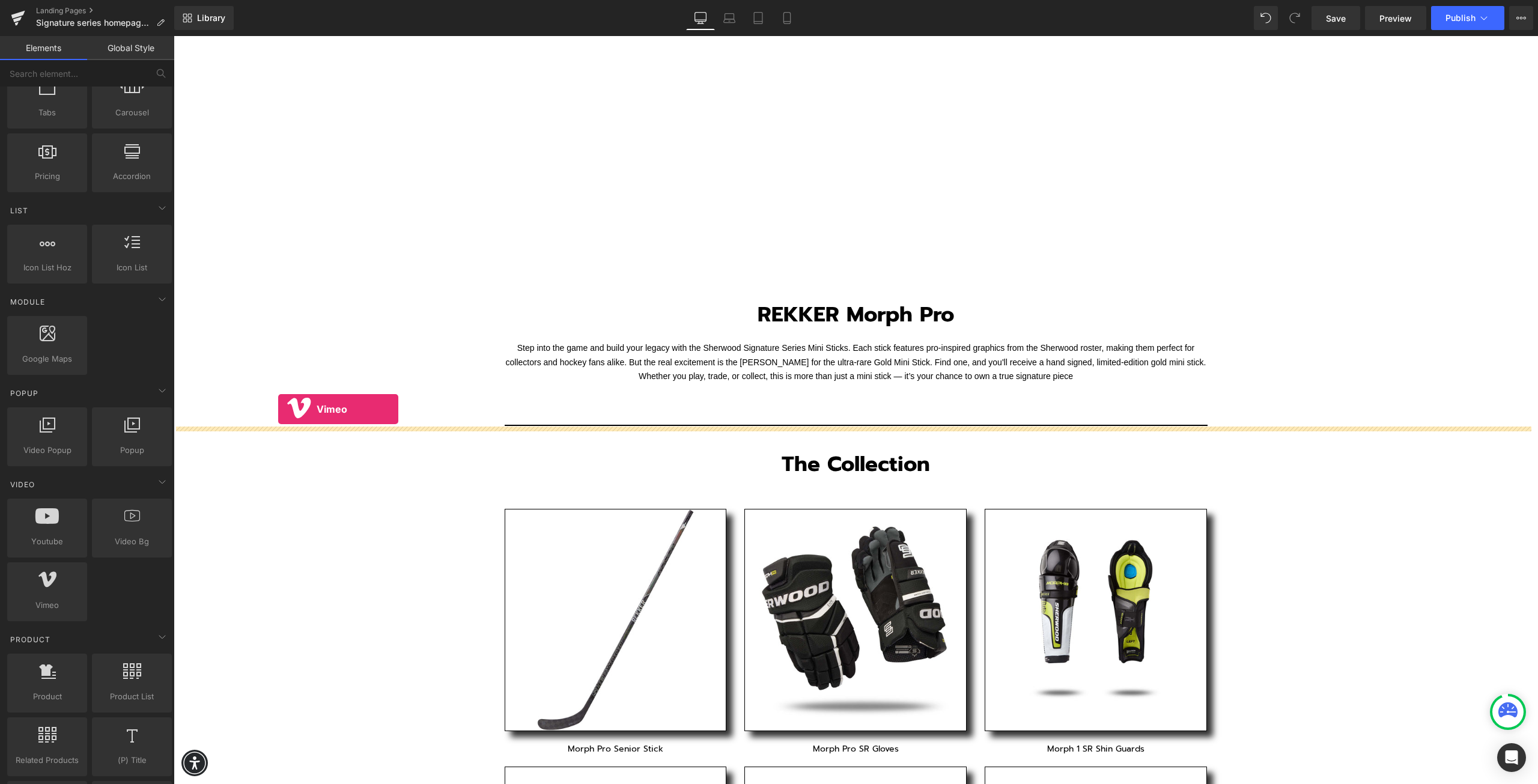
drag, startPoint x: 230, startPoint y: 632, endPoint x: 278, endPoint y: 409, distance: 228.1
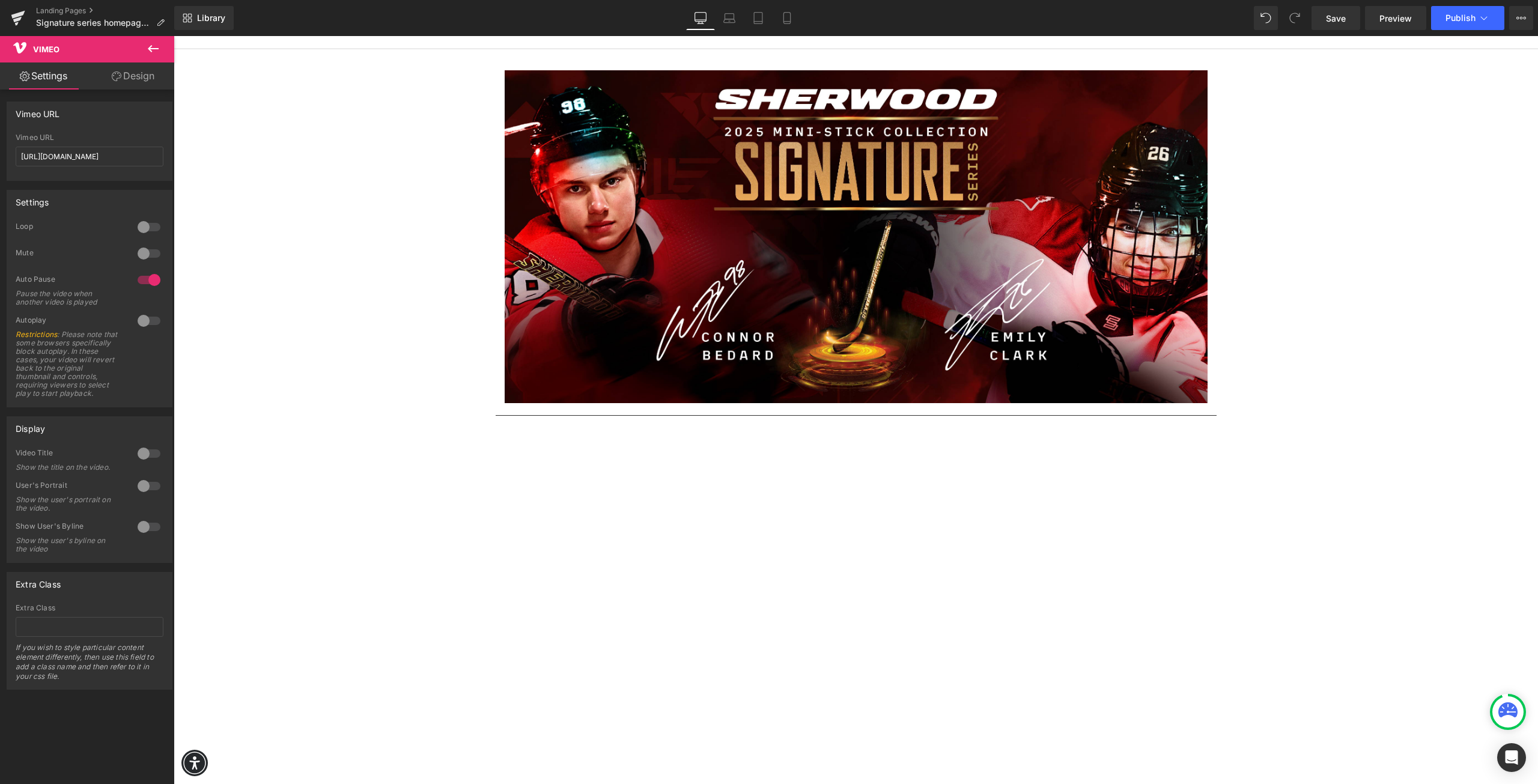
scroll to position [60, 0]
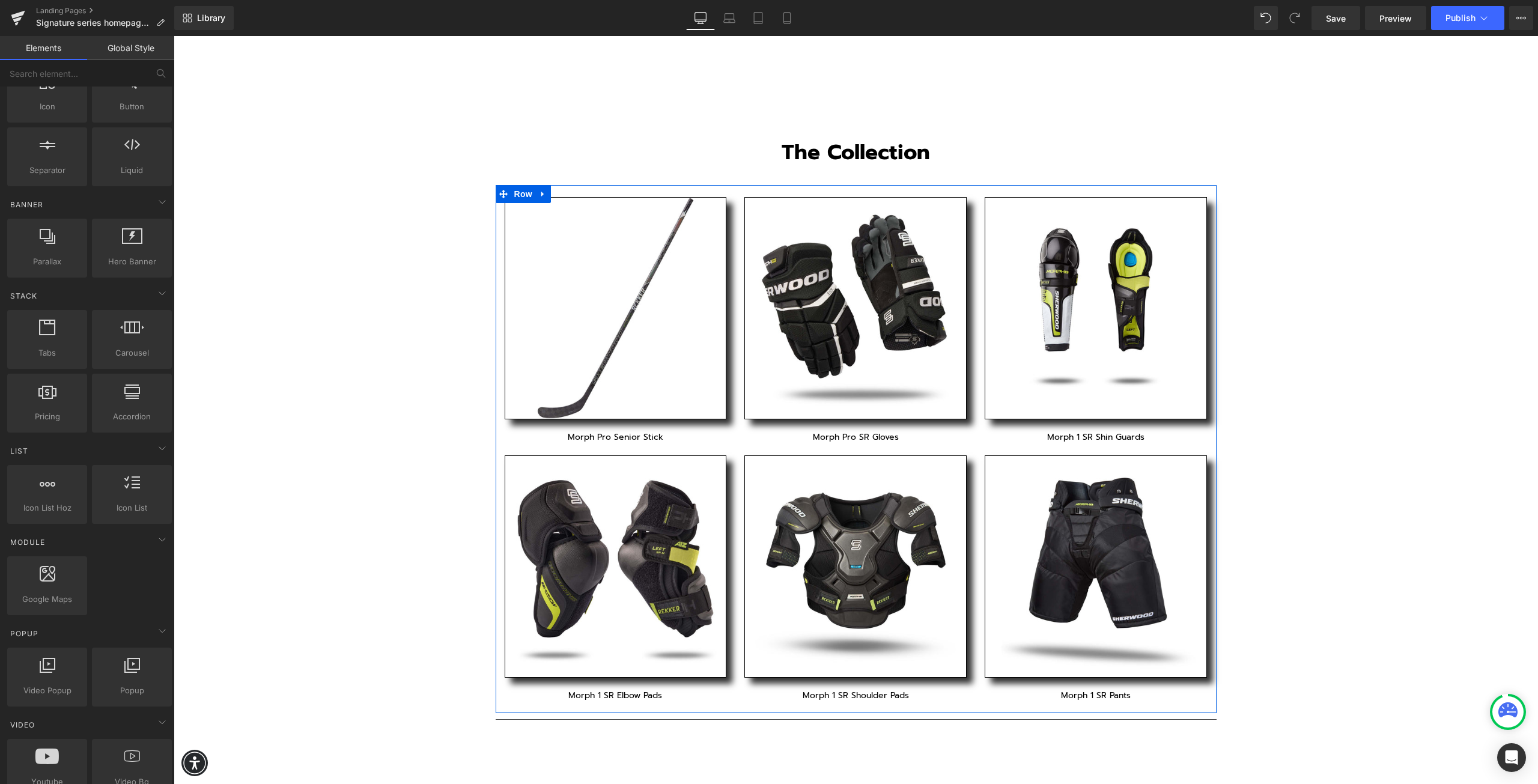
scroll to position [1983, 0]
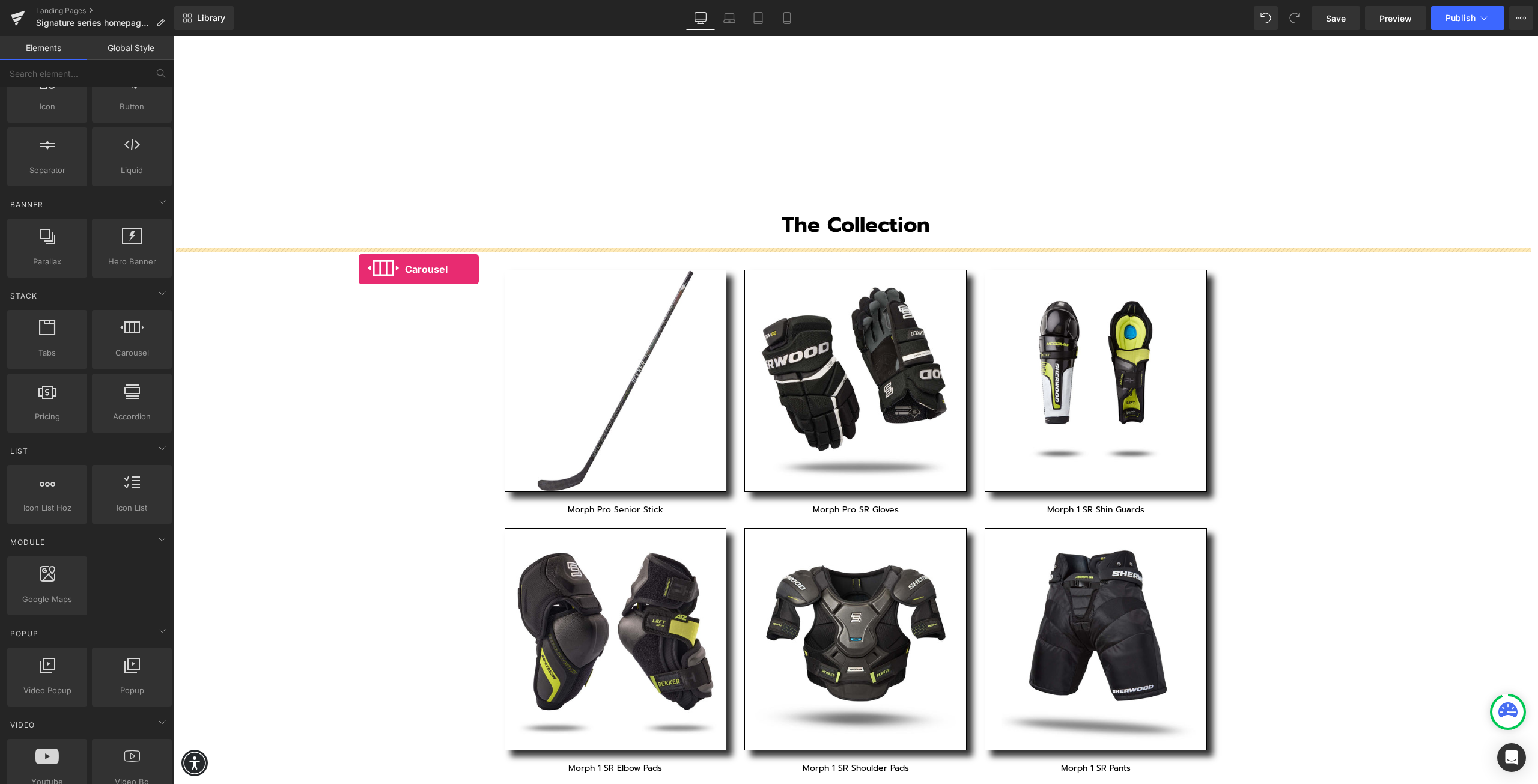
drag, startPoint x: 304, startPoint y: 384, endPoint x: 359, endPoint y: 269, distance: 127.5
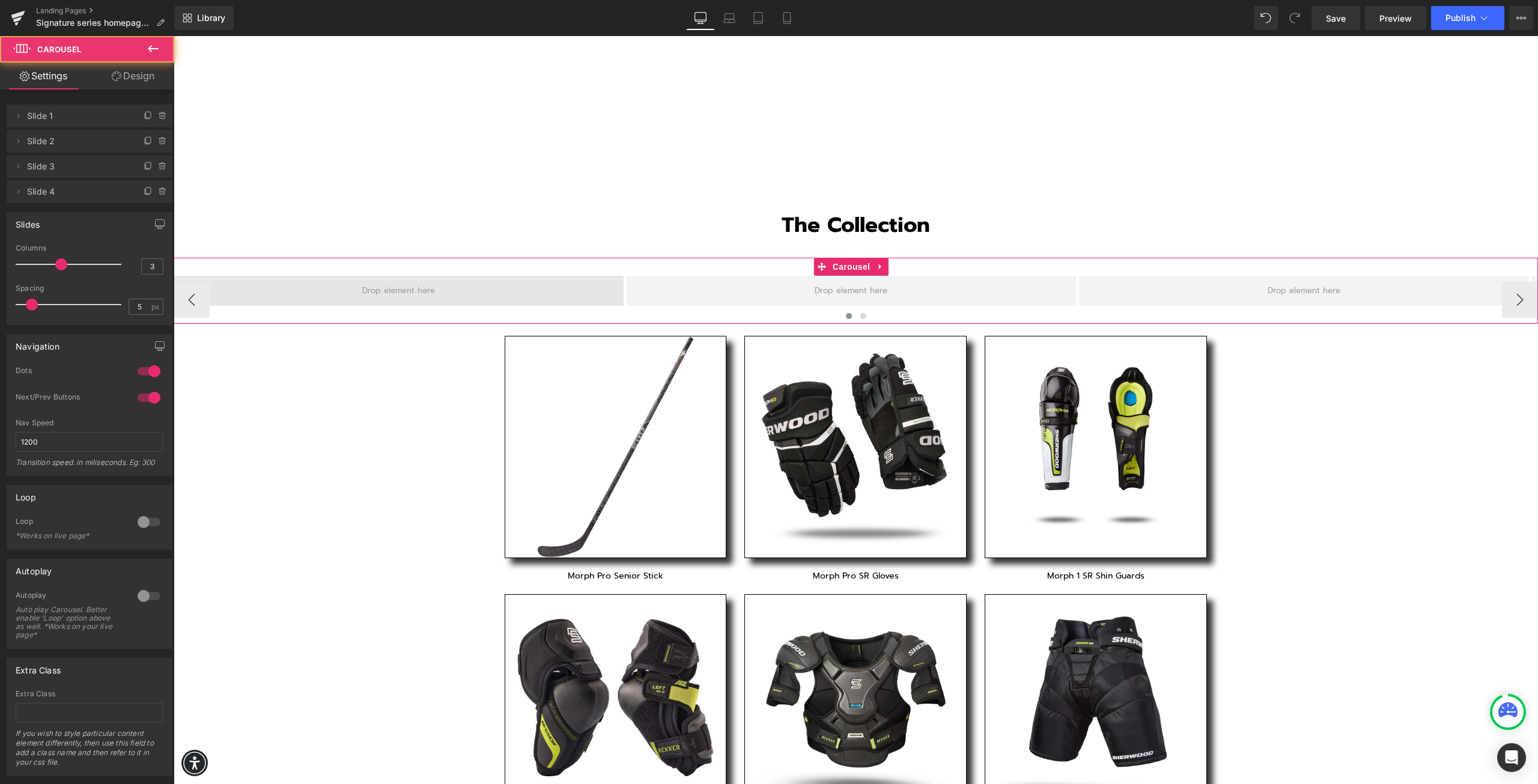
click at [459, 287] on span at bounding box center [398, 291] width 450 height 30
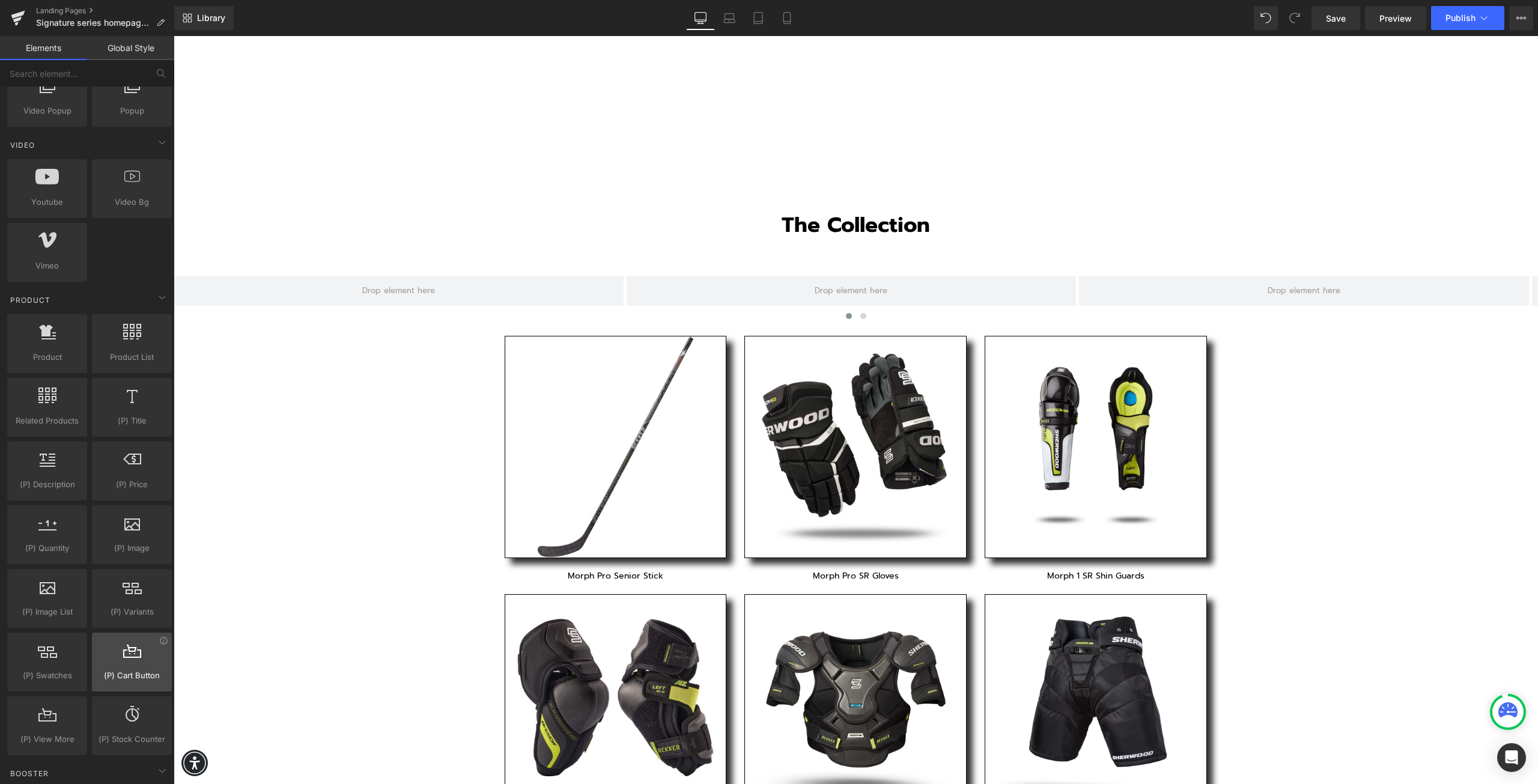
scroll to position [781, 0]
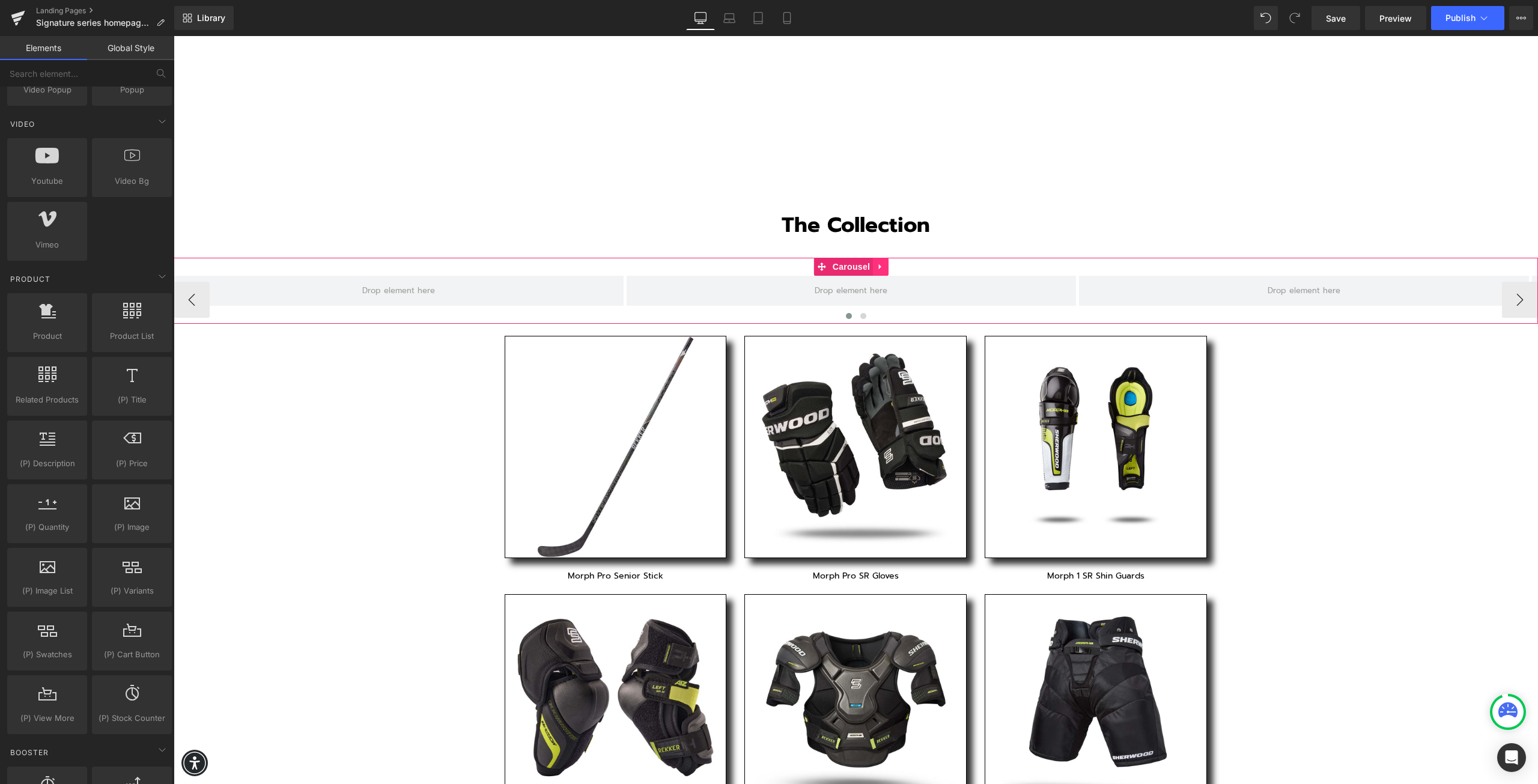
click at [883, 262] on icon at bounding box center [881, 267] width 8 height 9
click at [886, 262] on icon at bounding box center [889, 267] width 8 height 8
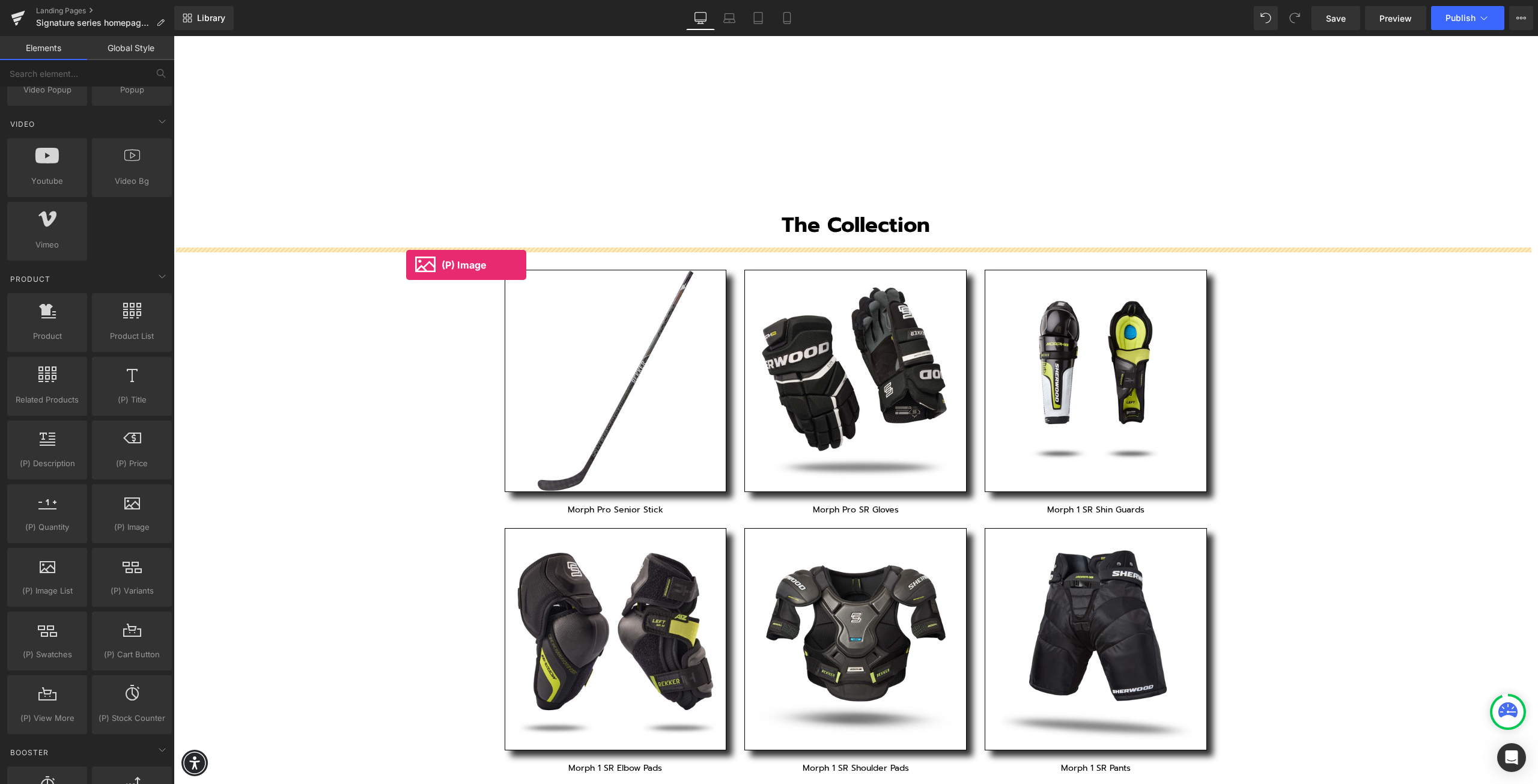
drag, startPoint x: 297, startPoint y: 562, endPoint x: 406, endPoint y: 265, distance: 316.4
drag, startPoint x: 306, startPoint y: 550, endPoint x: 374, endPoint y: 259, distance: 298.8
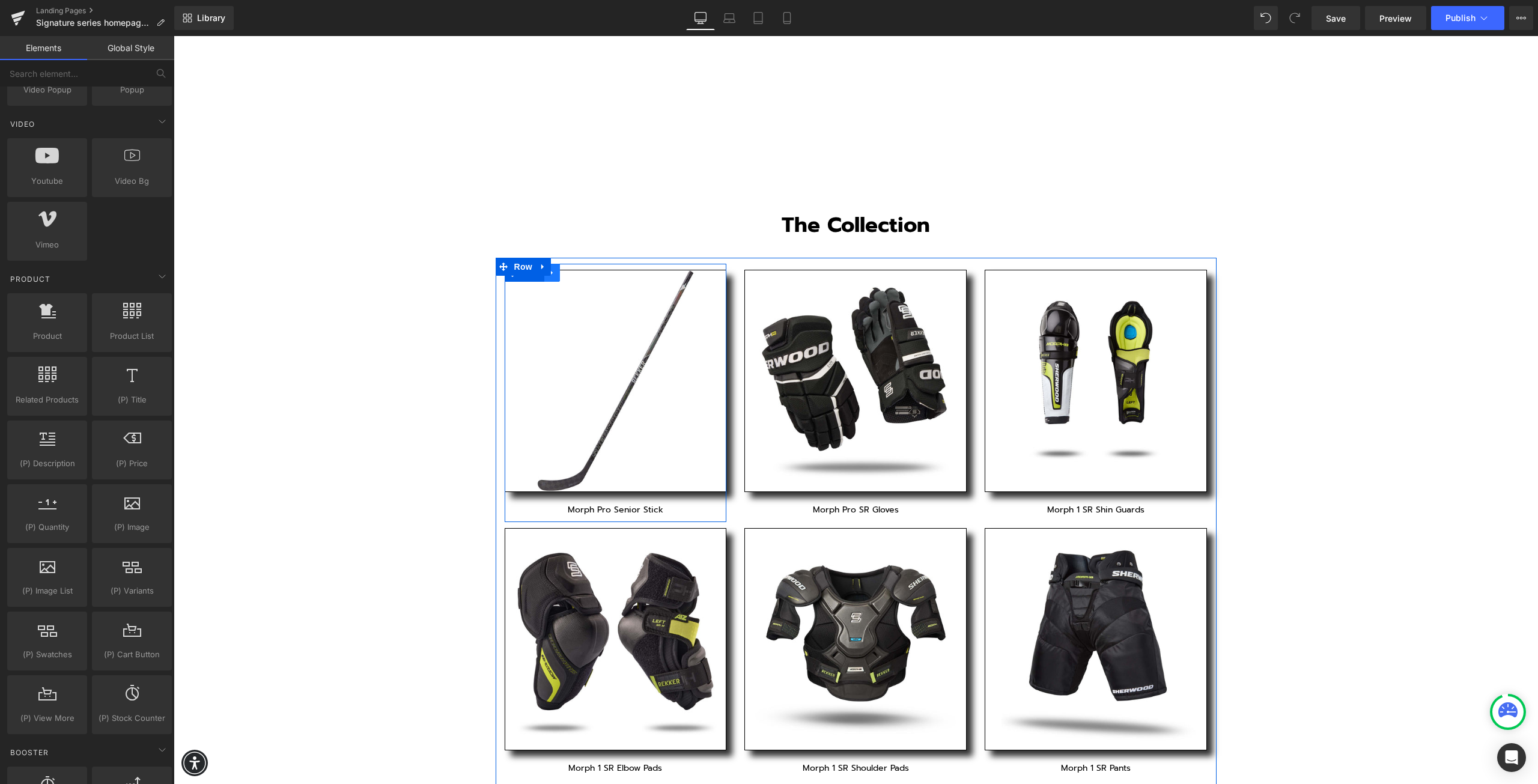
click at [551, 268] on icon at bounding box center [552, 273] width 8 height 9
click at [579, 268] on icon at bounding box center [583, 273] width 8 height 8
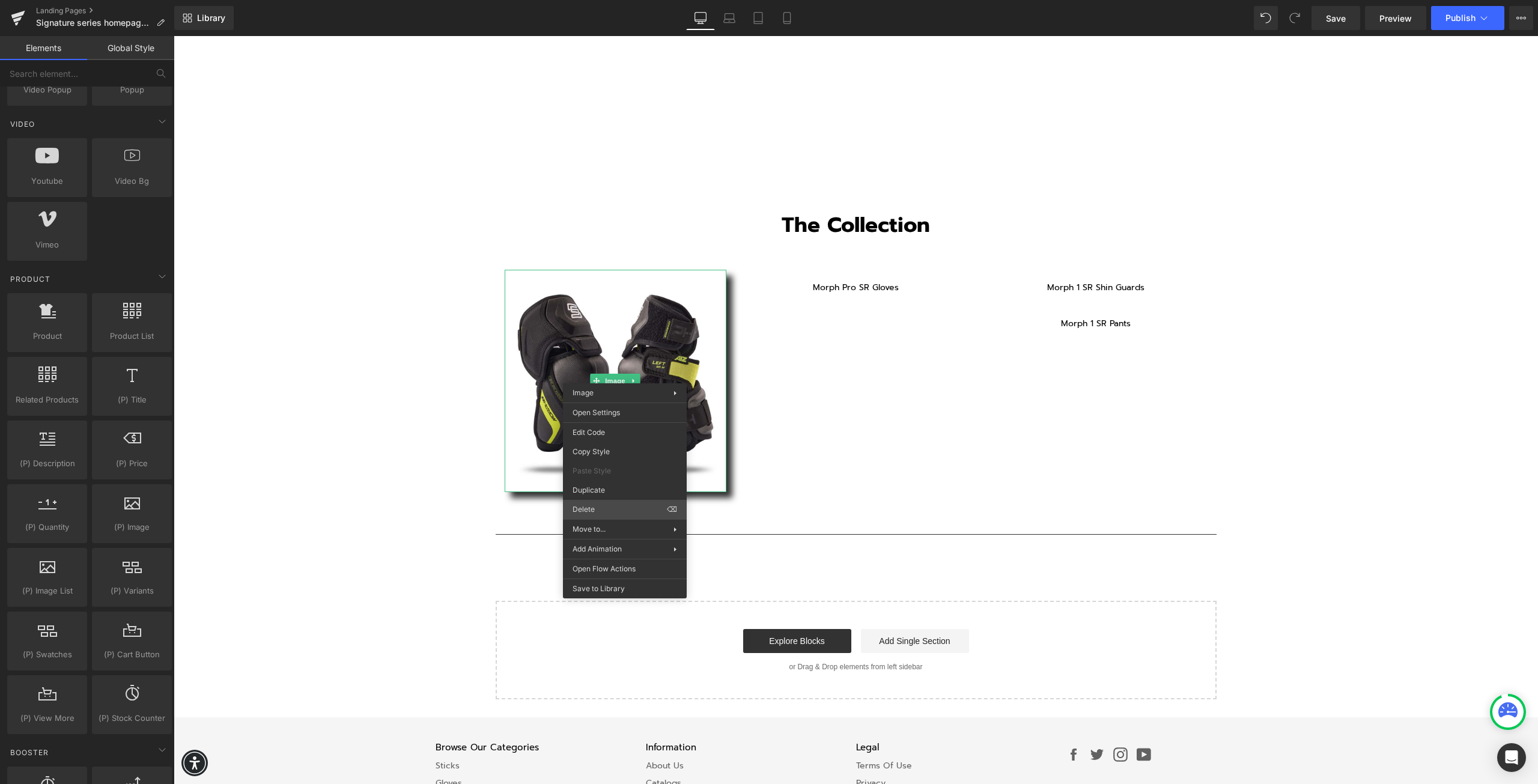
scroll to position [1885, 0]
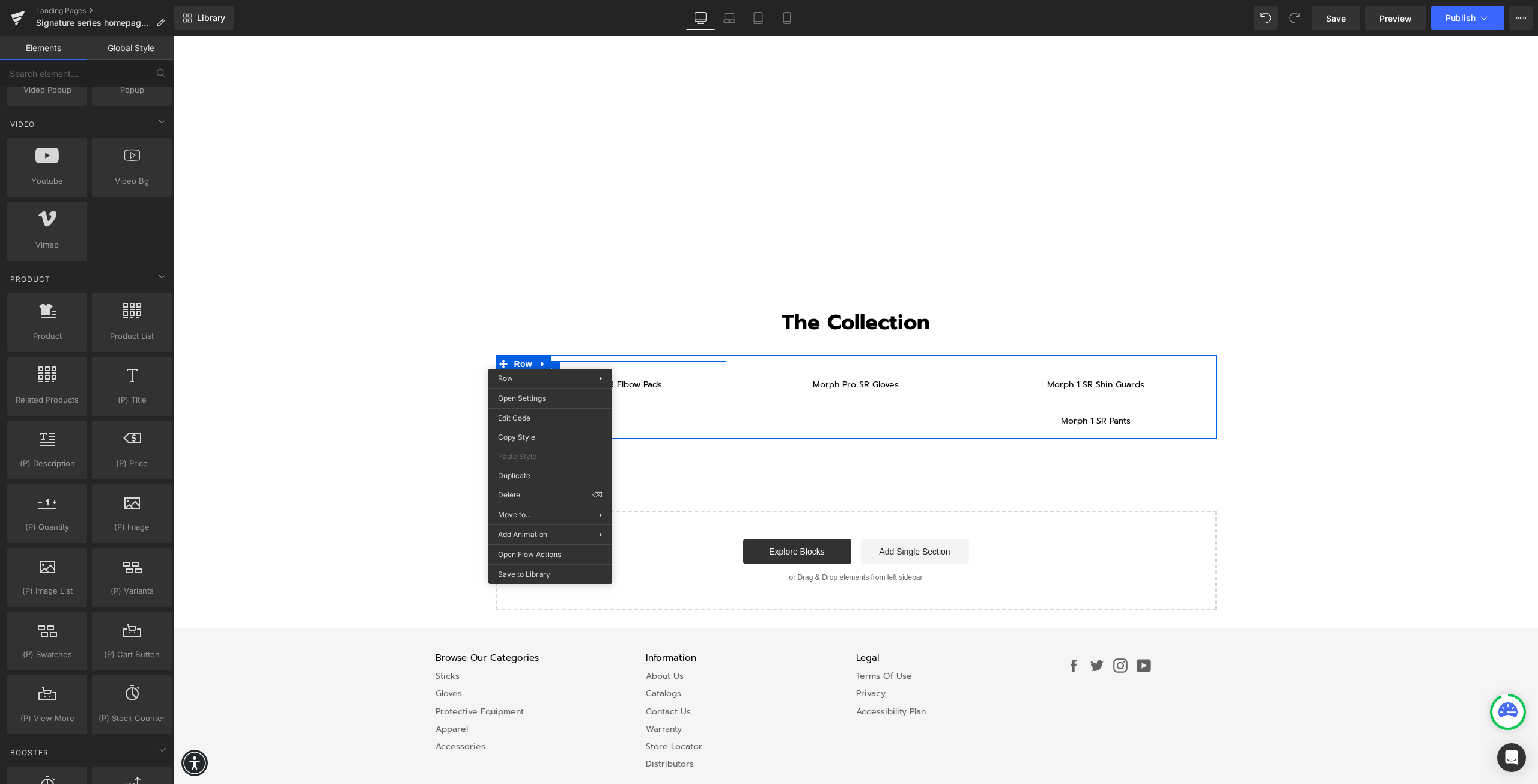
click at [582, 367] on div "Morph 1 SR Elbow Pads Text Block" at bounding box center [616, 378] width 222 height 24
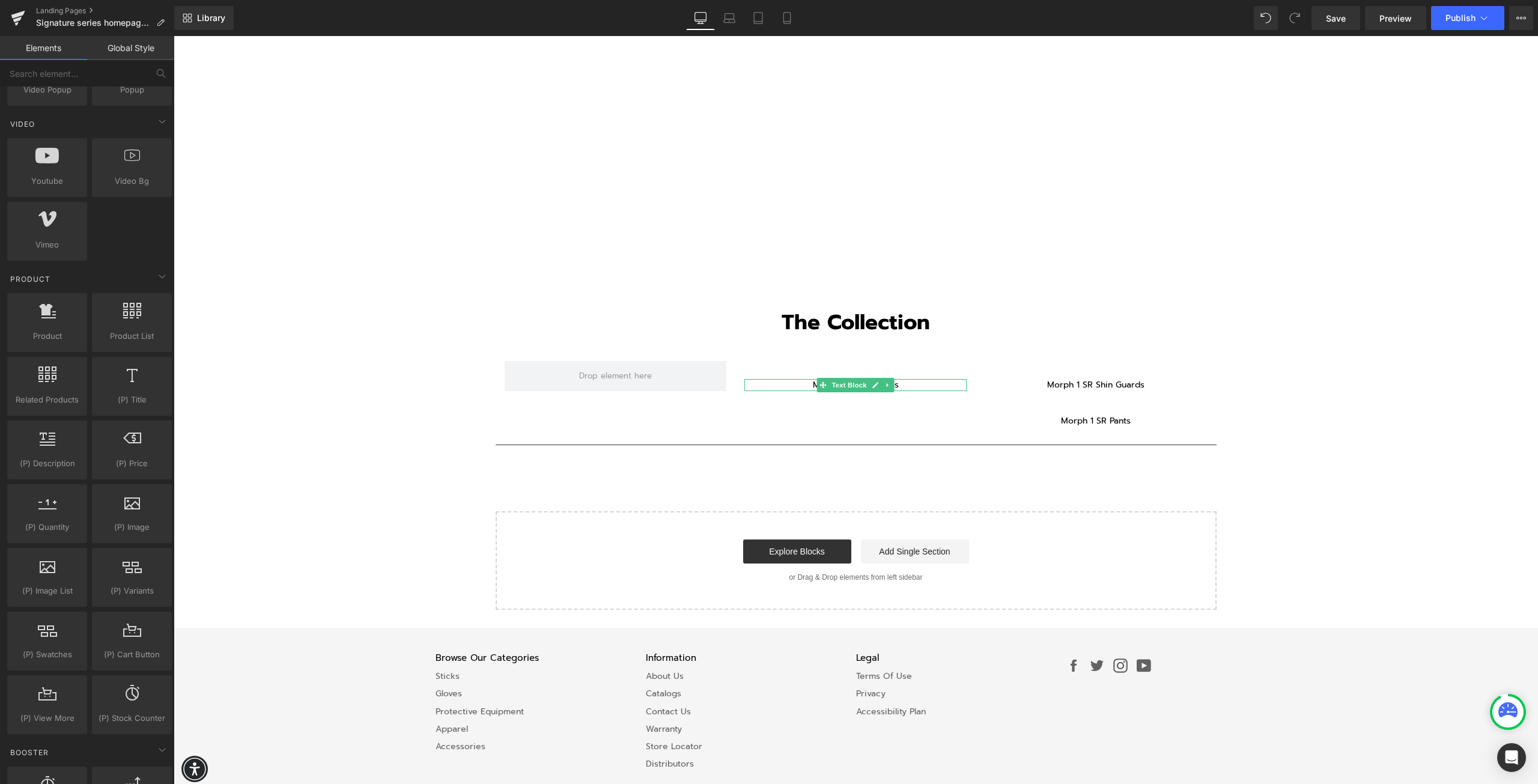
drag, startPoint x: 940, startPoint y: 549, endPoint x: 766, endPoint y: 513, distance: 177.7
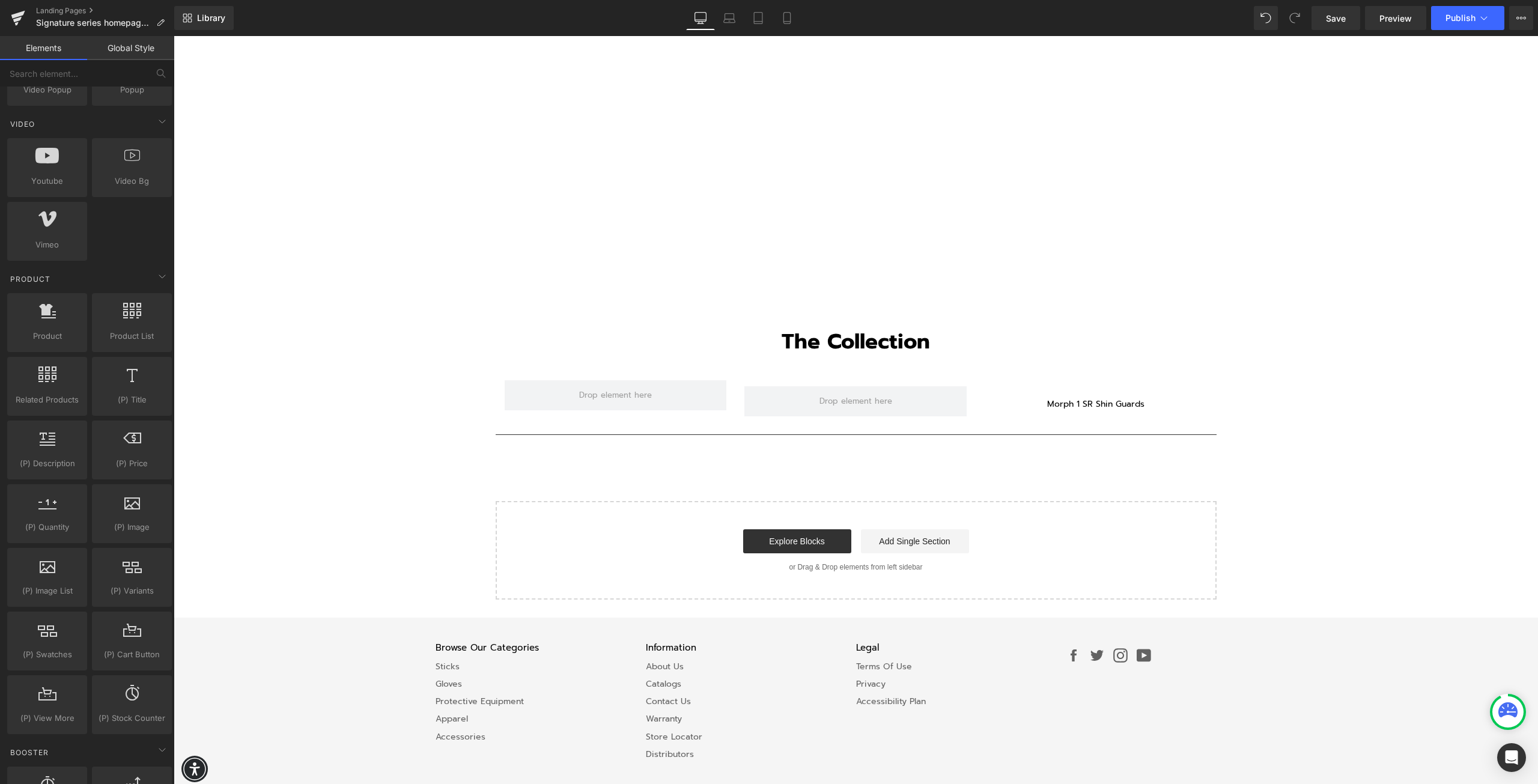
scroll to position [1856, 0]
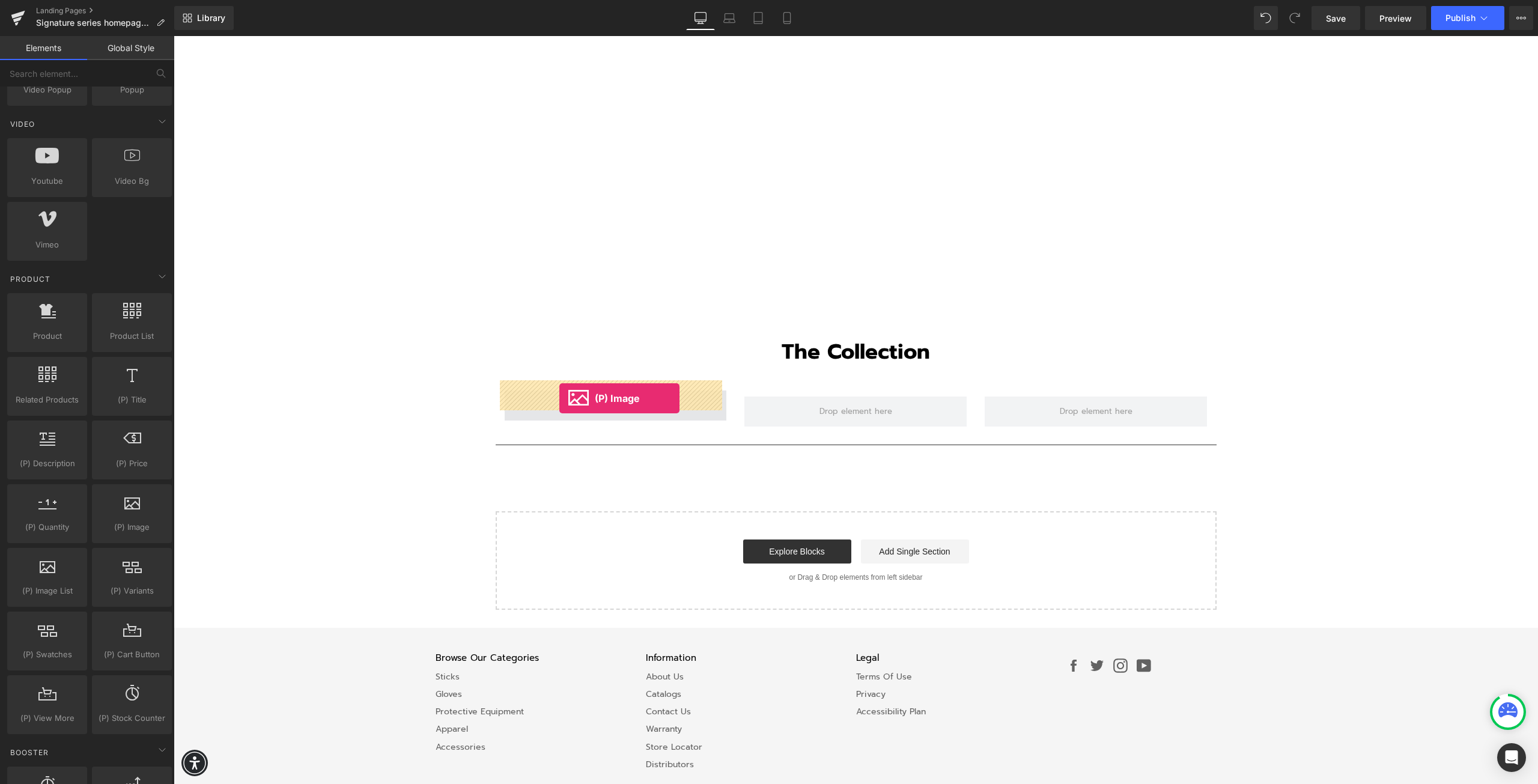
drag, startPoint x: 300, startPoint y: 548, endPoint x: 559, endPoint y: 398, distance: 299.3
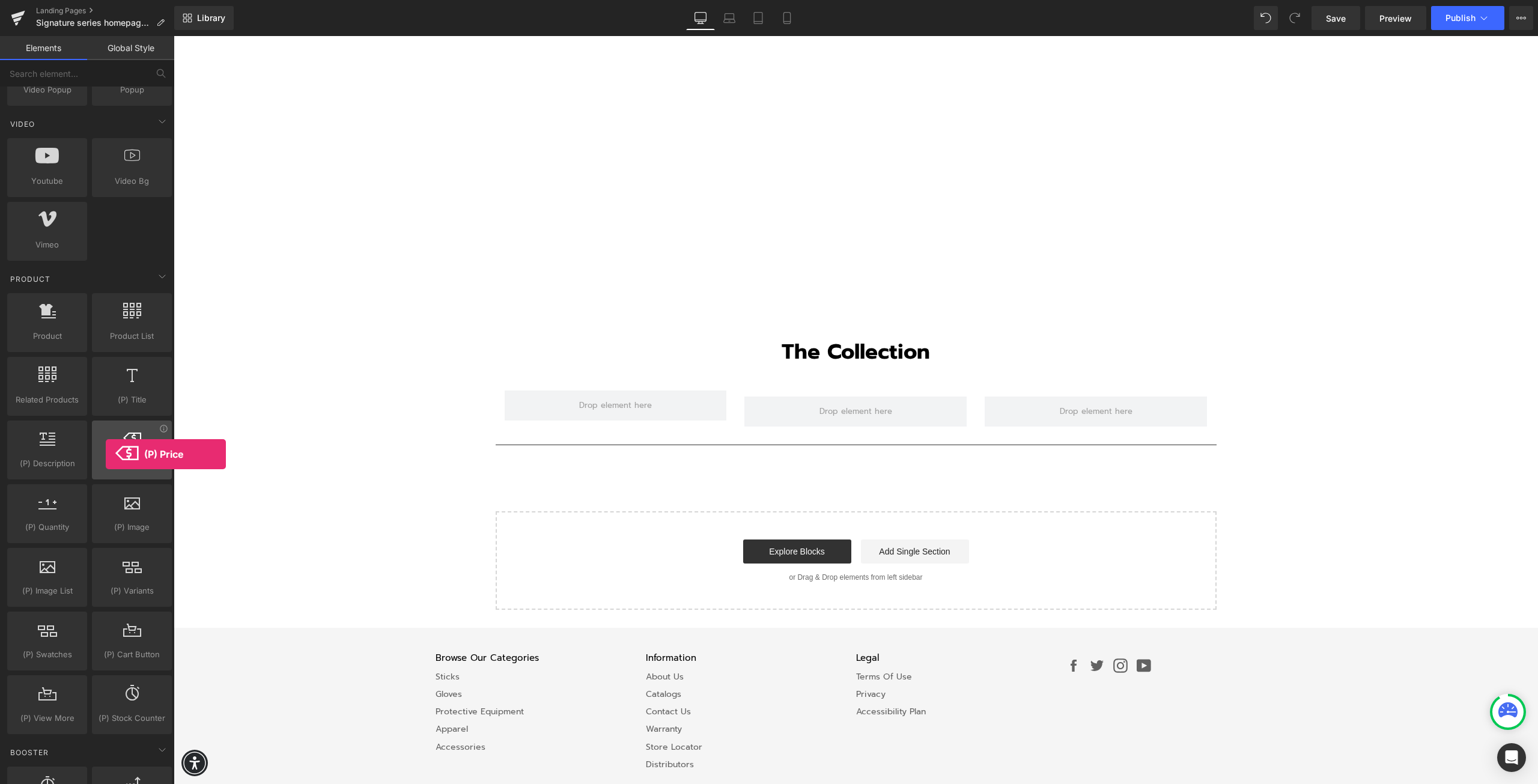
drag, startPoint x: 138, startPoint y: 454, endPoint x: 106, endPoint y: 454, distance: 32.0
click at [106, 454] on div at bounding box center [132, 444] width 73 height 27
